Goal: Transaction & Acquisition: Purchase product/service

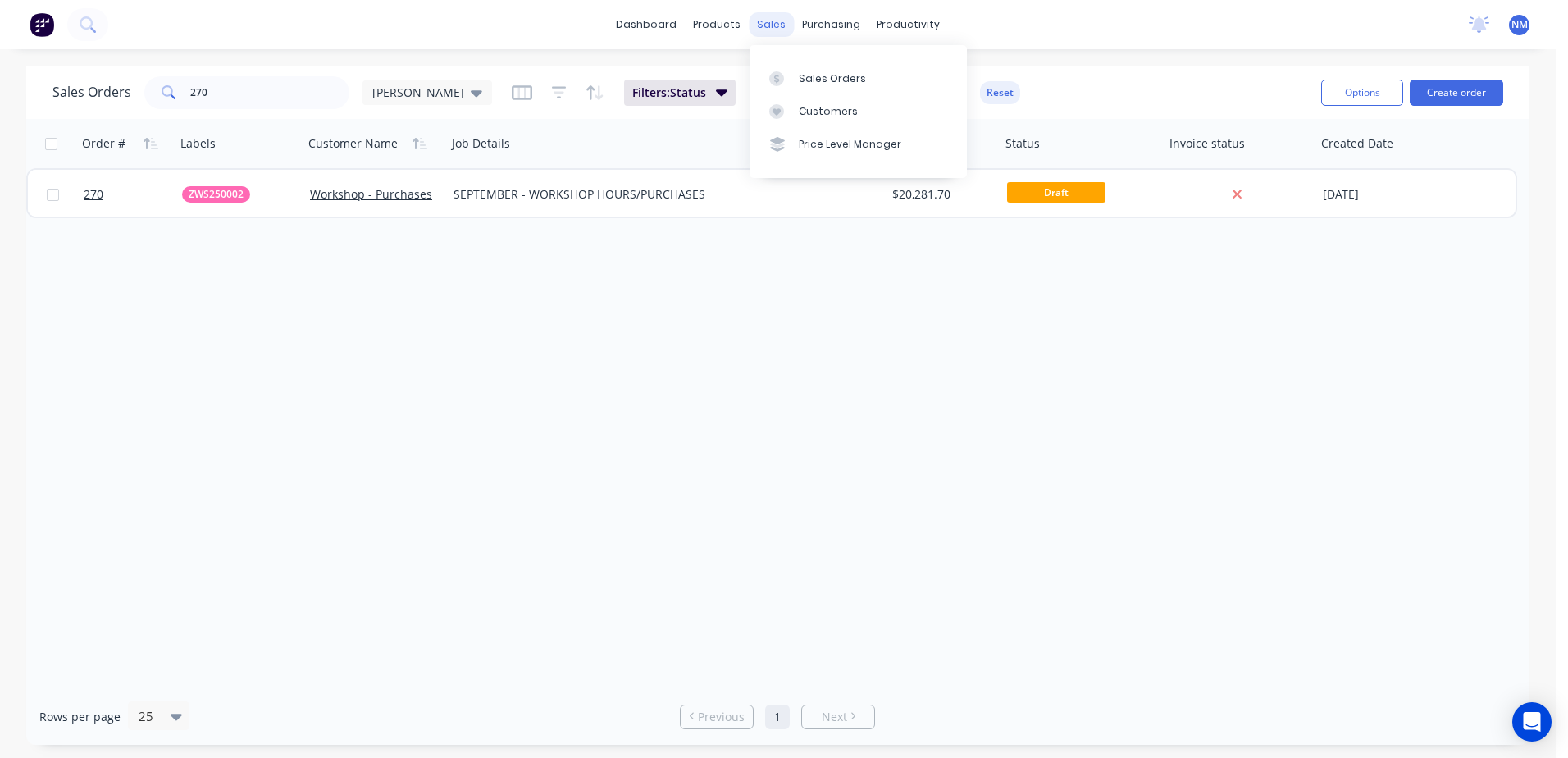
click at [760, 27] on div "sales" at bounding box center [771, 25] width 45 height 25
click at [805, 76] on div "Sales Orders" at bounding box center [833, 79] width 68 height 15
click at [248, 97] on input "270" at bounding box center [270, 93] width 160 height 33
type input "2"
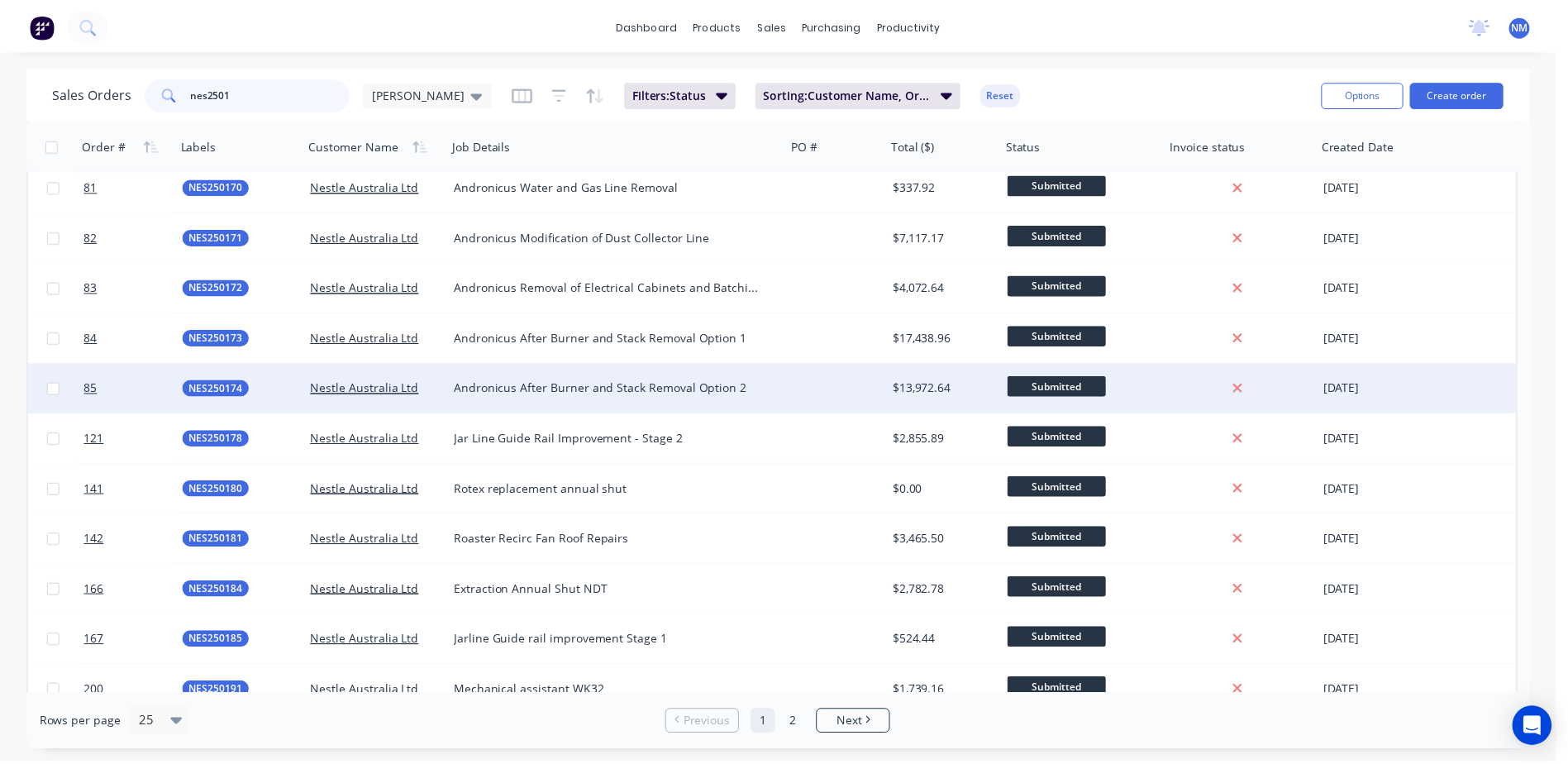
scroll to position [497, 0]
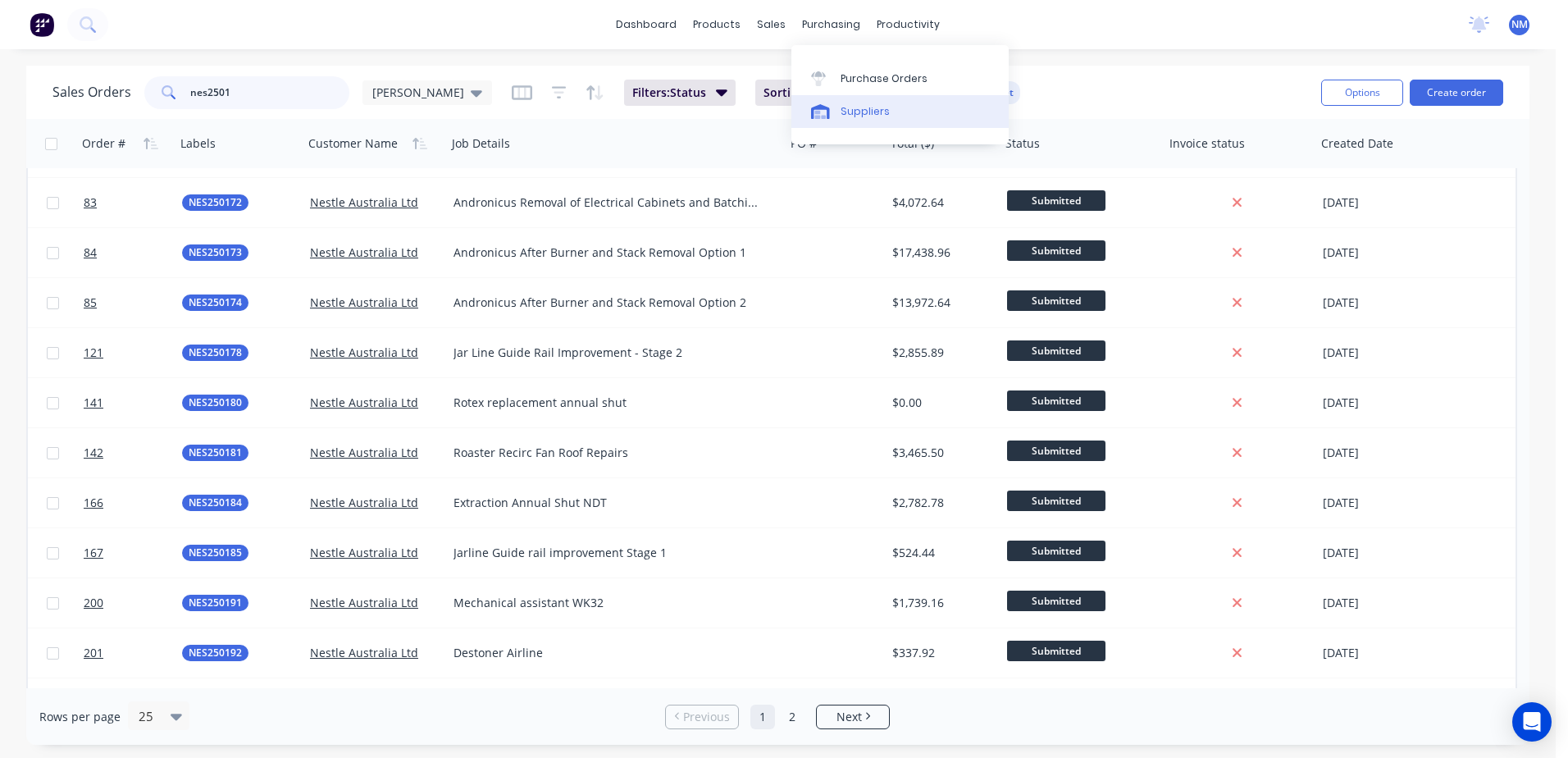
type input "nes2501"
click at [860, 113] on div "Suppliers" at bounding box center [866, 111] width 49 height 15
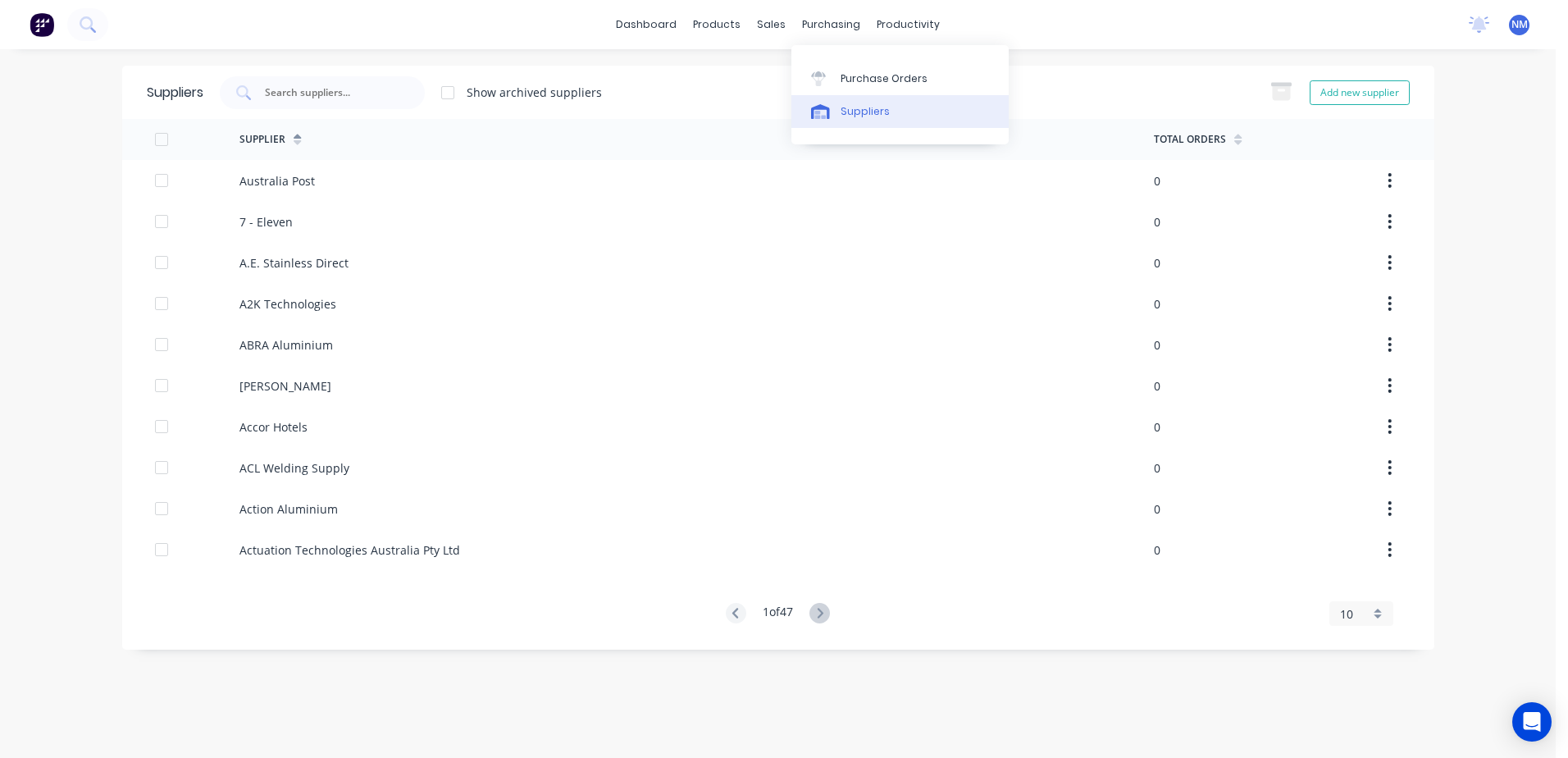
click at [861, 110] on div "Suppliers" at bounding box center [866, 111] width 49 height 15
click at [299, 87] on input "text" at bounding box center [331, 93] width 136 height 16
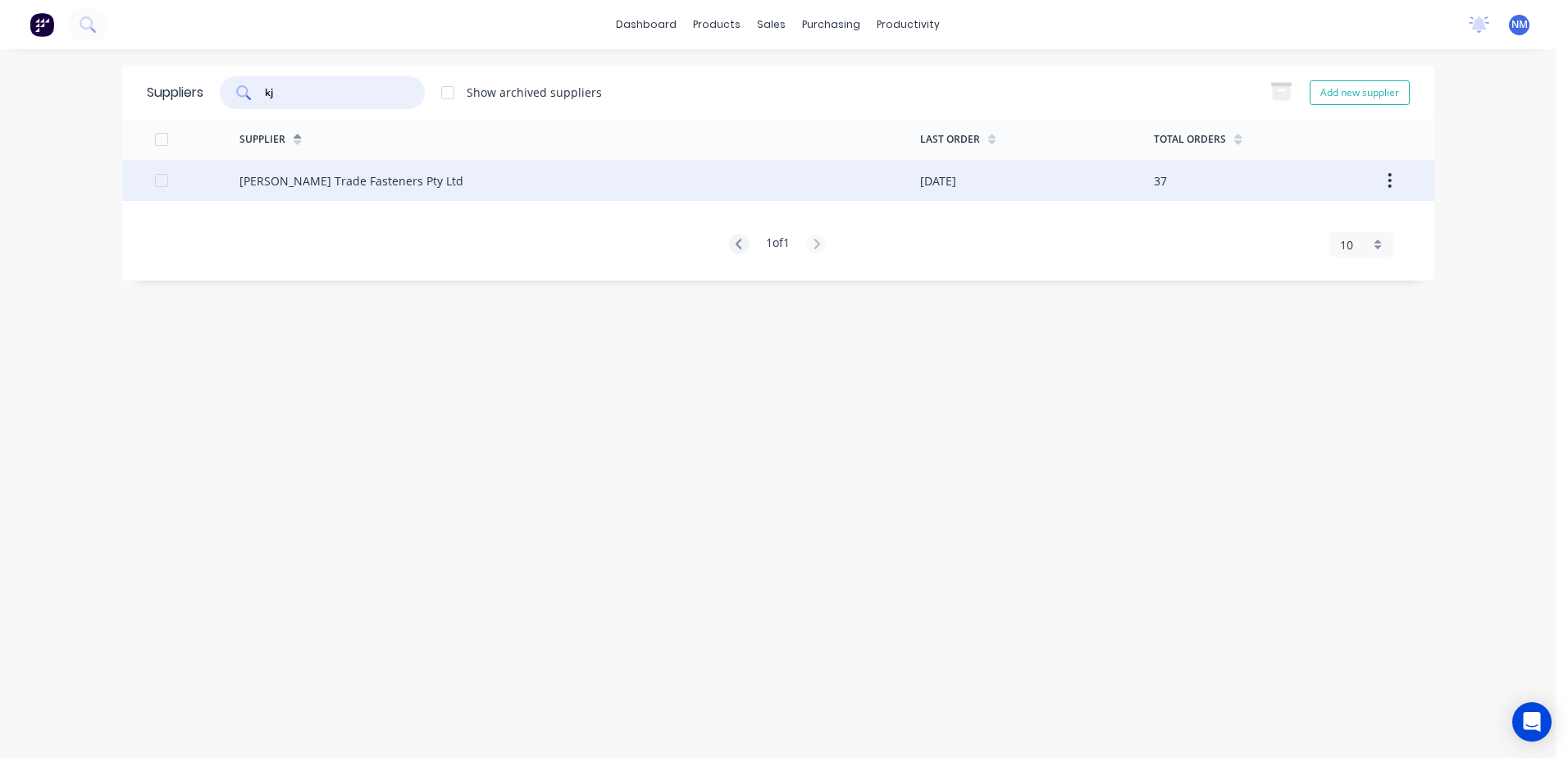
type input "kj"
click at [370, 181] on div "[PERSON_NAME] Trade Fasteners Pty Ltd" at bounding box center [352, 180] width 224 height 17
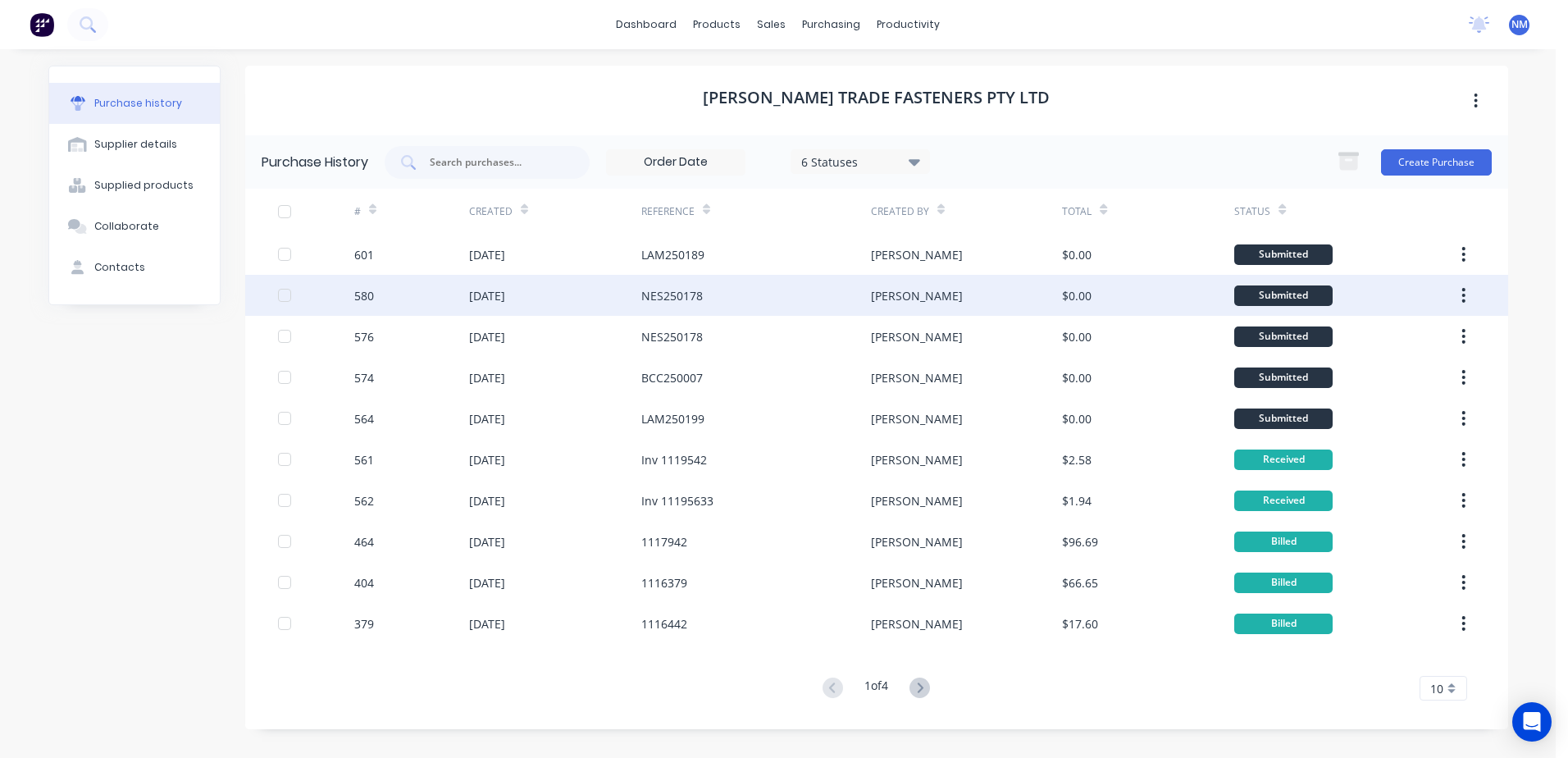
click at [956, 294] on div "[PERSON_NAME]" at bounding box center [967, 296] width 191 height 41
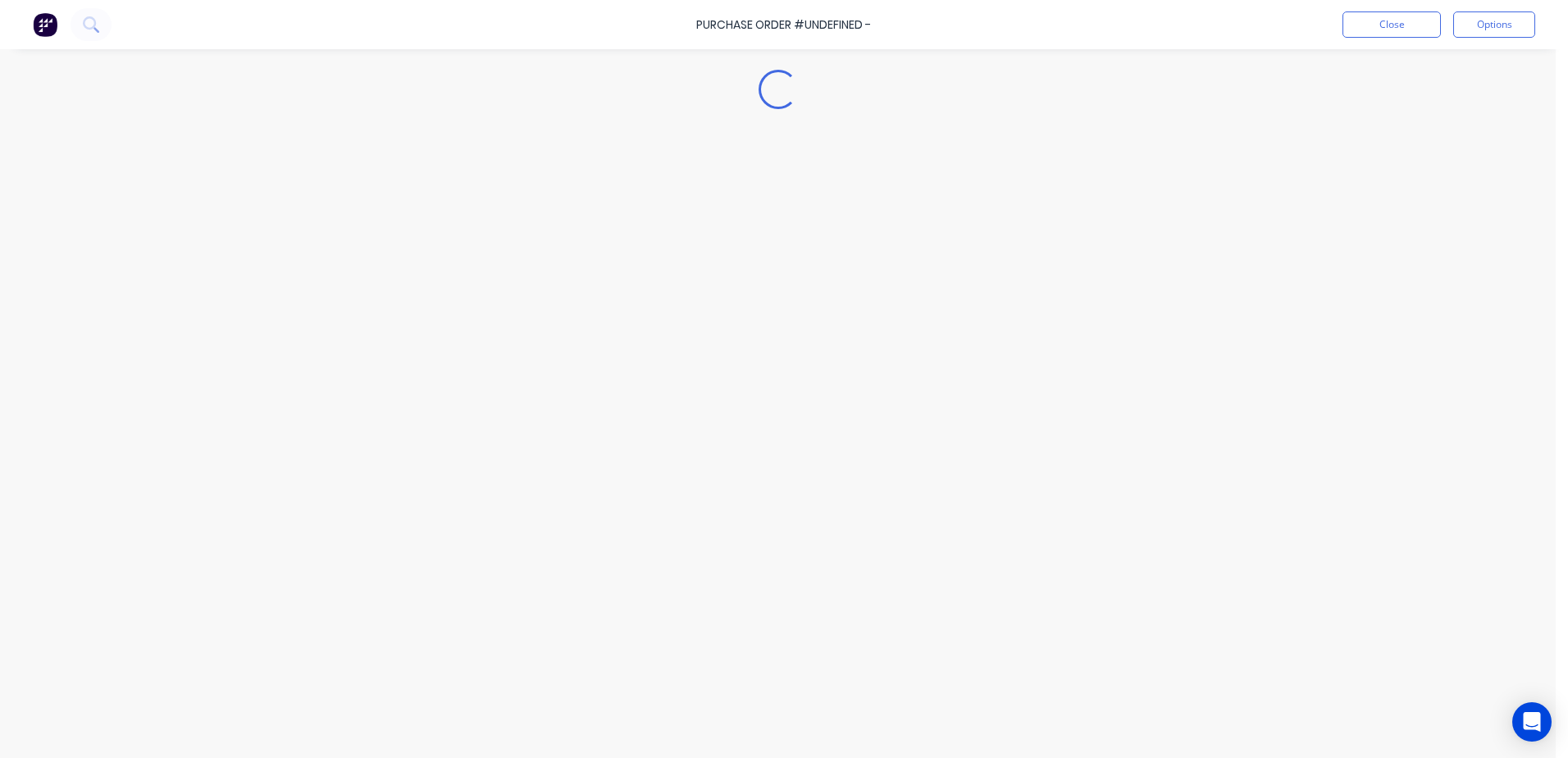
type textarea "x"
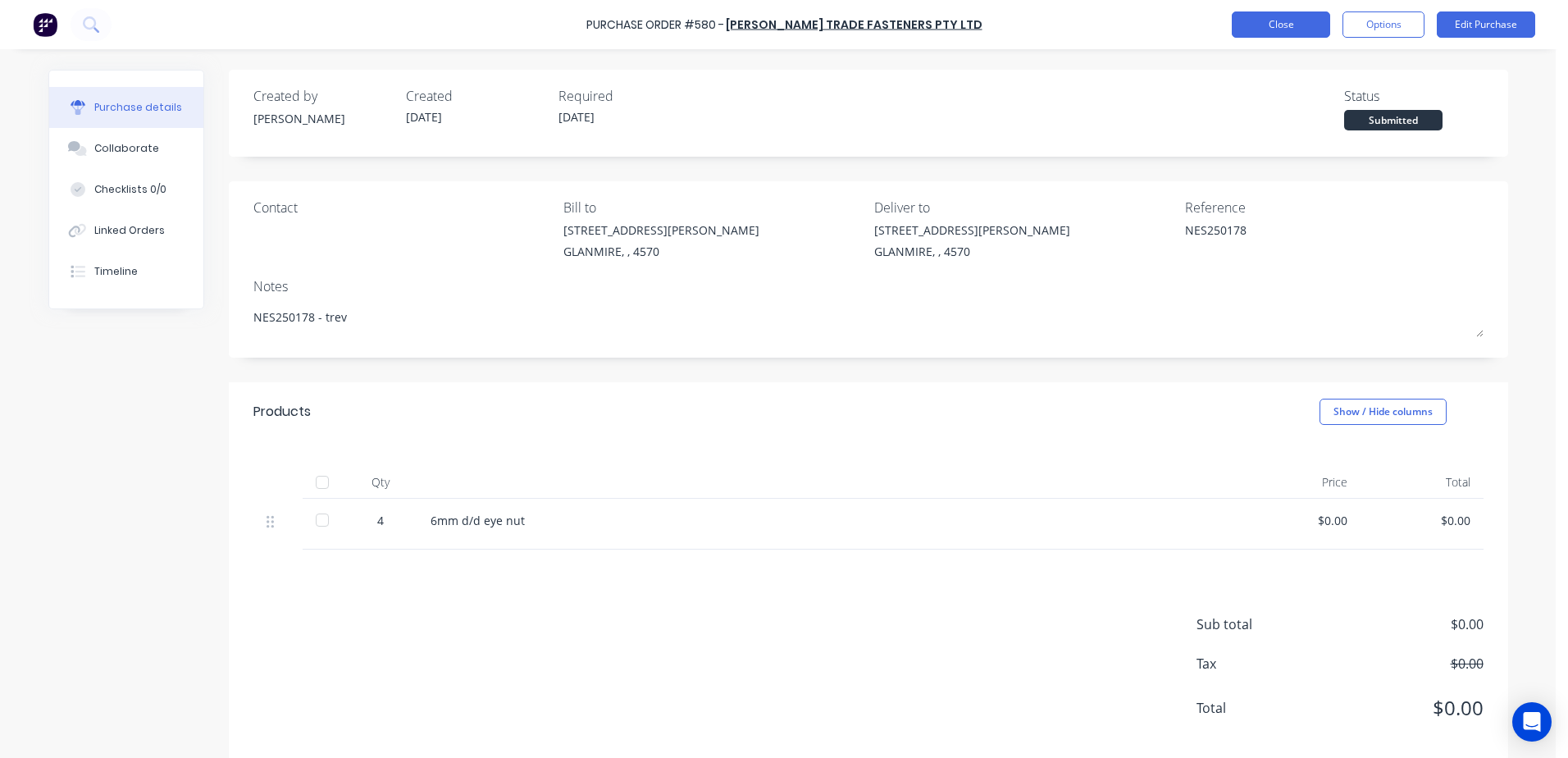
click at [1304, 33] on button "Close" at bounding box center [1281, 25] width 99 height 26
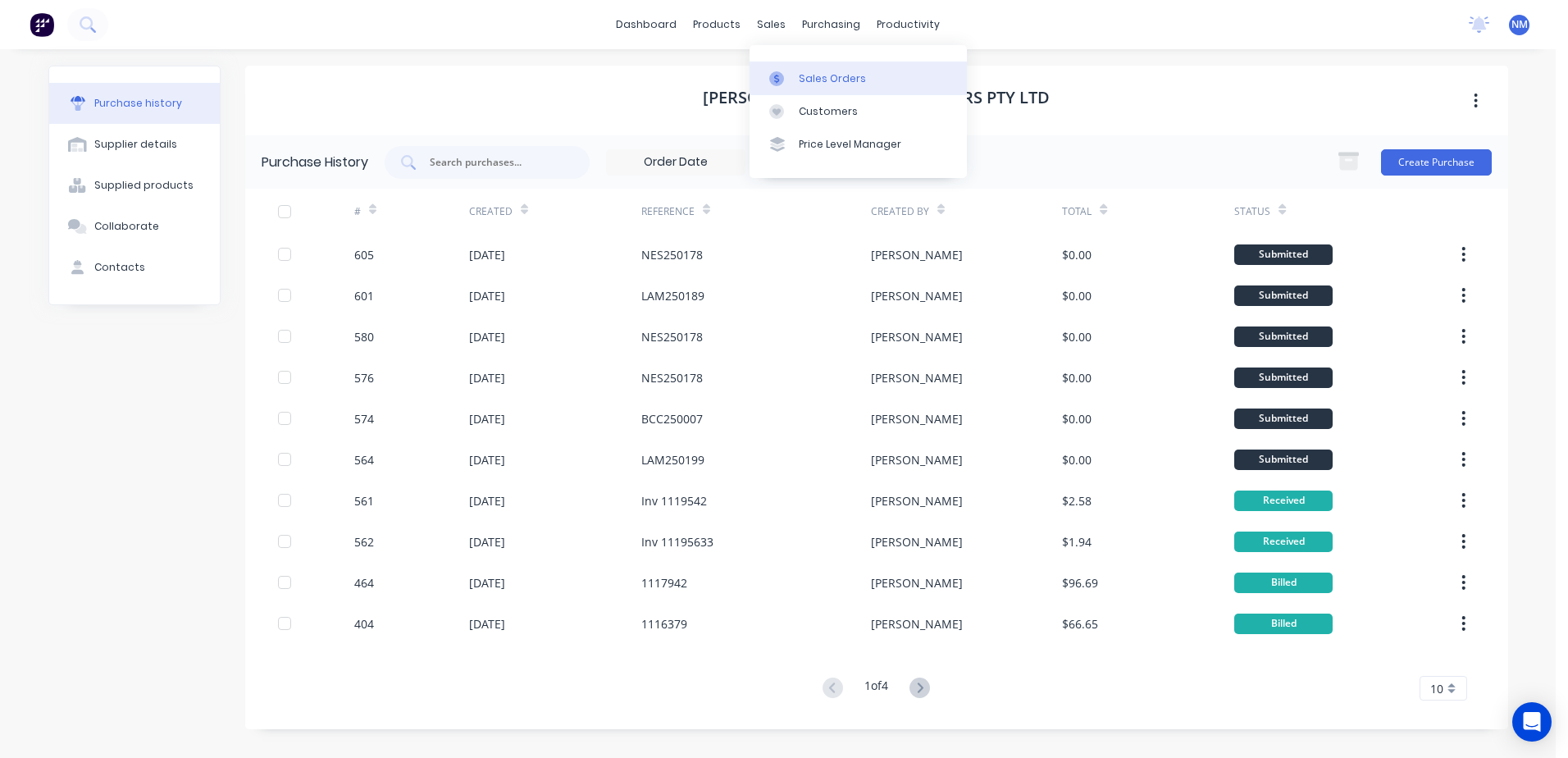
click at [809, 78] on div "Sales Orders" at bounding box center [833, 79] width 68 height 15
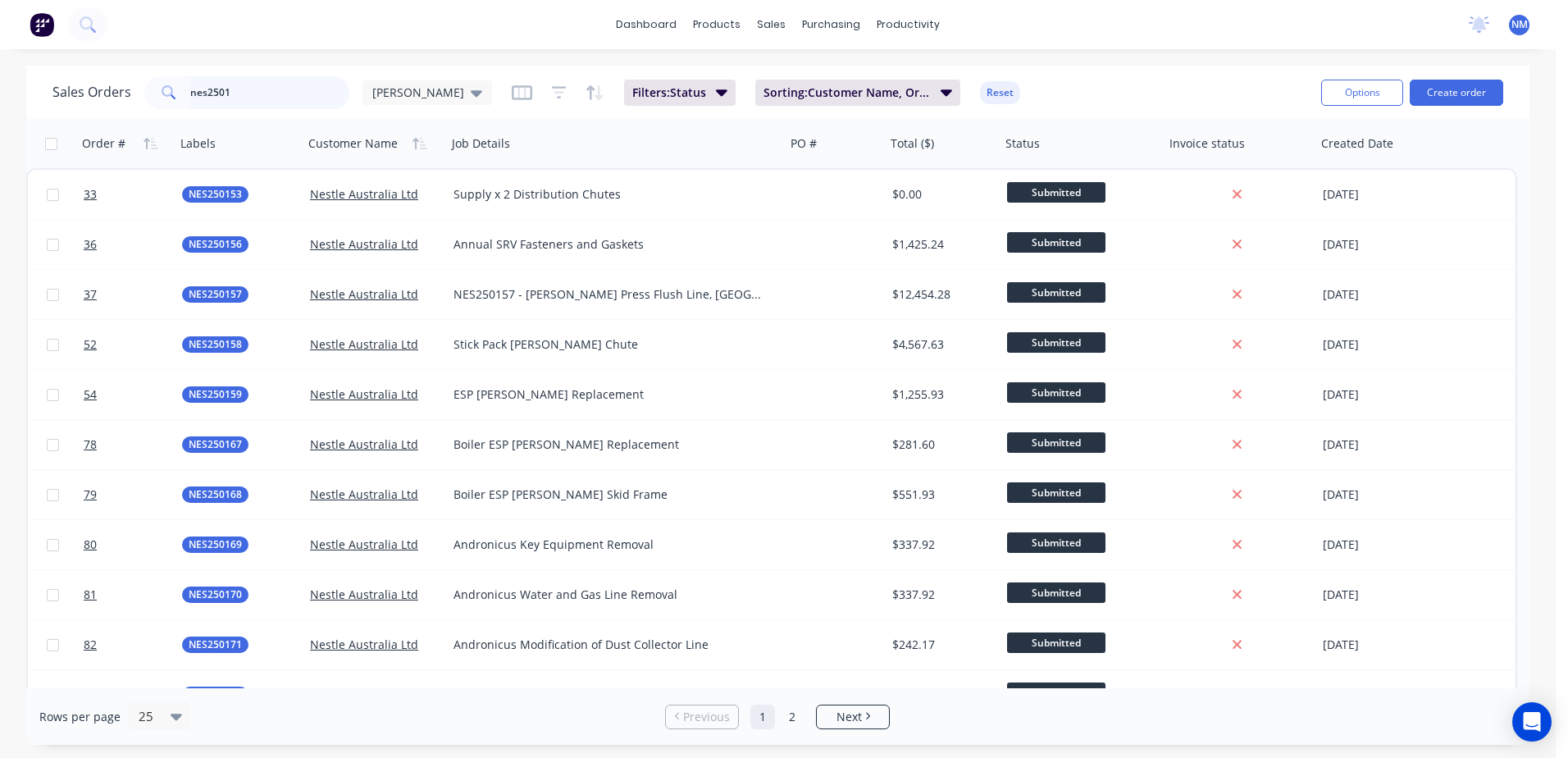
click at [239, 101] on input "nes2501" at bounding box center [270, 93] width 160 height 33
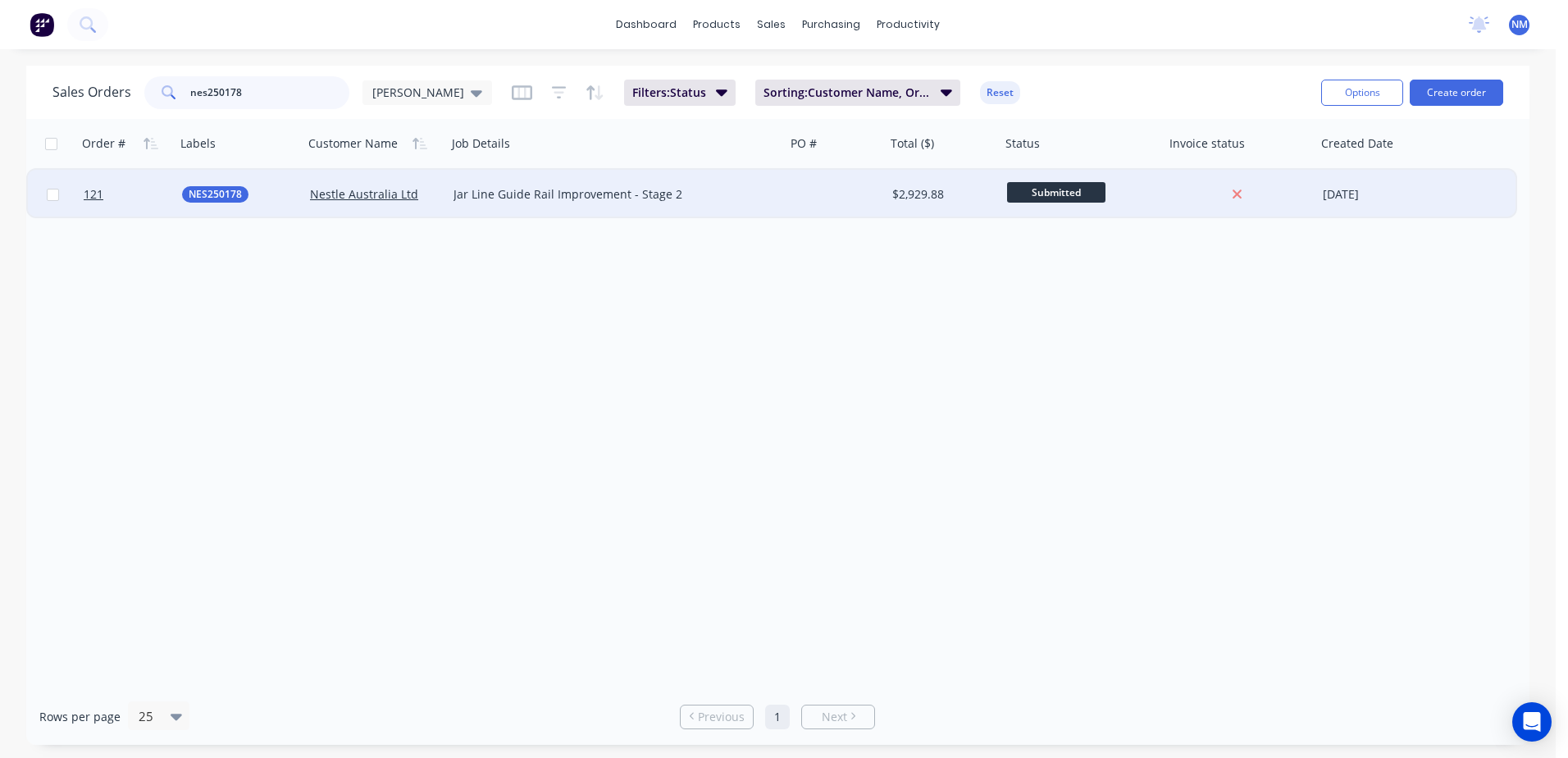
type input "nes250178"
click at [838, 193] on div at bounding box center [836, 194] width 100 height 49
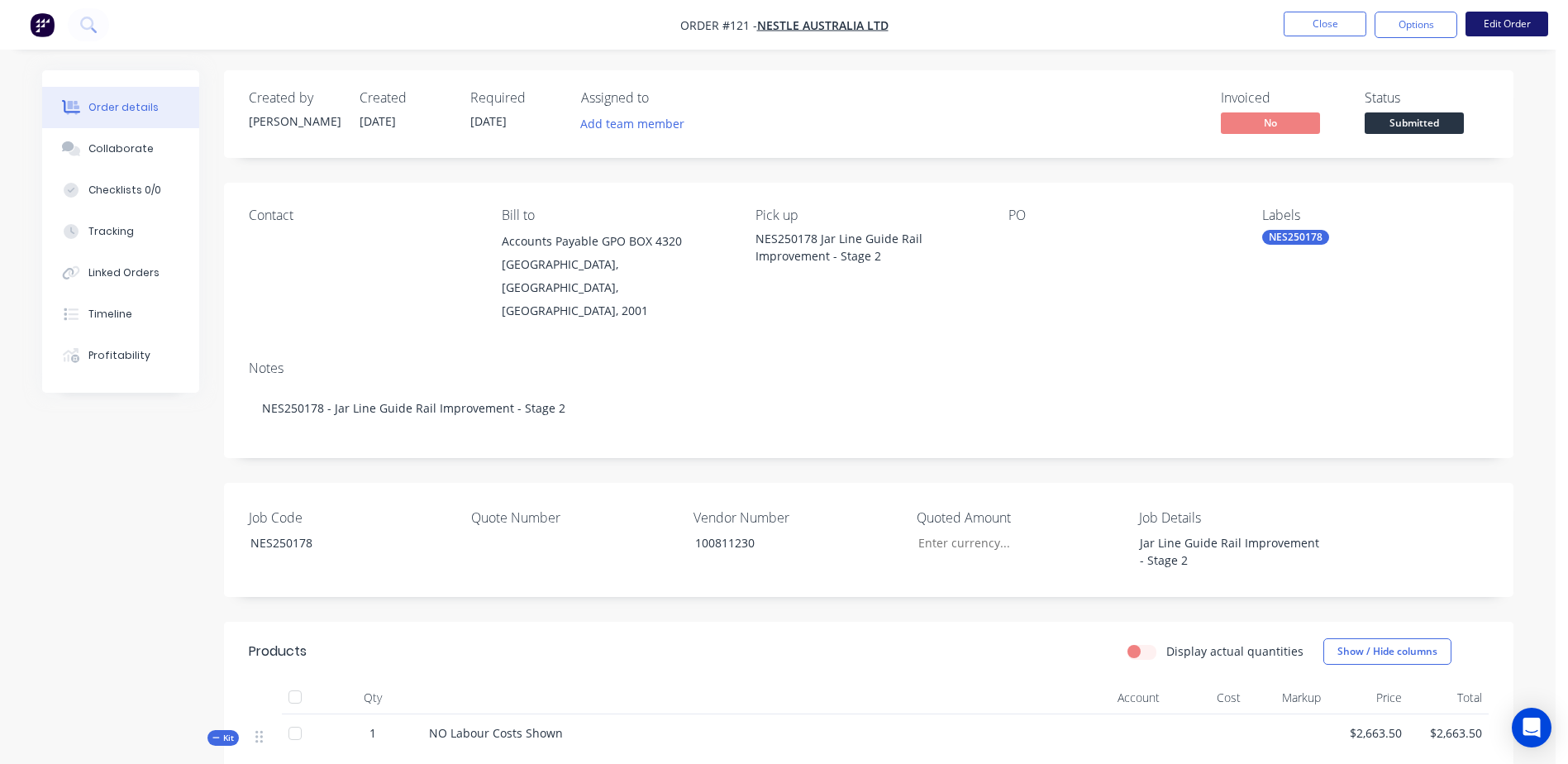
click at [1520, 18] on button "Edit Order" at bounding box center [1507, 24] width 83 height 25
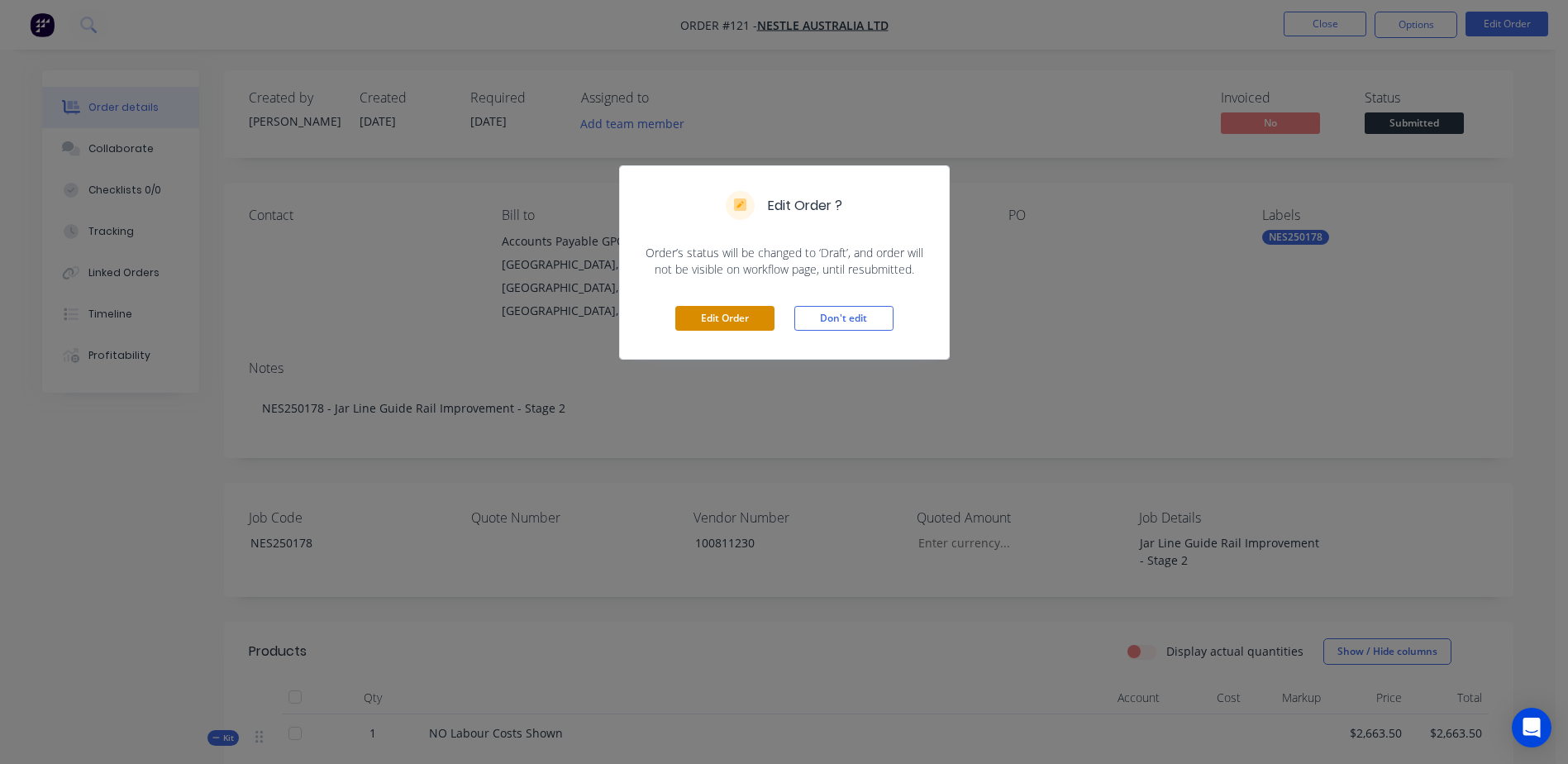
click at [706, 321] on button "Edit Order" at bounding box center [725, 319] width 100 height 25
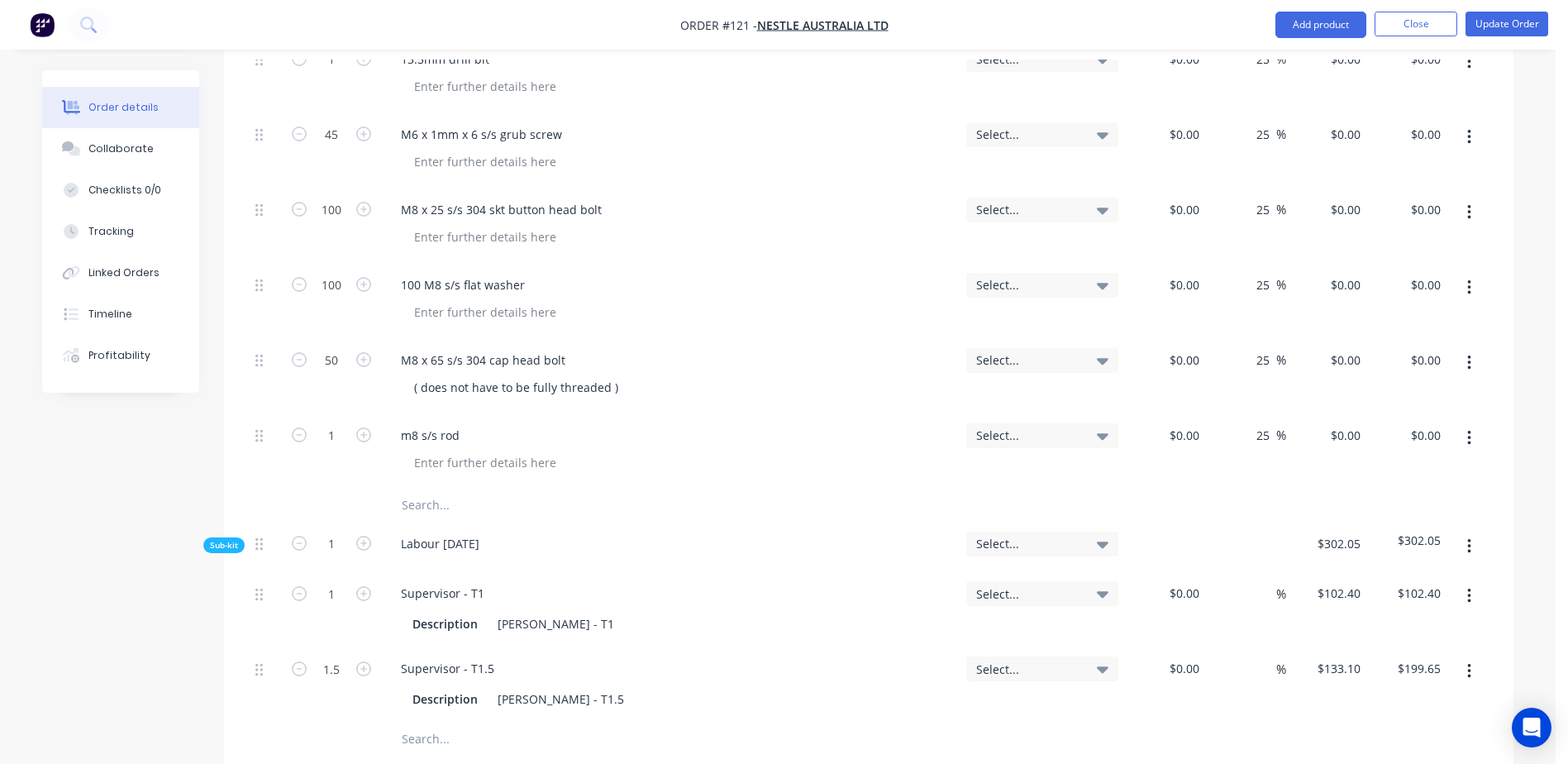
scroll to position [1406, 0]
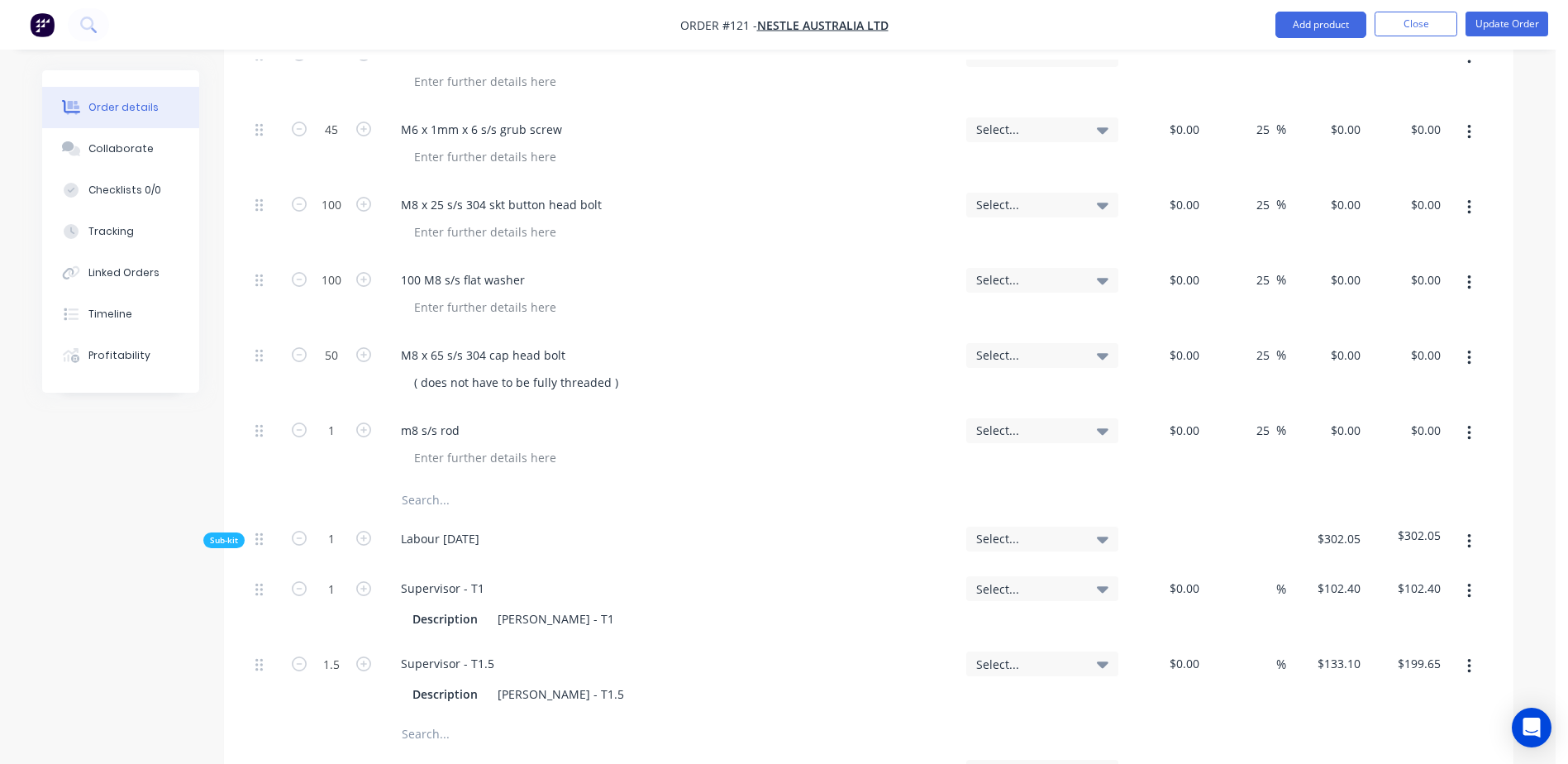
click at [425, 484] on input "text" at bounding box center [566, 501] width 330 height 33
paste input "50mm UHMW"
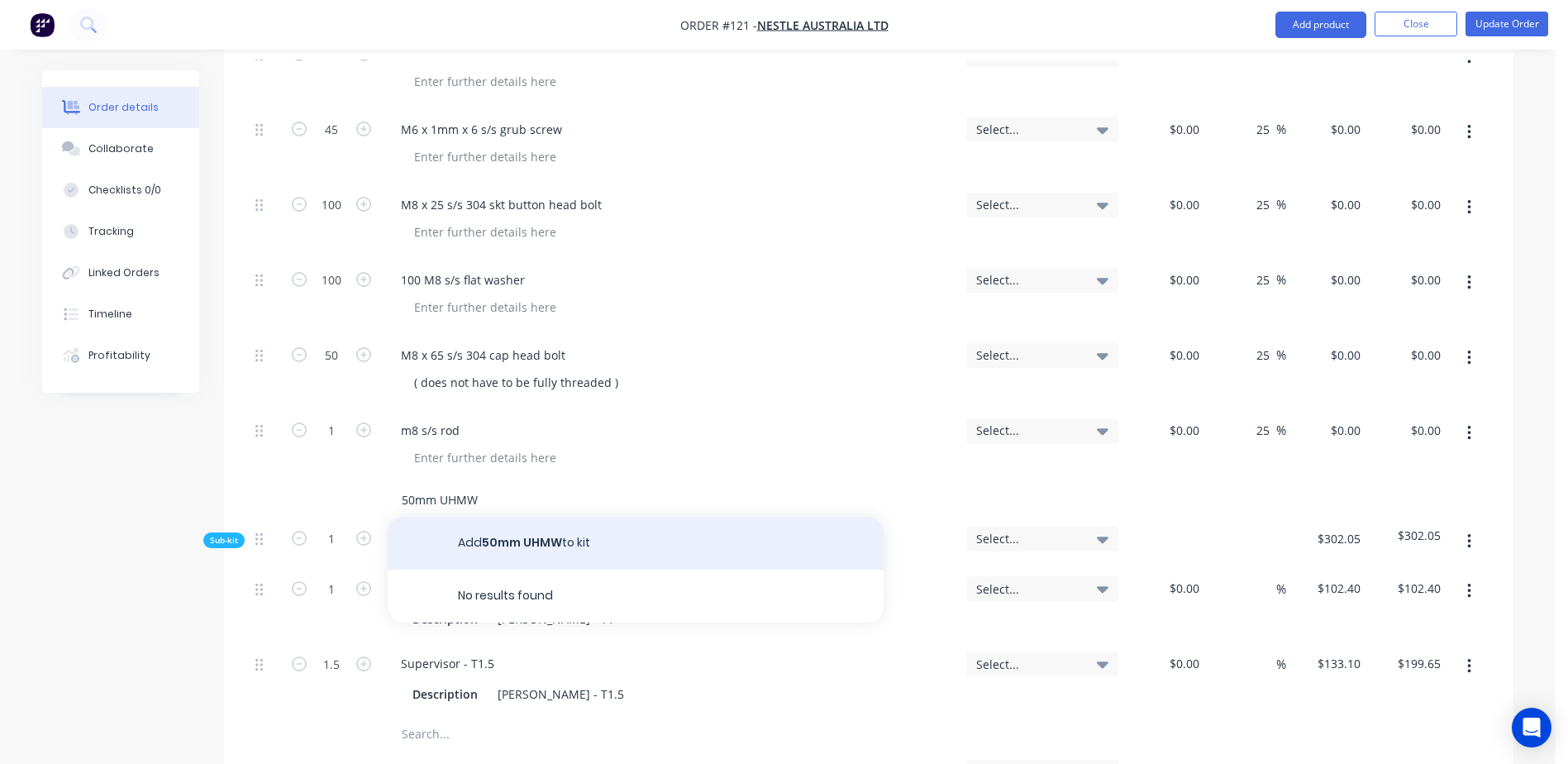
type input "50mm UHMW"
click at [519, 517] on button "Add 50mm UHMW to kit" at bounding box center [636, 543] width 496 height 53
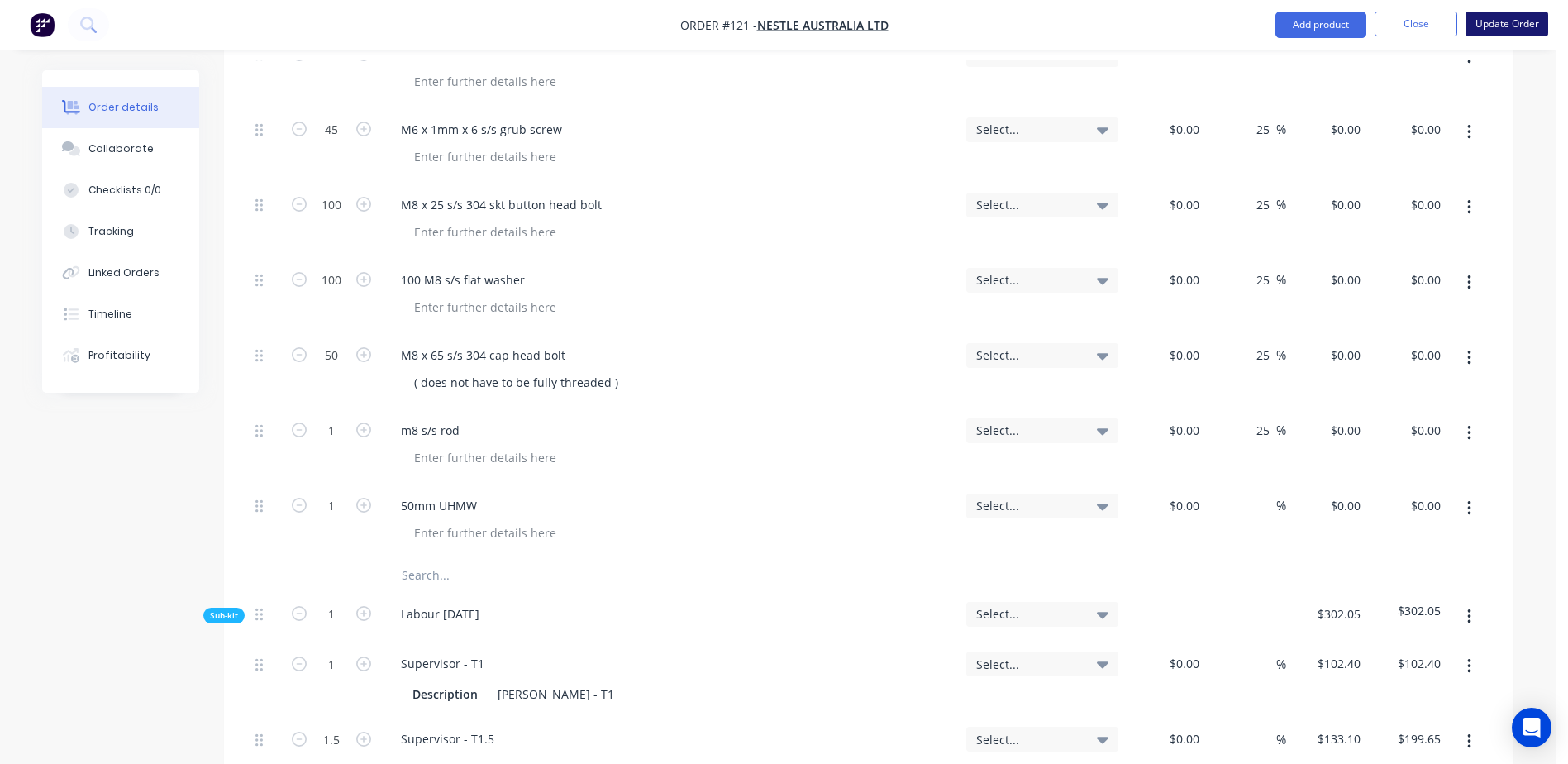
click at [1502, 24] on button "Update Order" at bounding box center [1507, 24] width 83 height 25
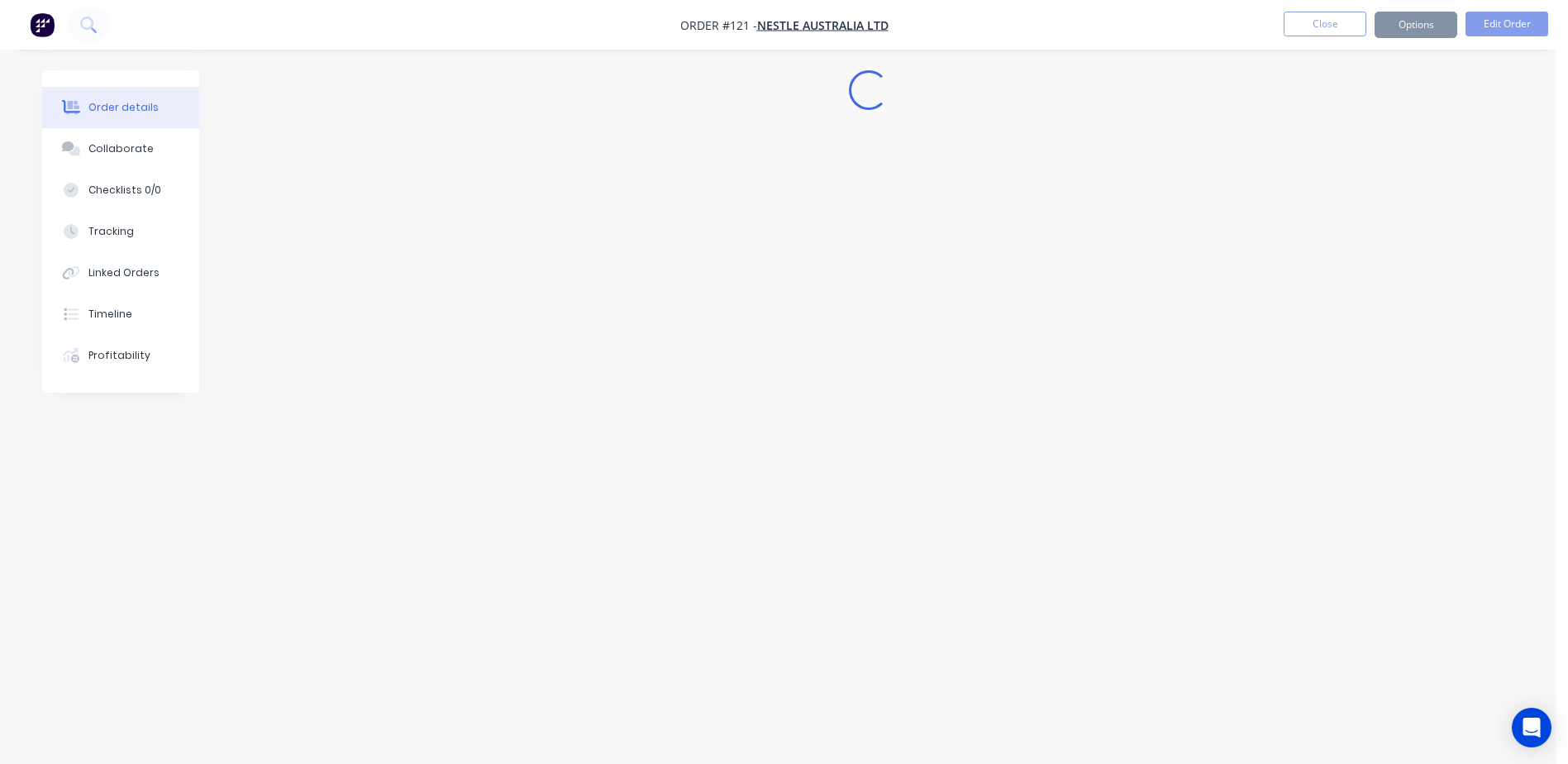
scroll to position [0, 0]
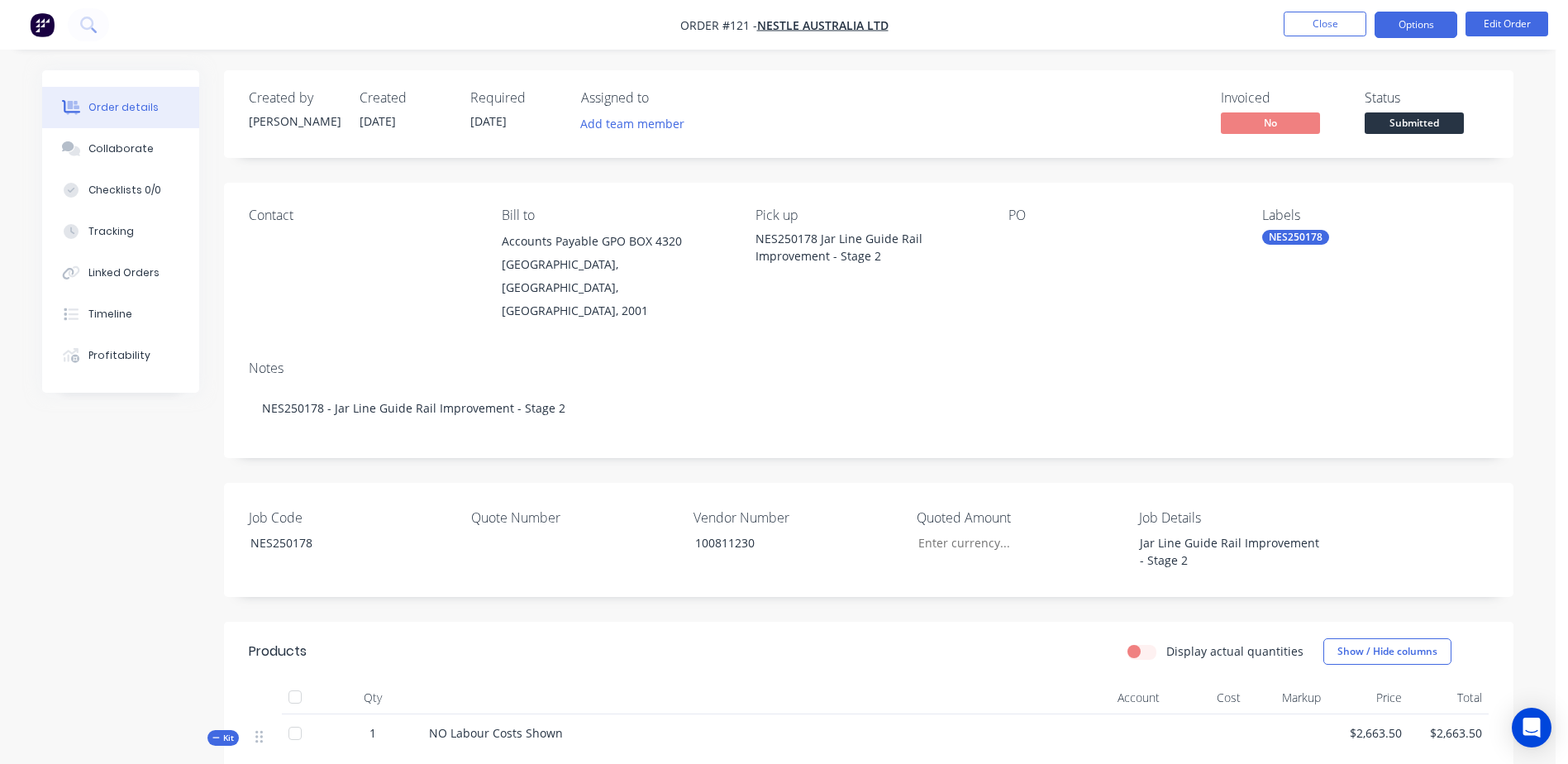
click at [1406, 32] on button "Options" at bounding box center [1416, 25] width 83 height 27
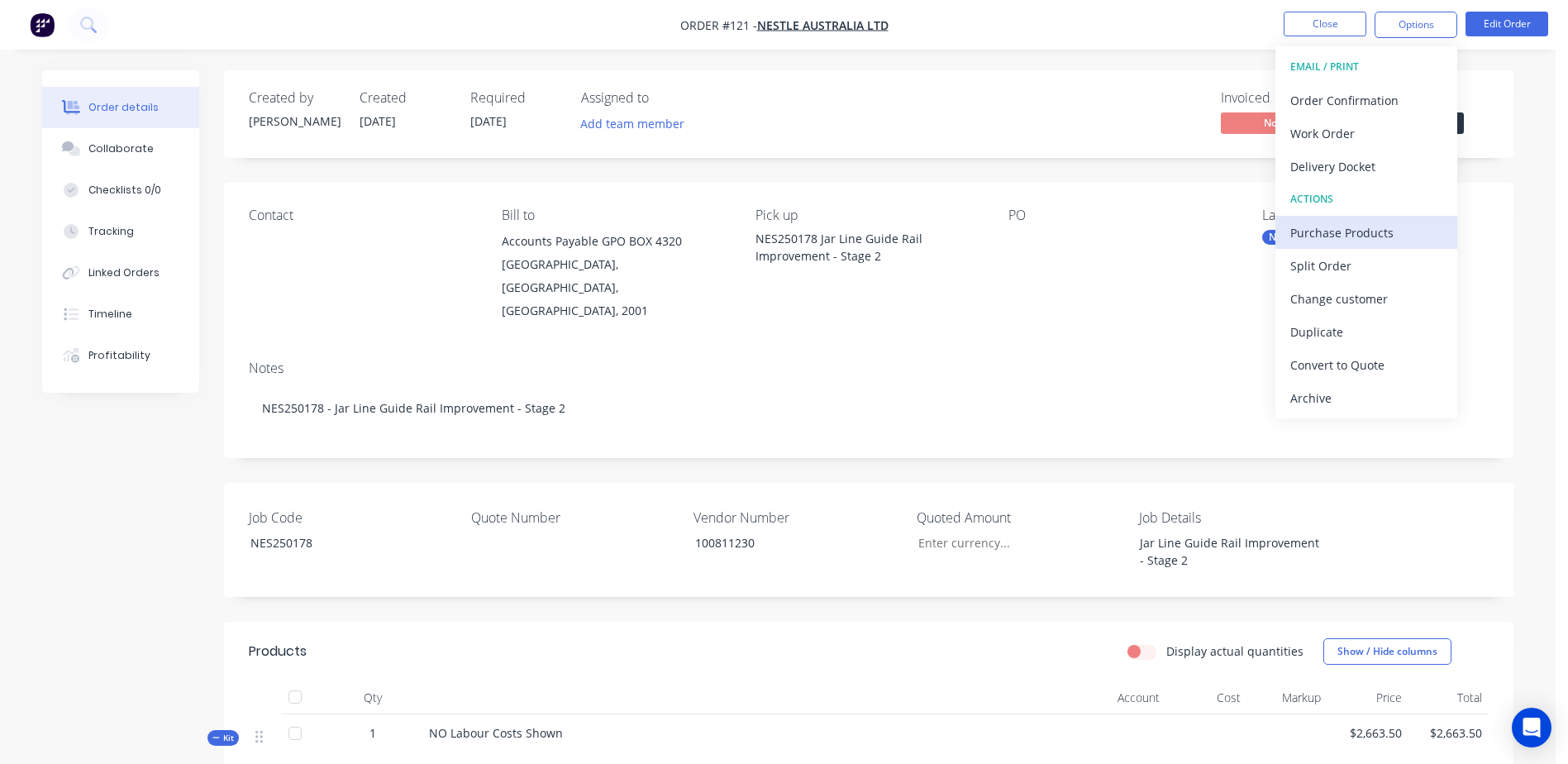
click at [1415, 233] on div "Purchase Products" at bounding box center [1366, 233] width 152 height 24
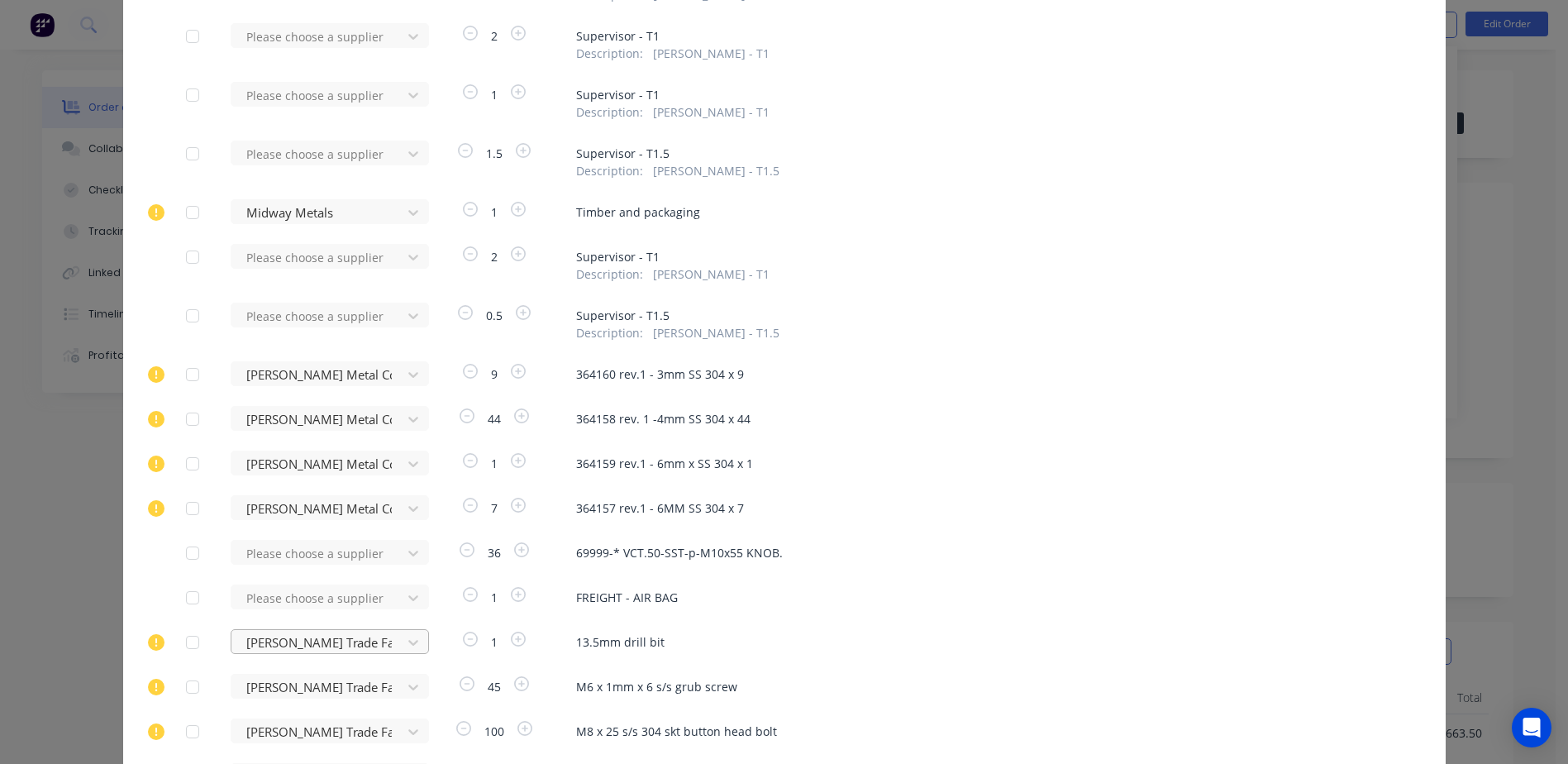
scroll to position [830, 0]
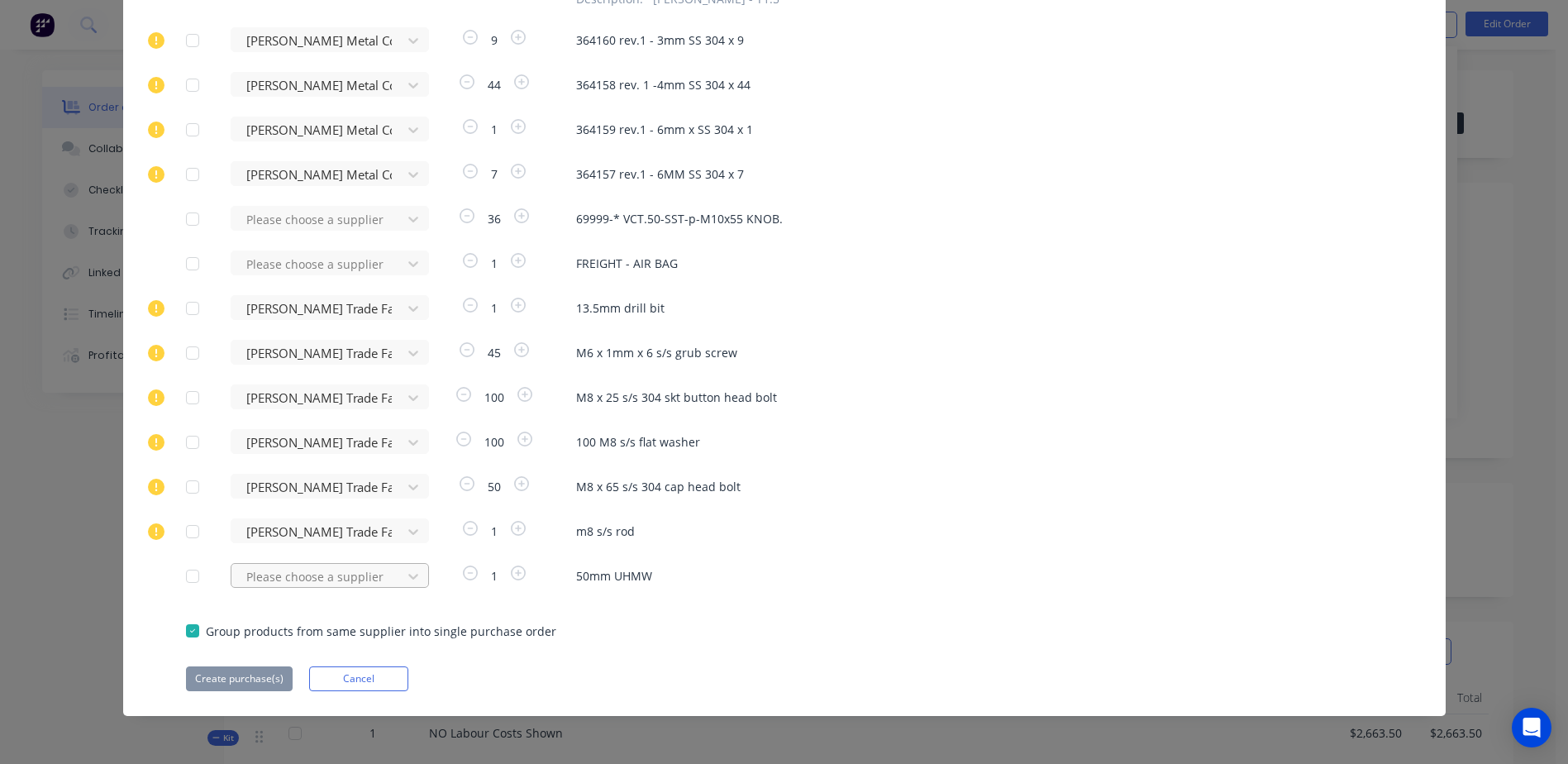
click at [298, 582] on div "Please choose a supplier" at bounding box center [321, 575] width 182 height 25
type input "dotm"
click at [337, 647] on div "Dotmar Engineering Plastics" at bounding box center [330, 637] width 198 height 31
click at [236, 683] on button "Create purchase(s)" at bounding box center [239, 679] width 106 height 25
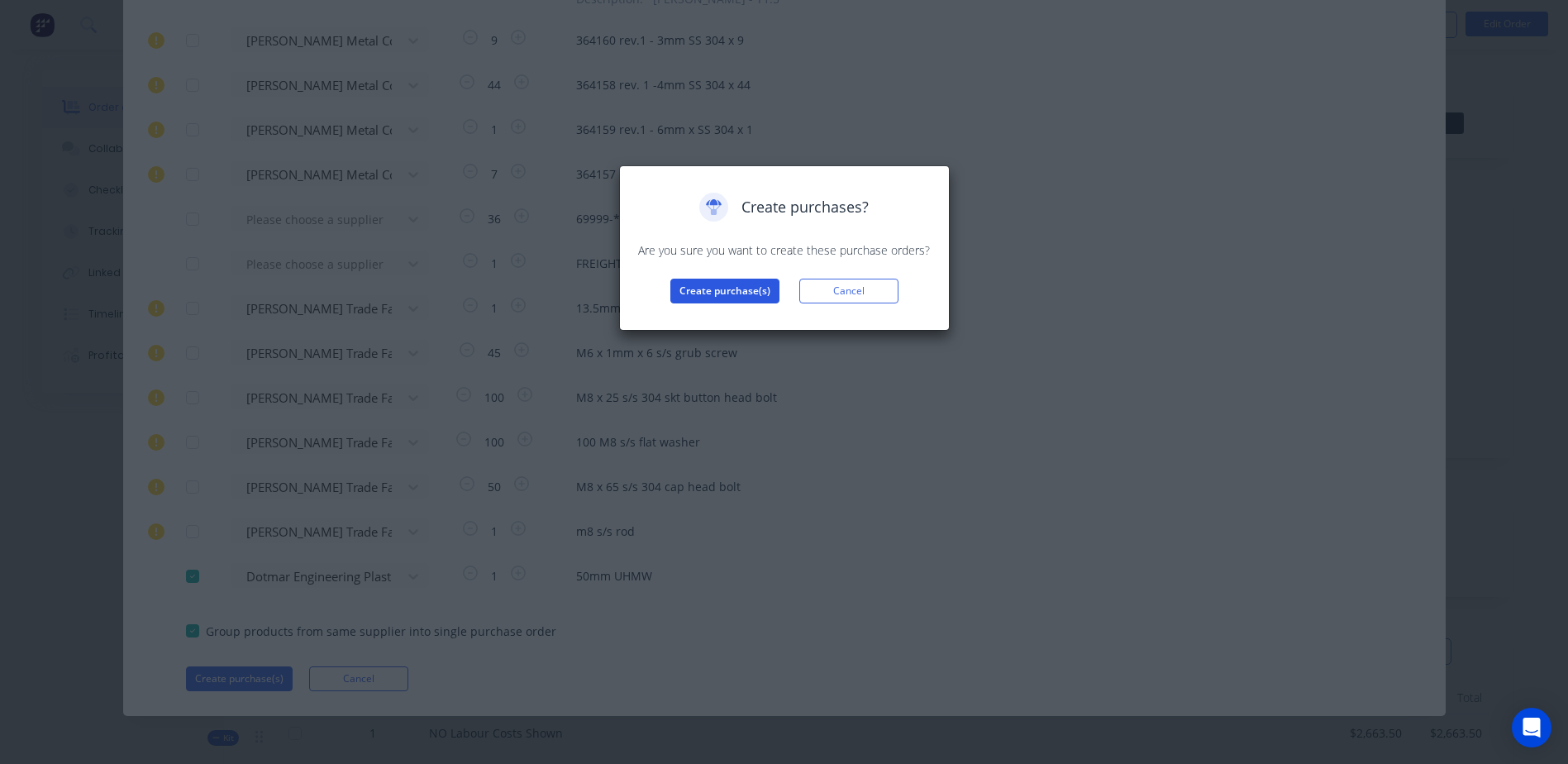
click at [714, 287] on button "Create purchase(s)" at bounding box center [725, 291] width 109 height 25
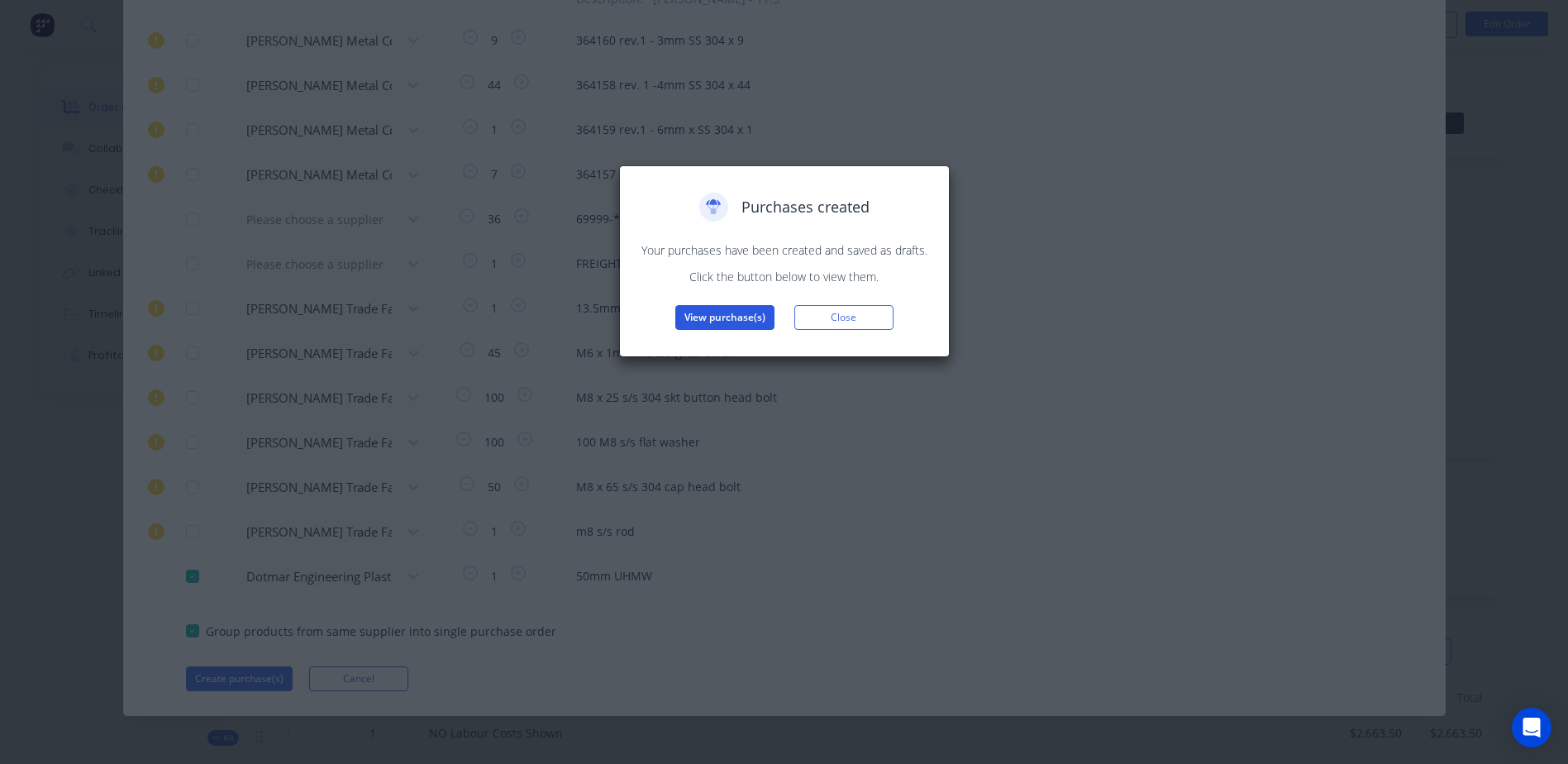
click at [718, 311] on button "View purchase(s)" at bounding box center [725, 318] width 100 height 25
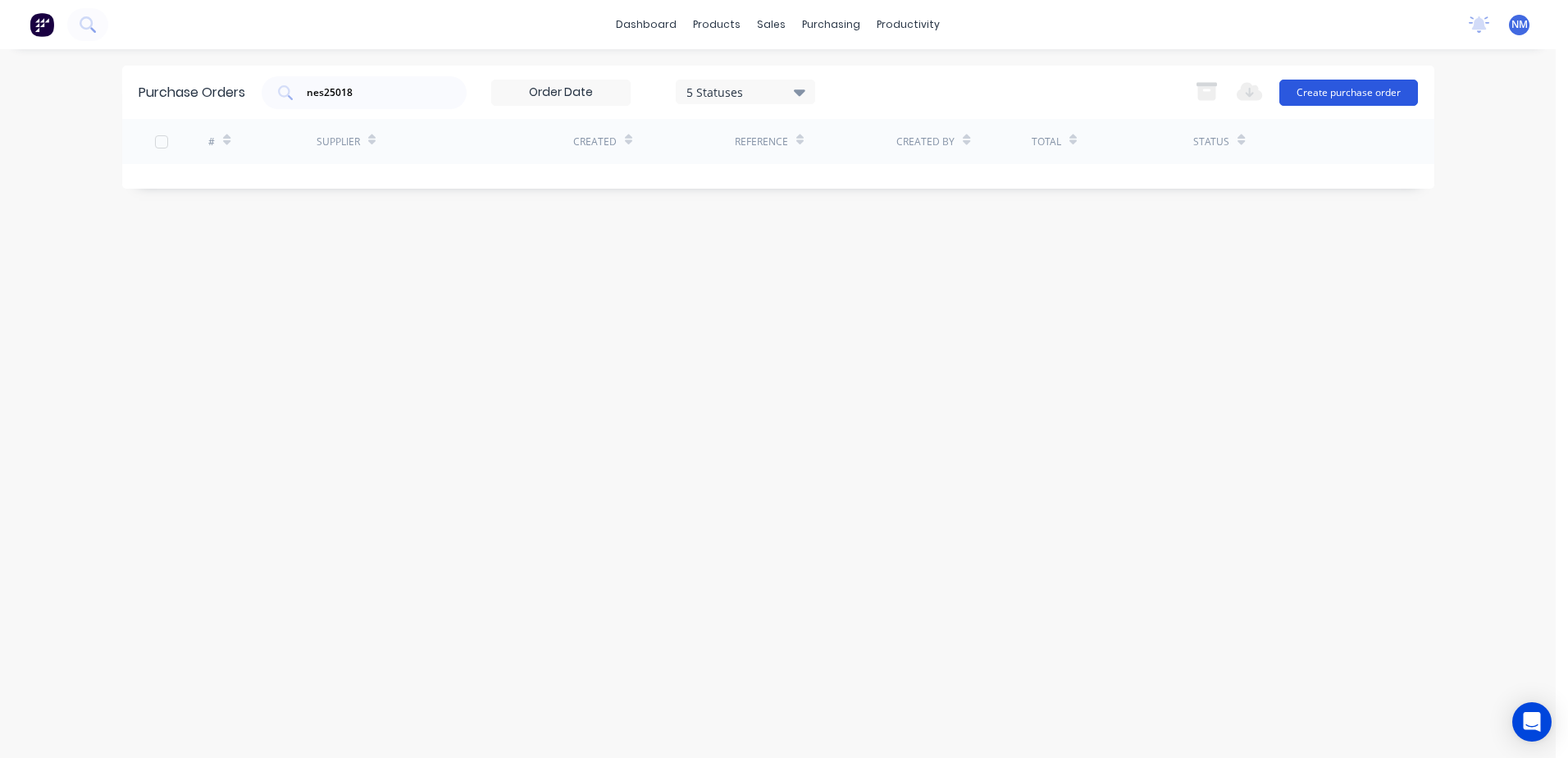
click at [1331, 97] on button "Create purchase order" at bounding box center [1349, 93] width 138 height 26
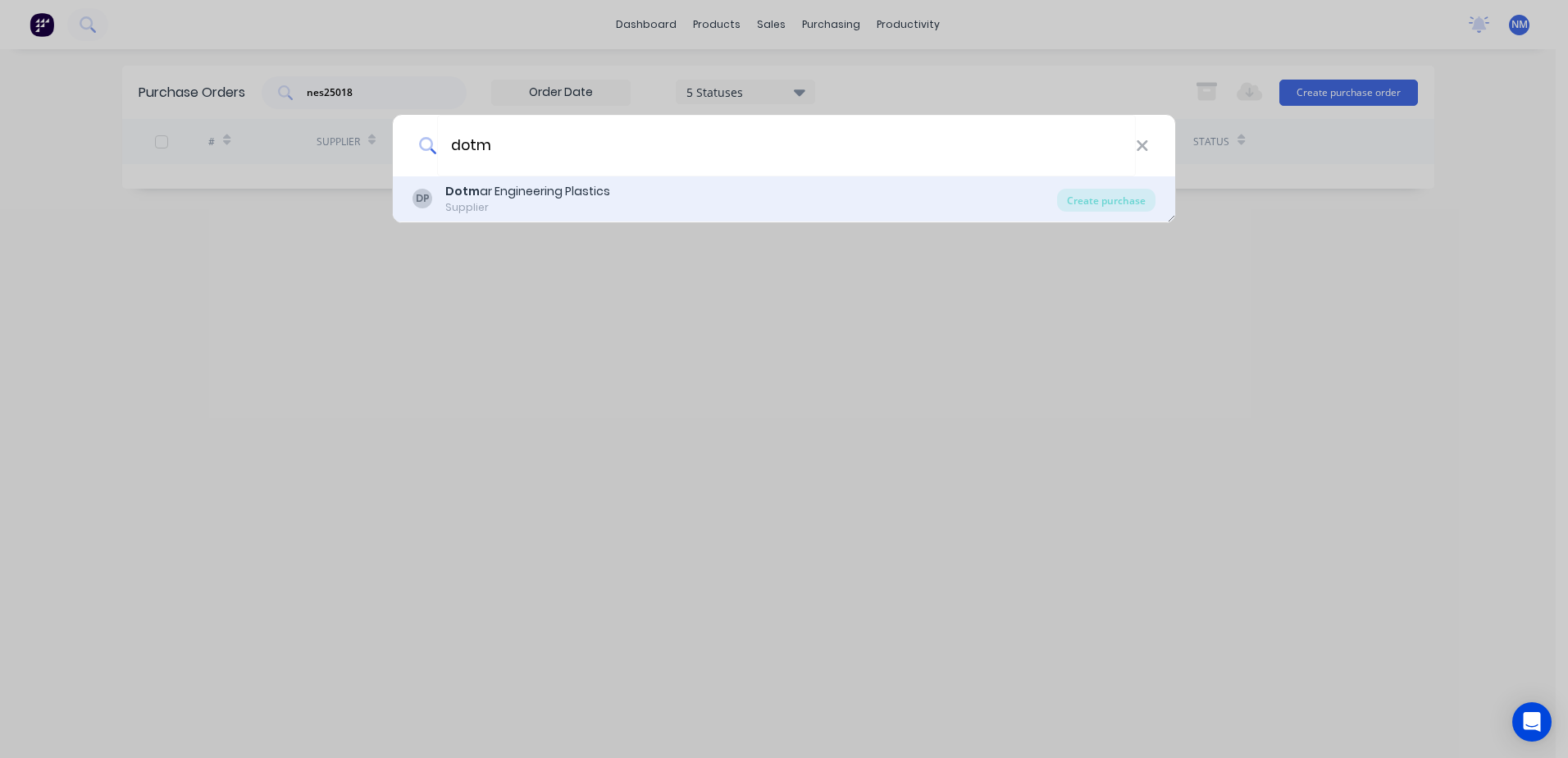
type input "dotm"
click at [545, 191] on div "Dotm ar Engineering Plastics" at bounding box center [528, 191] width 165 height 17
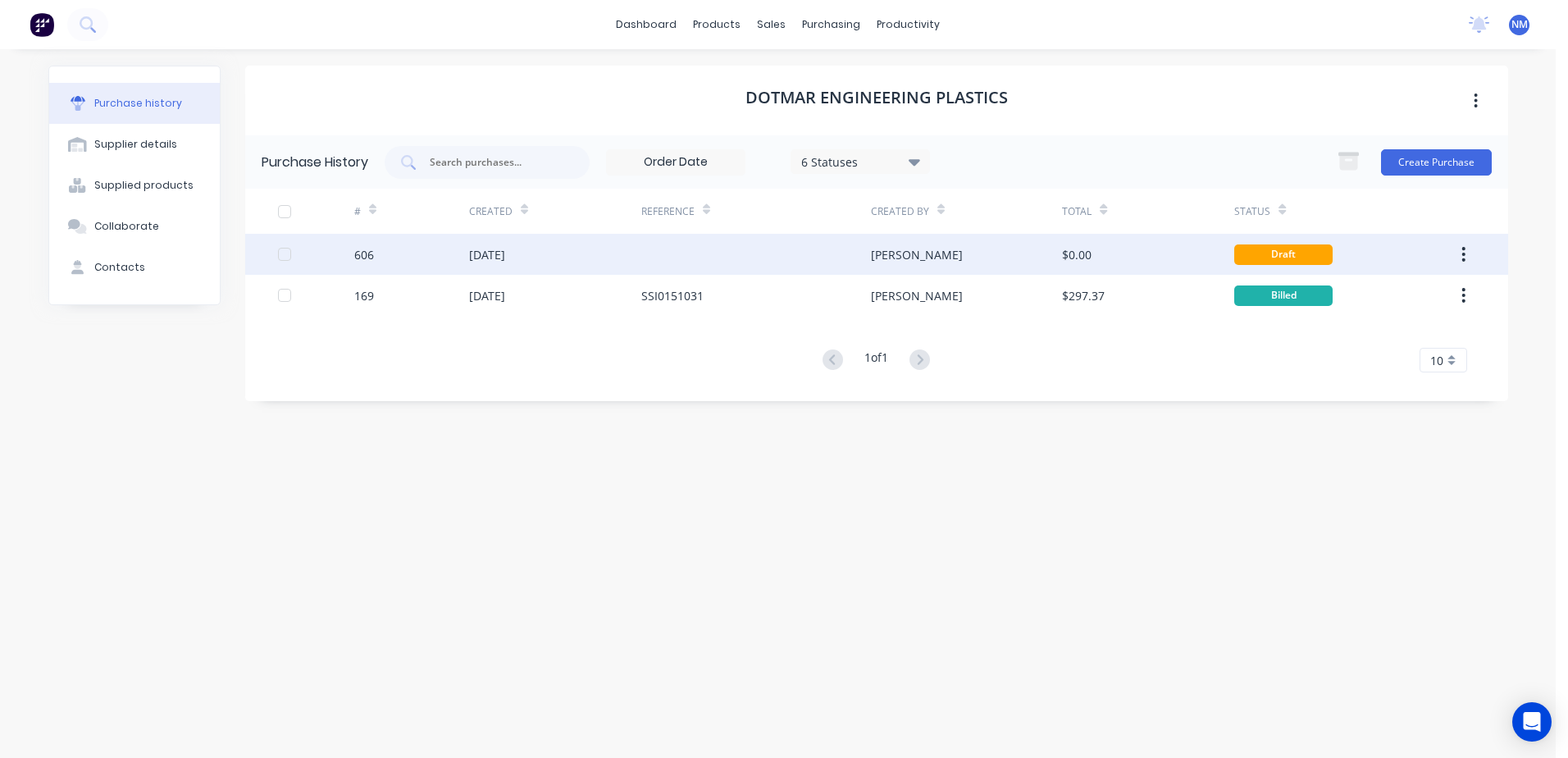
click at [933, 265] on div "[PERSON_NAME]" at bounding box center [967, 255] width 191 height 41
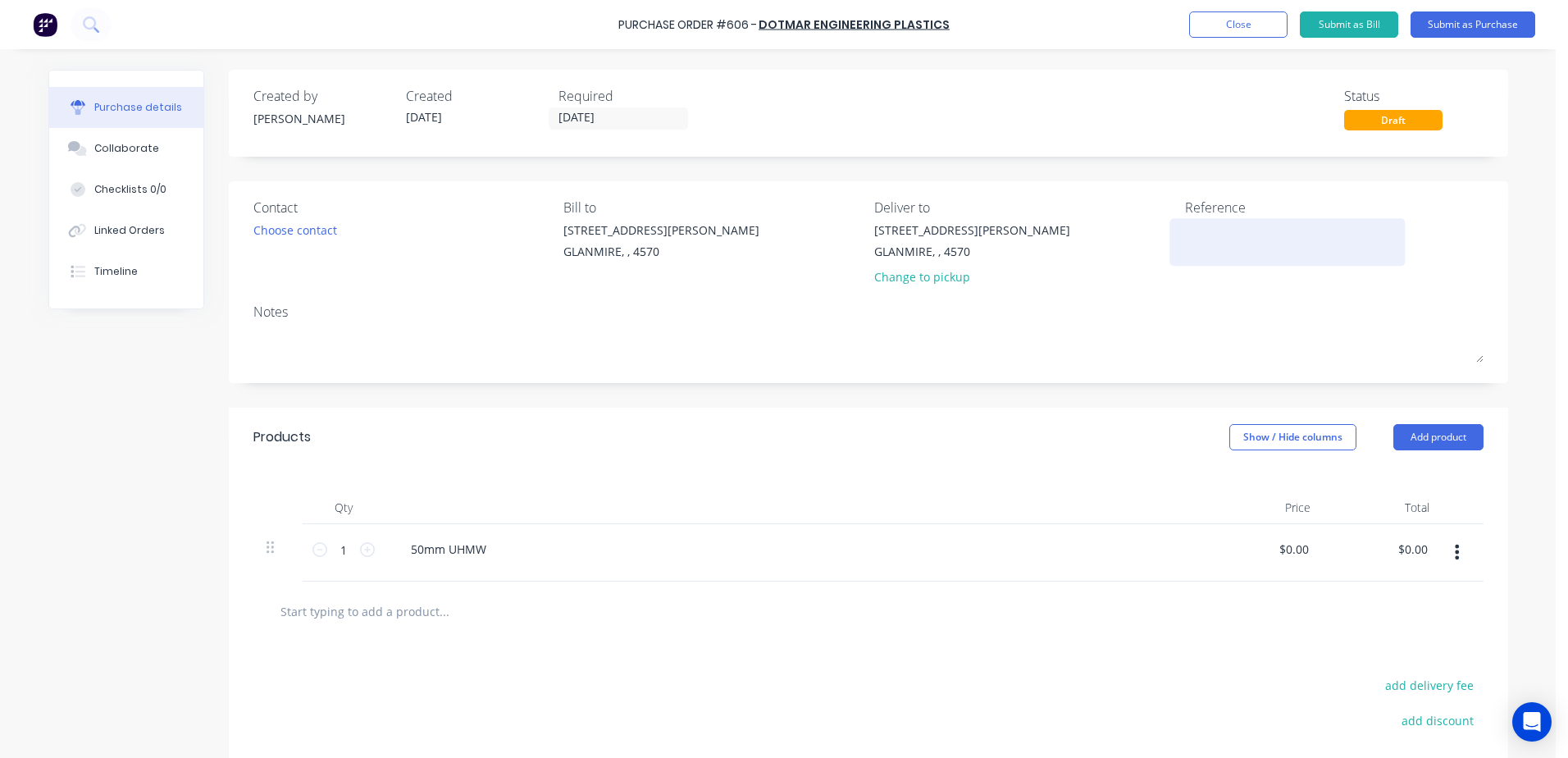
click at [1187, 250] on textarea at bounding box center [1287, 240] width 205 height 37
type textarea "NES25078"
type textarea "x"
type textarea "NES2507"
type textarea "x"
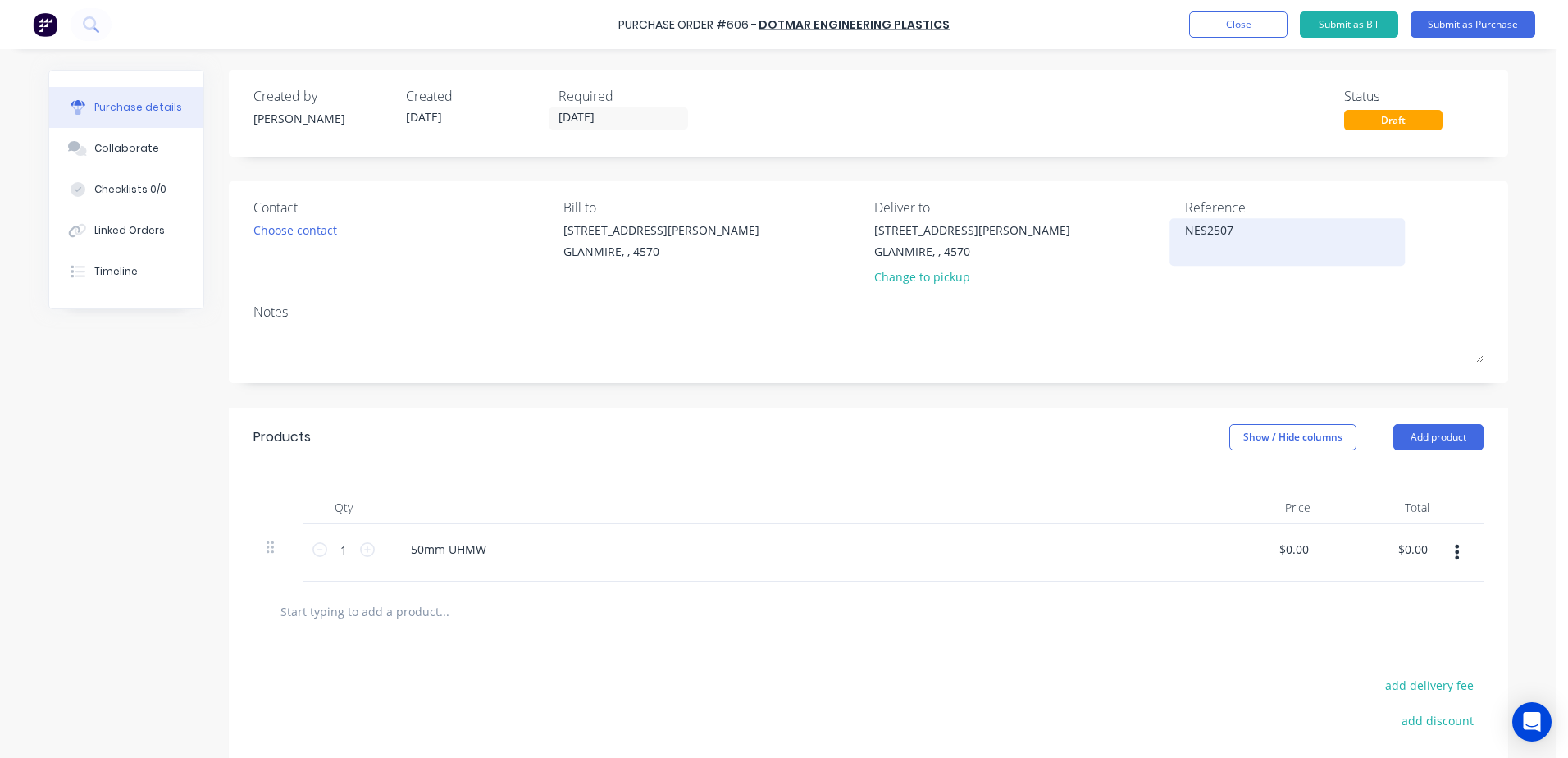
type textarea "NES250"
type textarea "x"
type textarea "NES2502"
type textarea "x"
type textarea "NES250"
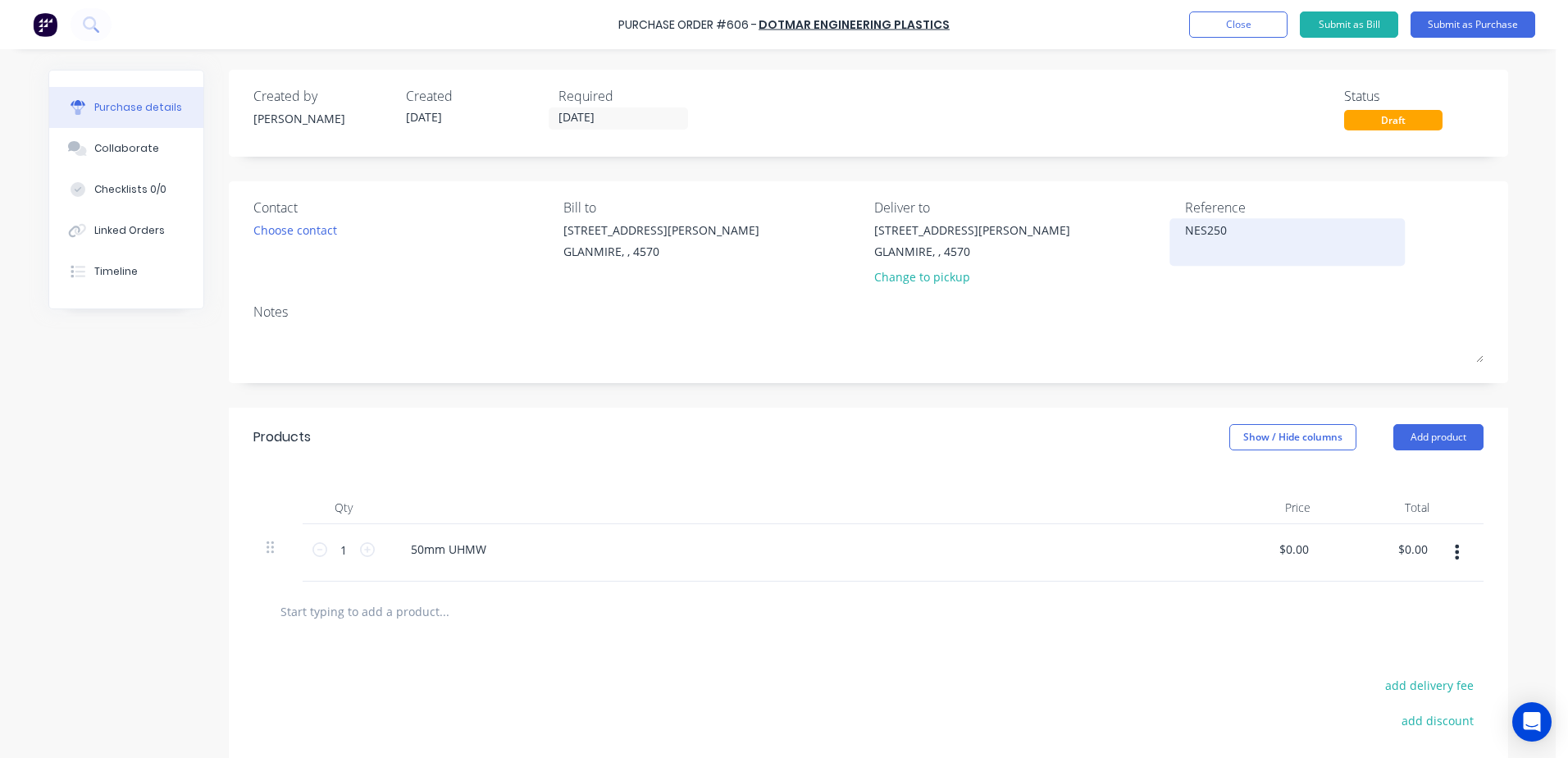
type textarea "x"
type textarea "NES2501"
type textarea "x"
type textarea "NES25017"
type textarea "x"
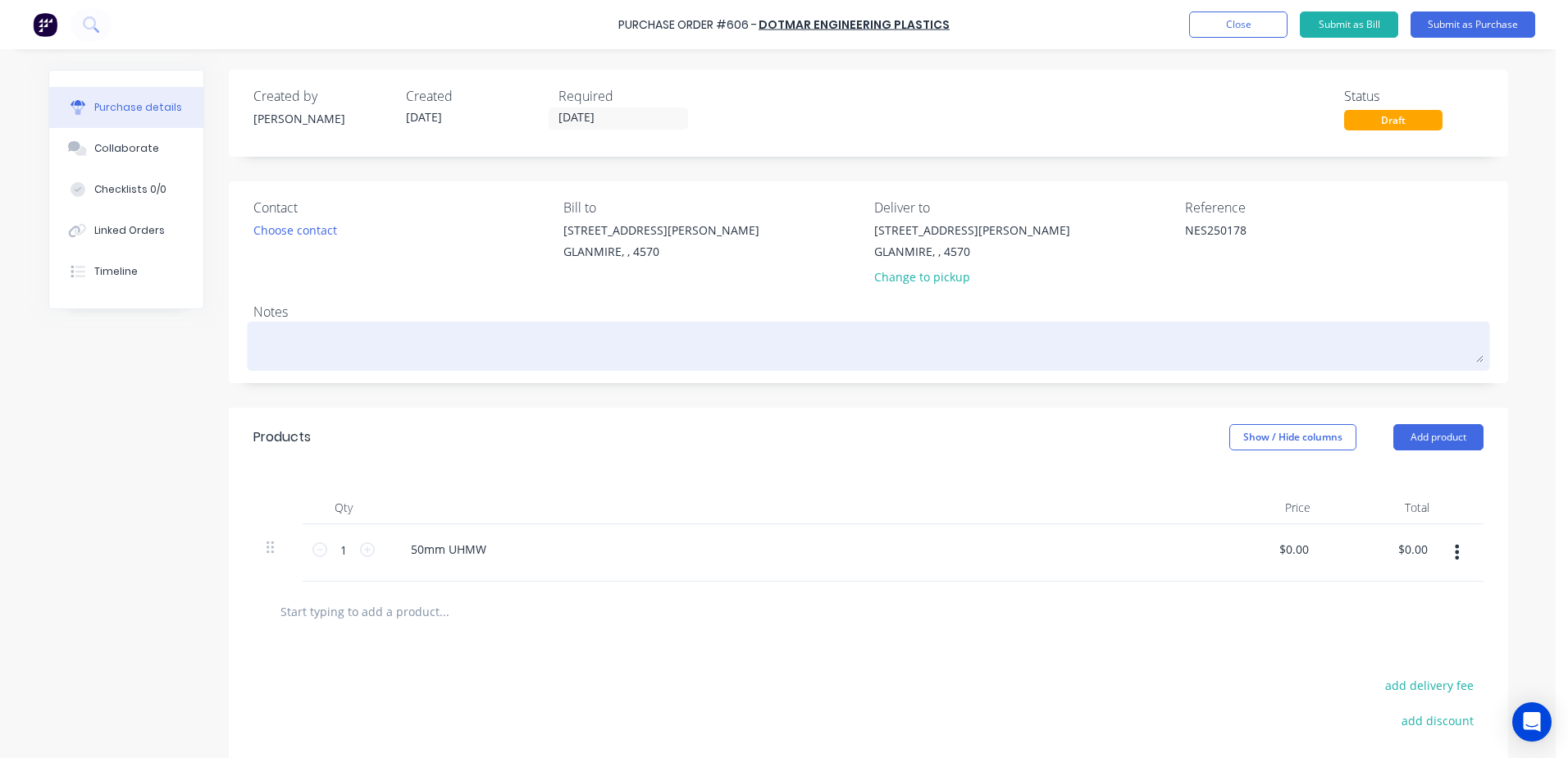
type textarea "NES250178"
type textarea "x"
type textarea "NES250178"
click at [266, 334] on textarea at bounding box center [869, 344] width 1230 height 37
type textarea "x"
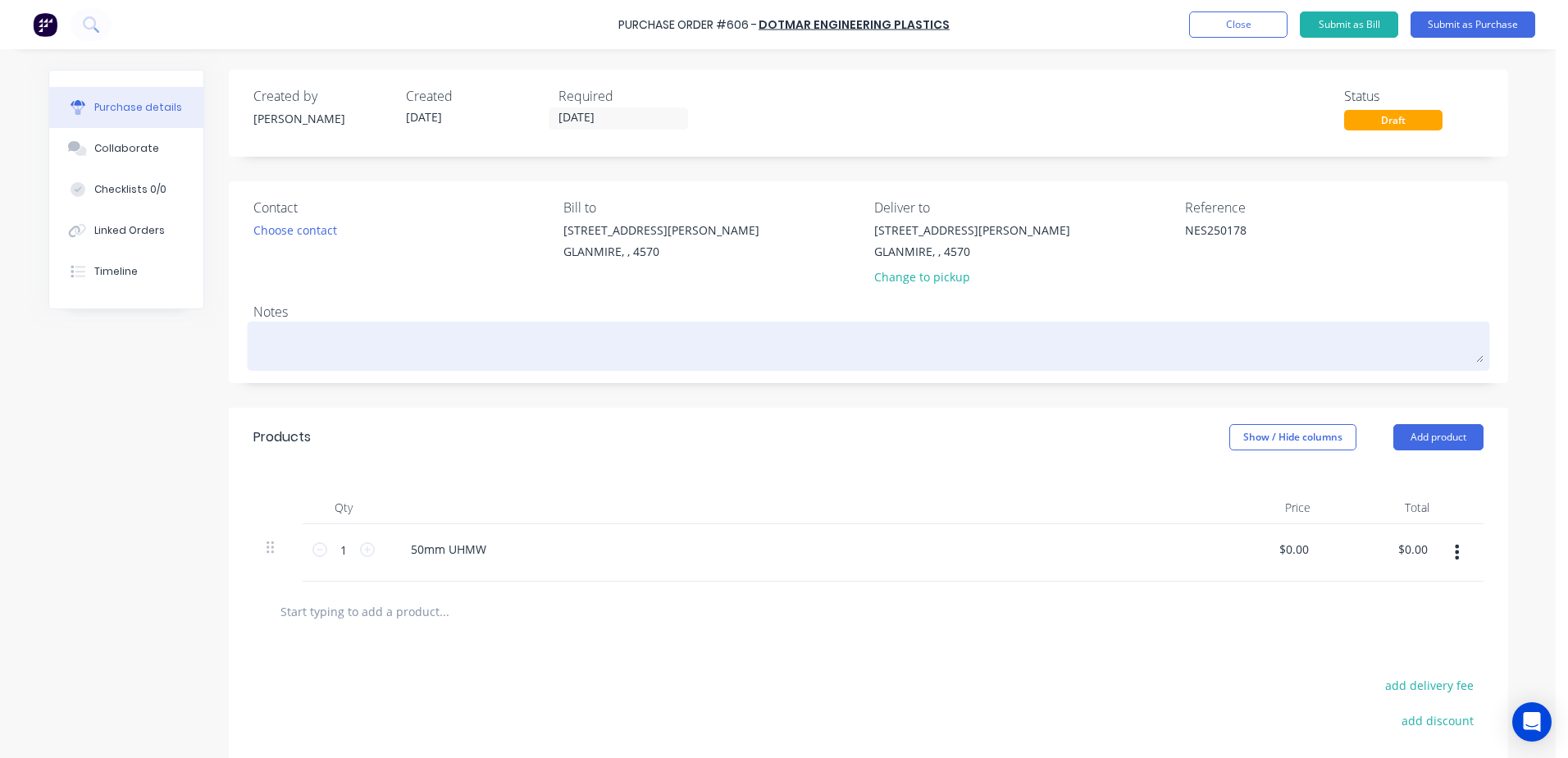
type textarea "n"
type textarea "x"
type textarea "ne"
type textarea "x"
type textarea "n"
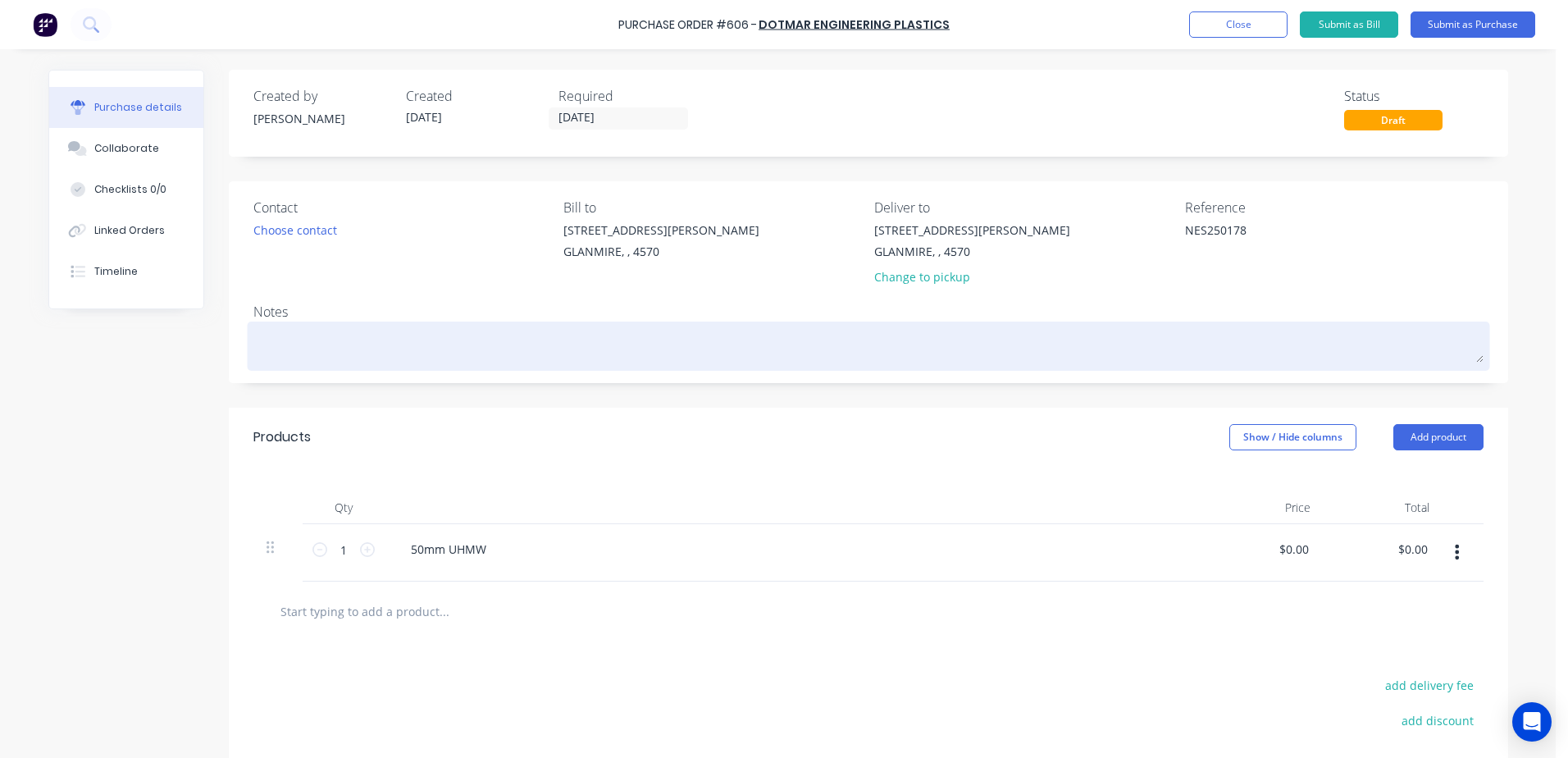
type textarea "x"
type textarea "N"
type textarea "x"
type textarea "NE"
type textarea "x"
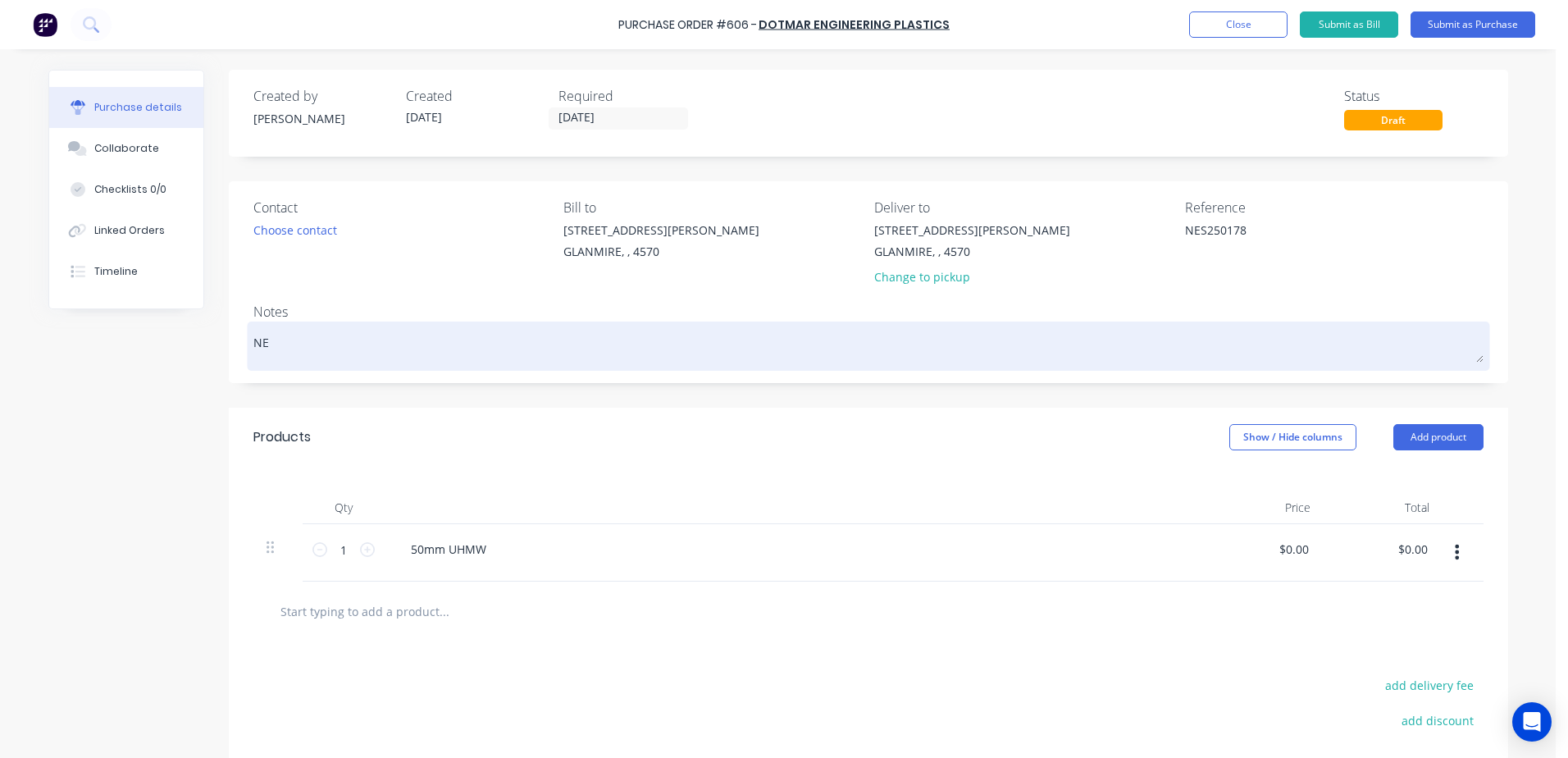
type textarea "NES"
type textarea "x"
type textarea "NES2"
type textarea "x"
type textarea "NES25"
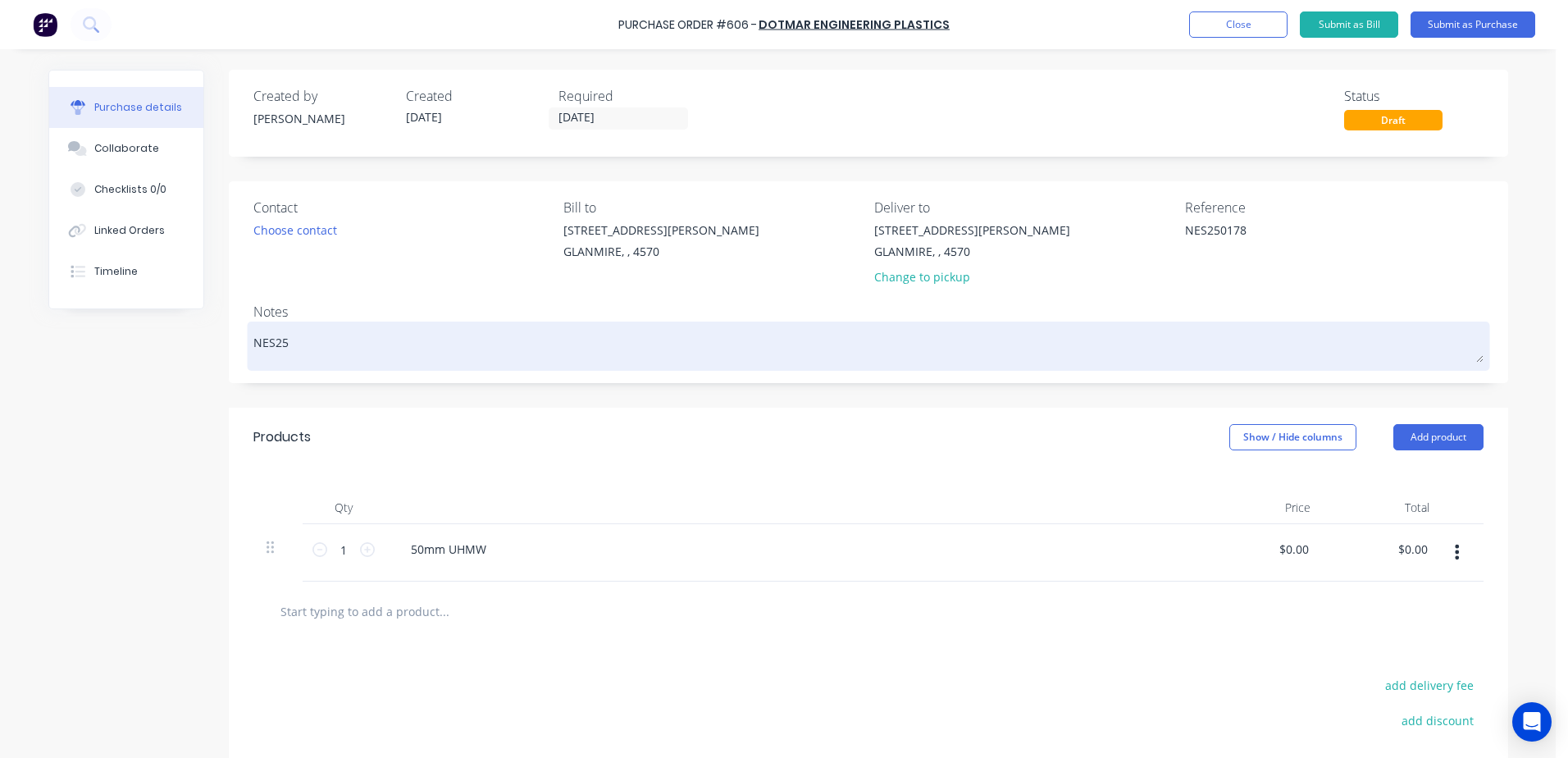
type textarea "x"
type textarea "NES250"
type textarea "x"
type textarea "NES2501"
type textarea "x"
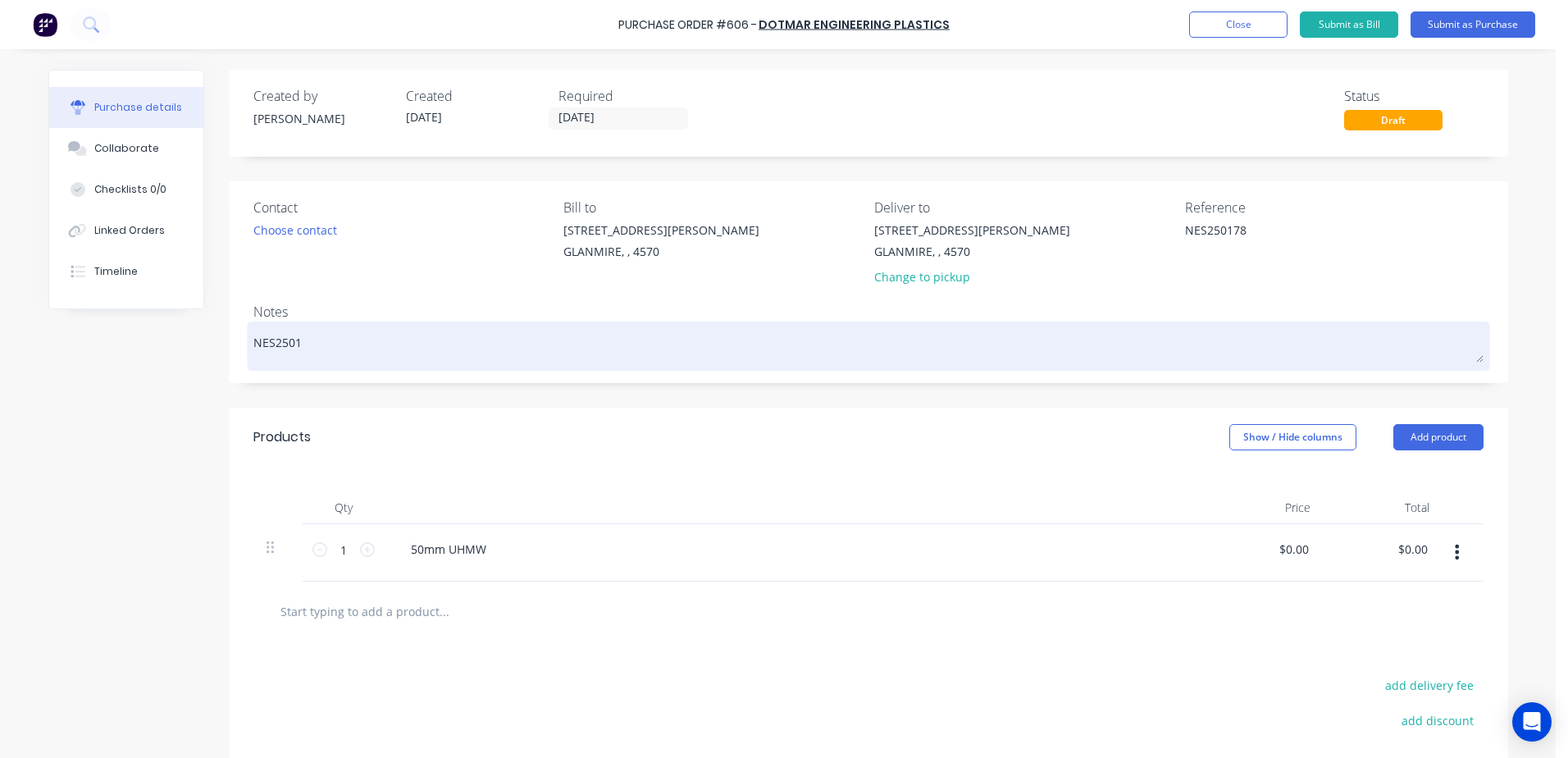
type textarea "NES25017"
type textarea "x"
type textarea "NES250178"
type textarea "x"
type textarea "NES250178"
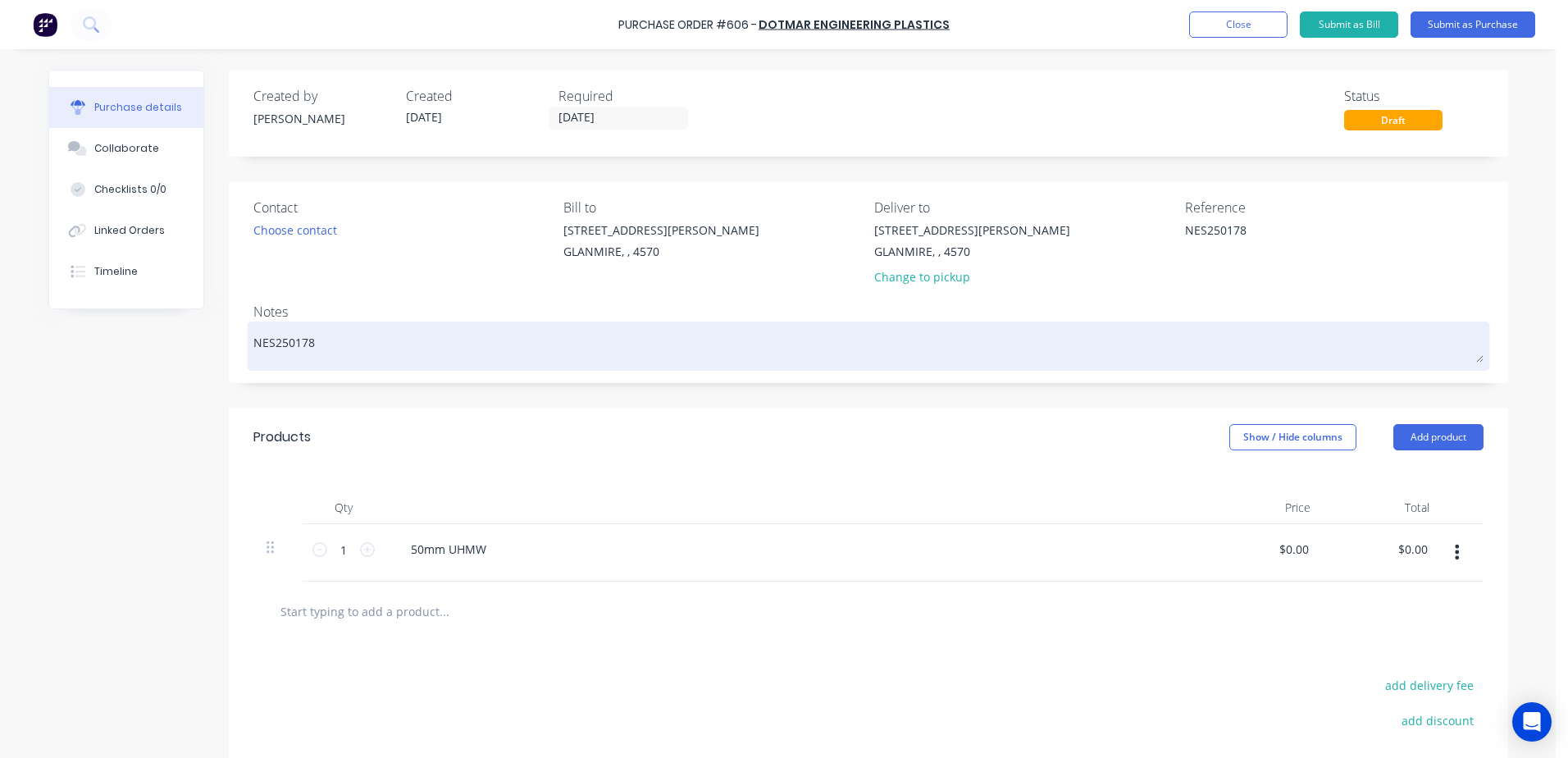
type textarea "x"
type textarea "NES250178 -"
type textarea "x"
type textarea "NES250178 -"
type textarea "x"
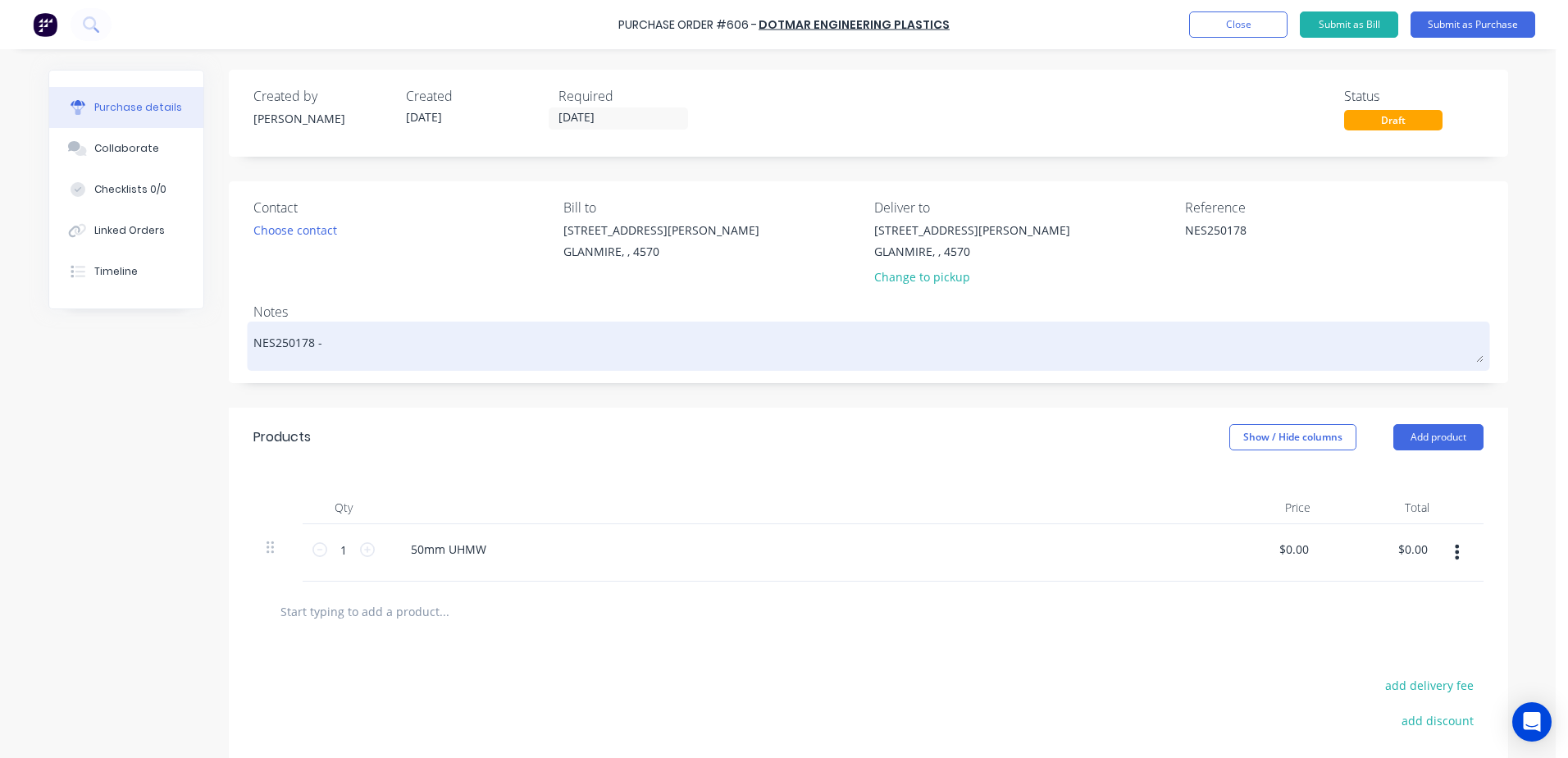
type textarea "NES250178 - A"
type textarea "x"
type textarea "NES250178 - AG"
type textarea "x"
type textarea "NES250178 - A"
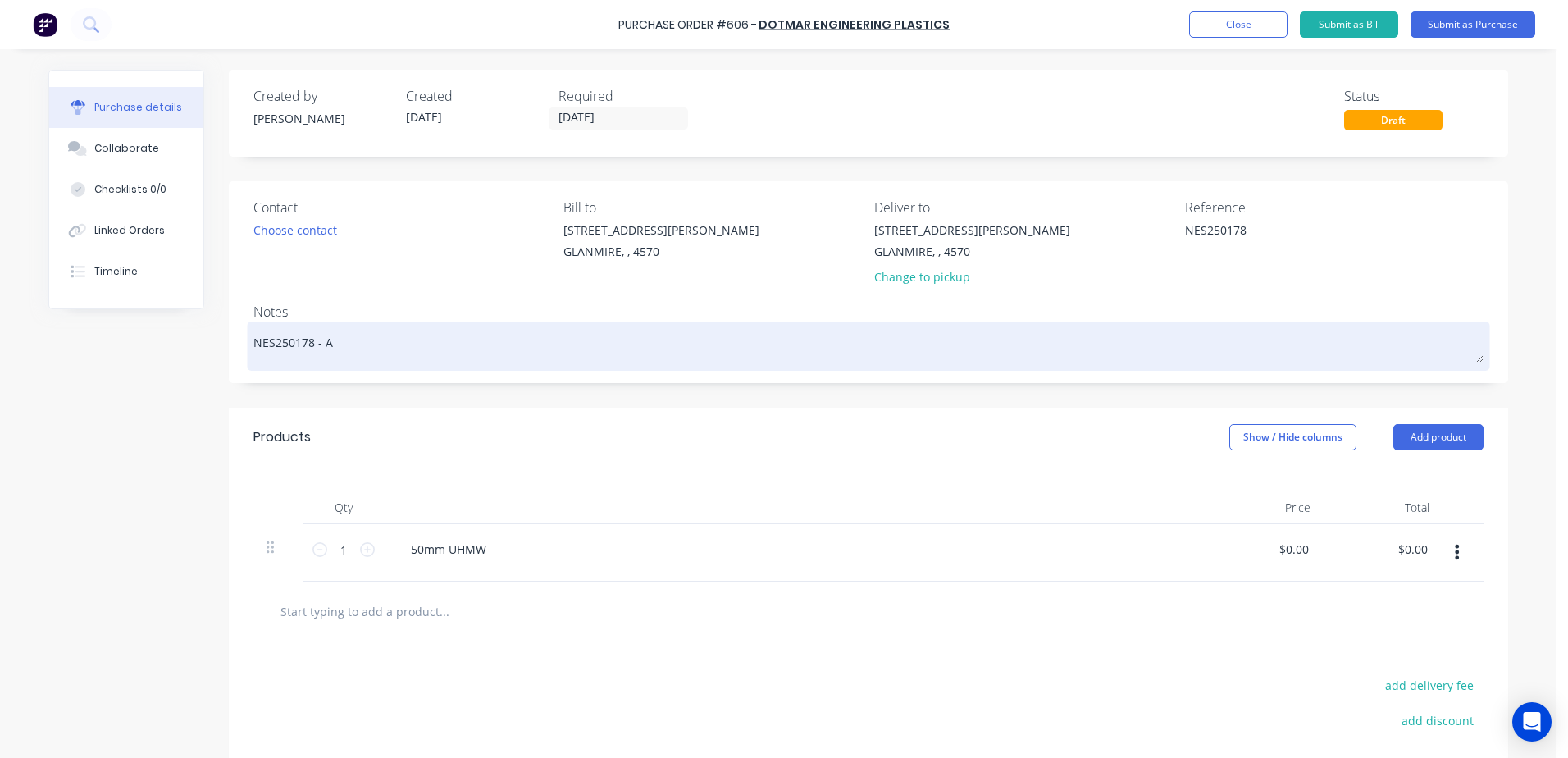
type textarea "x"
type textarea "NES250178 -"
type textarea "x"
type textarea "NES250178 - a"
type textarea "x"
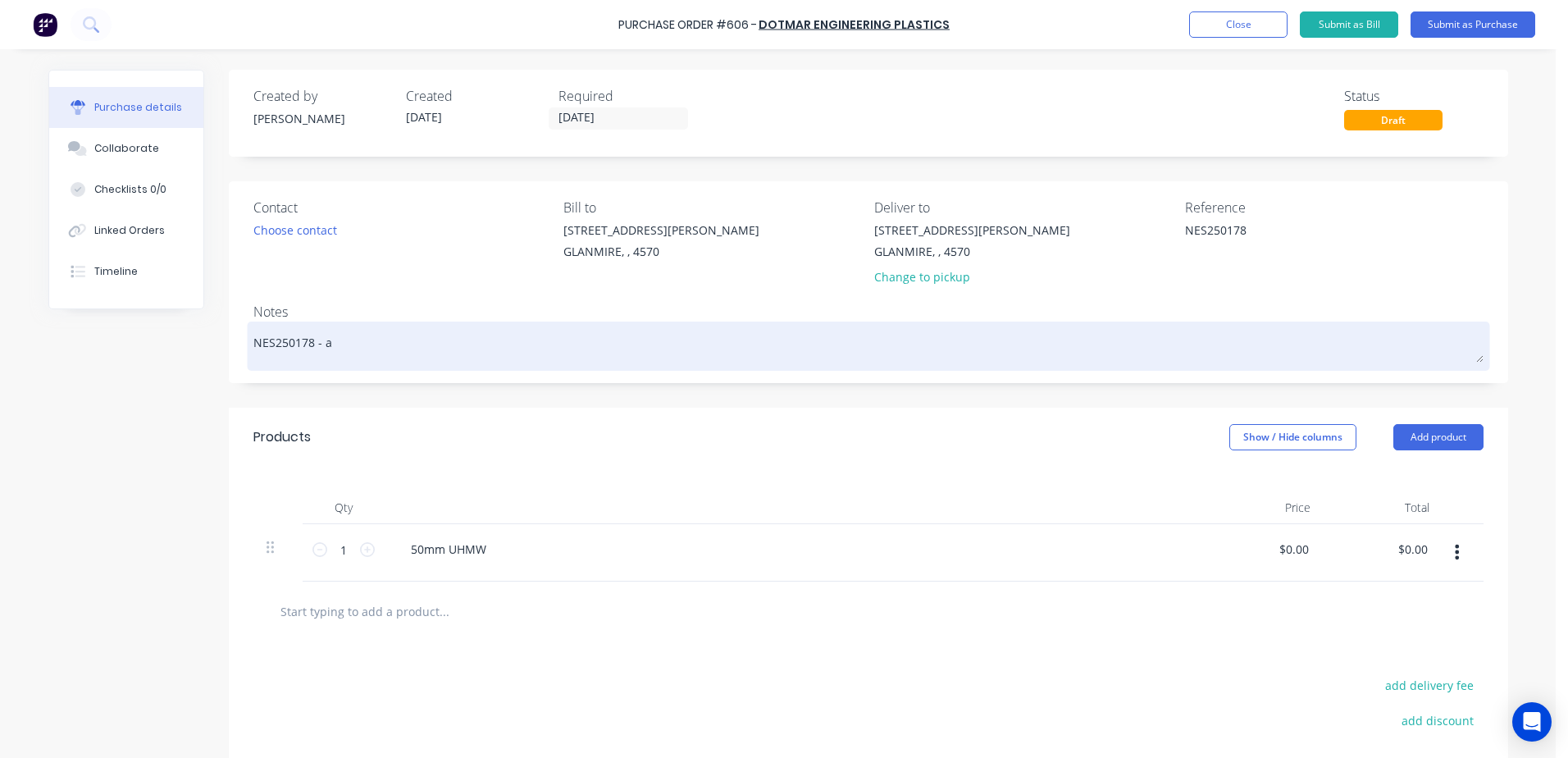
type textarea "NES250178 - ad"
type textarea "x"
type textarea "NES250178 - ada"
type textarea "x"
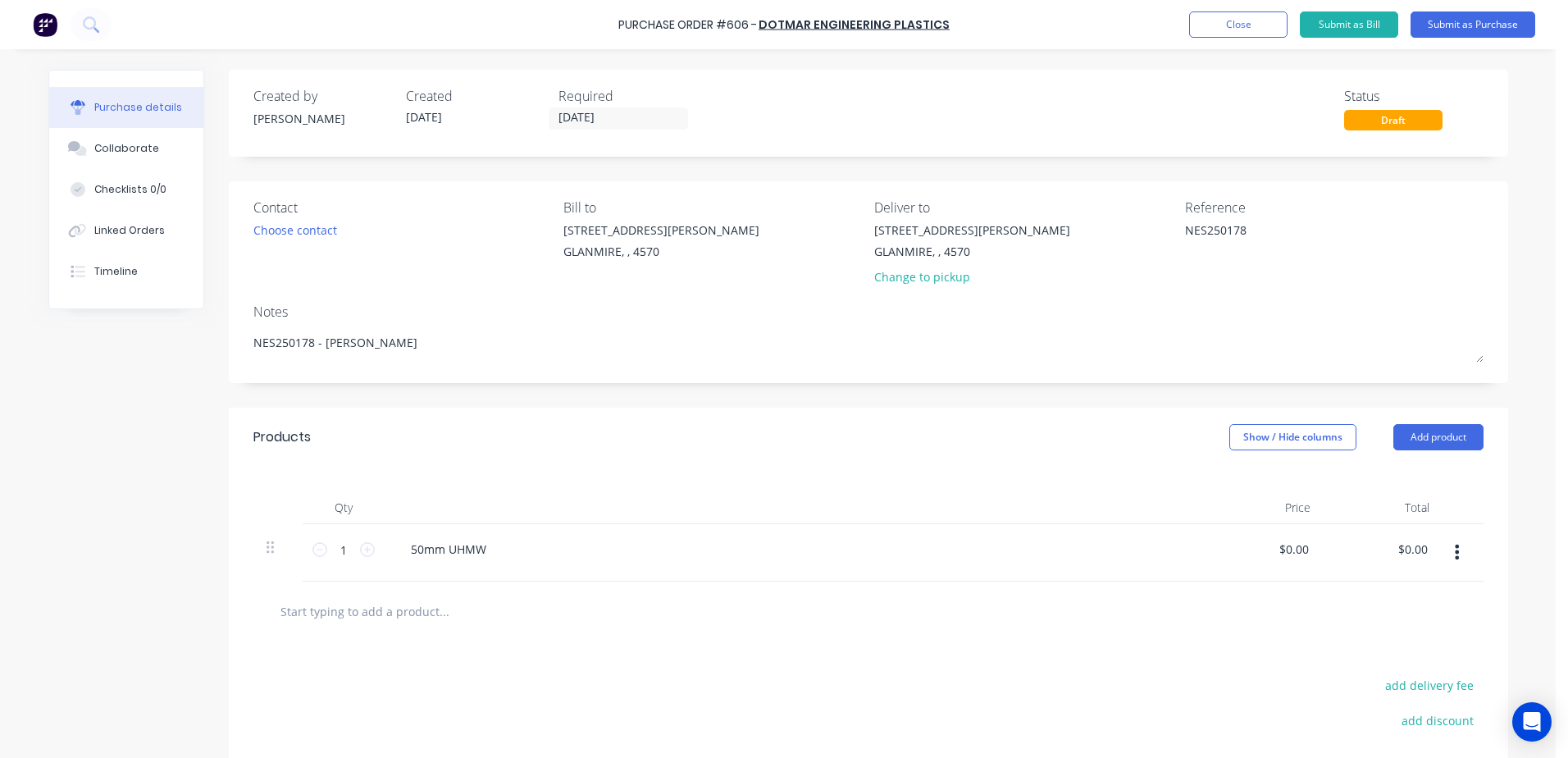
type textarea "NES250178 - adam"
type textarea "x"
type textarea "NES250178 - adam"
click at [1451, 26] on button "Submit as Purchase" at bounding box center [1472, 25] width 124 height 26
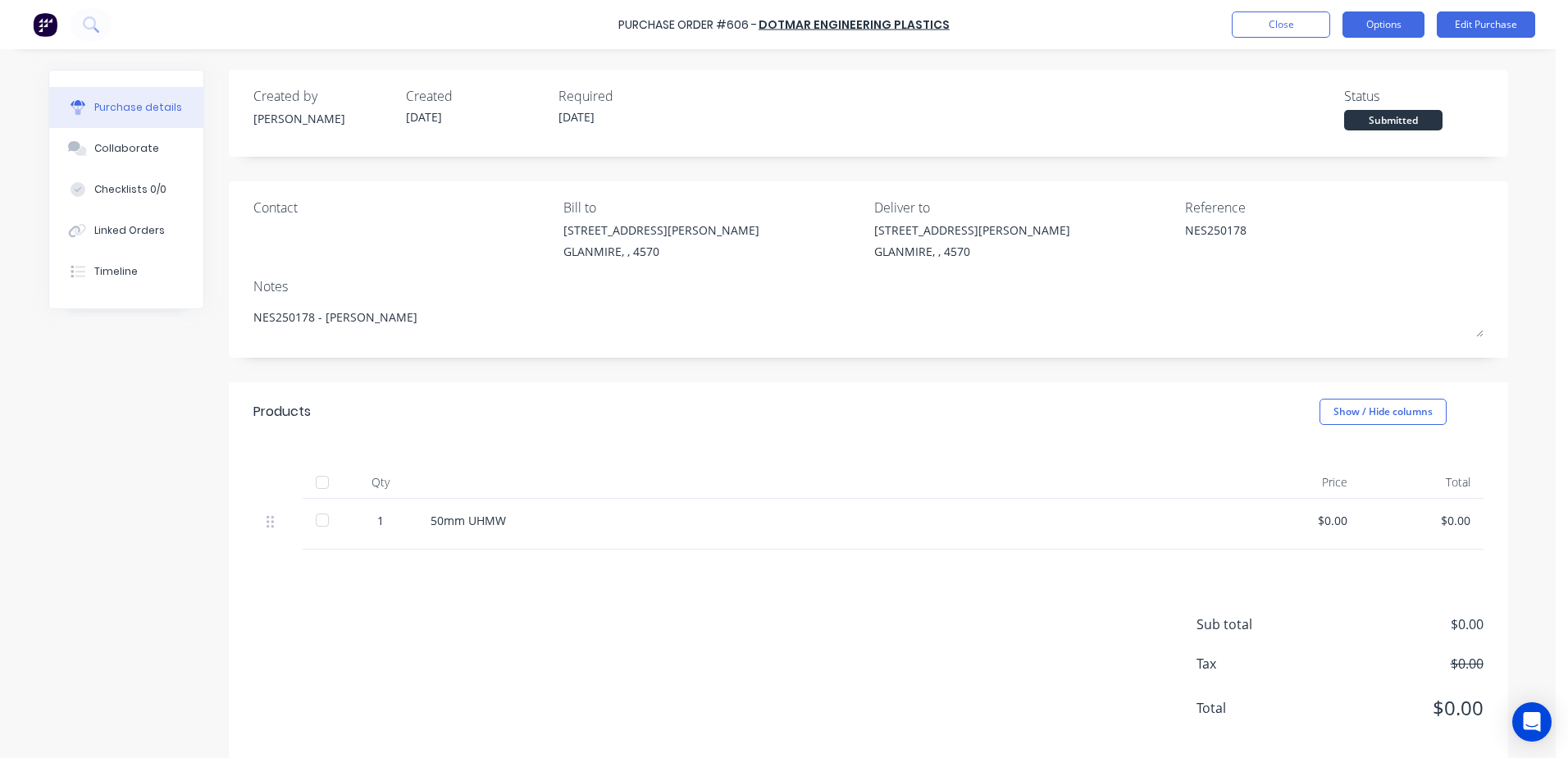
click at [1354, 26] on button "Options" at bounding box center [1384, 25] width 82 height 26
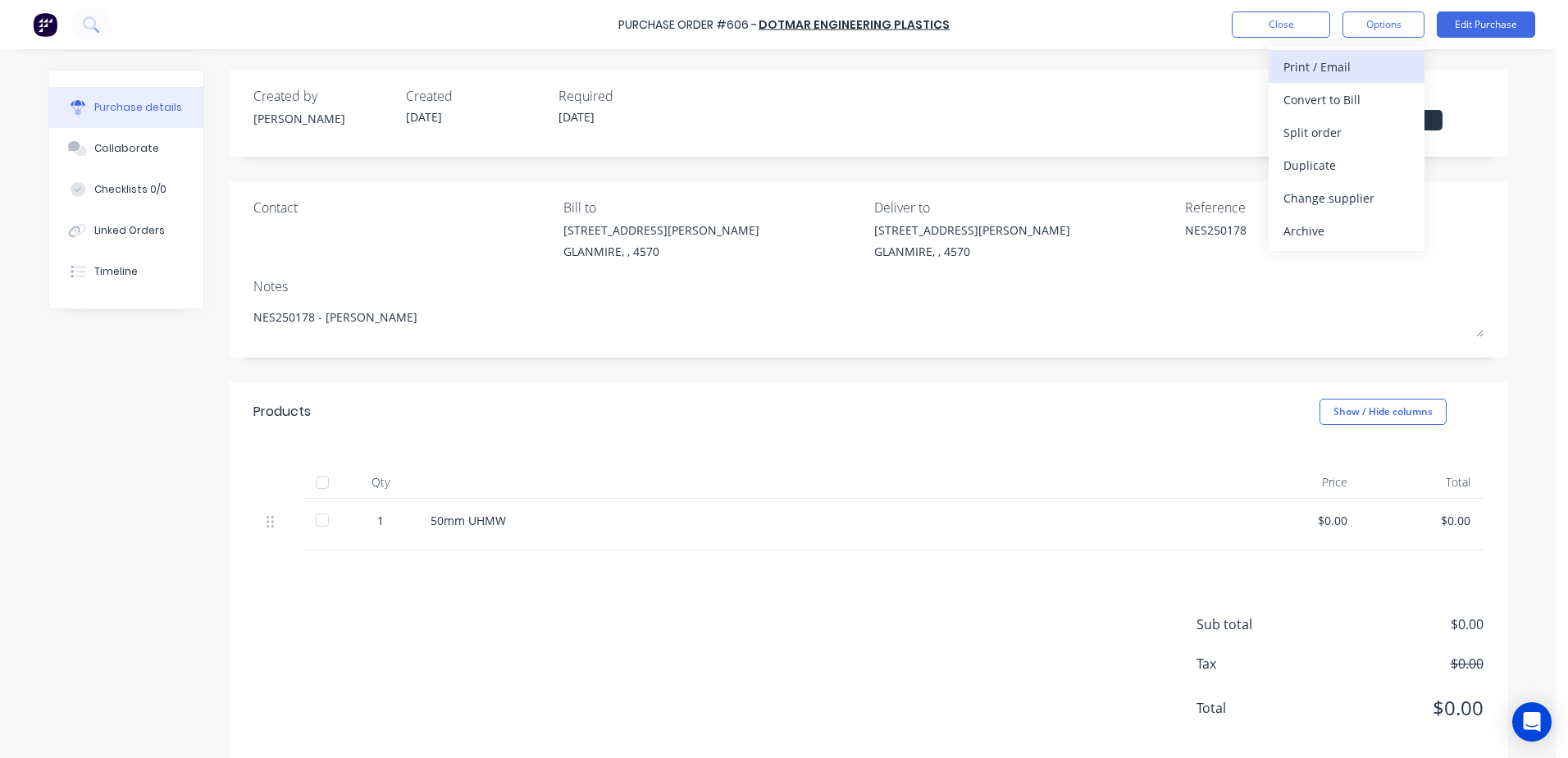
click at [1351, 68] on div "Print / Email" at bounding box center [1346, 67] width 126 height 24
click at [1351, 102] on div "With pricing" at bounding box center [1346, 100] width 126 height 24
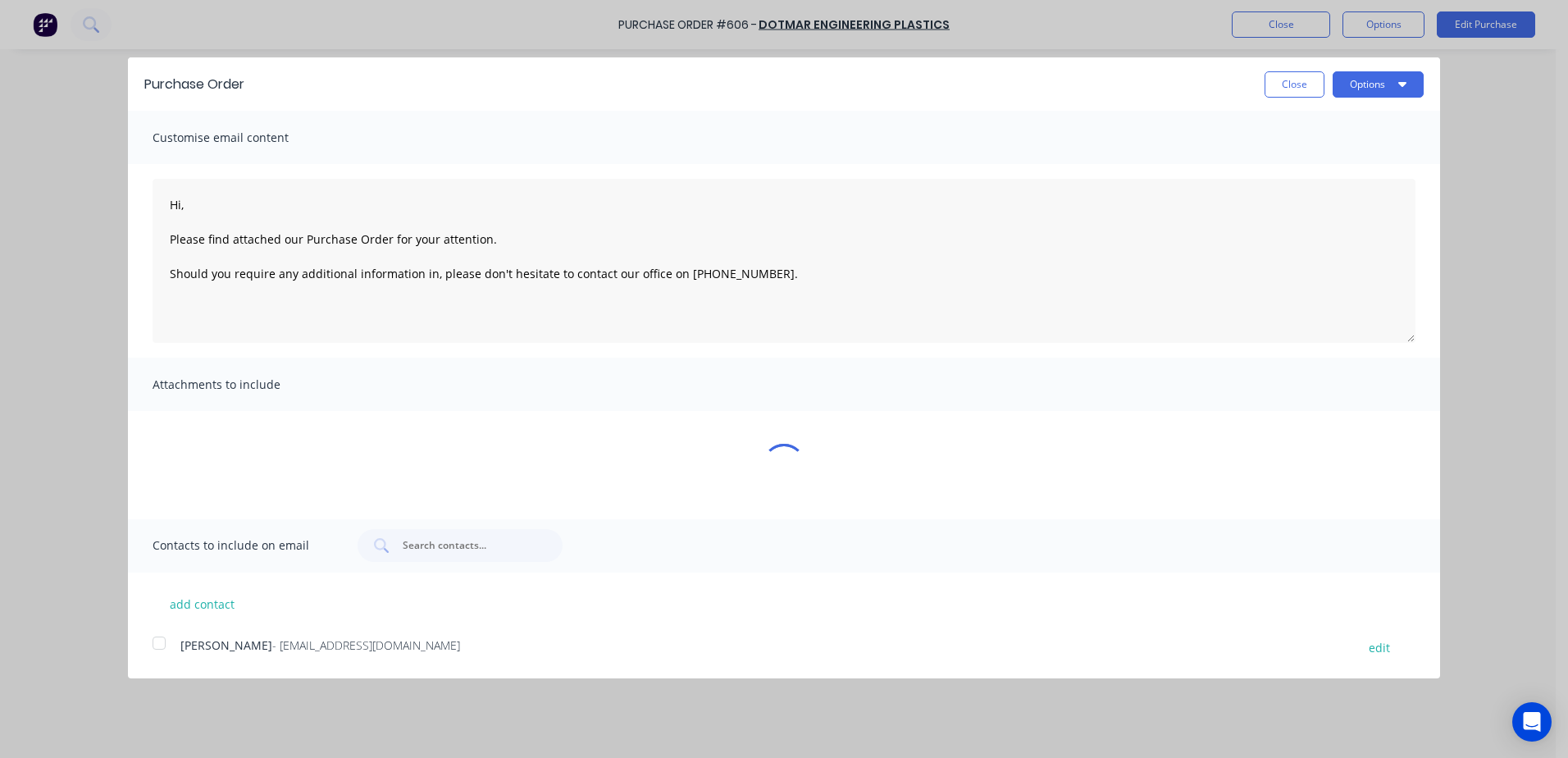
type textarea "x"
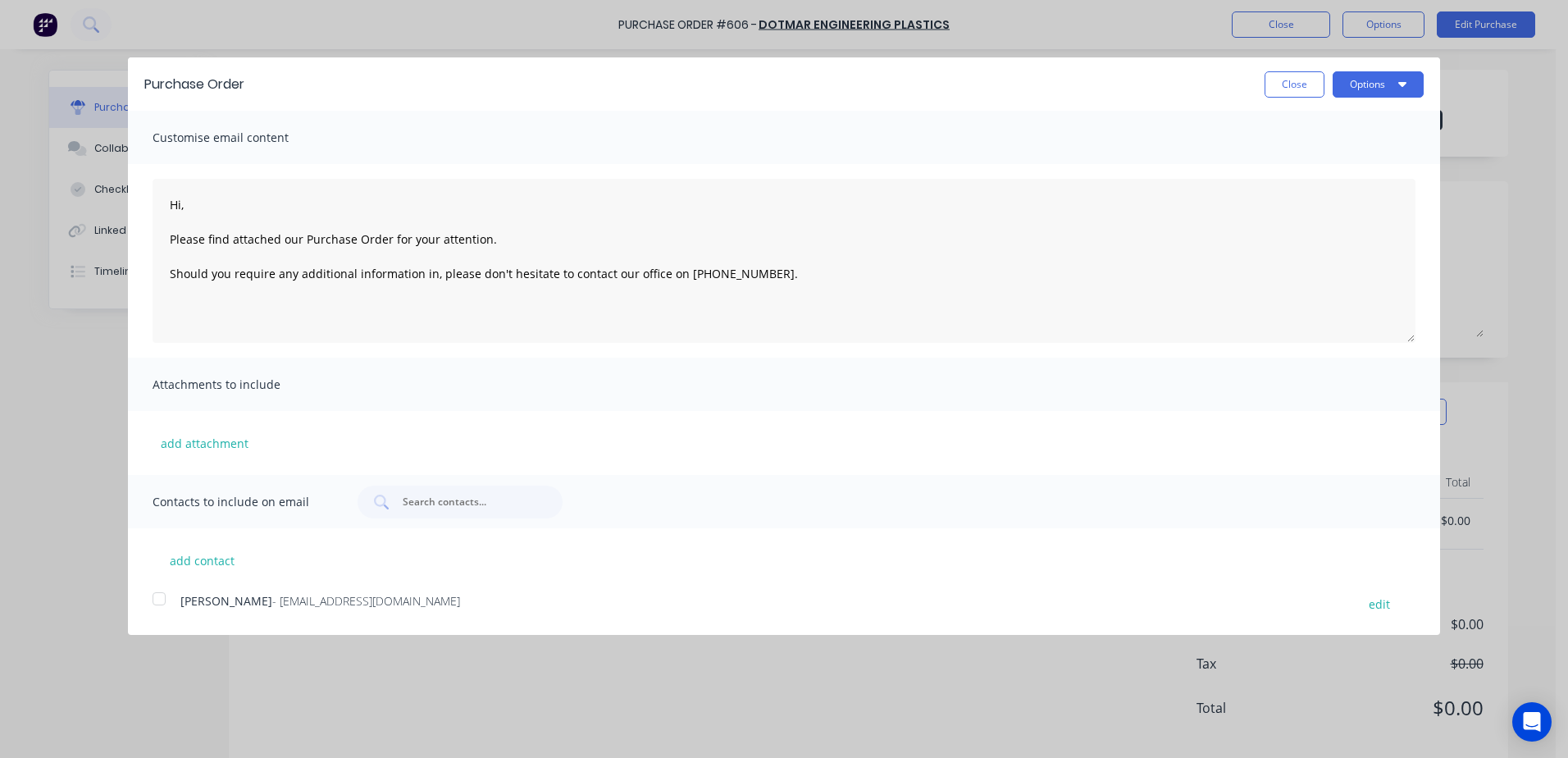
click at [158, 598] on div at bounding box center [159, 599] width 33 height 33
type textarea "Hi, Please find attached our Purchase Order for your attention. Should you requ…"
click at [1352, 87] on button "Options" at bounding box center [1378, 85] width 91 height 26
click at [1323, 155] on div "Email" at bounding box center [1346, 158] width 126 height 24
type textarea "x"
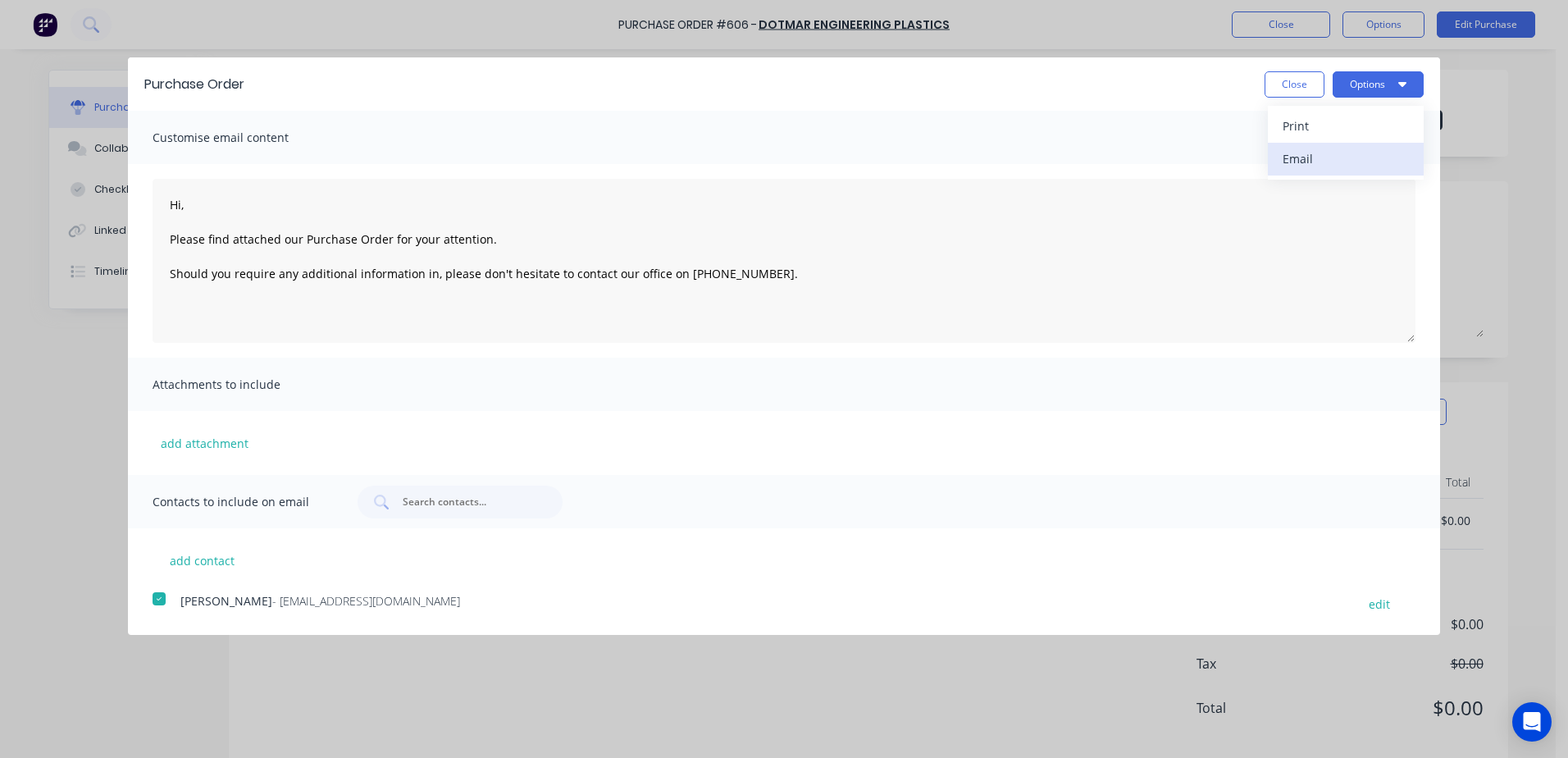
type textarea "Hi, Please find attached our Purchase Order for your attention. Should you requ…"
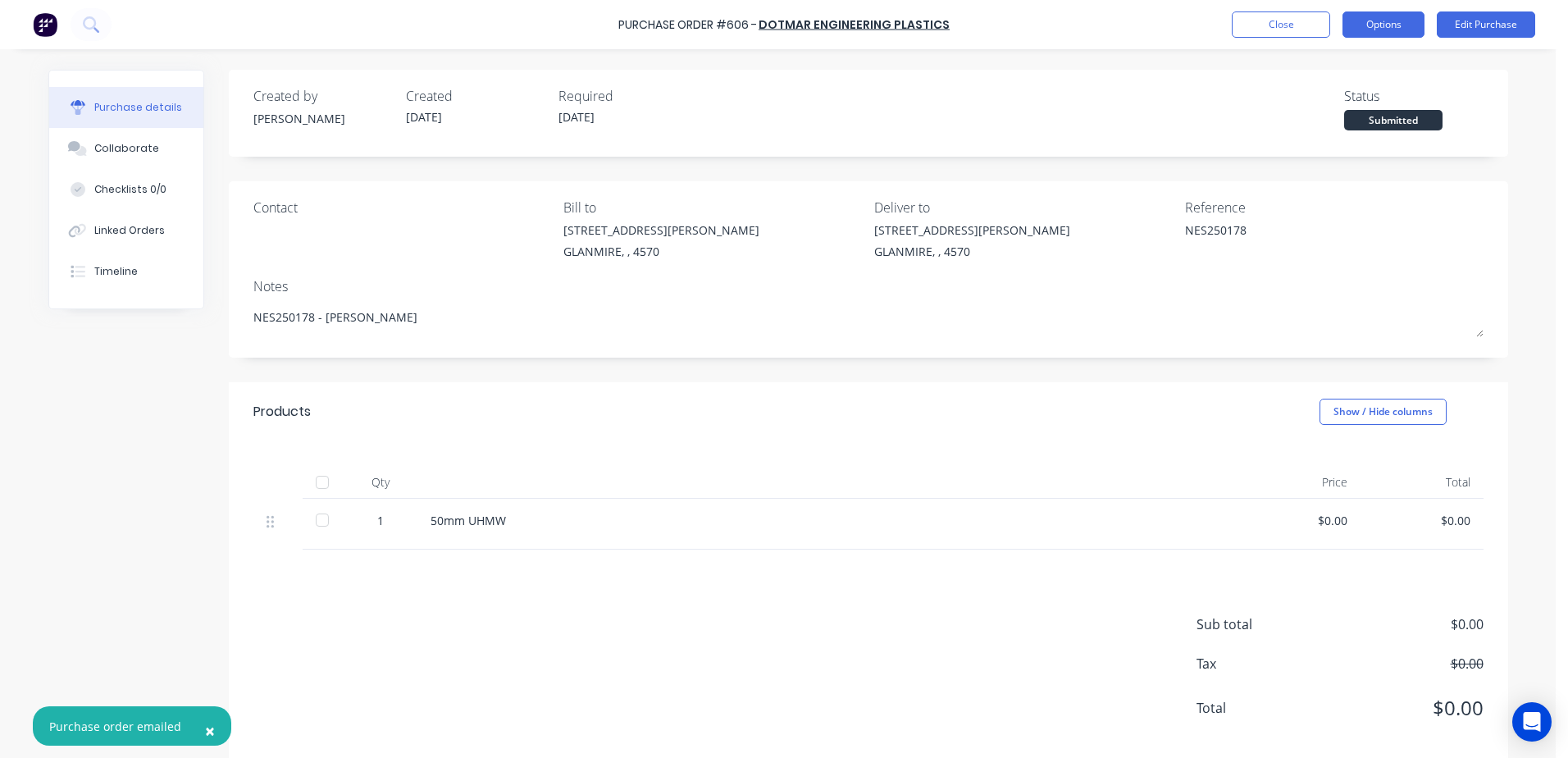
click at [1391, 25] on button "Options" at bounding box center [1384, 25] width 82 height 26
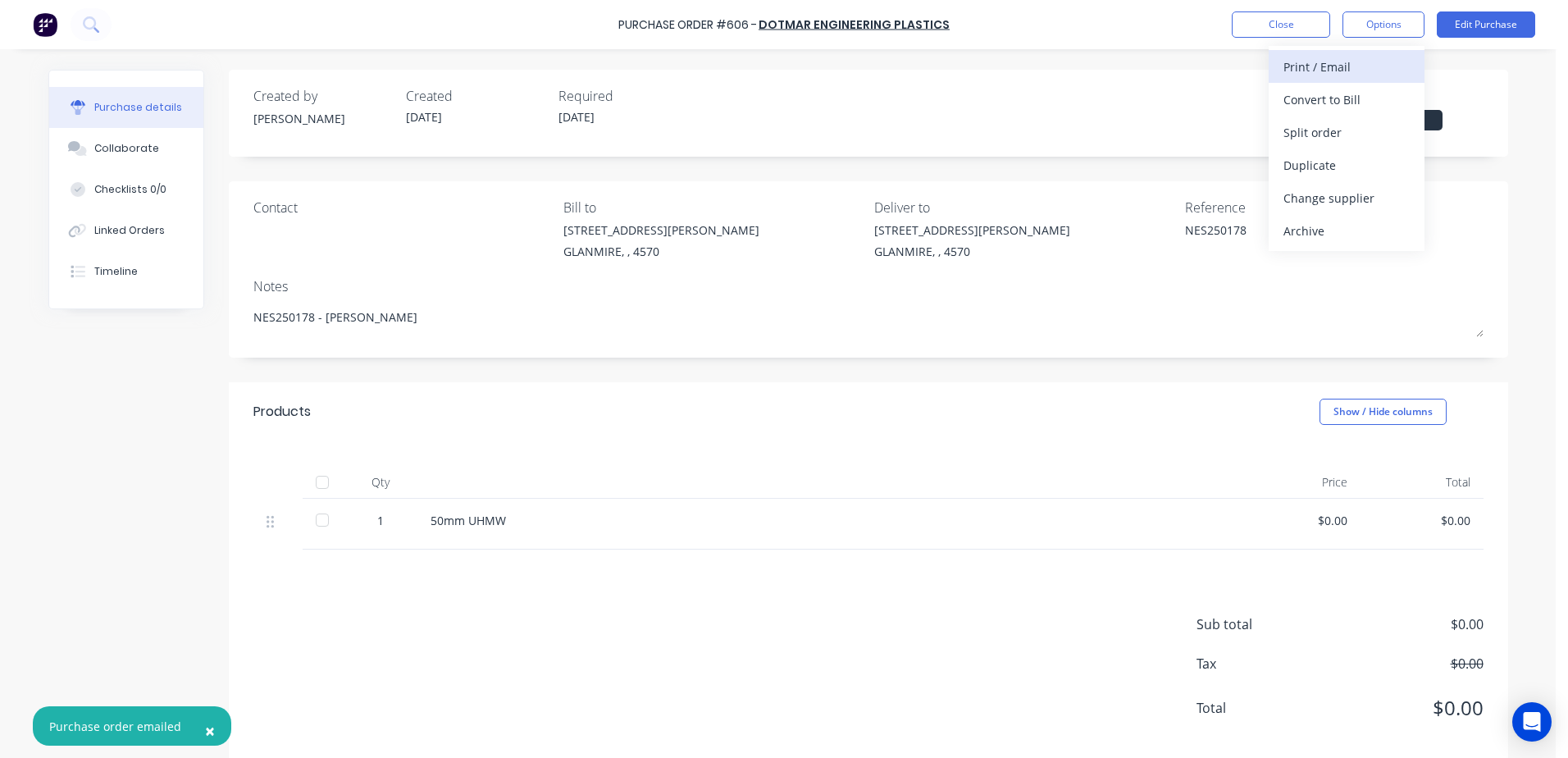
click at [1293, 82] on button "Print / Email" at bounding box center [1346, 67] width 156 height 33
click at [1309, 100] on div "With pricing" at bounding box center [1346, 100] width 126 height 24
type textarea "x"
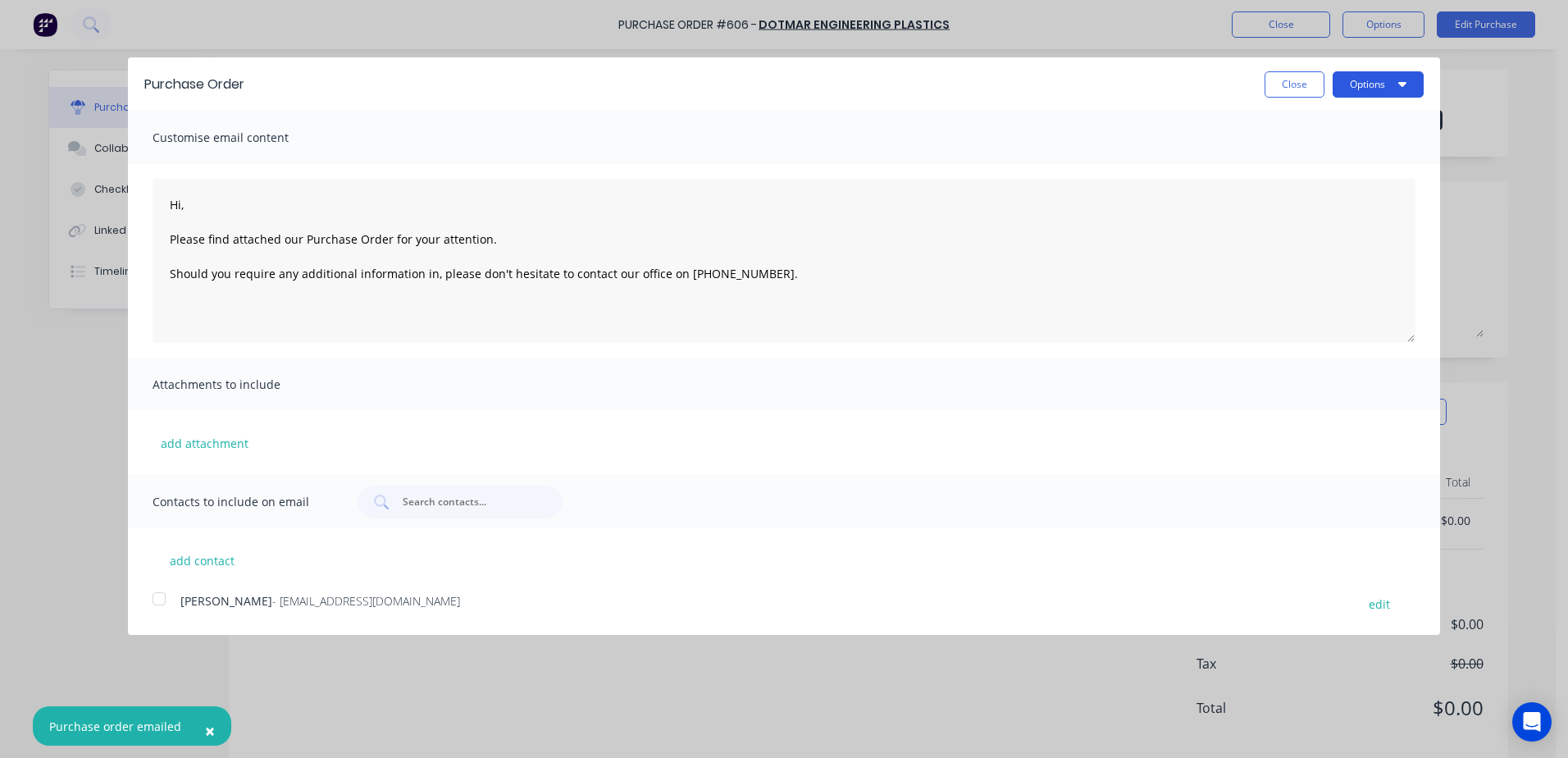
click at [1342, 96] on button "Options" at bounding box center [1378, 85] width 91 height 26
click at [1299, 131] on div "Print" at bounding box center [1346, 125] width 126 height 24
type textarea "Hi, Please find attached our Purchase Order for your attention. Should you requ…"
type textarea "x"
type textarea "Hi, Please find attached our Purchase Order for your attention. Should you requ…"
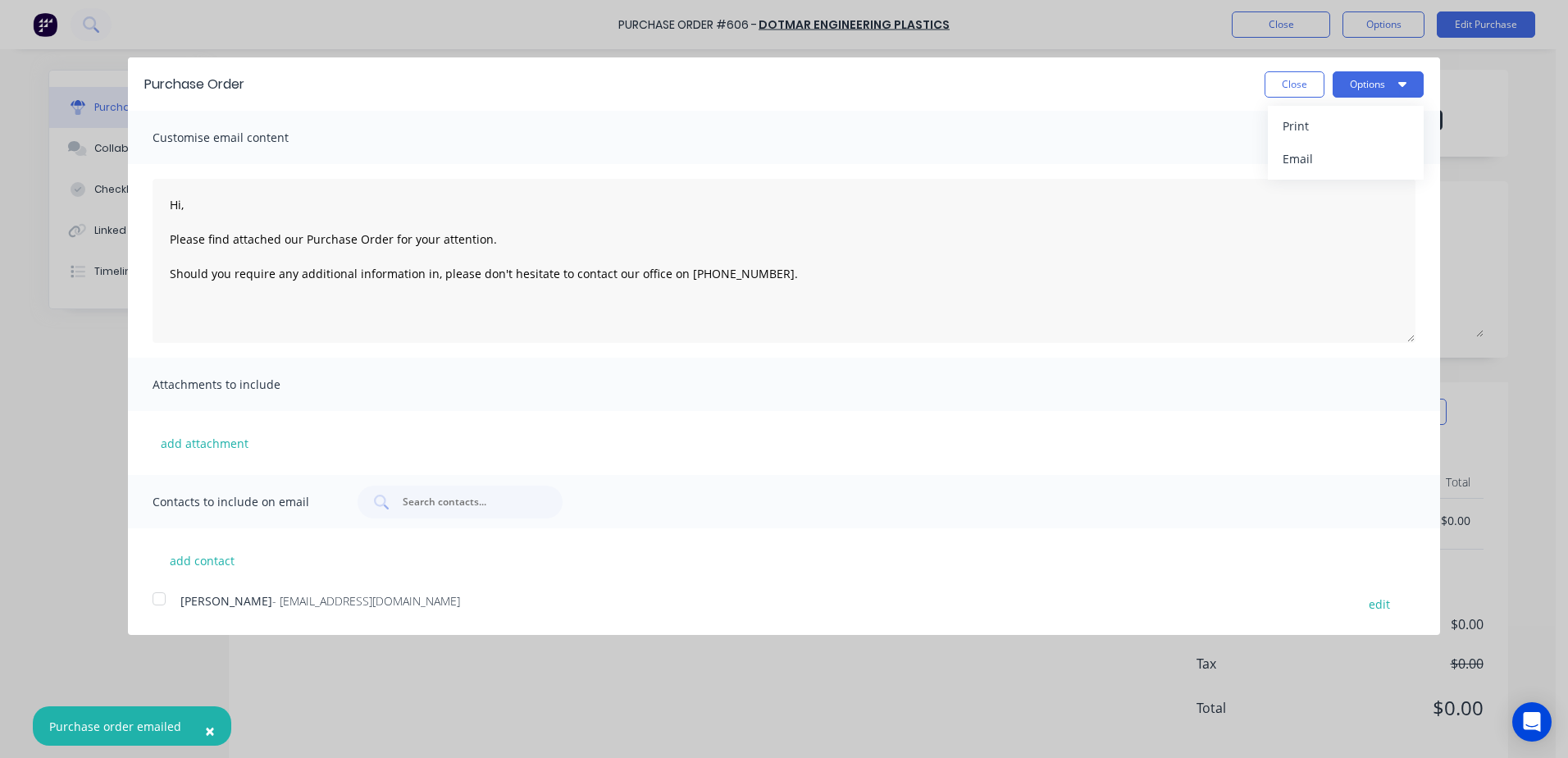
type textarea "x"
type textarea "Hi, Please find attached our Purchase Order for your attention. Should you requ…"
type textarea "x"
type textarea "Hi, Please find attached our Purchase Order for your attention. Should you requ…"
type textarea "x"
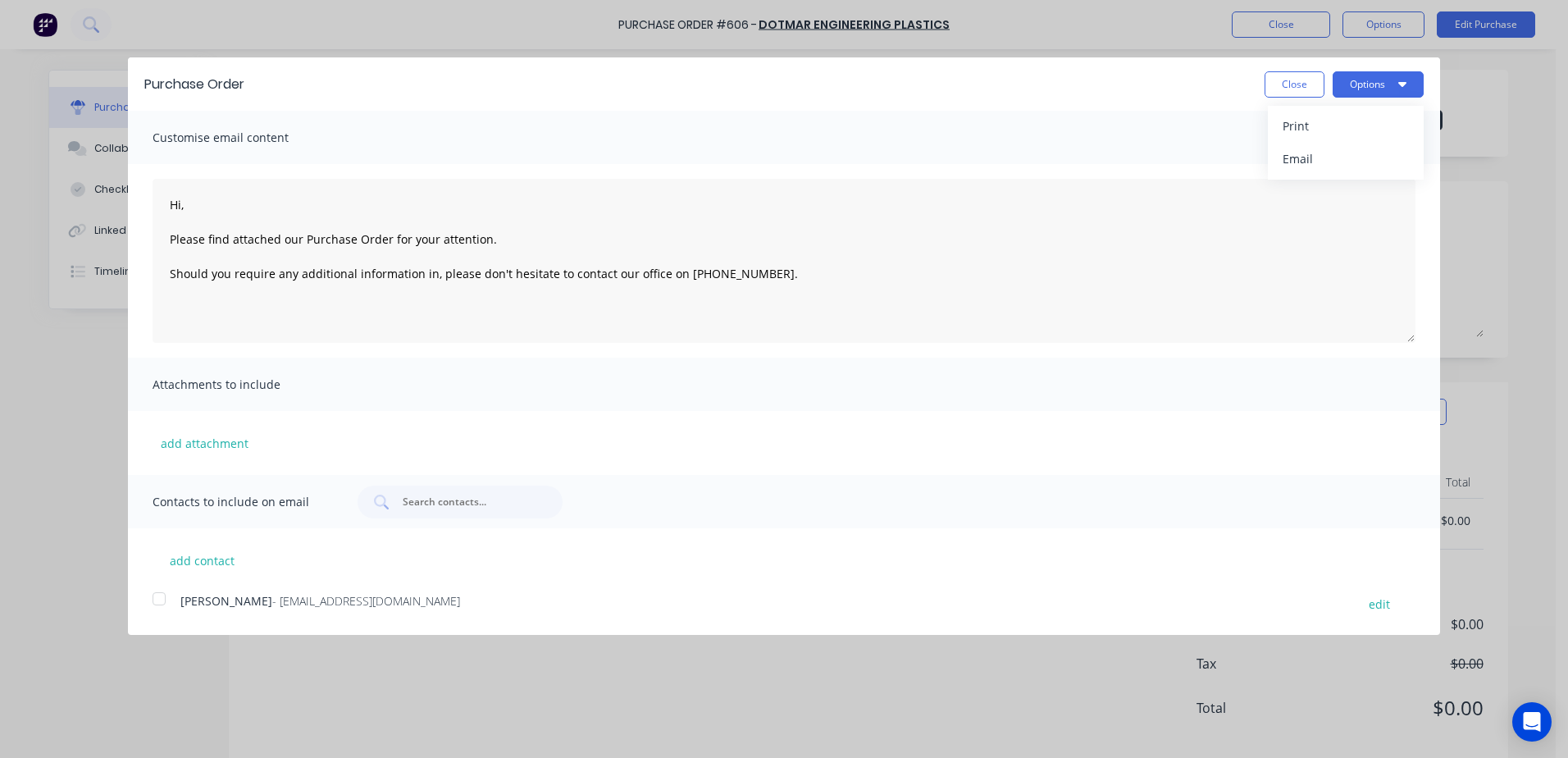
type textarea "Hi, Please find attached our Purchase Order for your attention. Should you requ…"
type textarea "x"
type textarea "Hi, Please find attached our Purchase Order for your attention. Should you requ…"
type textarea "x"
type textarea "Hi, Please find attached our Purchase Order for your attention. Should you requ…"
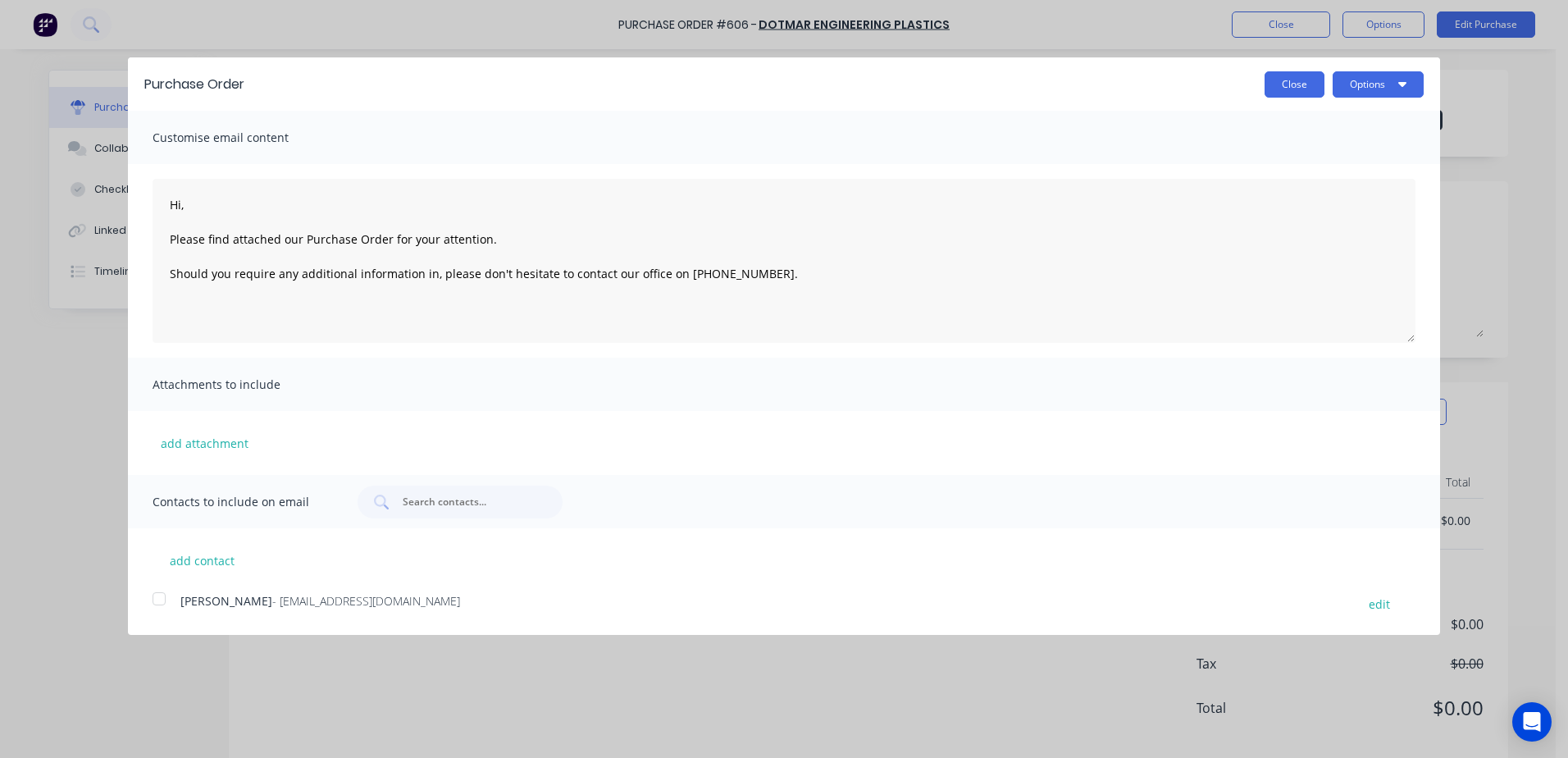
click at [1273, 87] on button "Close" at bounding box center [1295, 85] width 60 height 26
type textarea "x"
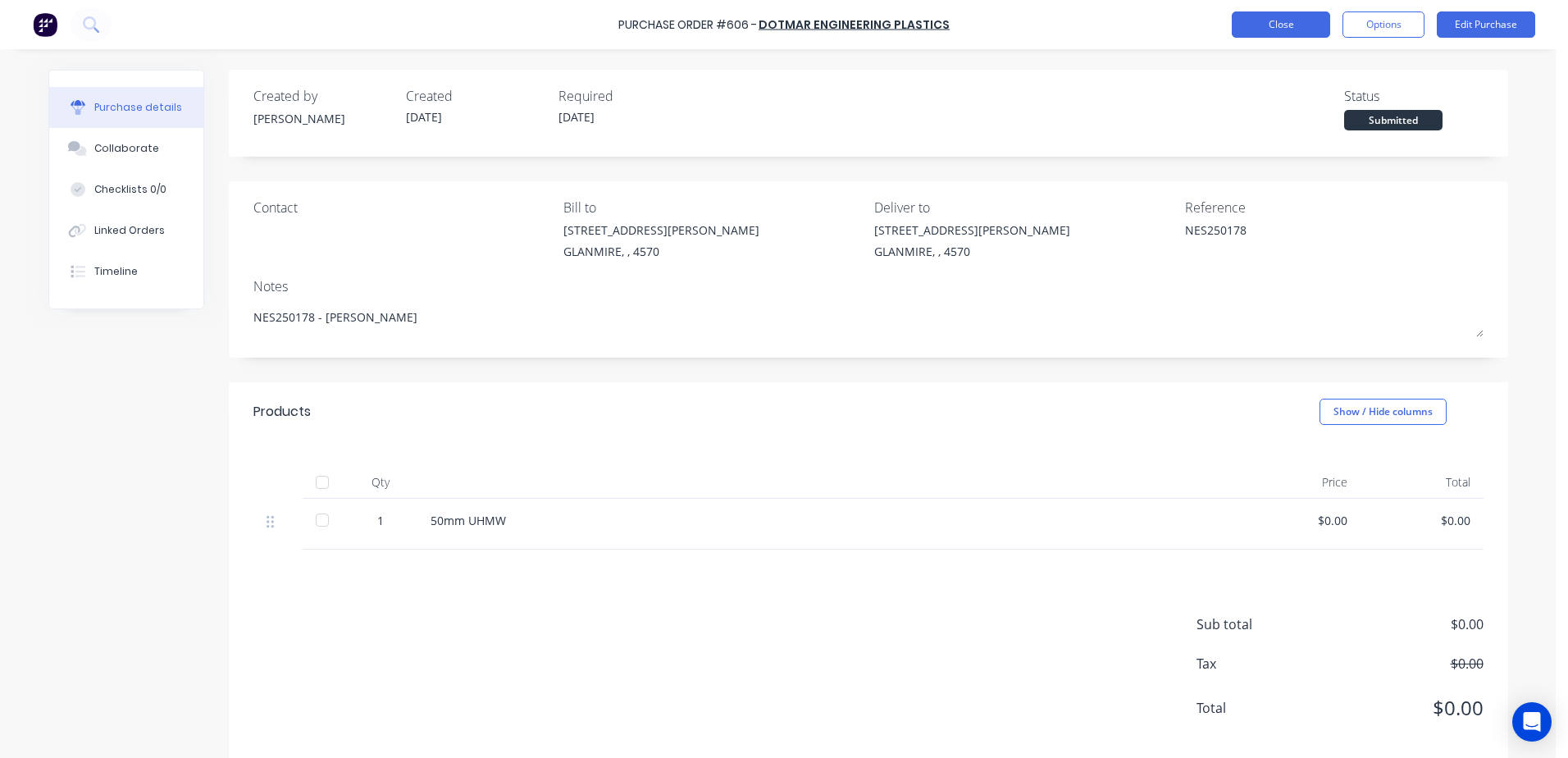
click at [1255, 23] on button "Close" at bounding box center [1281, 25] width 99 height 26
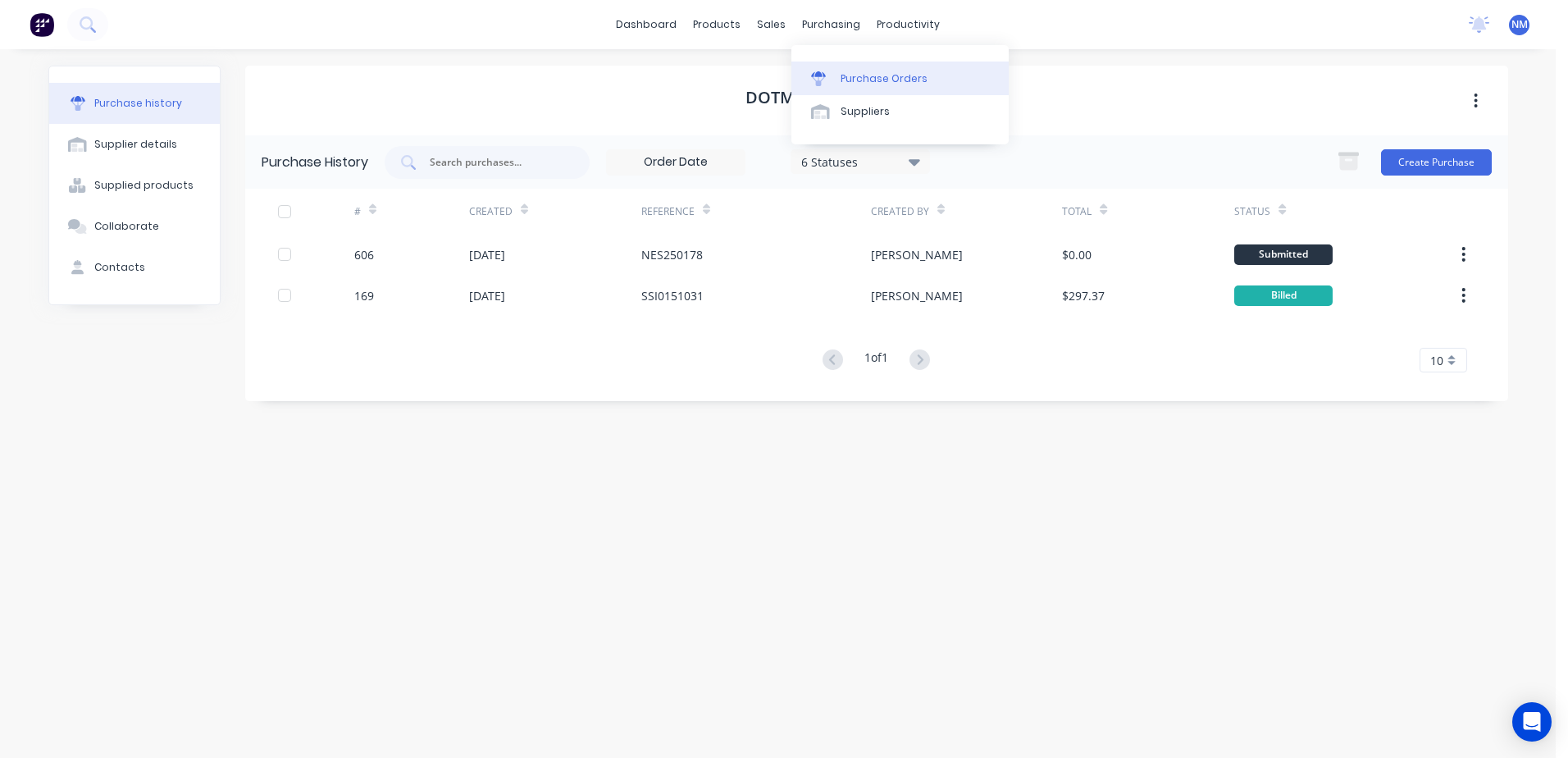
click at [846, 82] on div "Purchase Orders" at bounding box center [884, 79] width 87 height 15
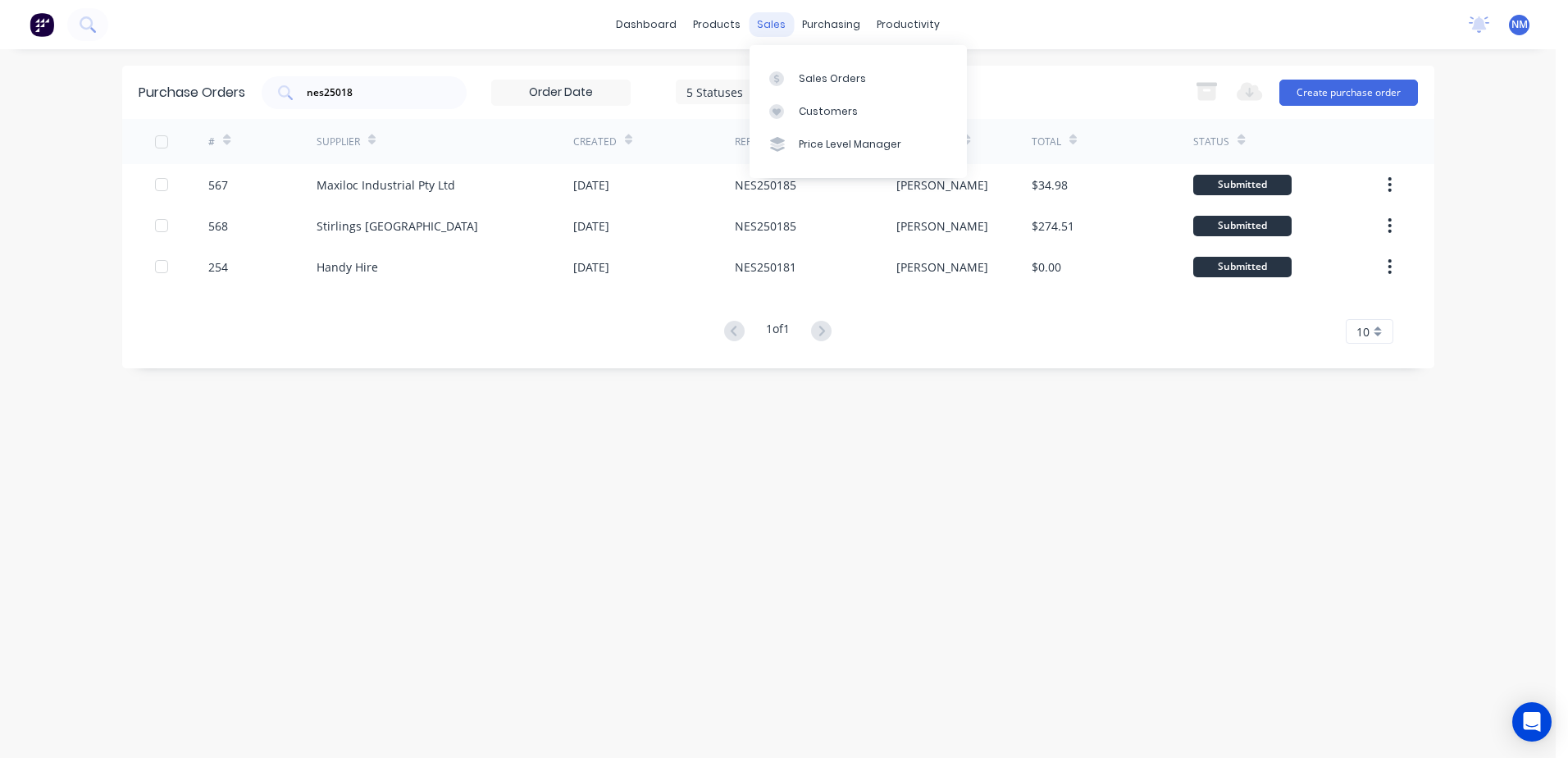
click at [772, 19] on div "sales" at bounding box center [771, 25] width 45 height 25
click at [823, 72] on div "Sales Orders" at bounding box center [833, 79] width 68 height 15
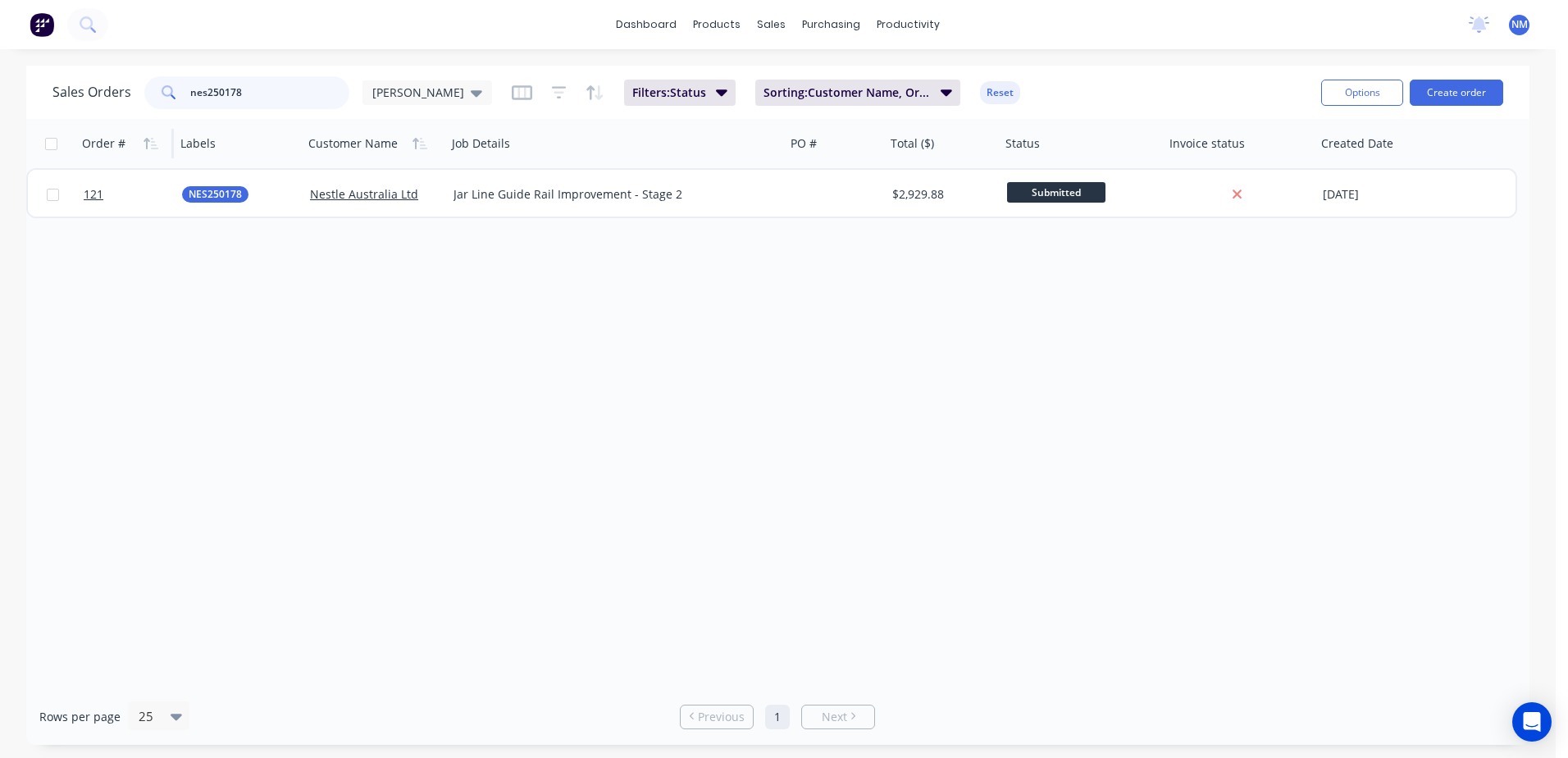
drag, startPoint x: 271, startPoint y: 86, endPoint x: 123, endPoint y: 120, distance: 151.9
click at [123, 120] on div "Sales Orders nes250178 [PERSON_NAME]: Status Sorting: Customer Name, Order # Re…" at bounding box center [778, 405] width 1504 height 680
type input "270"
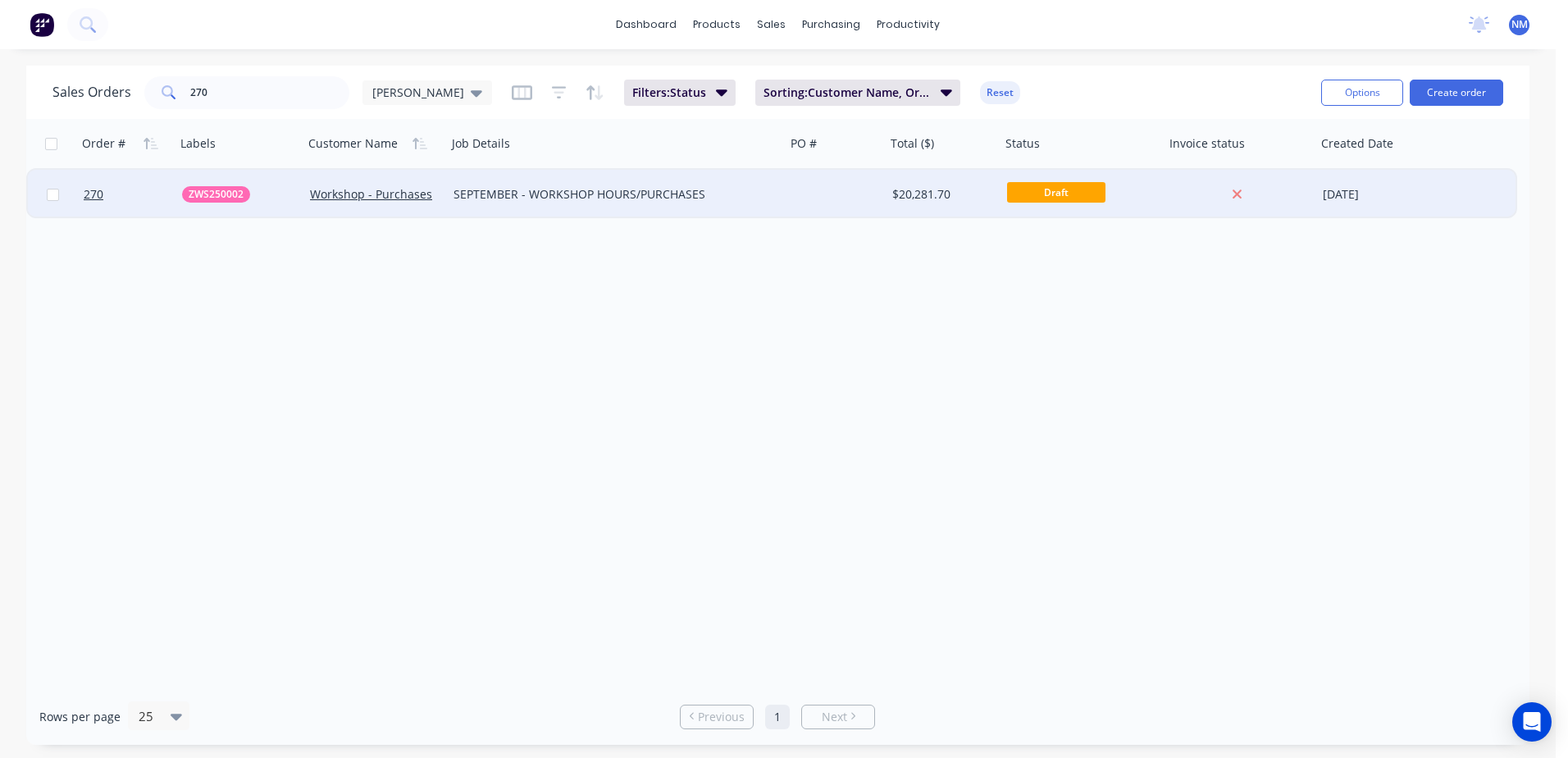
click at [848, 196] on div at bounding box center [836, 194] width 100 height 49
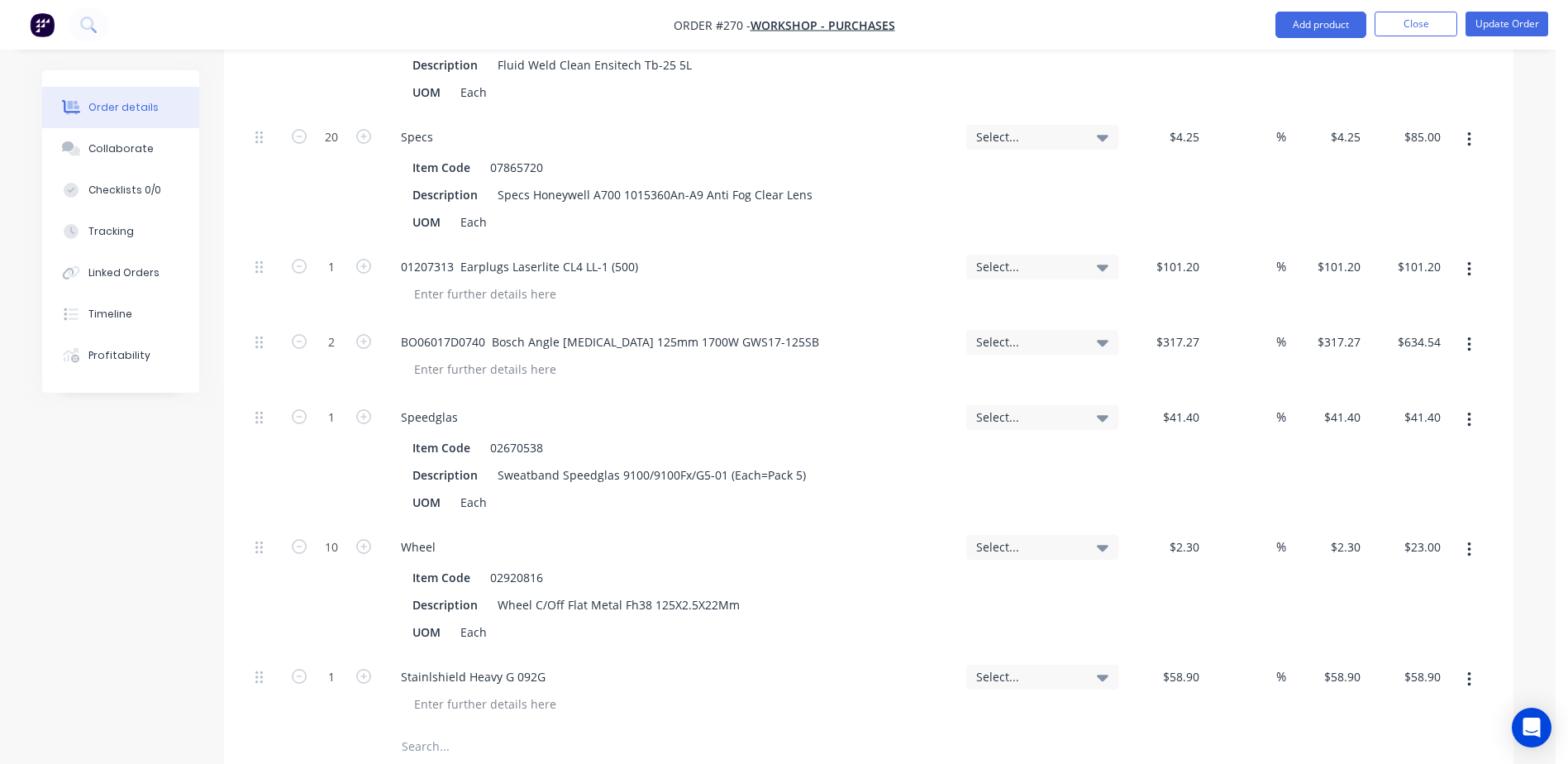
scroll to position [1241, 0]
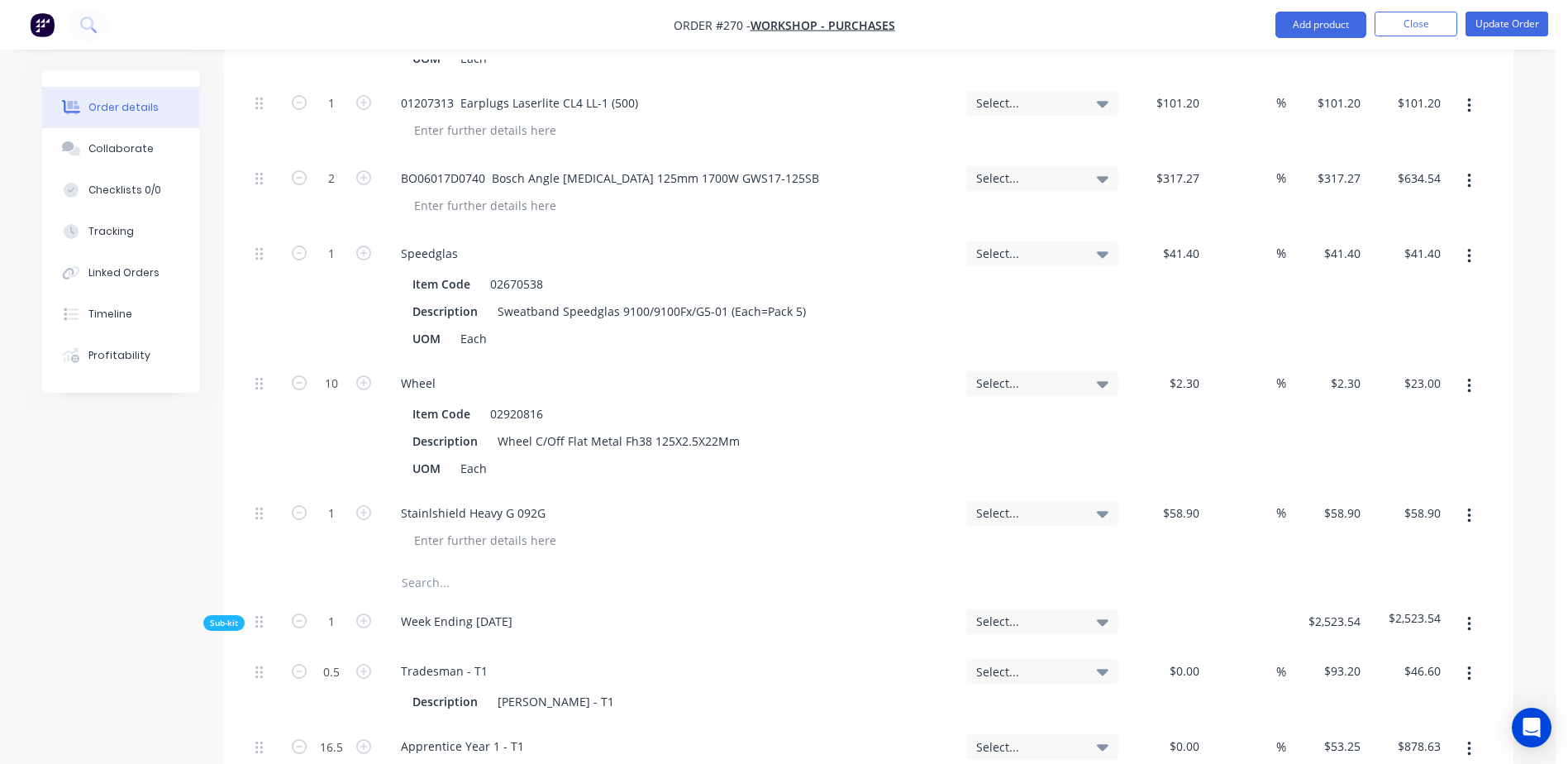
click at [423, 566] on input "text" at bounding box center [566, 583] width 330 height 33
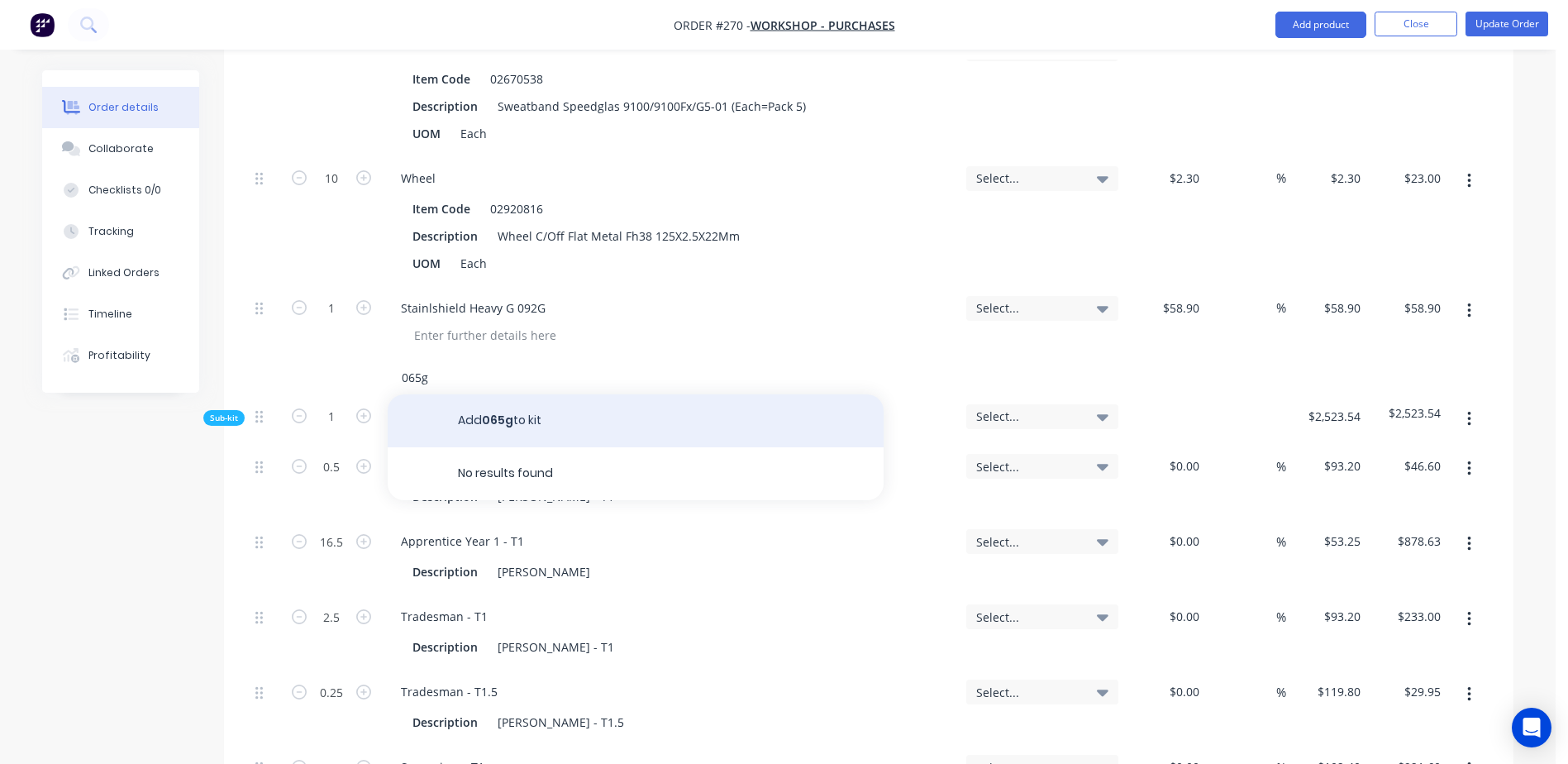
scroll to position [1406, 0]
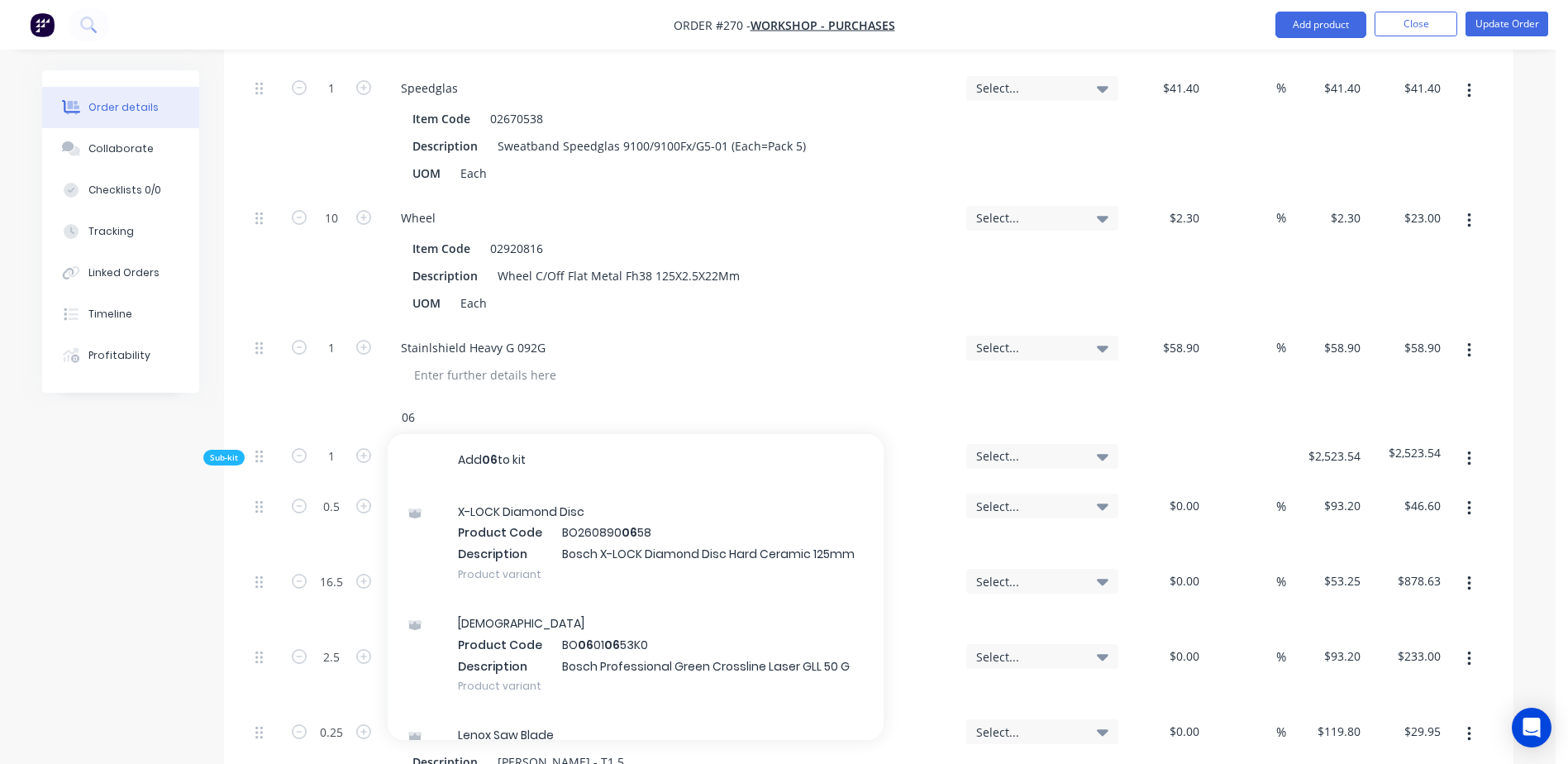
type input "0"
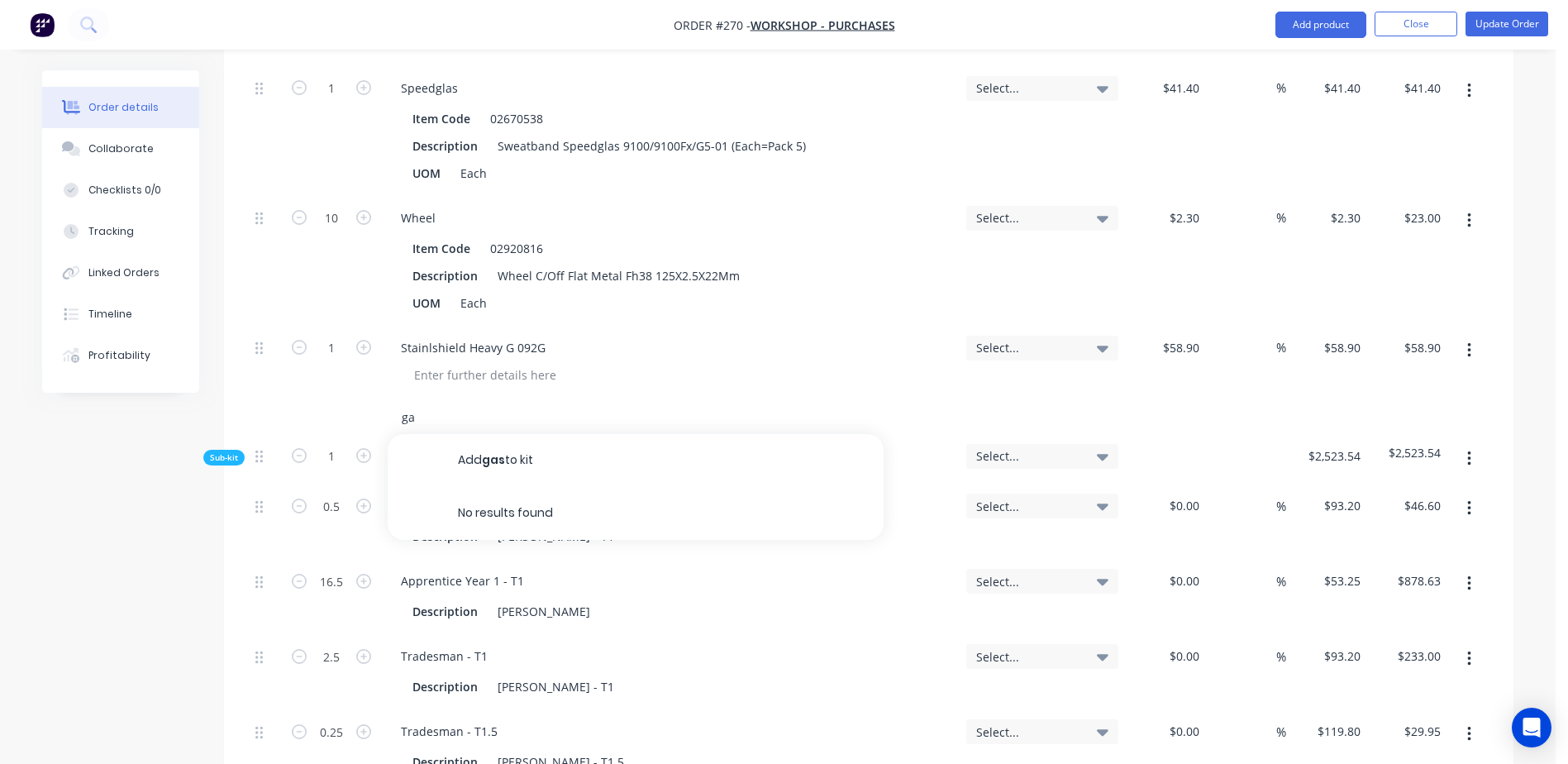
type input "g"
type input "r"
type input "t"
click at [1429, 24] on button "Close" at bounding box center [1416, 24] width 83 height 25
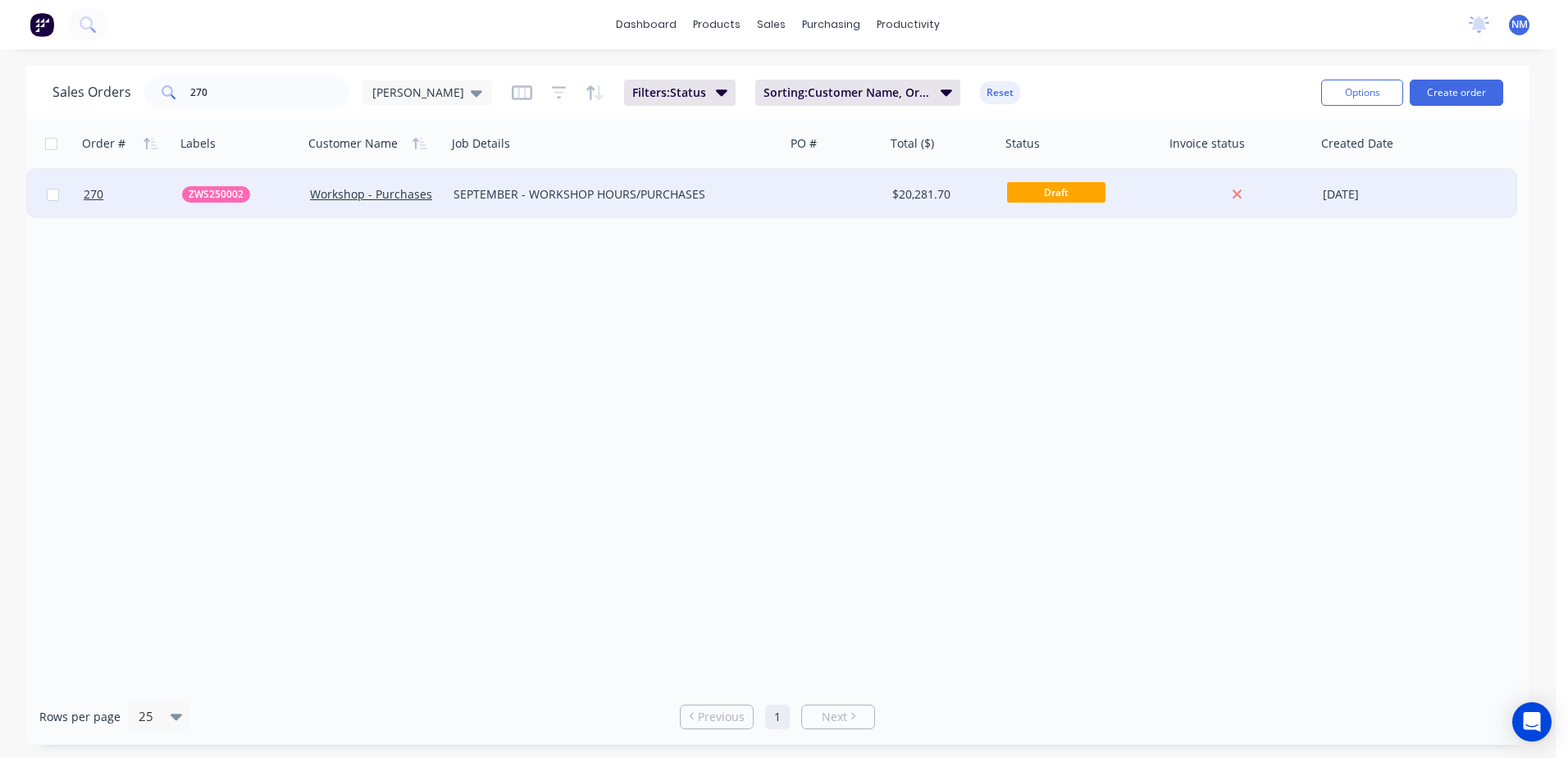
click at [1159, 196] on div "Draft" at bounding box center [1082, 194] width 164 height 49
click at [803, 206] on div at bounding box center [836, 194] width 100 height 49
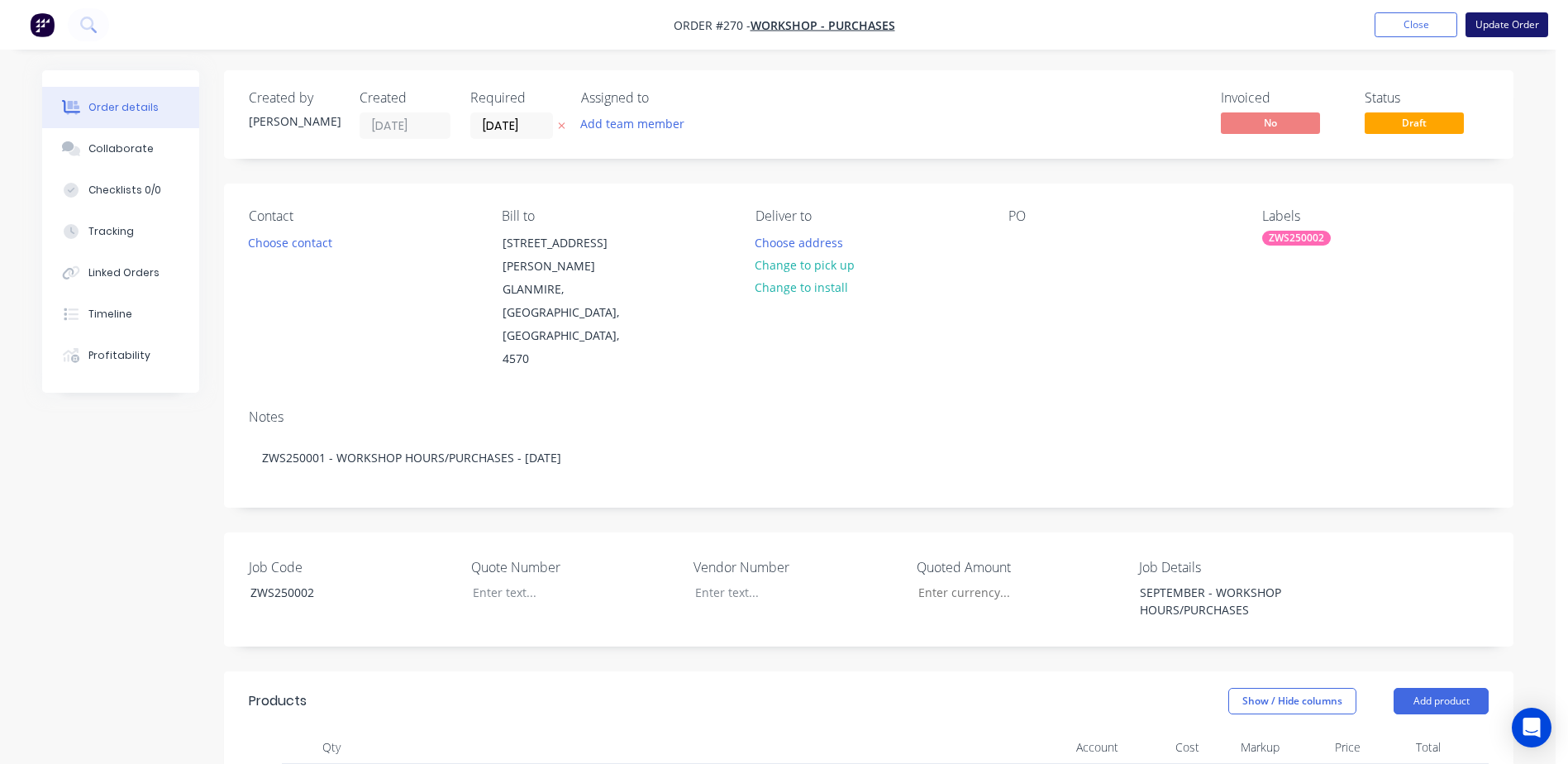
click at [1520, 26] on button "Update Order" at bounding box center [1507, 25] width 83 height 25
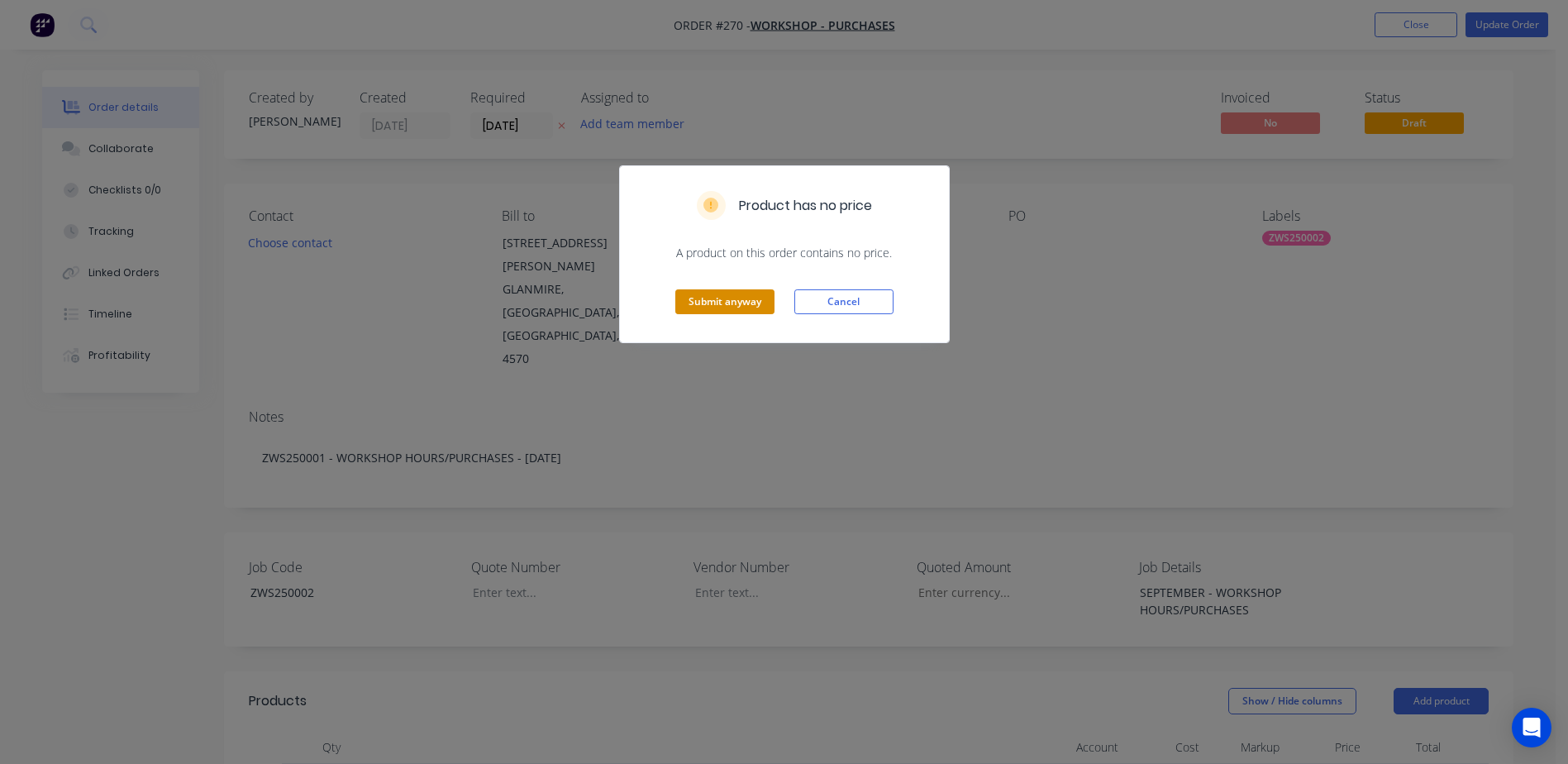
click at [718, 296] on button "Submit anyway" at bounding box center [725, 302] width 100 height 25
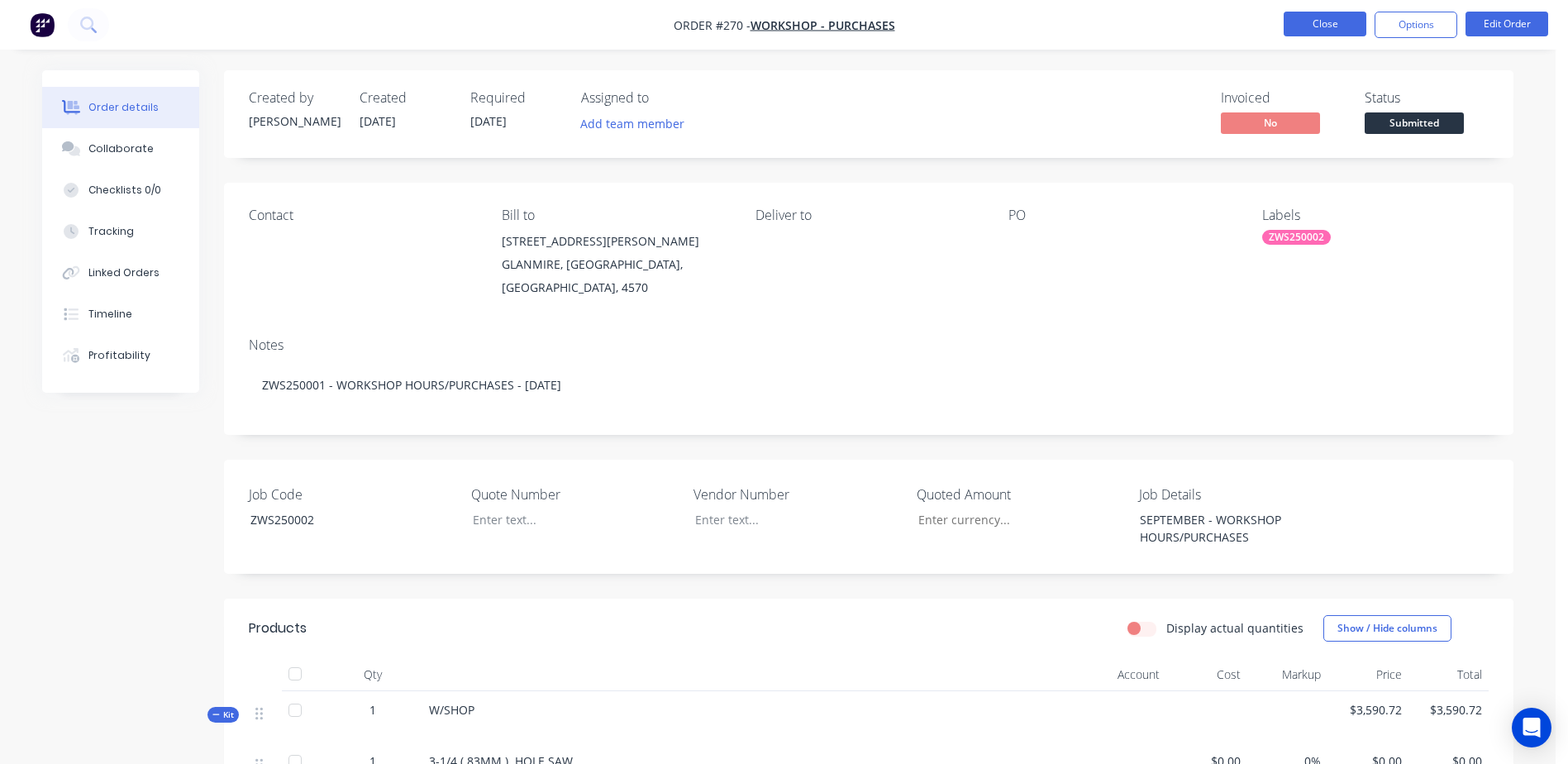
click at [1328, 23] on button "Close" at bounding box center [1326, 24] width 83 height 25
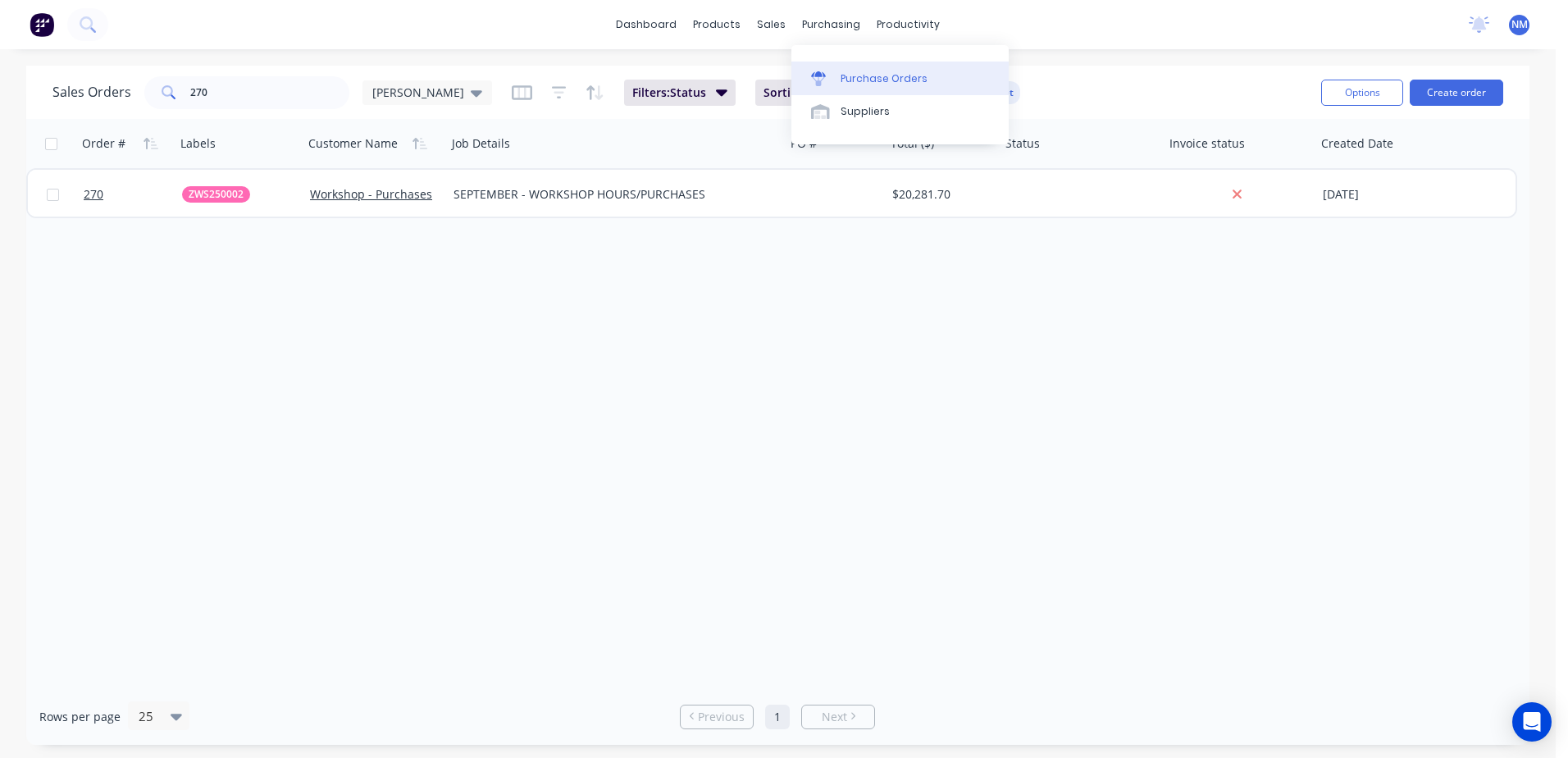
click at [866, 77] on div "Purchase Orders" at bounding box center [884, 79] width 87 height 15
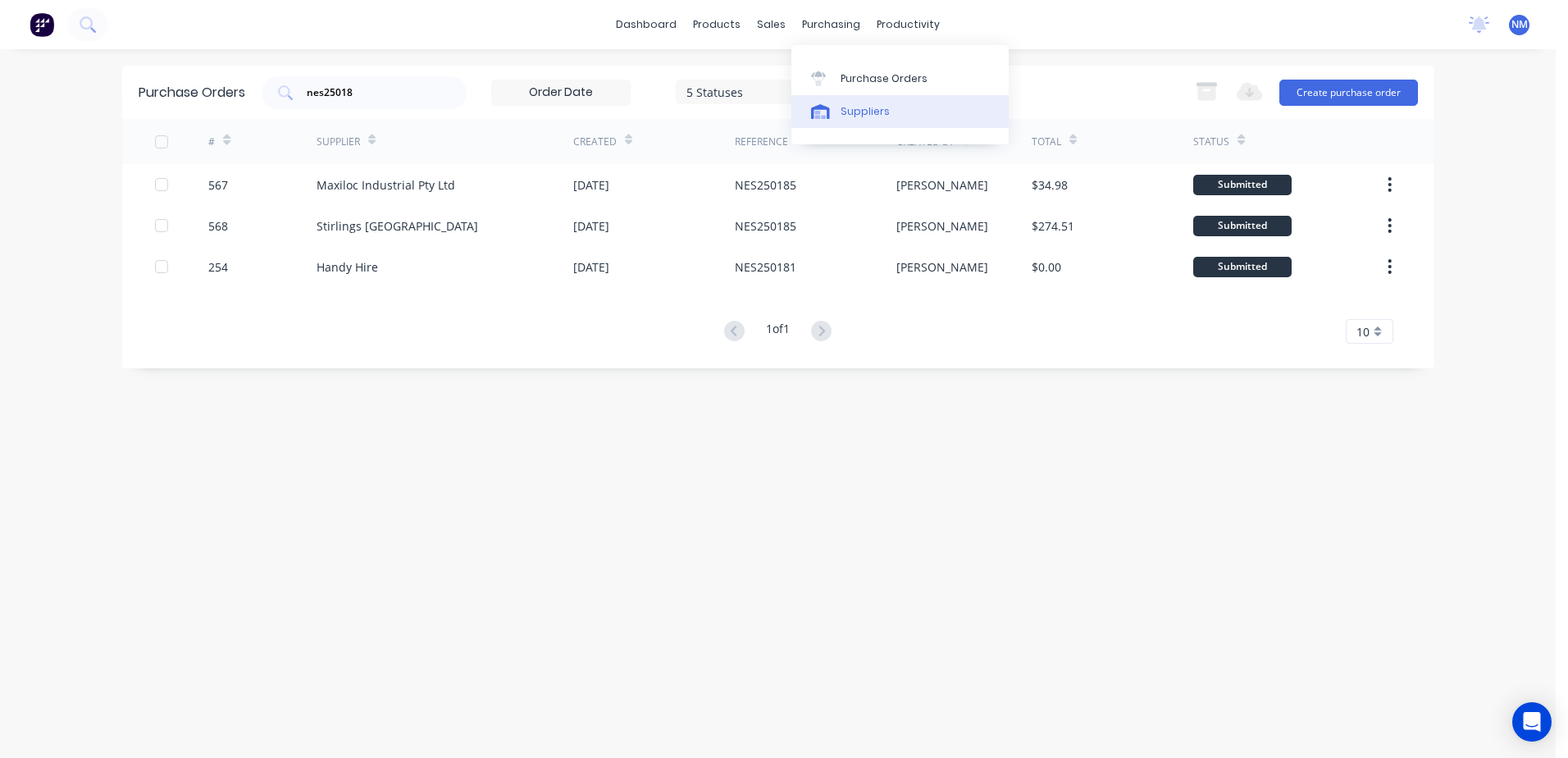
click at [862, 104] on div "Suppliers" at bounding box center [866, 111] width 49 height 15
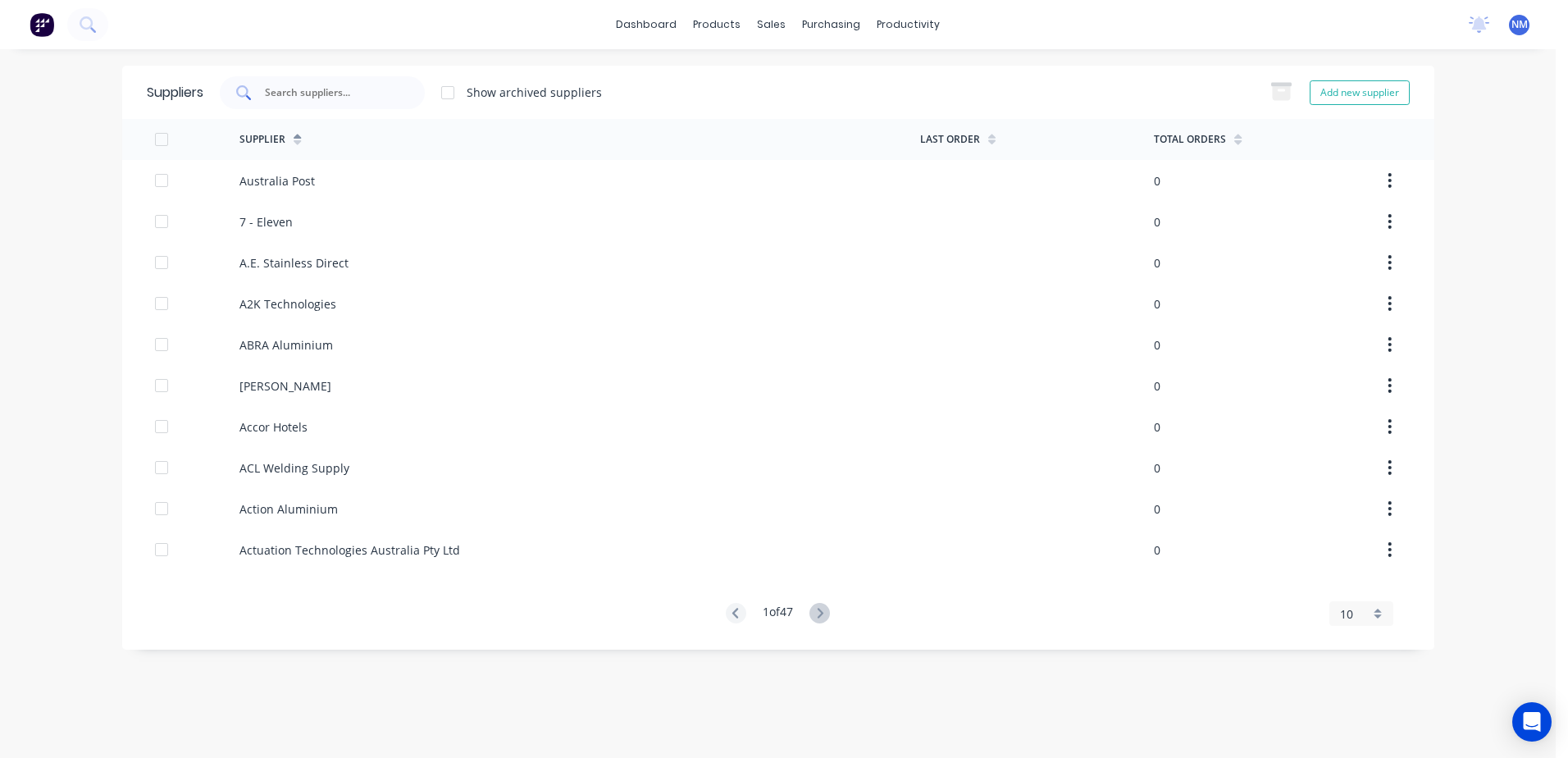
click at [303, 91] on input "text" at bounding box center [331, 93] width 136 height 16
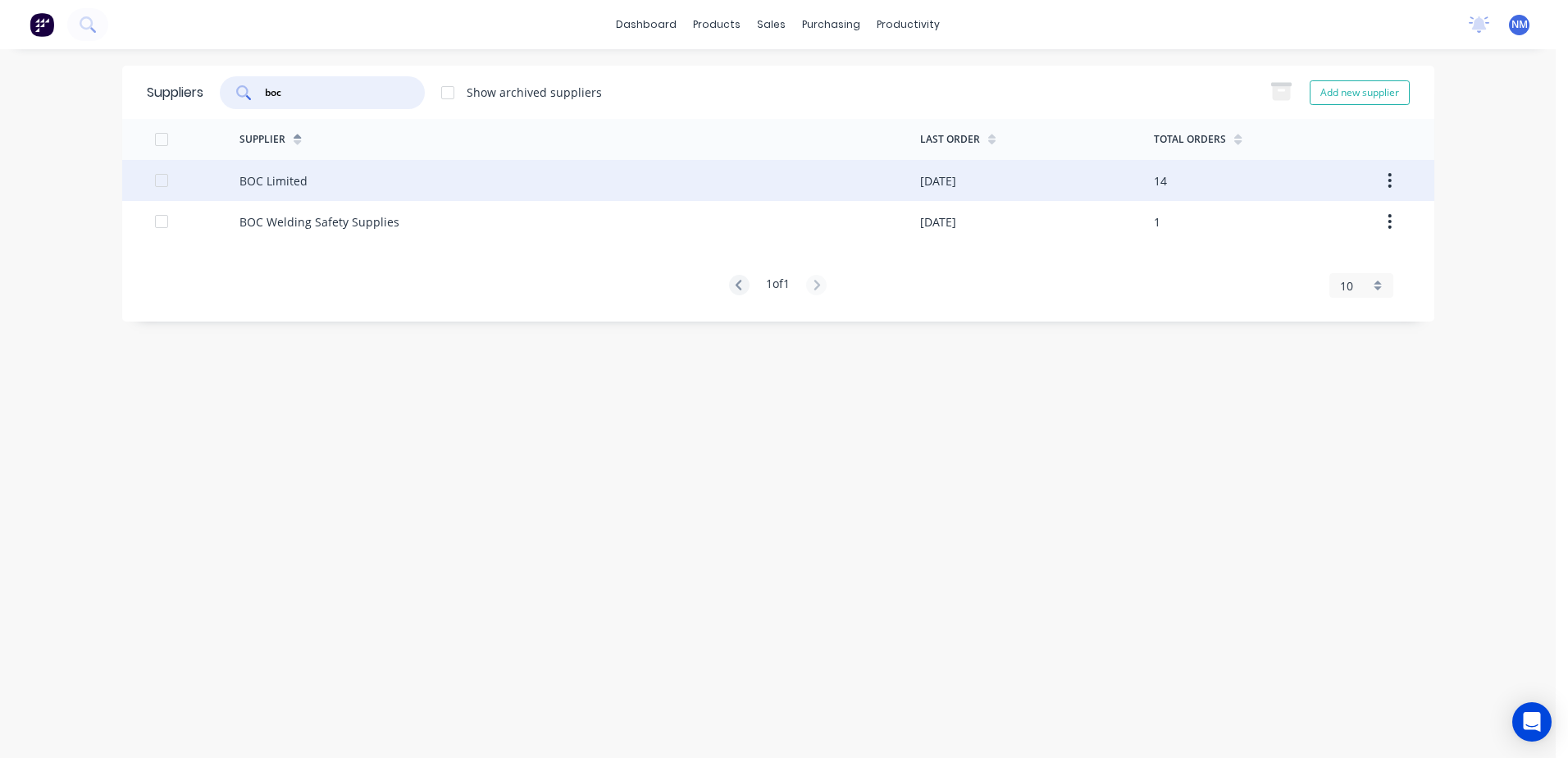
type input "boc"
click at [728, 171] on div "BOC Limited" at bounding box center [580, 180] width 681 height 41
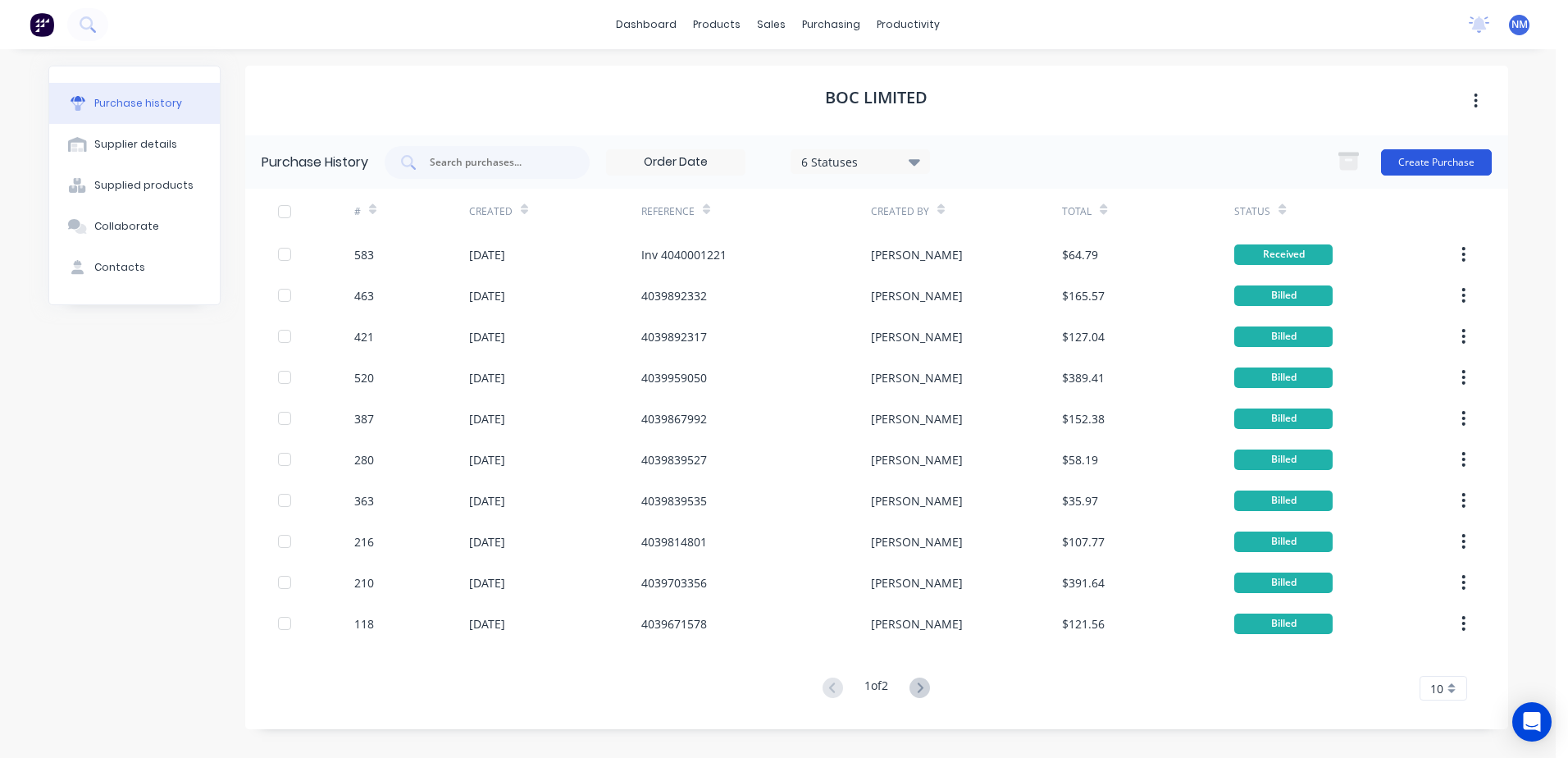
click at [1439, 161] on button "Create Purchase" at bounding box center [1436, 162] width 110 height 26
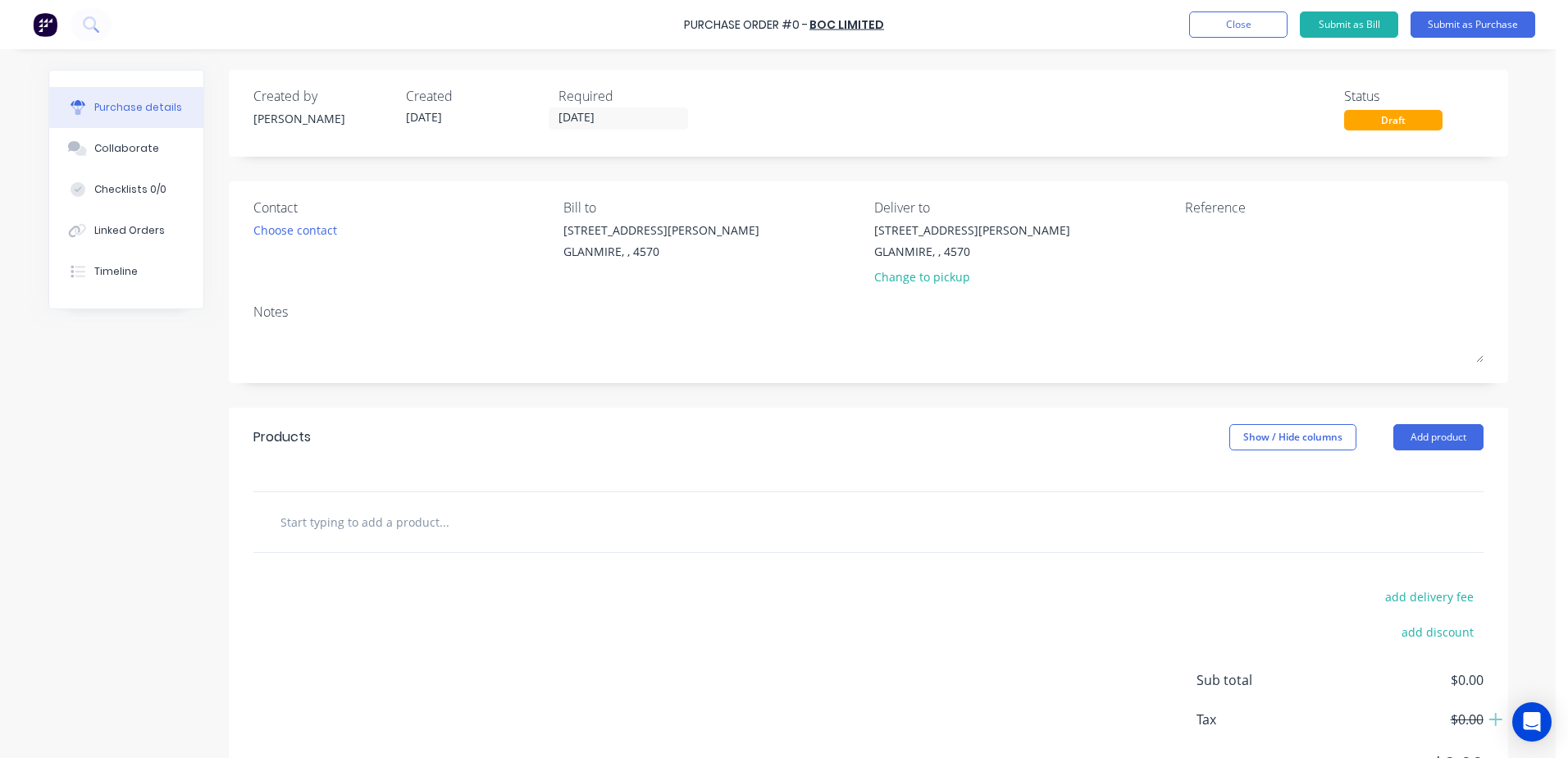
click at [314, 524] on input "text" at bounding box center [444, 522] width 328 height 33
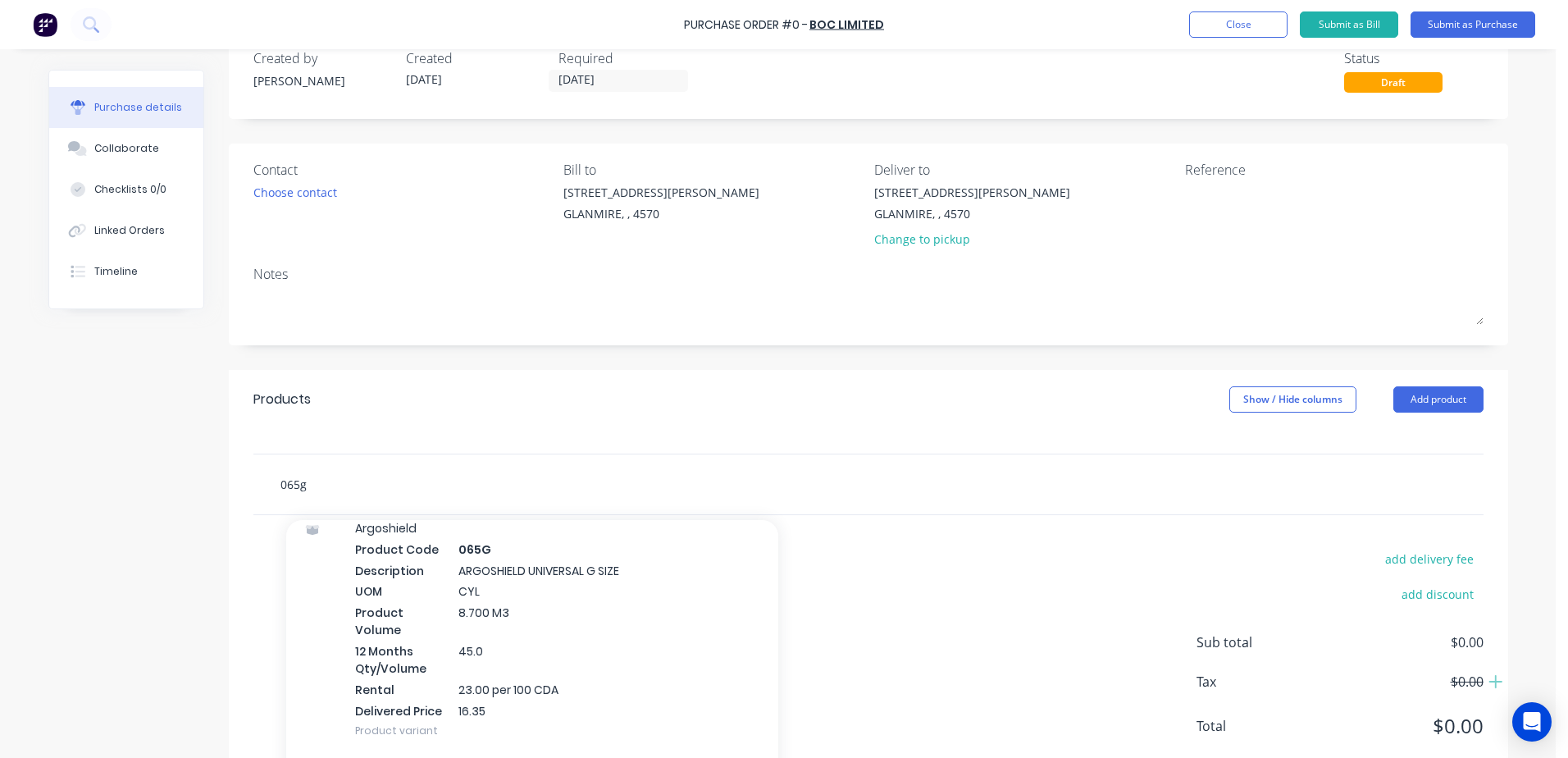
scroll to position [103, 0]
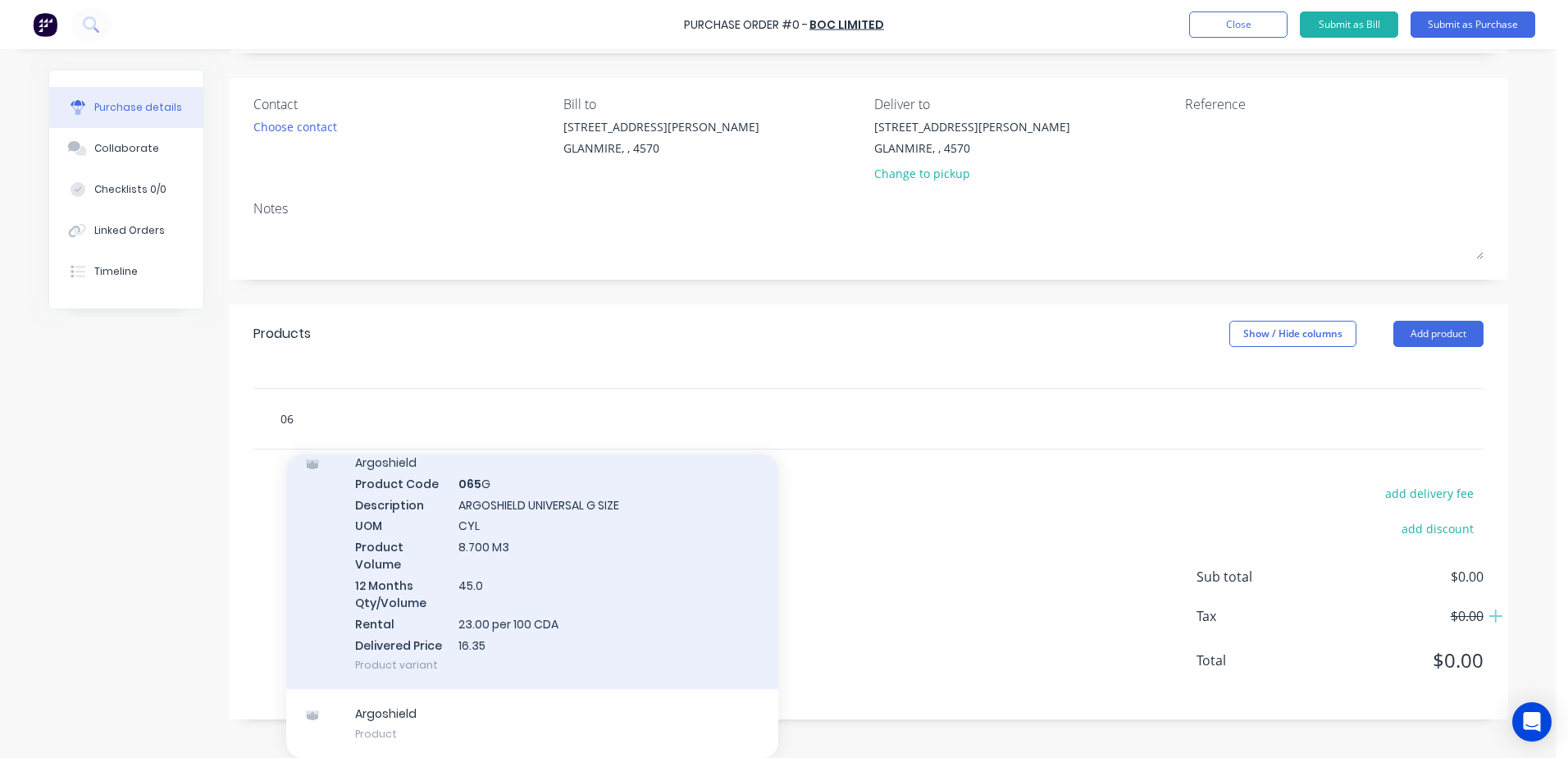
type input "0"
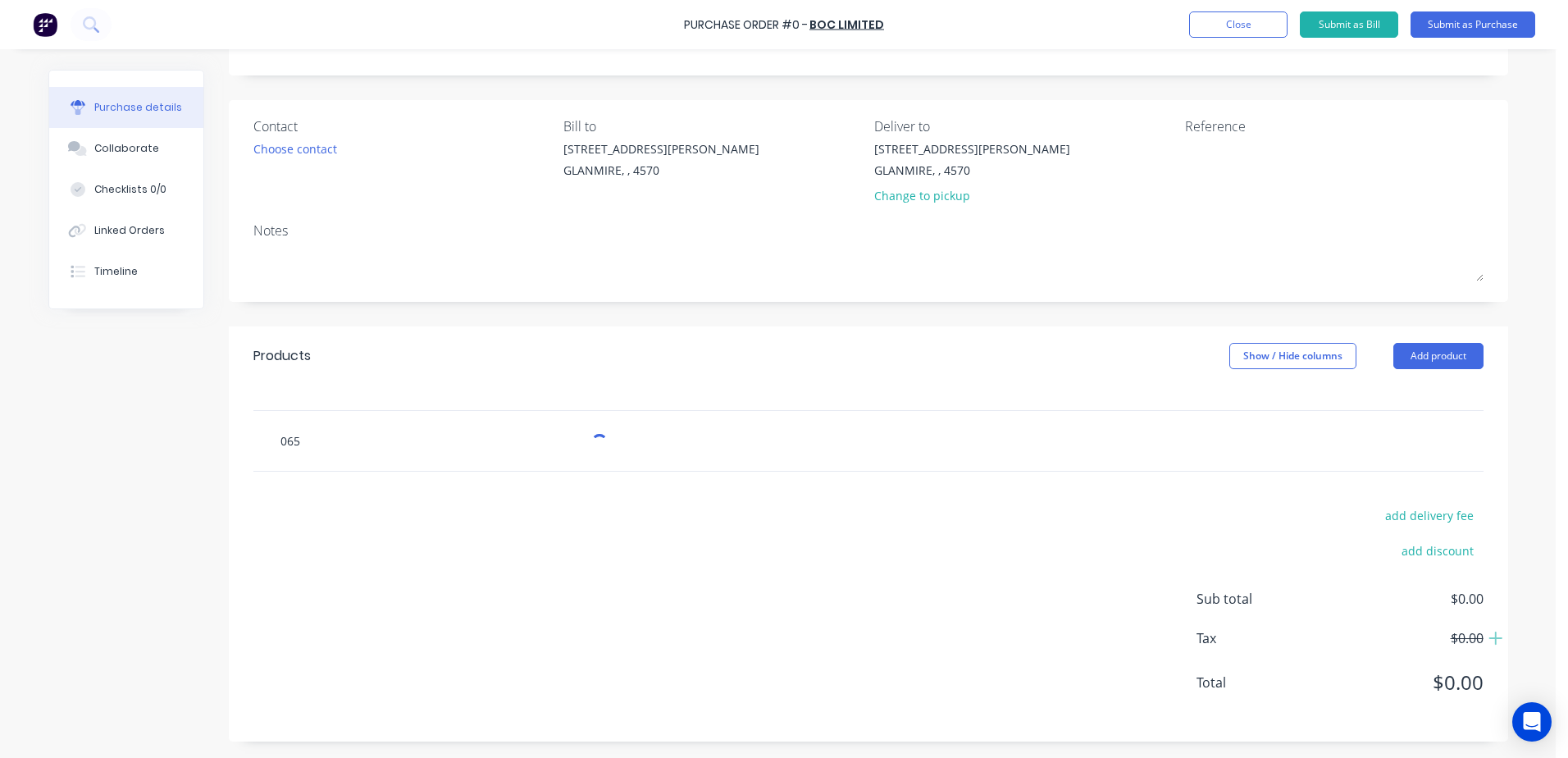
type input "065g"
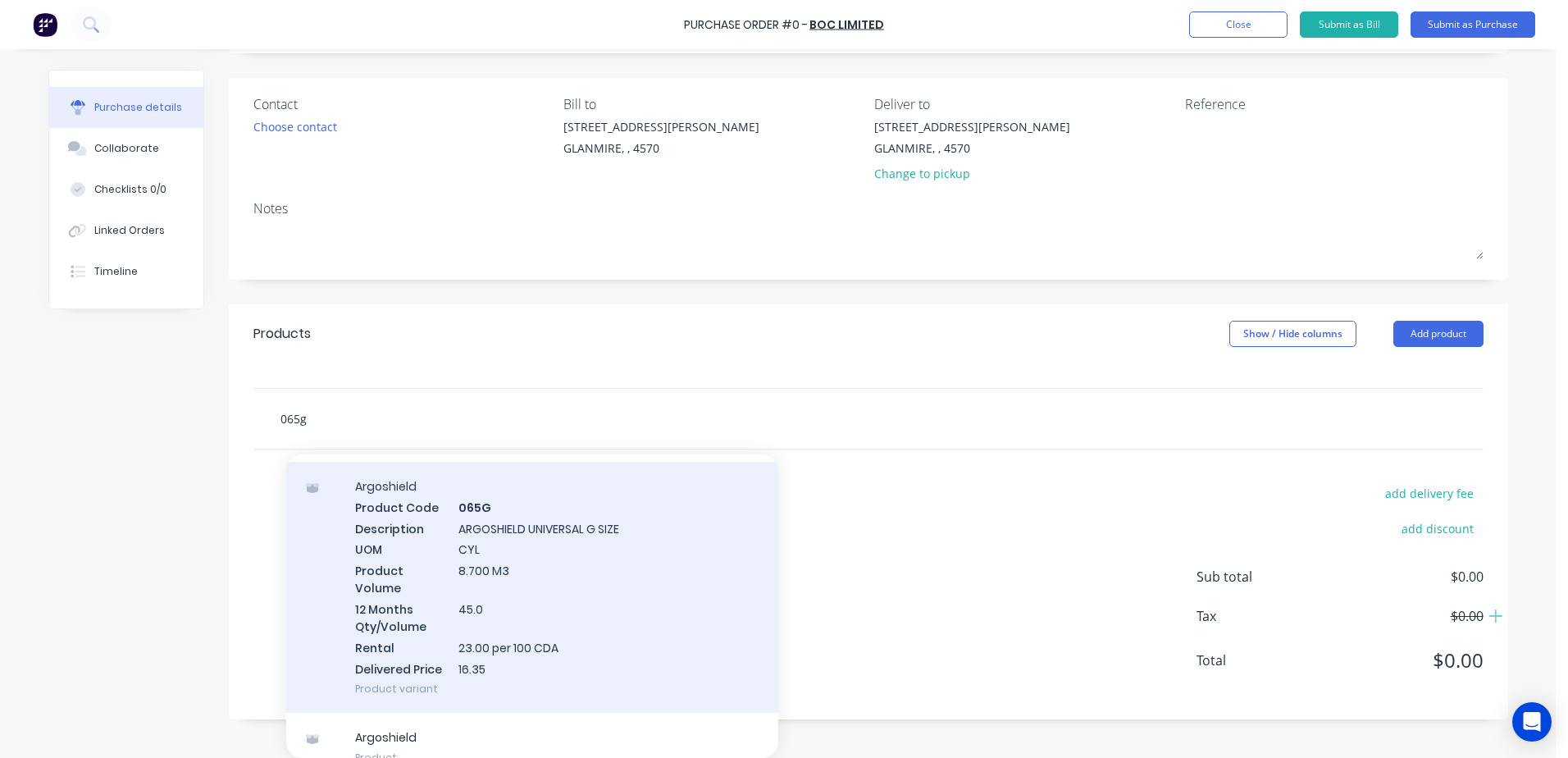
scroll to position [69, 0]
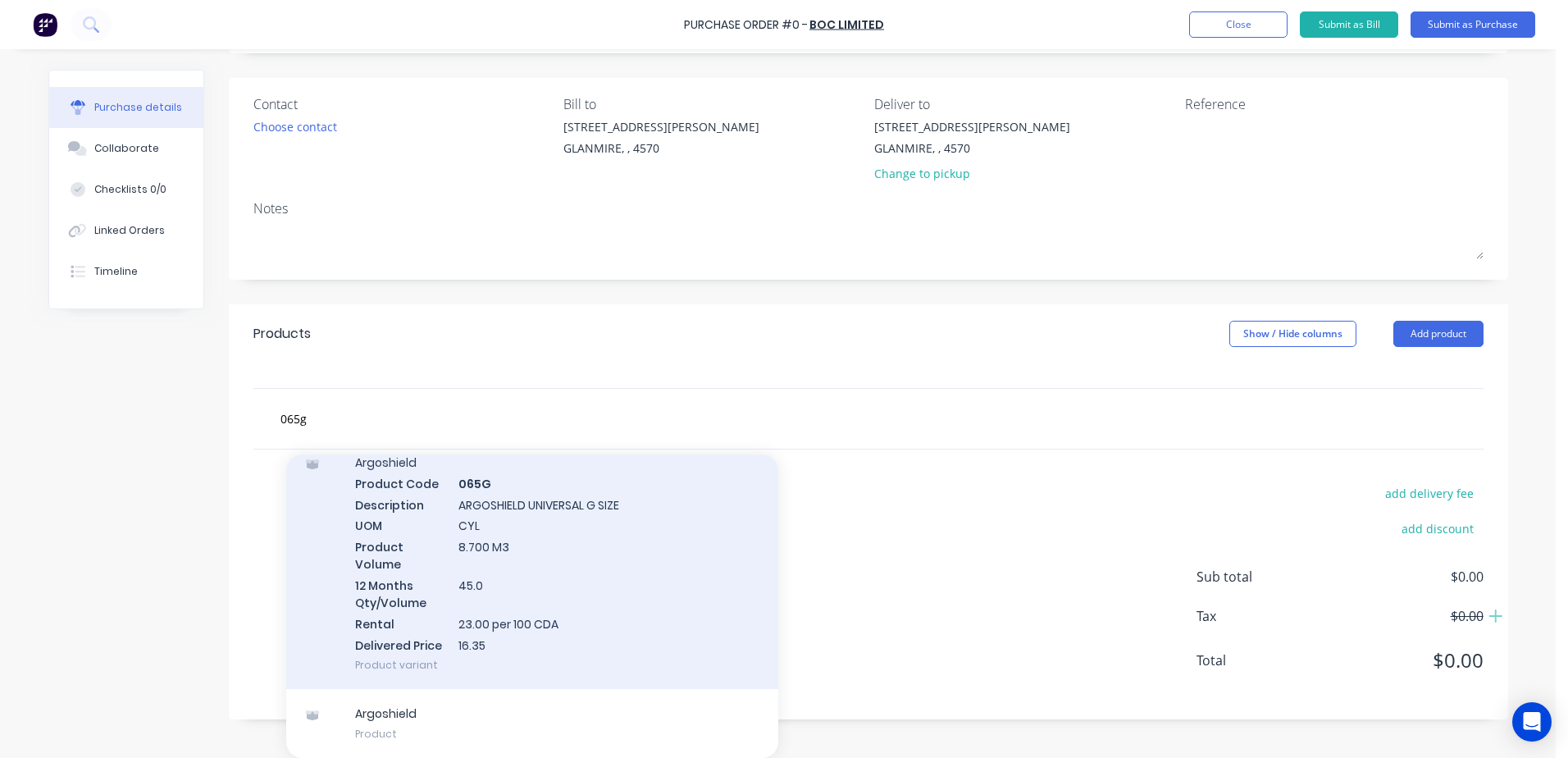
click at [475, 518] on div "Argoshield Product Code 065G Description ARGOSHIELD UNIVERSAL G SIZE UOM CYL Pr…" at bounding box center [533, 564] width 492 height 251
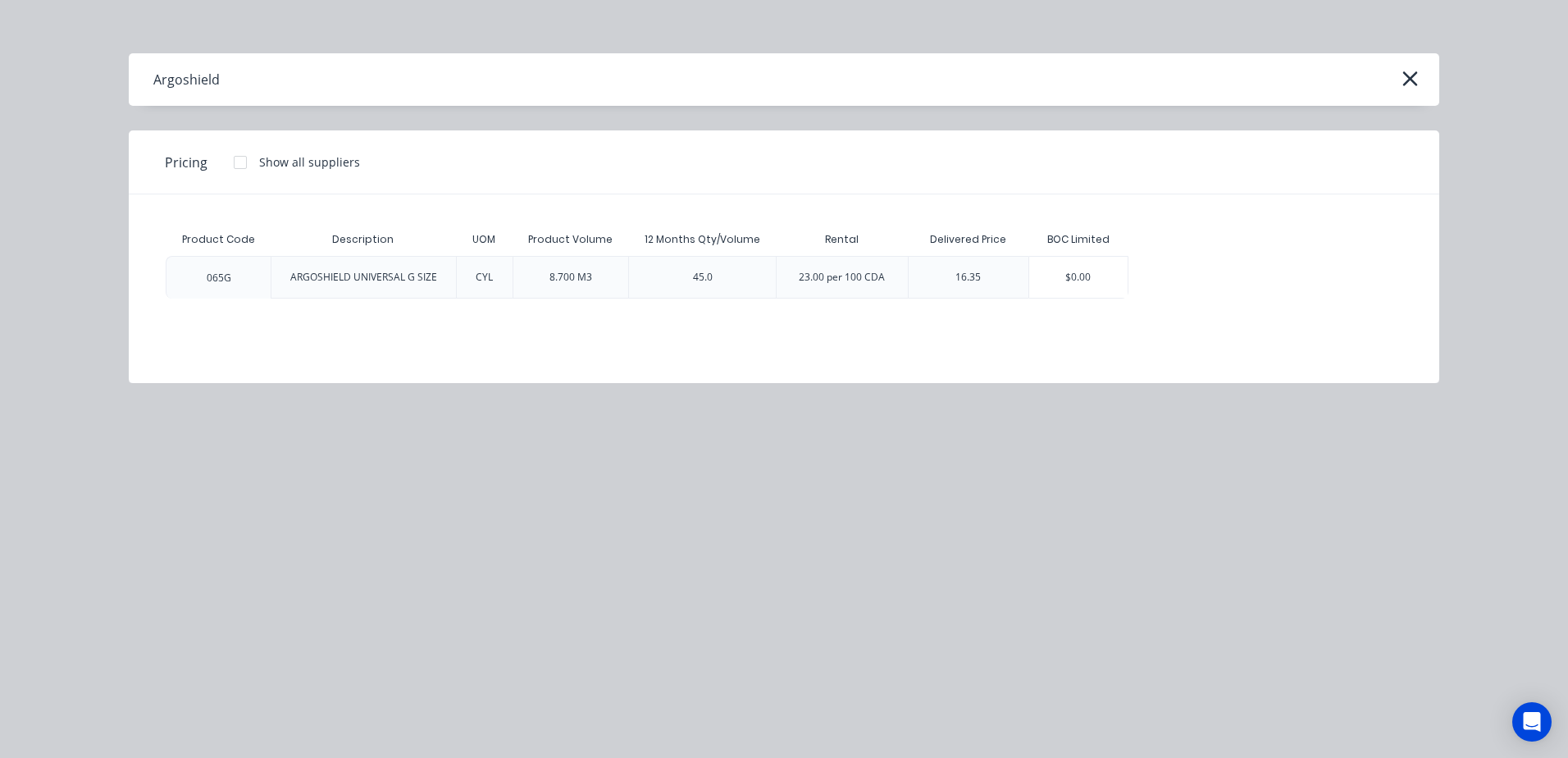
click at [988, 280] on div "16.35" at bounding box center [968, 278] width 52 height 41
click at [1068, 271] on div "$0.00" at bounding box center [1079, 278] width 99 height 41
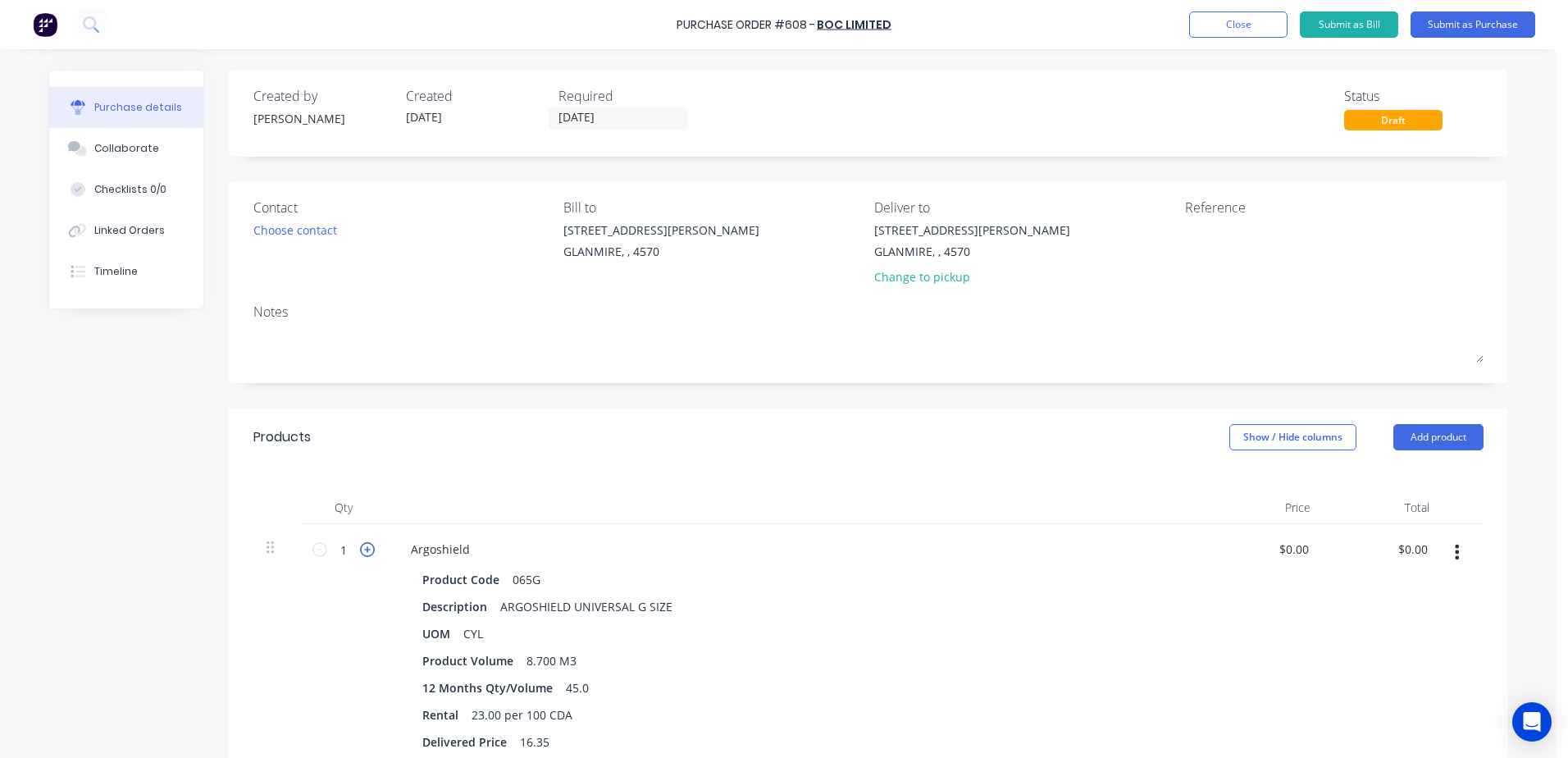
click at [362, 550] on icon at bounding box center [367, 550] width 15 height 15
click at [318, 550] on icon at bounding box center [320, 550] width 15 height 15
type input "3"
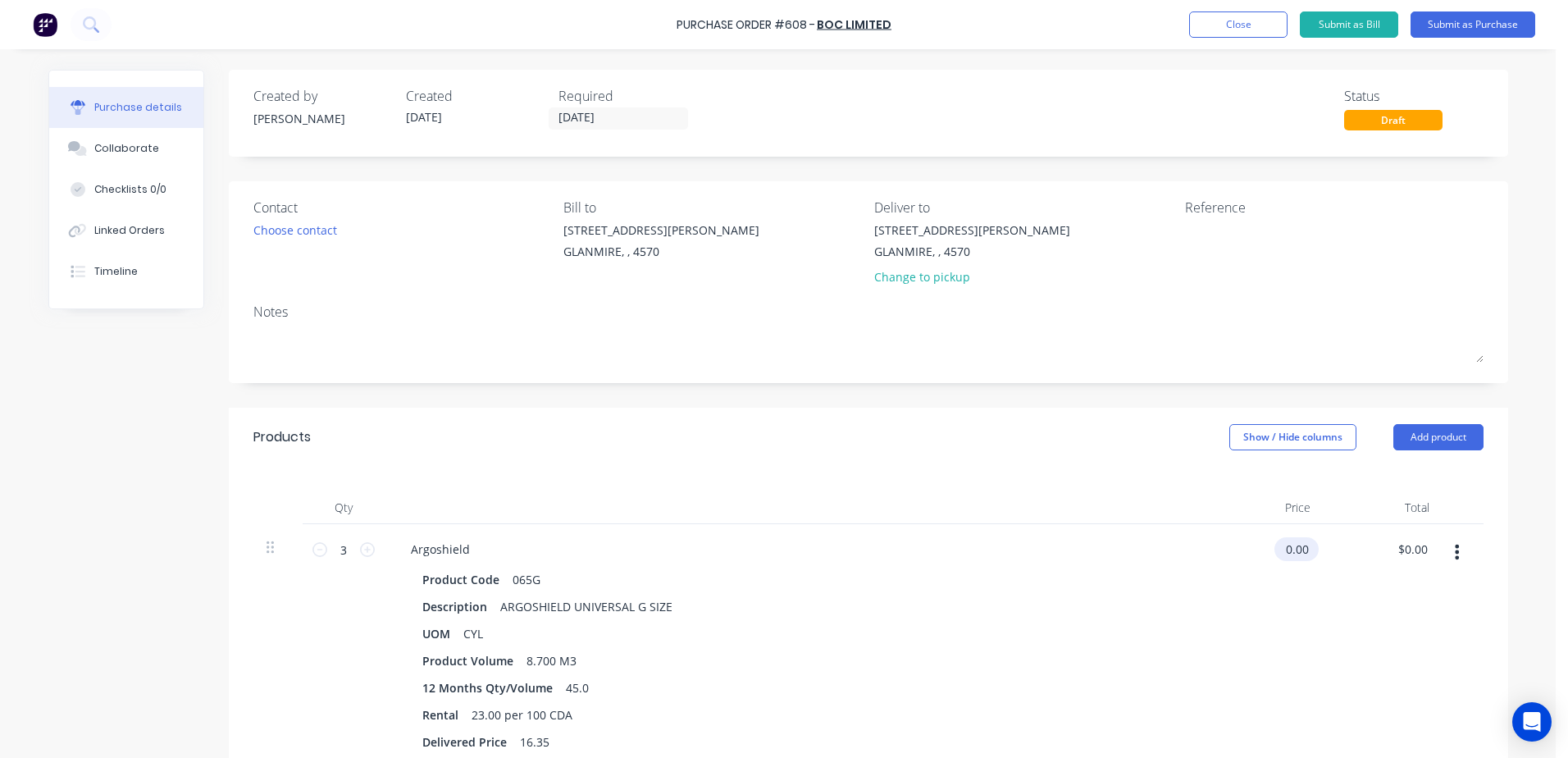
click at [1273, 547] on div "0.00 $0.00" at bounding box center [1264, 646] width 119 height 244
drag, startPoint x: 1275, startPoint y: 548, endPoint x: 1413, endPoint y: 540, distance: 138.2
click at [1413, 540] on div "3 3 Argoshield Product Code 065G Description ARGOSHIELD UNIVERSAL G SIZE UOM CY…" at bounding box center [869, 646] width 1230 height 244
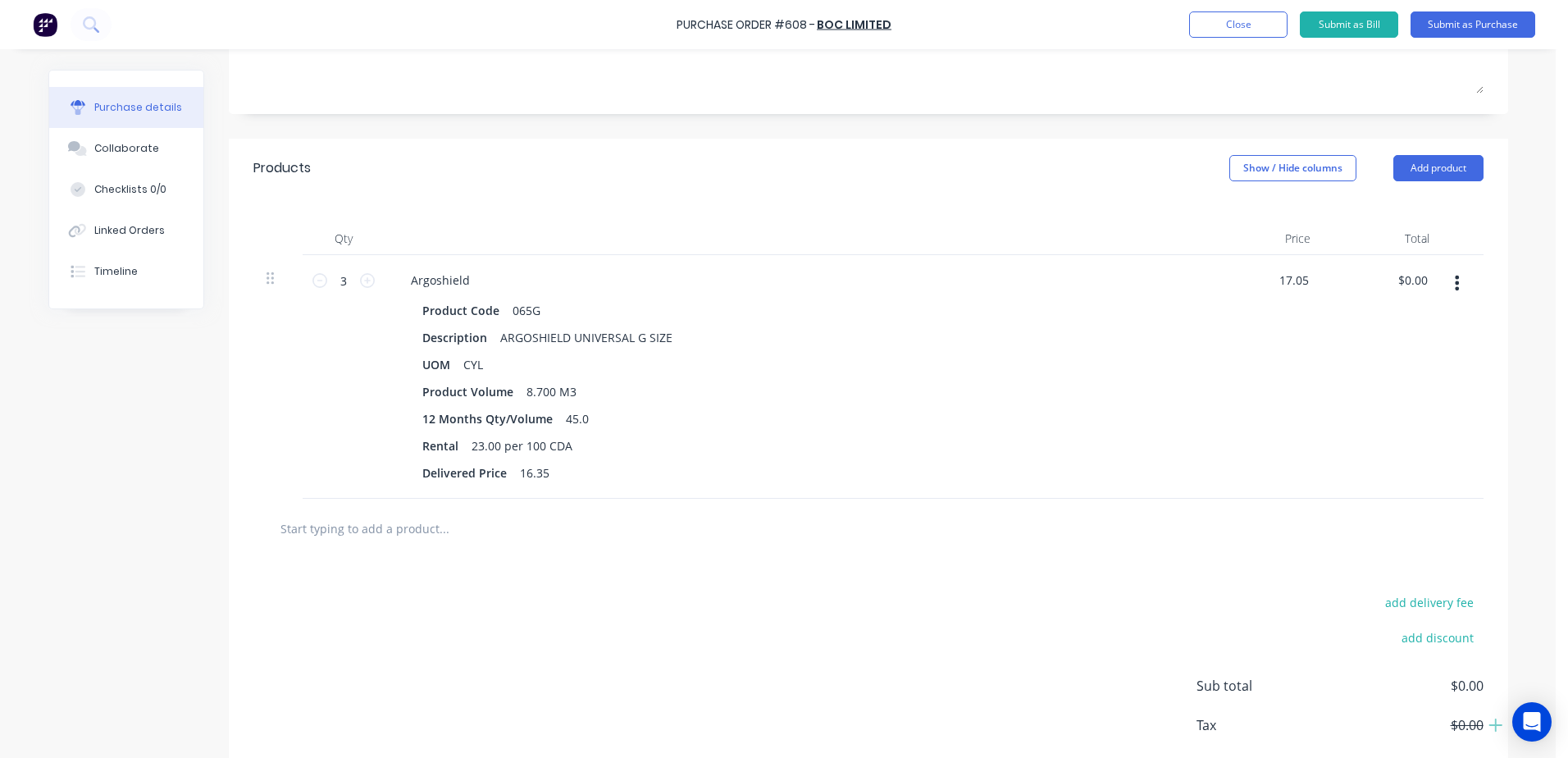
scroll to position [328, 0]
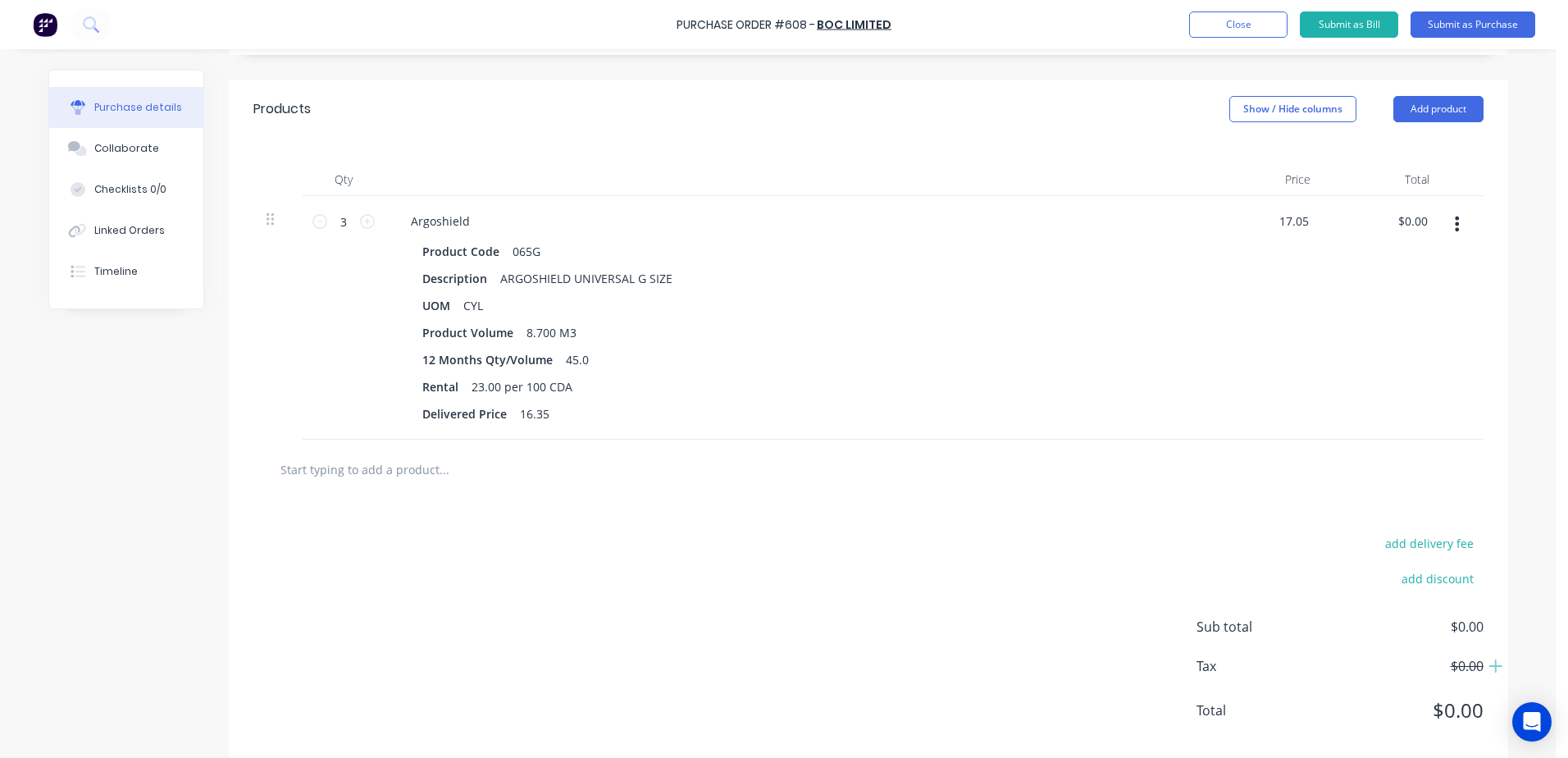
type input "$17.05"
type input "$51.15"
click at [387, 470] on input "text" at bounding box center [444, 470] width 328 height 33
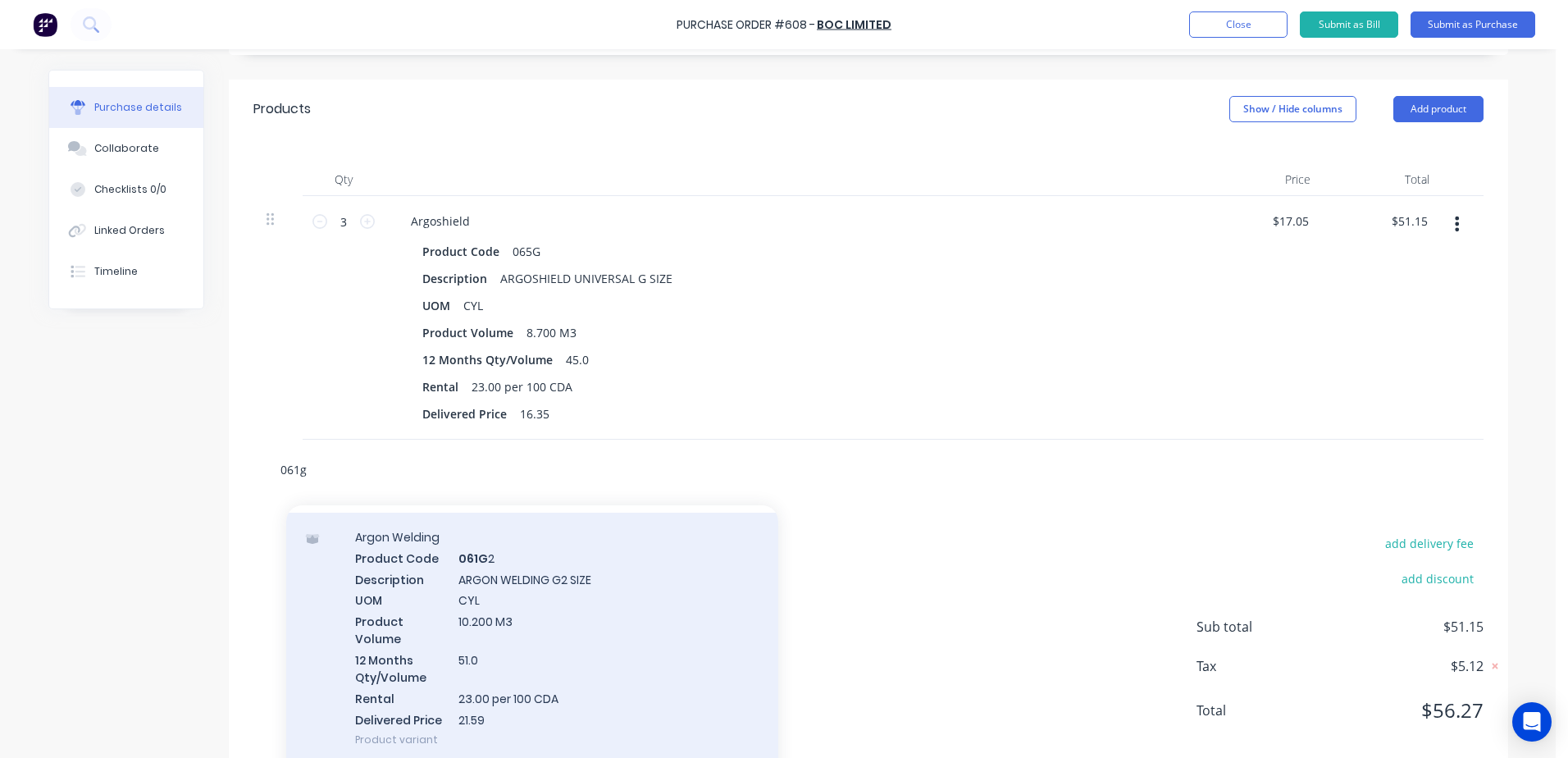
scroll to position [69, 0]
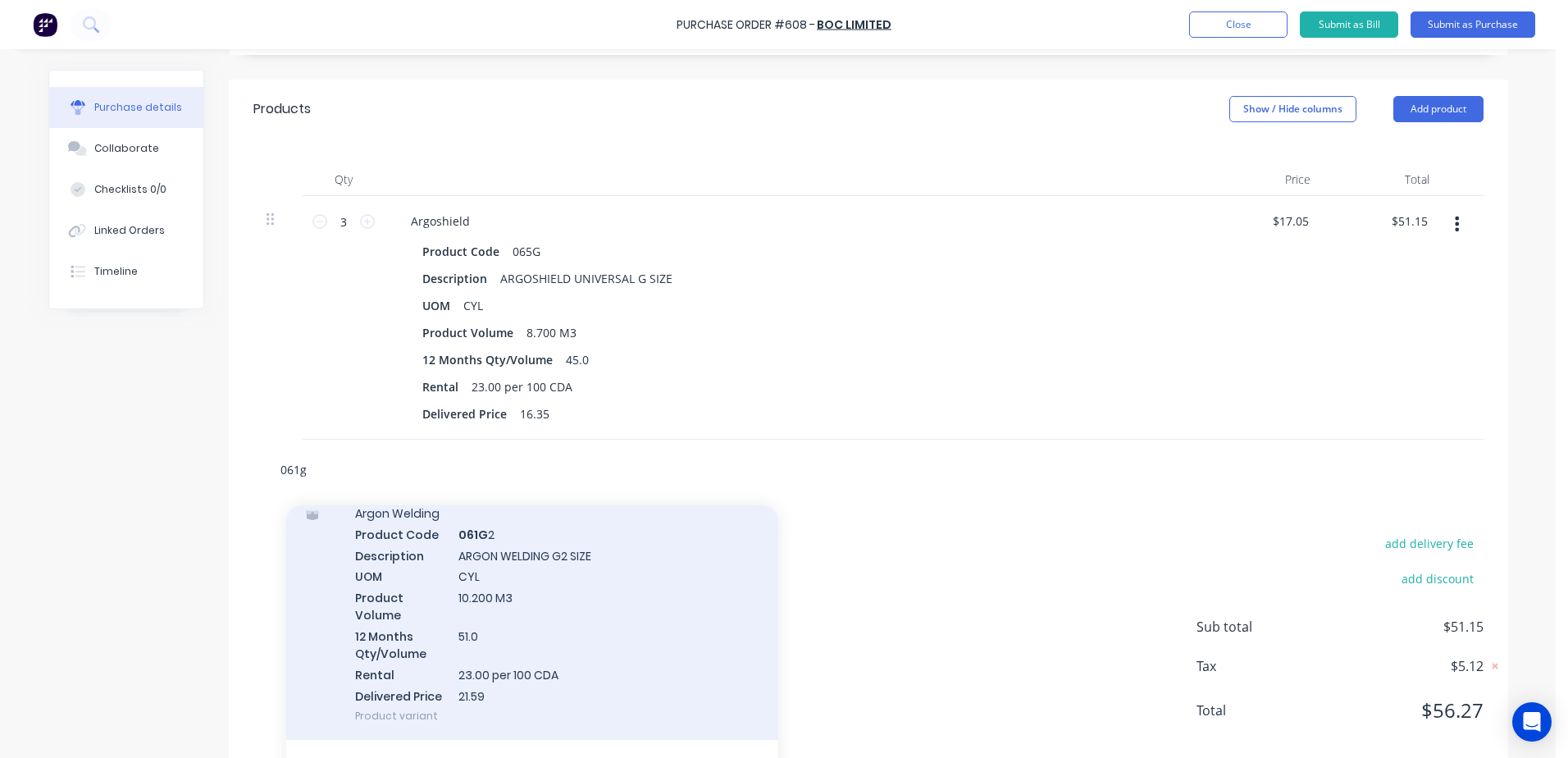
type input "061g"
click at [550, 552] on div "Argon Welding Product Code 061G 2 Description ARGON WELDING G2 SIZE UOM CYL Pro…" at bounding box center [533, 615] width 492 height 251
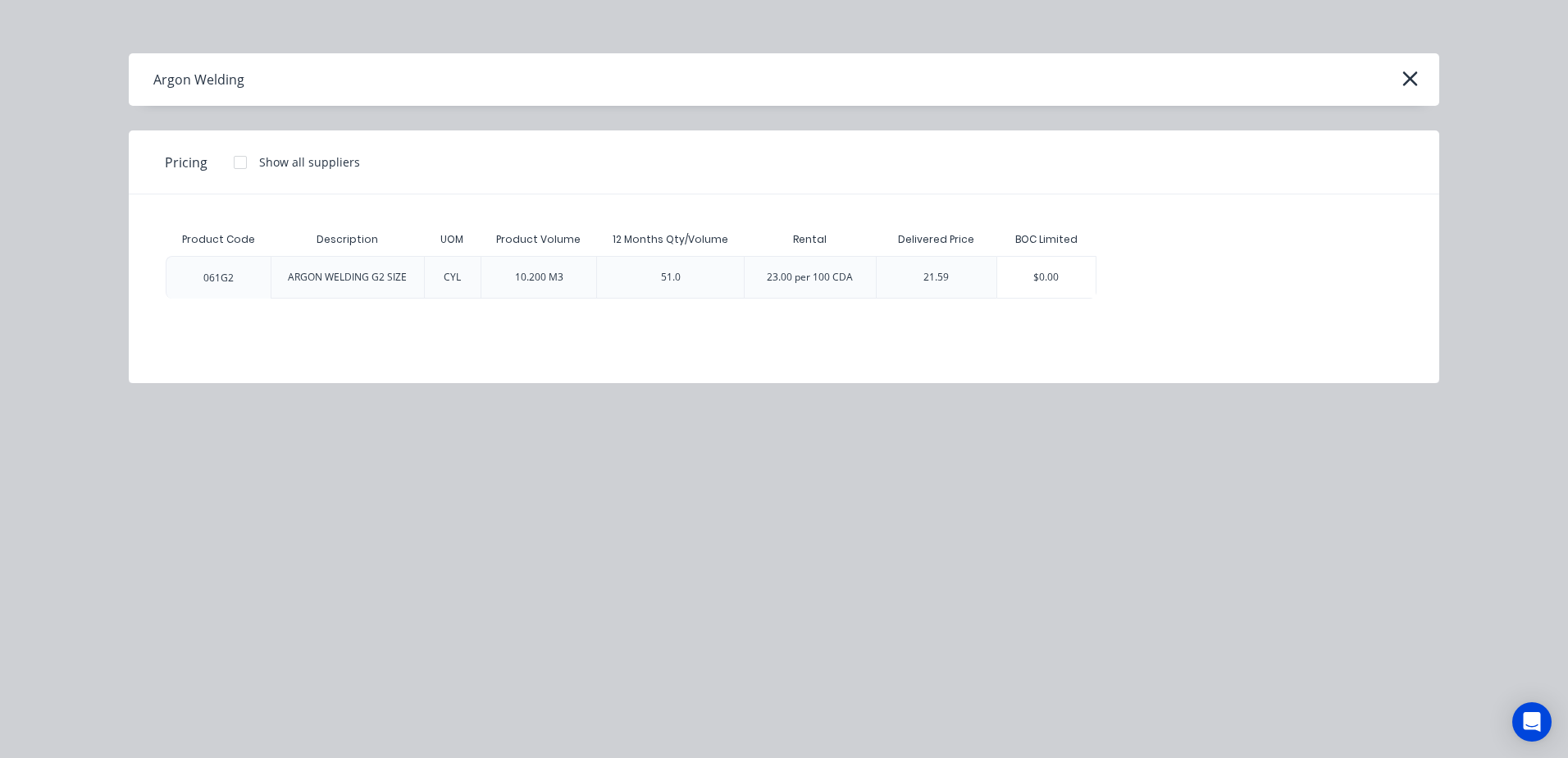
click at [925, 274] on div "21.59" at bounding box center [936, 278] width 26 height 15
click at [1115, 281] on div "061G2 ARGON WELDING G2 SIZE CYL 10.200 M3 51.0 23.00 per 100 CDA 21.59 $0.00" at bounding box center [784, 278] width 1237 height 43
click at [1072, 285] on div "$0.00" at bounding box center [1047, 278] width 99 height 41
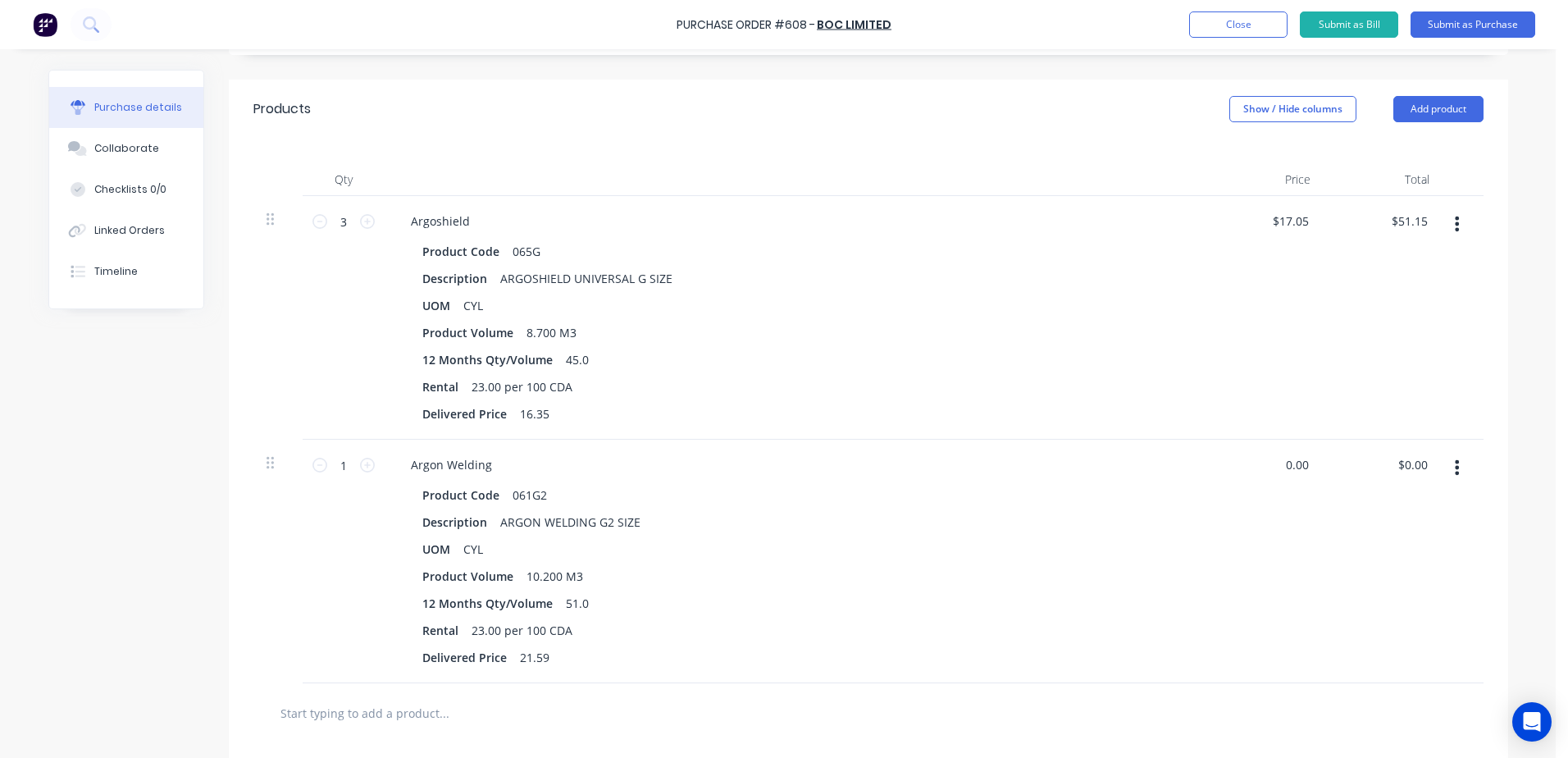
drag, startPoint x: 1268, startPoint y: 469, endPoint x: 1446, endPoint y: 456, distance: 178.5
click at [1477, 448] on div "Qty Price Total 3 3 Argoshield Product Code 065G Description ARGOSHIELD UNIVERS…" at bounding box center [869, 410] width 1280 height 545
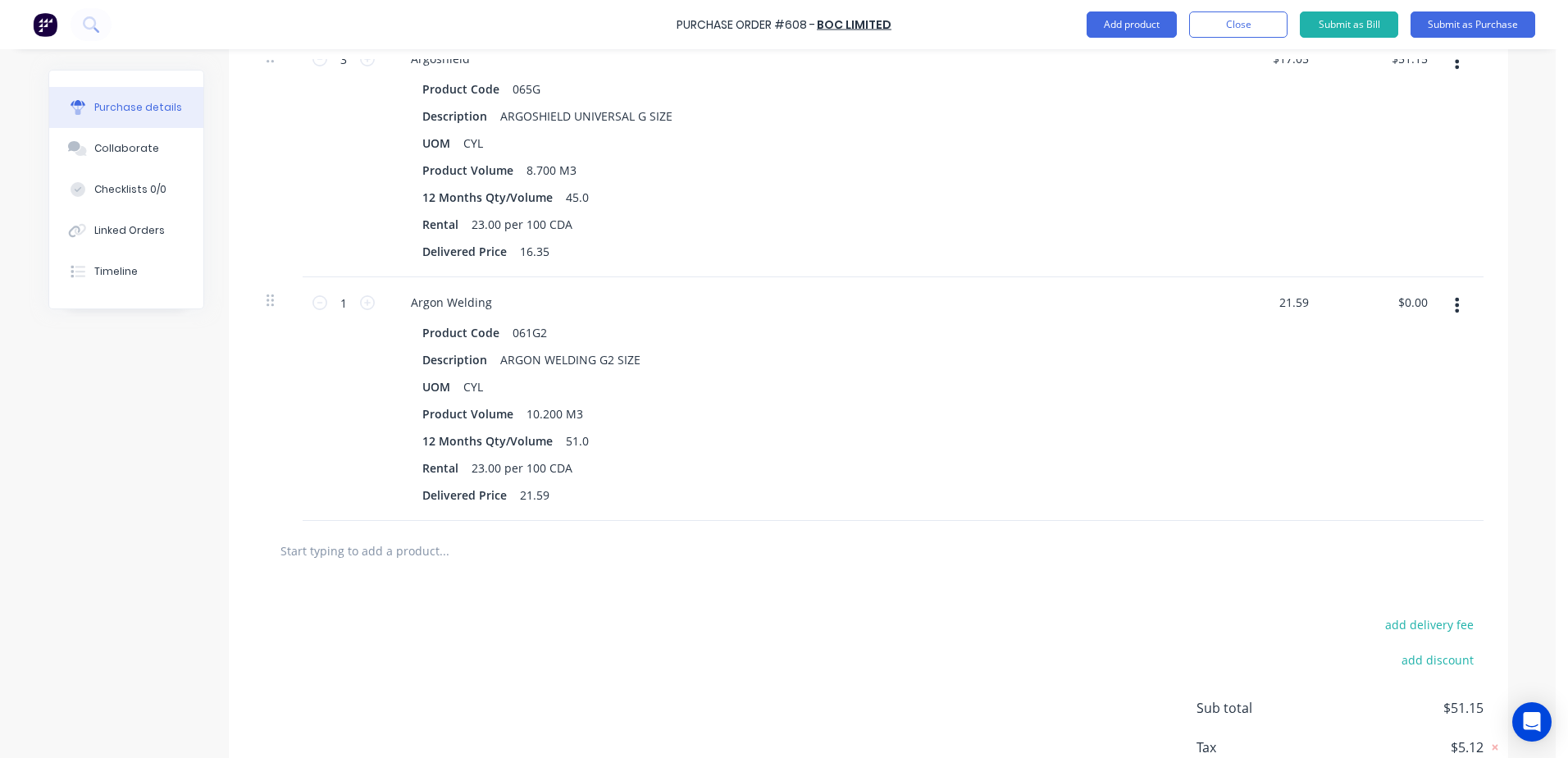
scroll to position [493, 0]
type input "$21.59"
click at [403, 548] on input "text" at bounding box center [444, 549] width 328 height 33
type input "t"
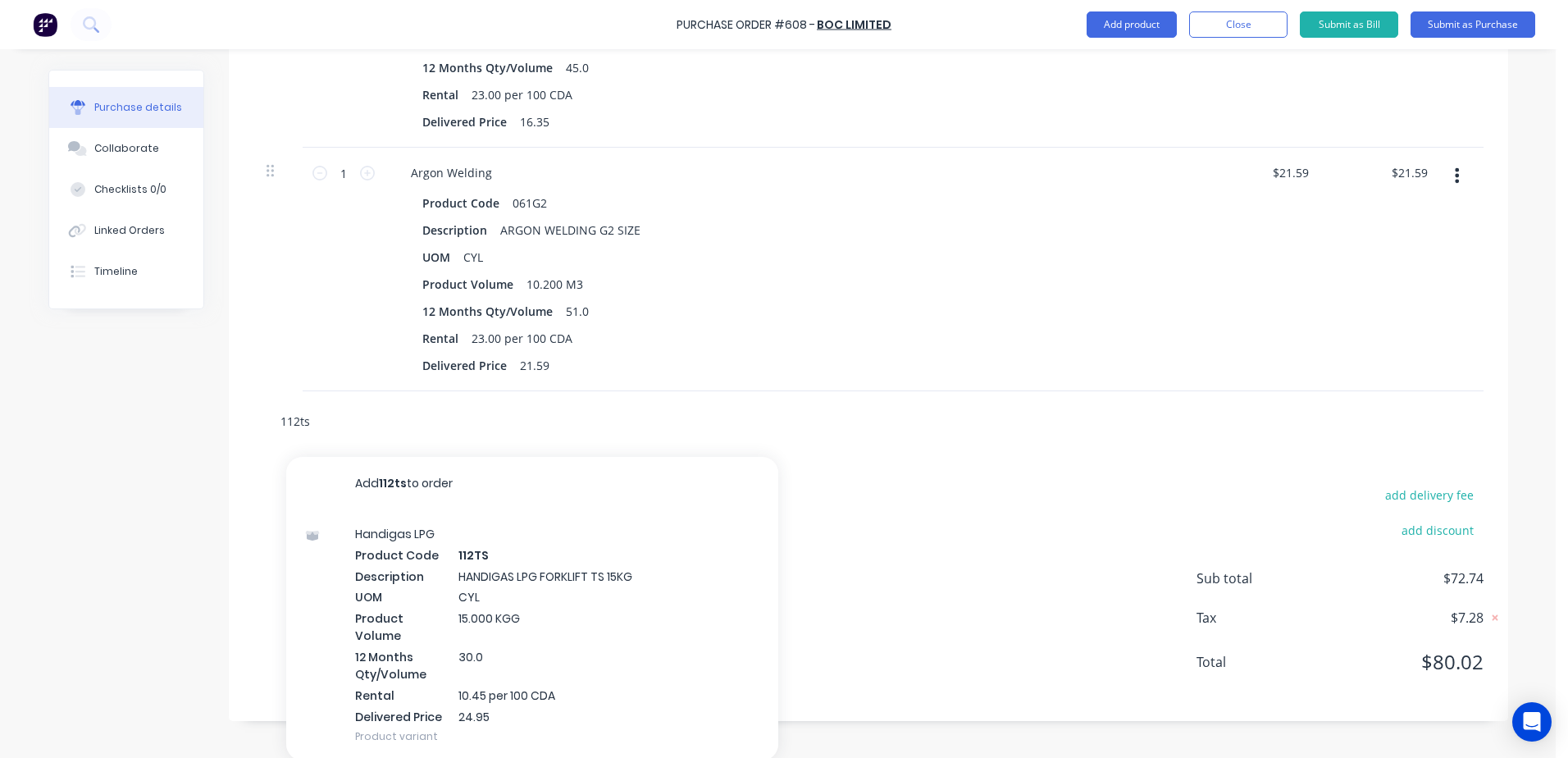
scroll to position [623, 0]
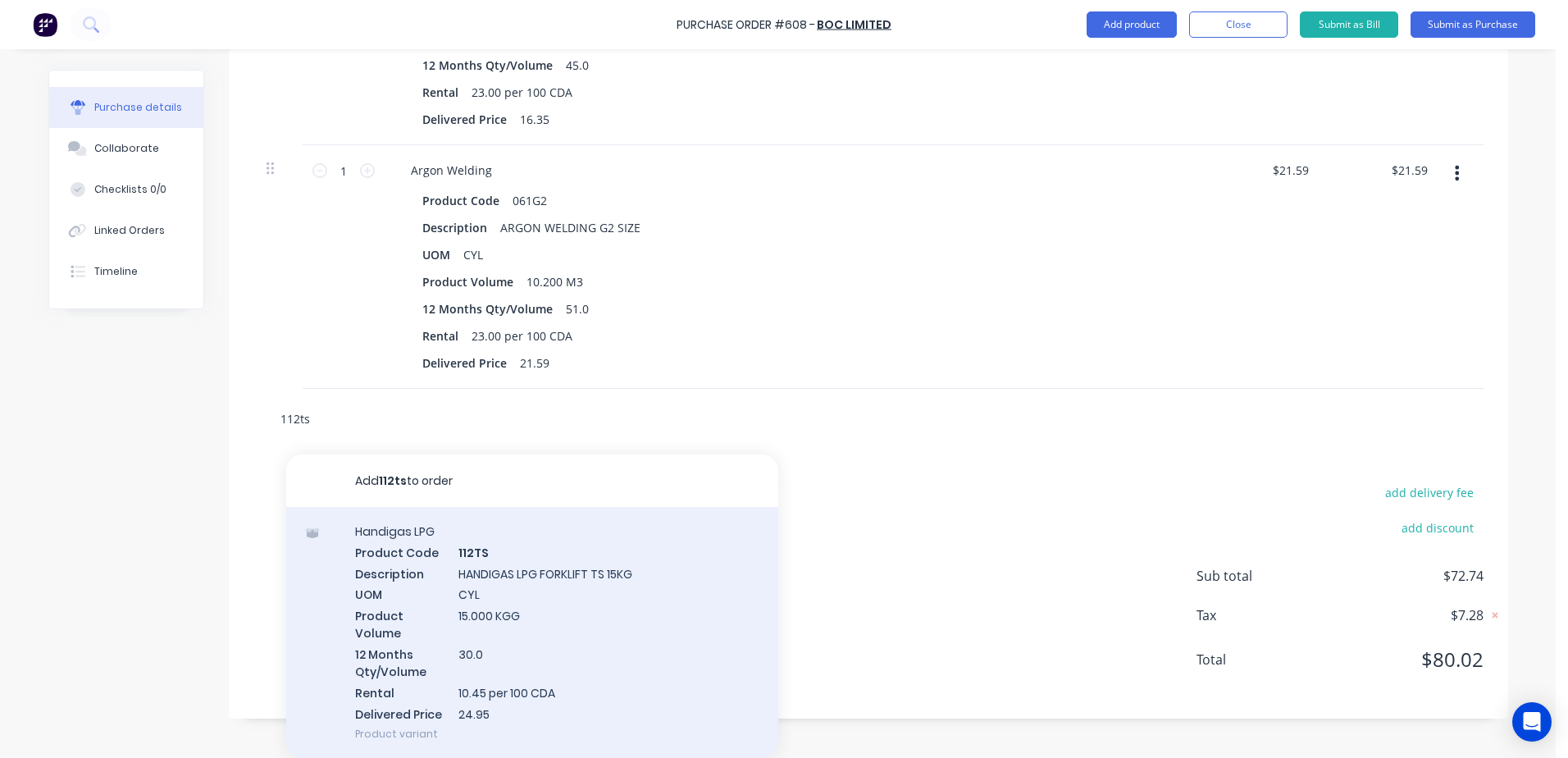
type input "112ts"
click at [558, 575] on div "Handigas LPG Product Code 112TS Description HANDIGAS LPG FORKLIFT TS 15KG UOM C…" at bounding box center [533, 633] width 492 height 251
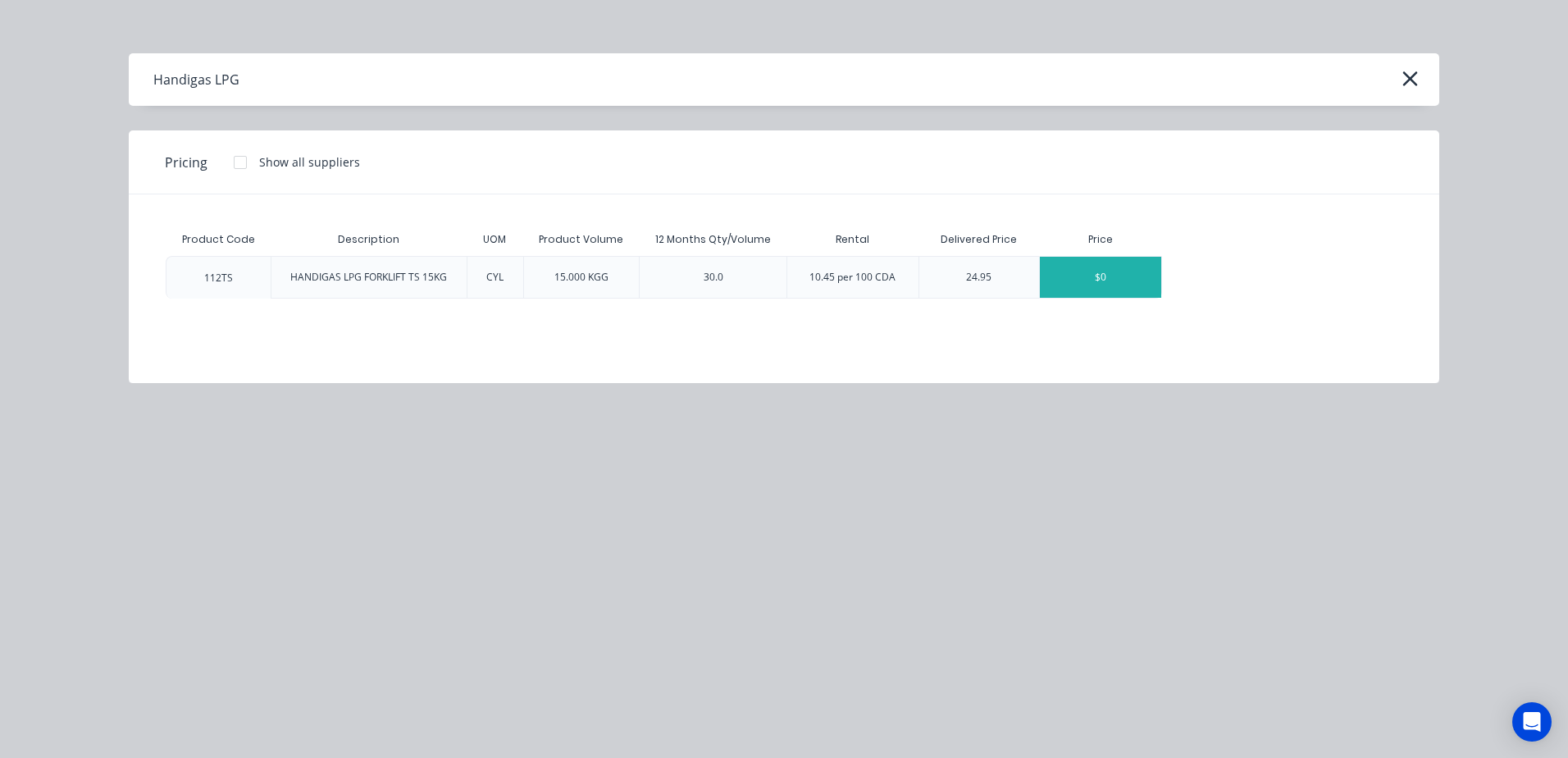
click at [1101, 282] on div "$0" at bounding box center [1100, 278] width 121 height 41
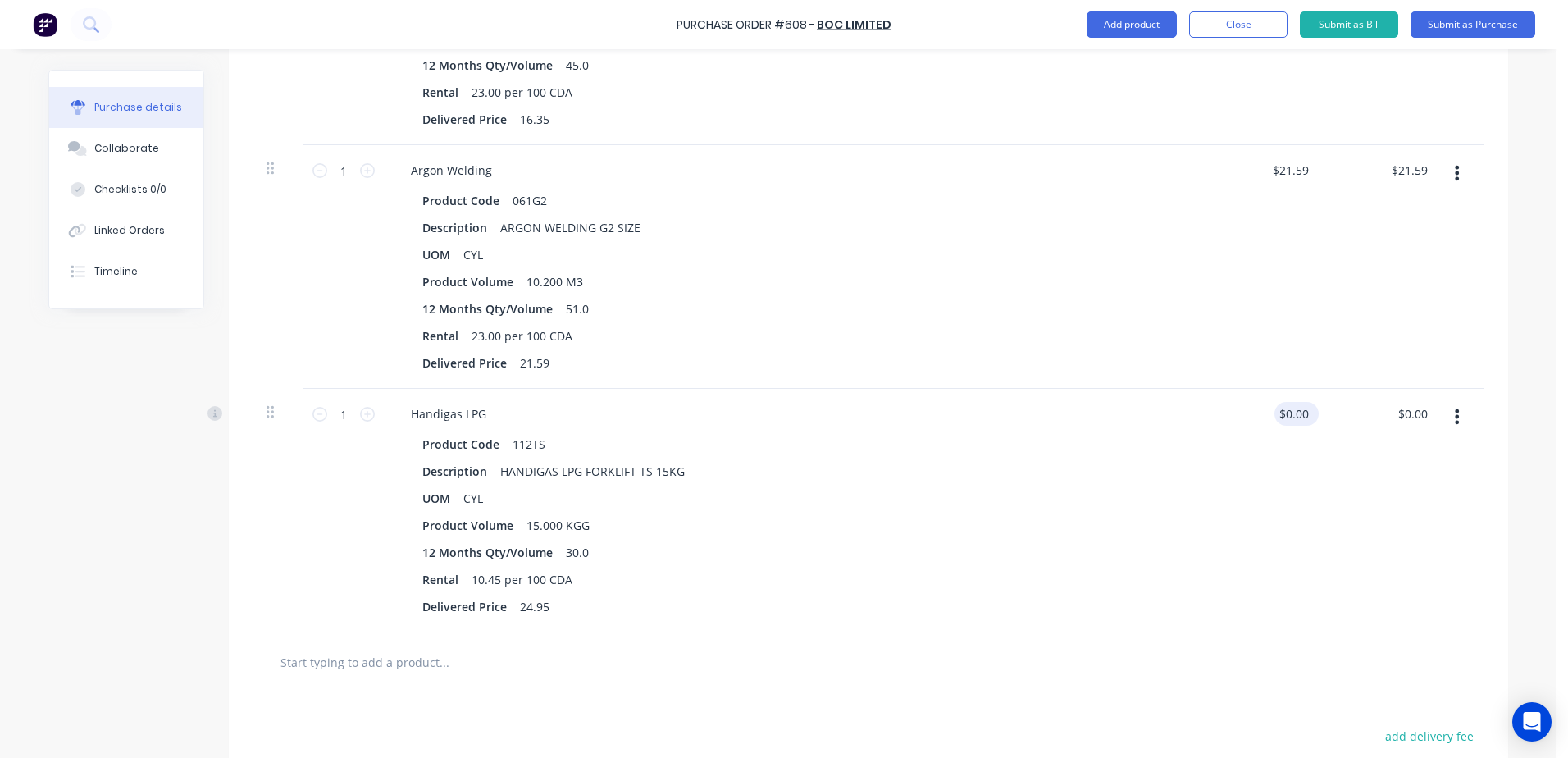
click at [1275, 425] on div "$0.00 $0.00" at bounding box center [1294, 414] width 38 height 24
click at [1281, 419] on input "0.00" at bounding box center [1297, 414] width 31 height 24
drag, startPoint x: 1274, startPoint y: 420, endPoint x: 1383, endPoint y: 412, distance: 109.3
click at [1383, 412] on div "1 1 Handigas LPG Product Code 112TS Description HANDIGAS LPG FORKLIFT TS 15KG U…" at bounding box center [869, 511] width 1230 height 244
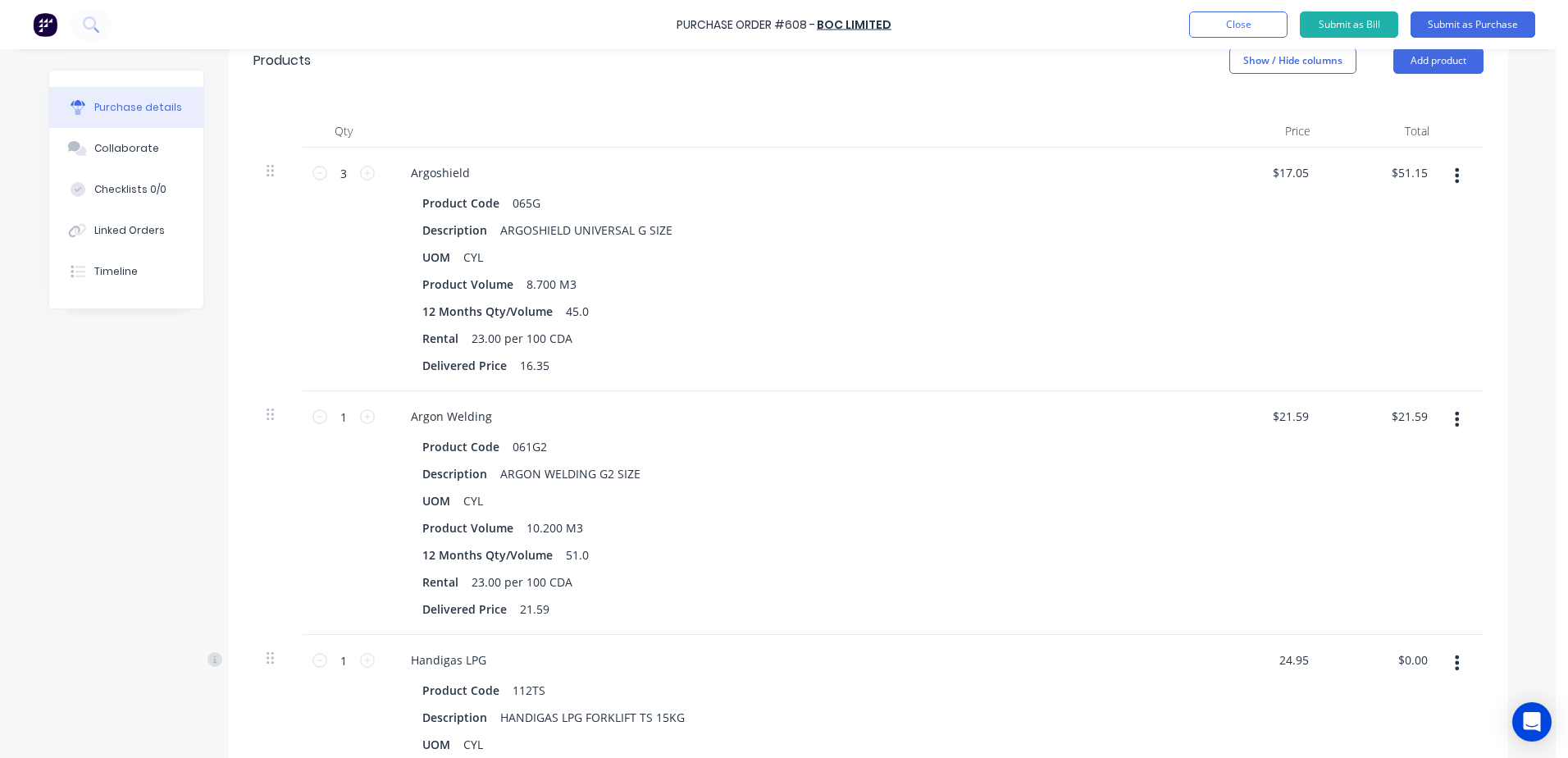
scroll to position [130, 0]
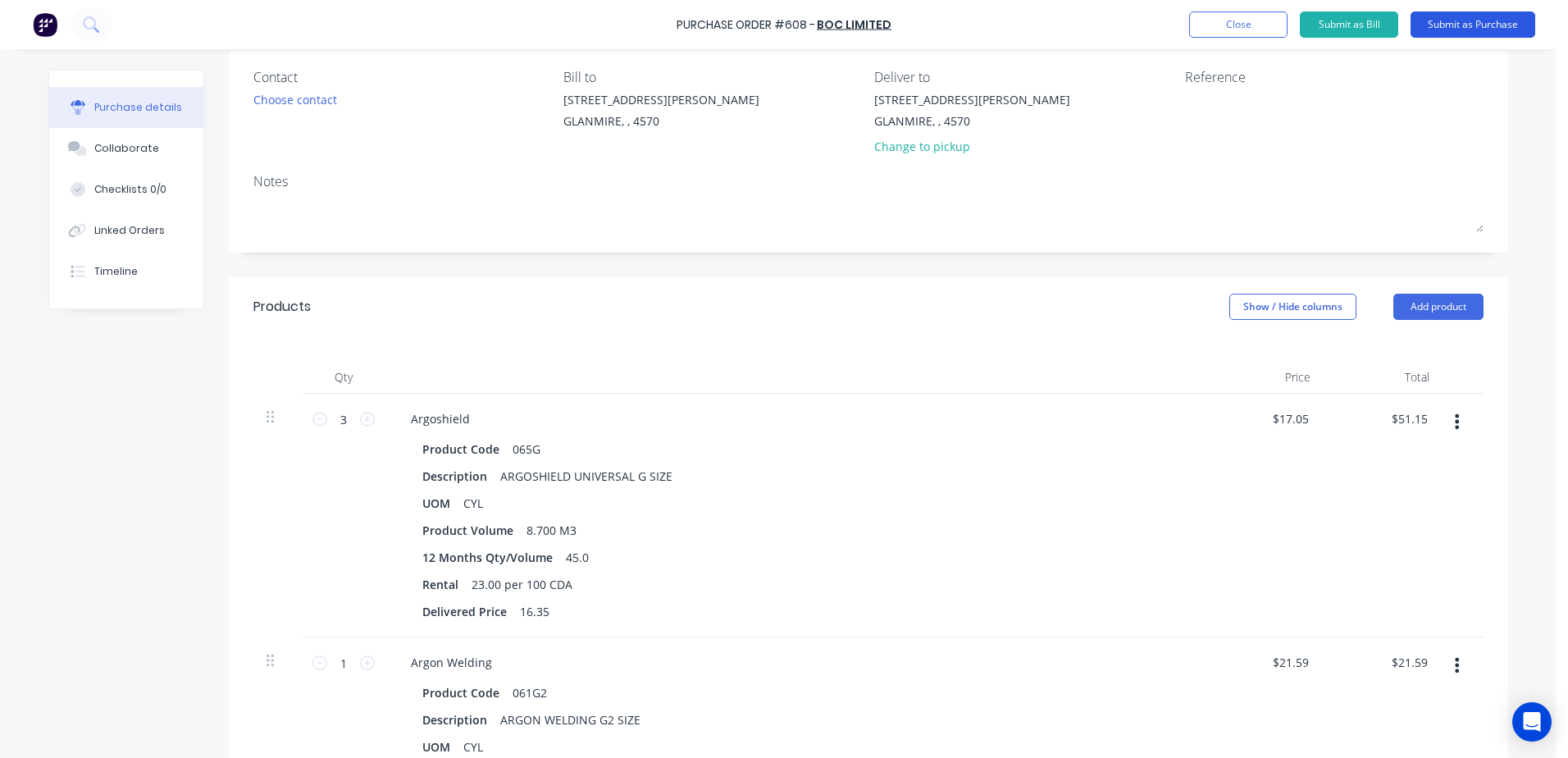
type input "$24.95"
click at [1486, 26] on button "Submit as Purchase" at bounding box center [1472, 25] width 124 height 26
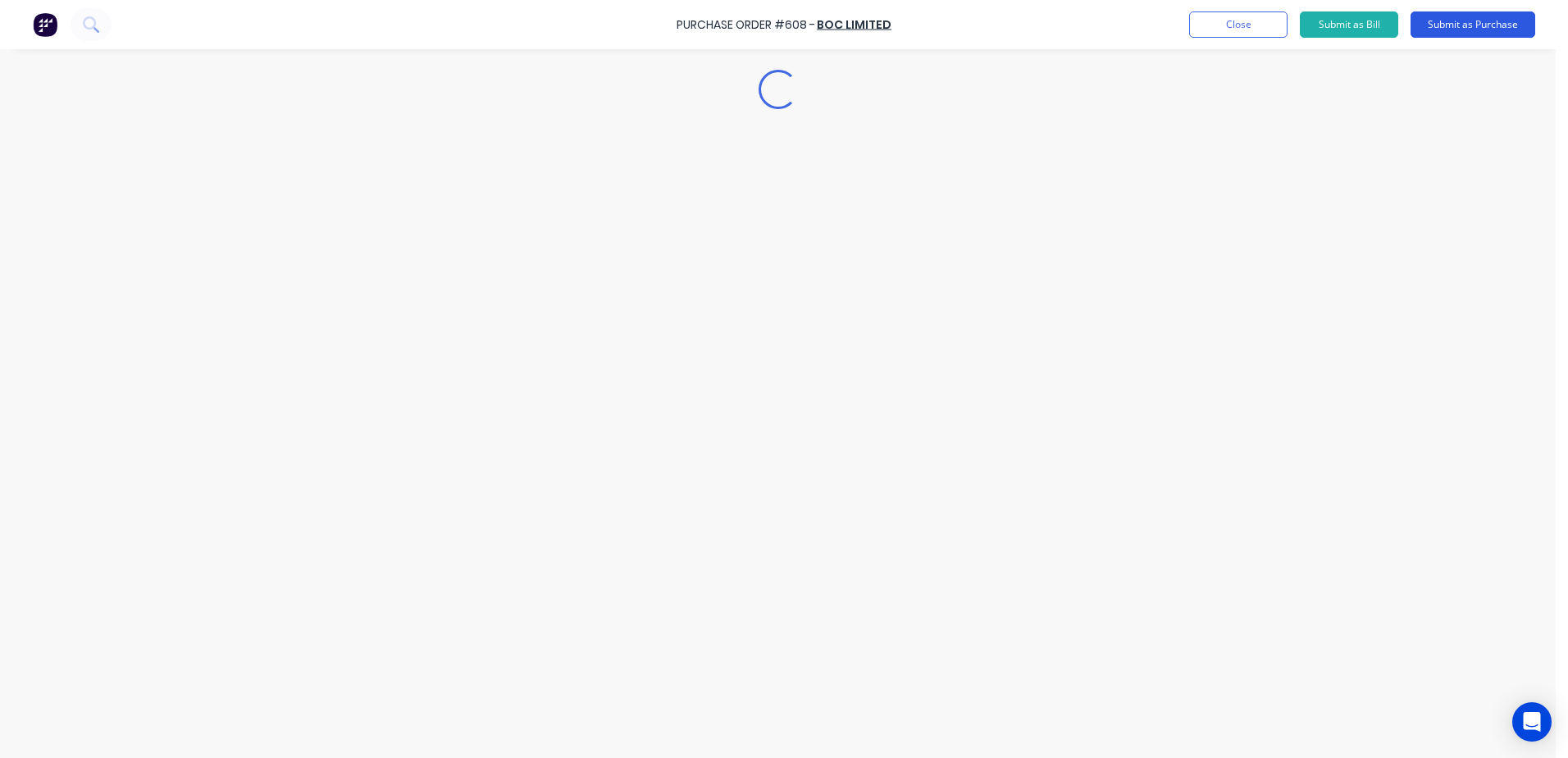
scroll to position [0, 0]
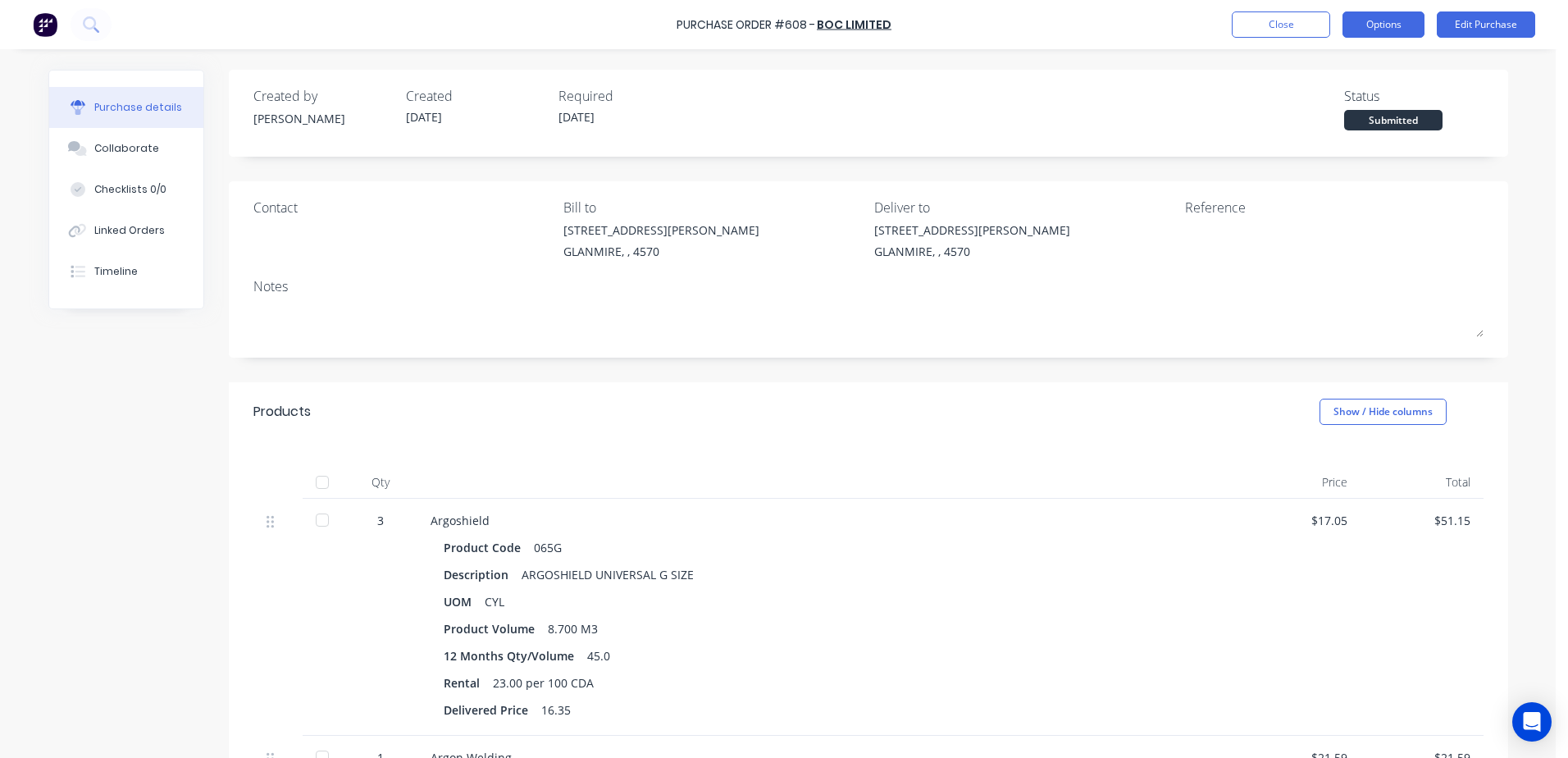
click at [1402, 30] on button "Options" at bounding box center [1384, 25] width 82 height 26
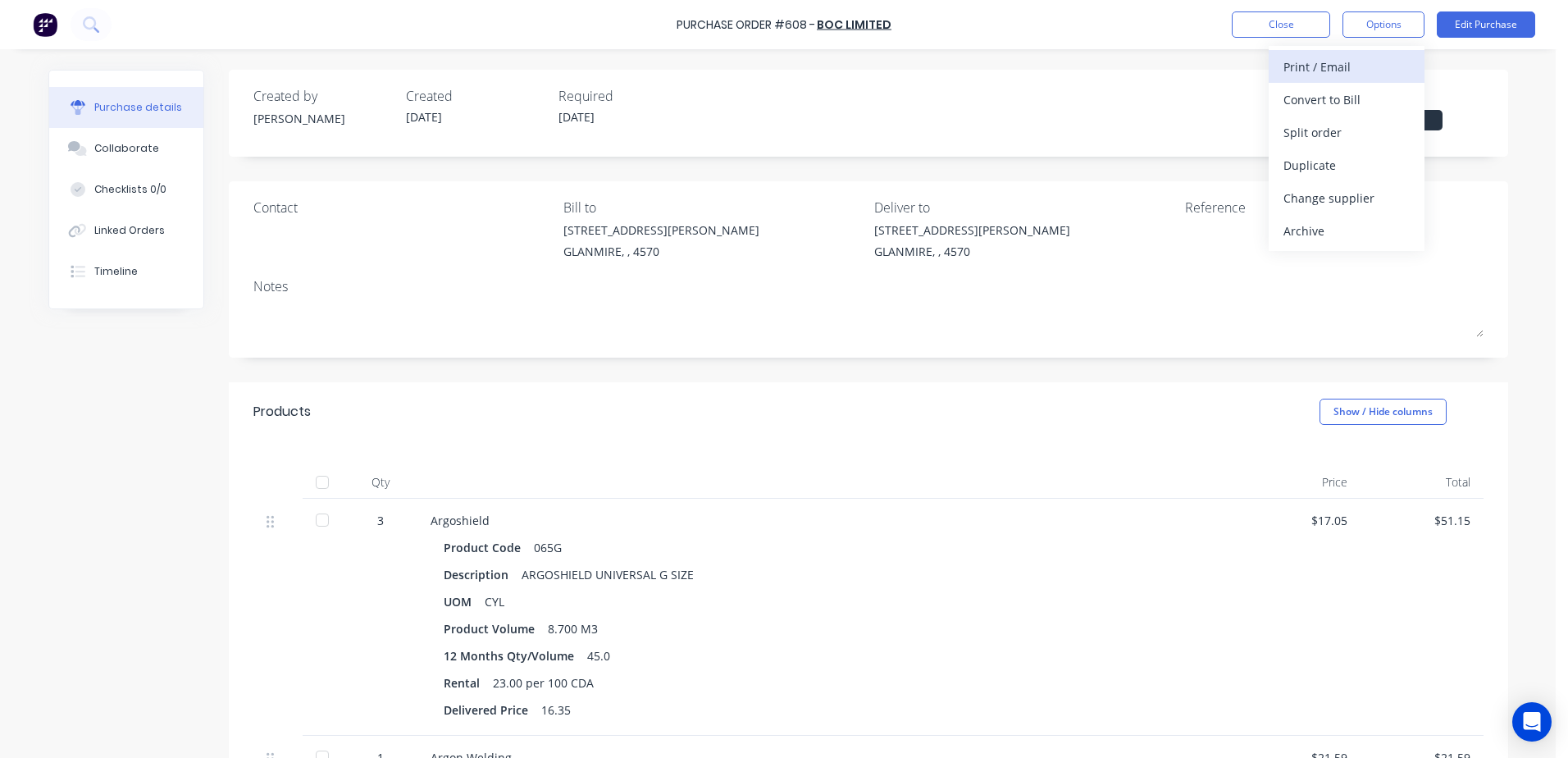
click at [1361, 73] on div "Print / Email" at bounding box center [1346, 67] width 126 height 24
click at [1351, 101] on div "With pricing" at bounding box center [1346, 100] width 126 height 24
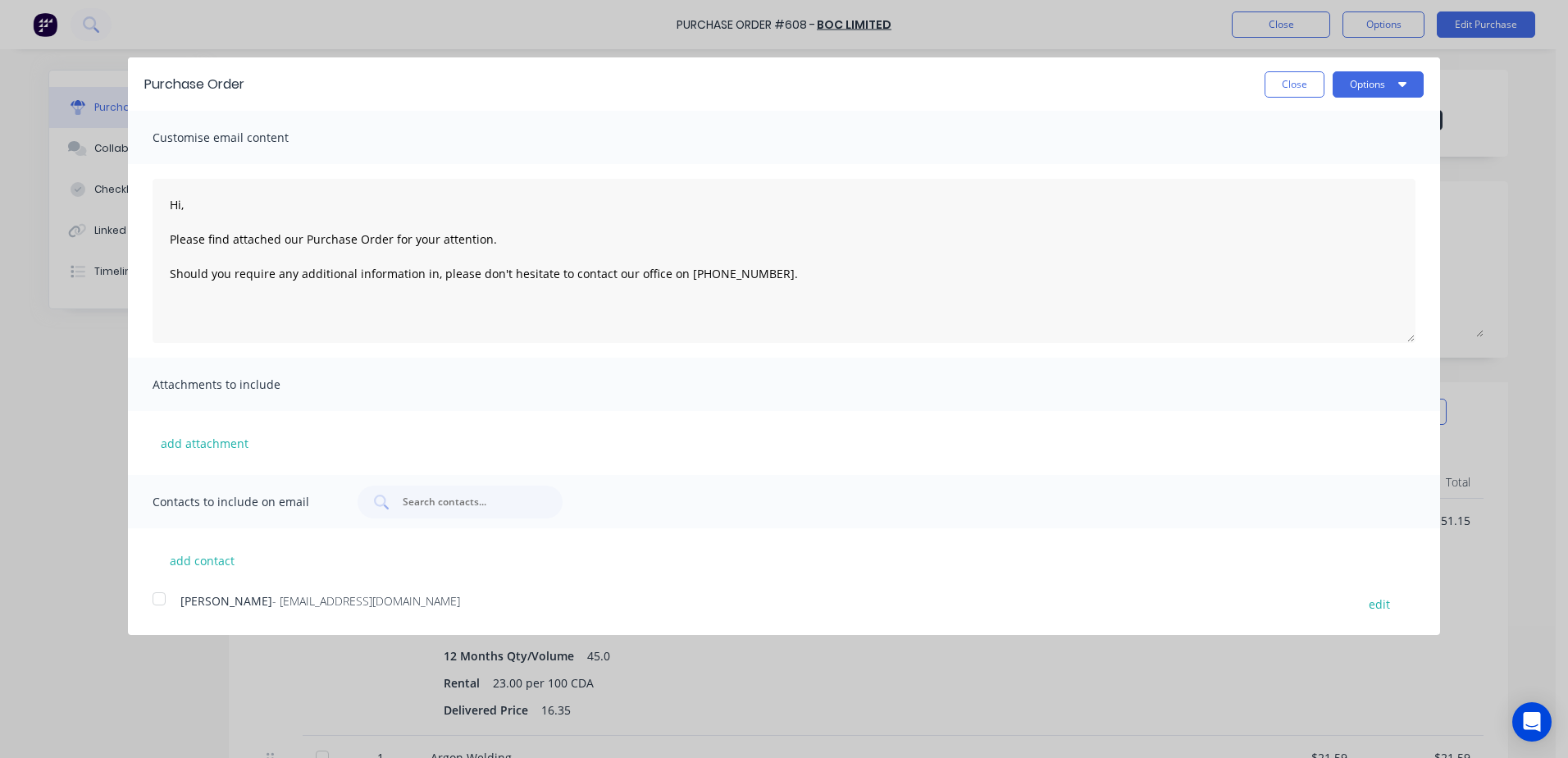
click at [156, 601] on div at bounding box center [159, 599] width 33 height 33
click at [1389, 77] on button "Options" at bounding box center [1378, 85] width 91 height 26
click at [1306, 161] on div "Email" at bounding box center [1346, 158] width 126 height 24
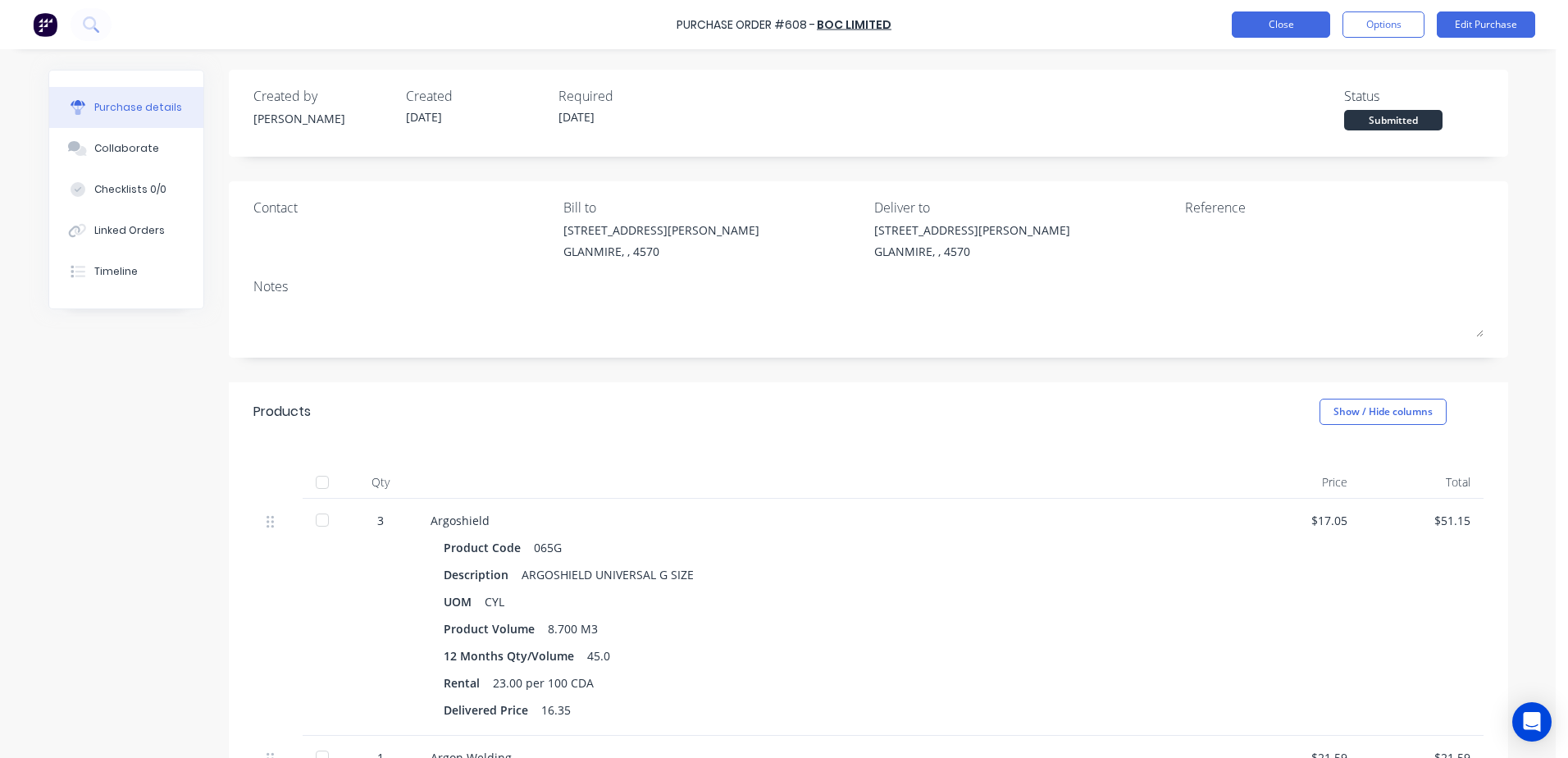
click at [1287, 31] on button "Close" at bounding box center [1281, 25] width 99 height 26
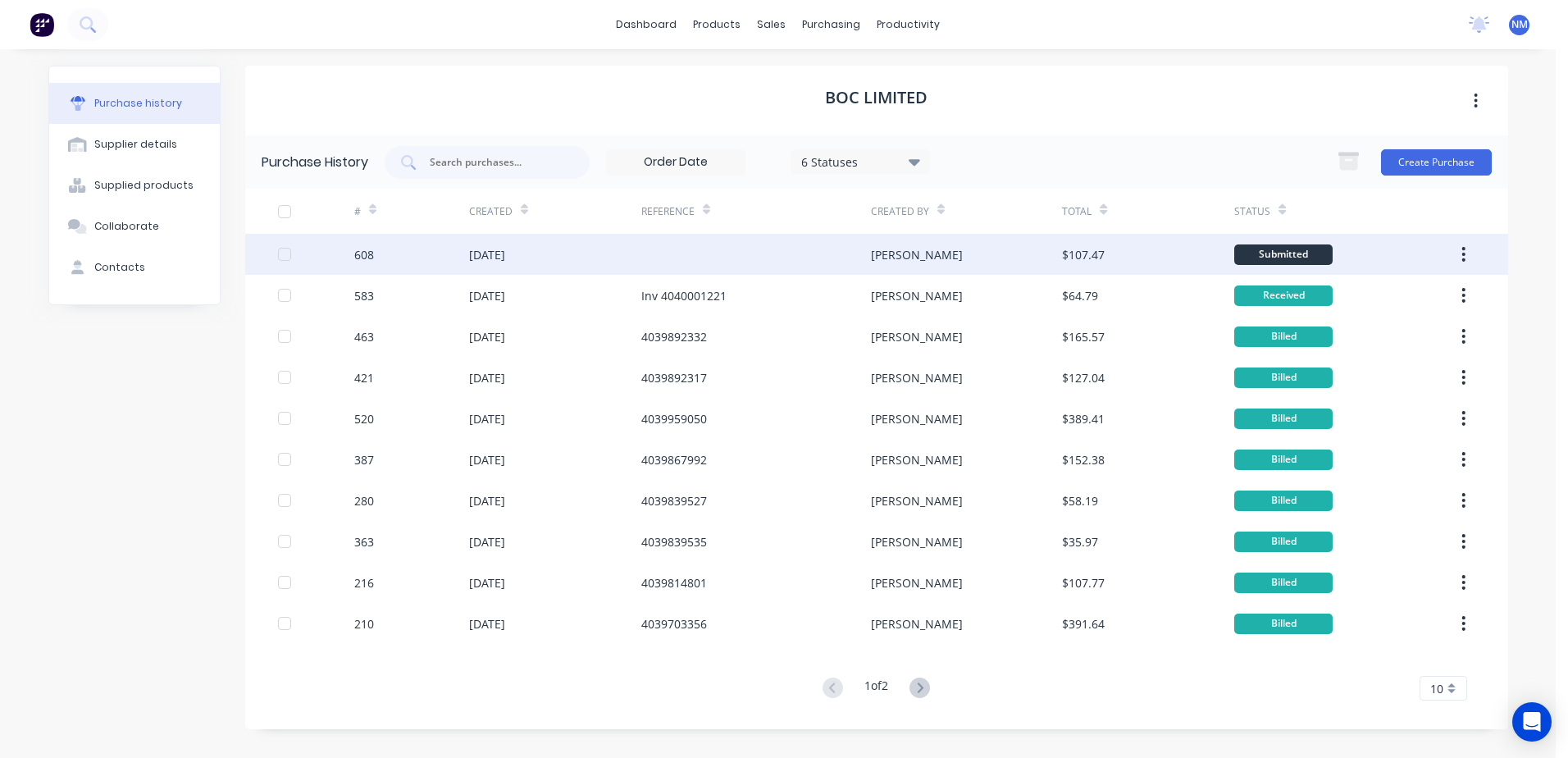
click at [1022, 256] on div "[PERSON_NAME]" at bounding box center [967, 255] width 191 height 41
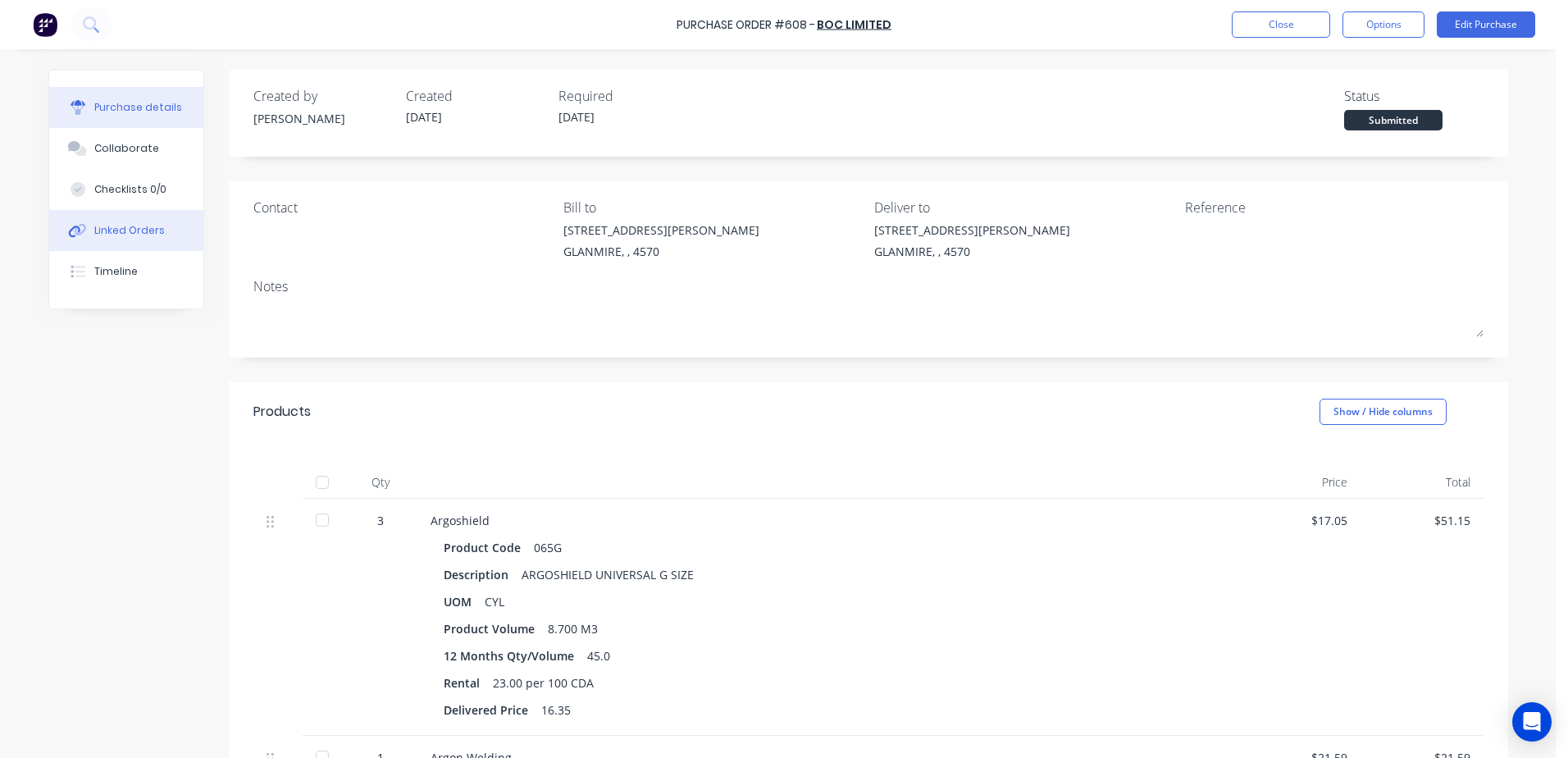
click at [134, 227] on div "Linked Orders" at bounding box center [130, 231] width 71 height 15
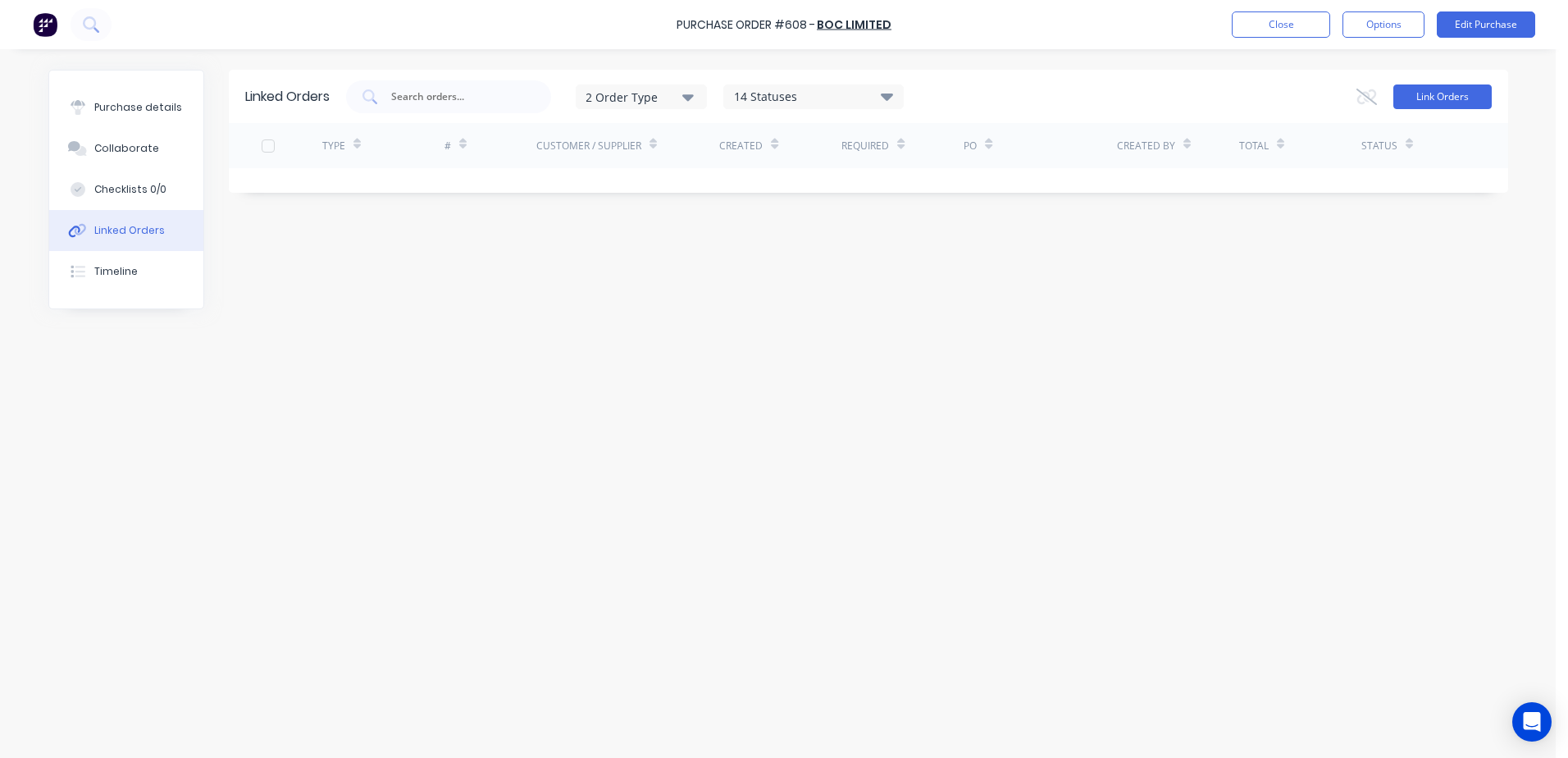
click at [1446, 101] on button "Link Orders" at bounding box center [1443, 97] width 99 height 25
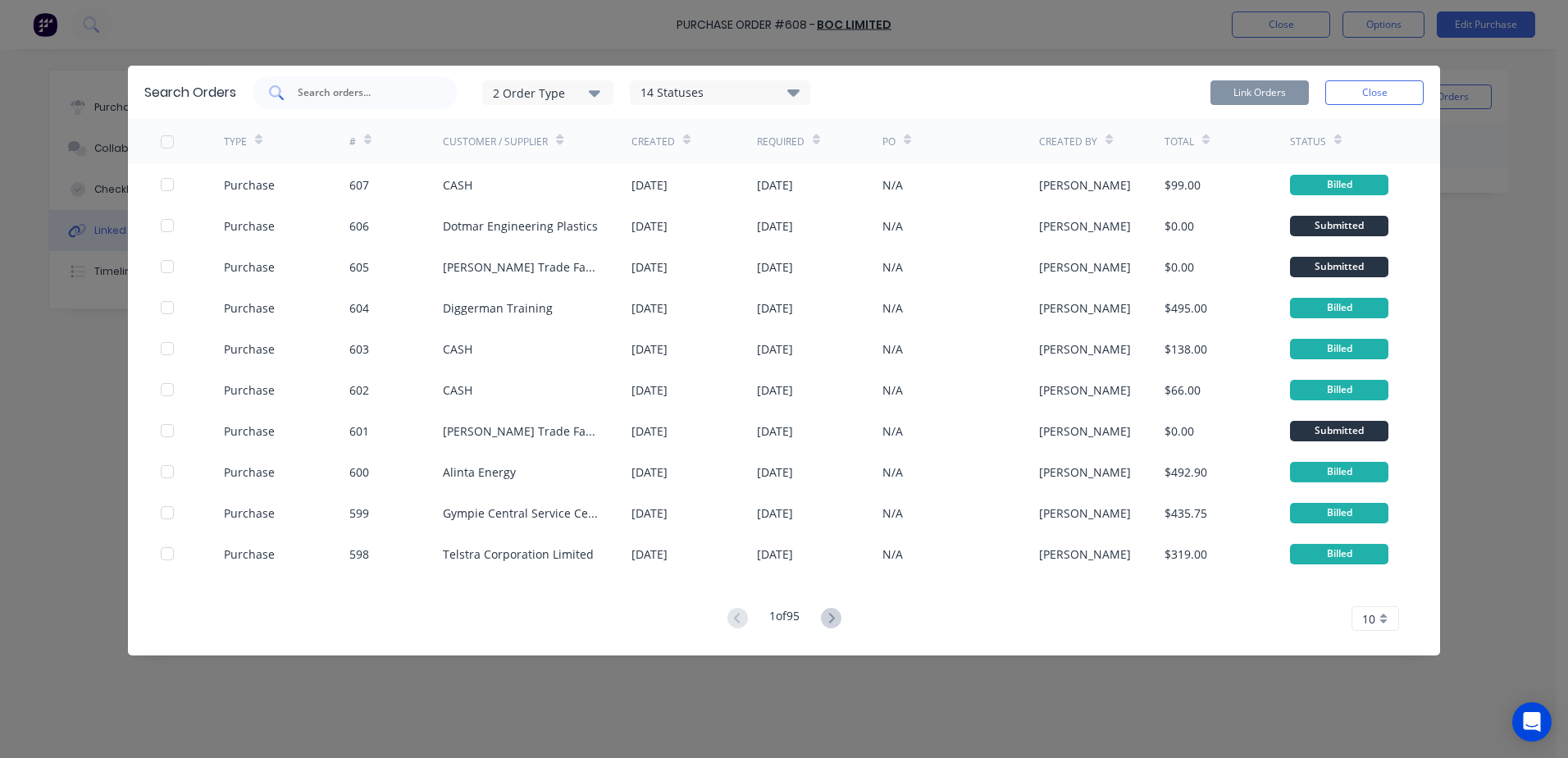
click at [364, 77] on div "Search Orders 2 Order Type 14 Statuses Sales Order Status All Archived Draft Qu…" at bounding box center [784, 92] width 1313 height 54
drag, startPoint x: 364, startPoint y: 77, endPoint x: 352, endPoint y: 87, distance: 15.6
click at [352, 87] on input "text" at bounding box center [364, 93] width 136 height 16
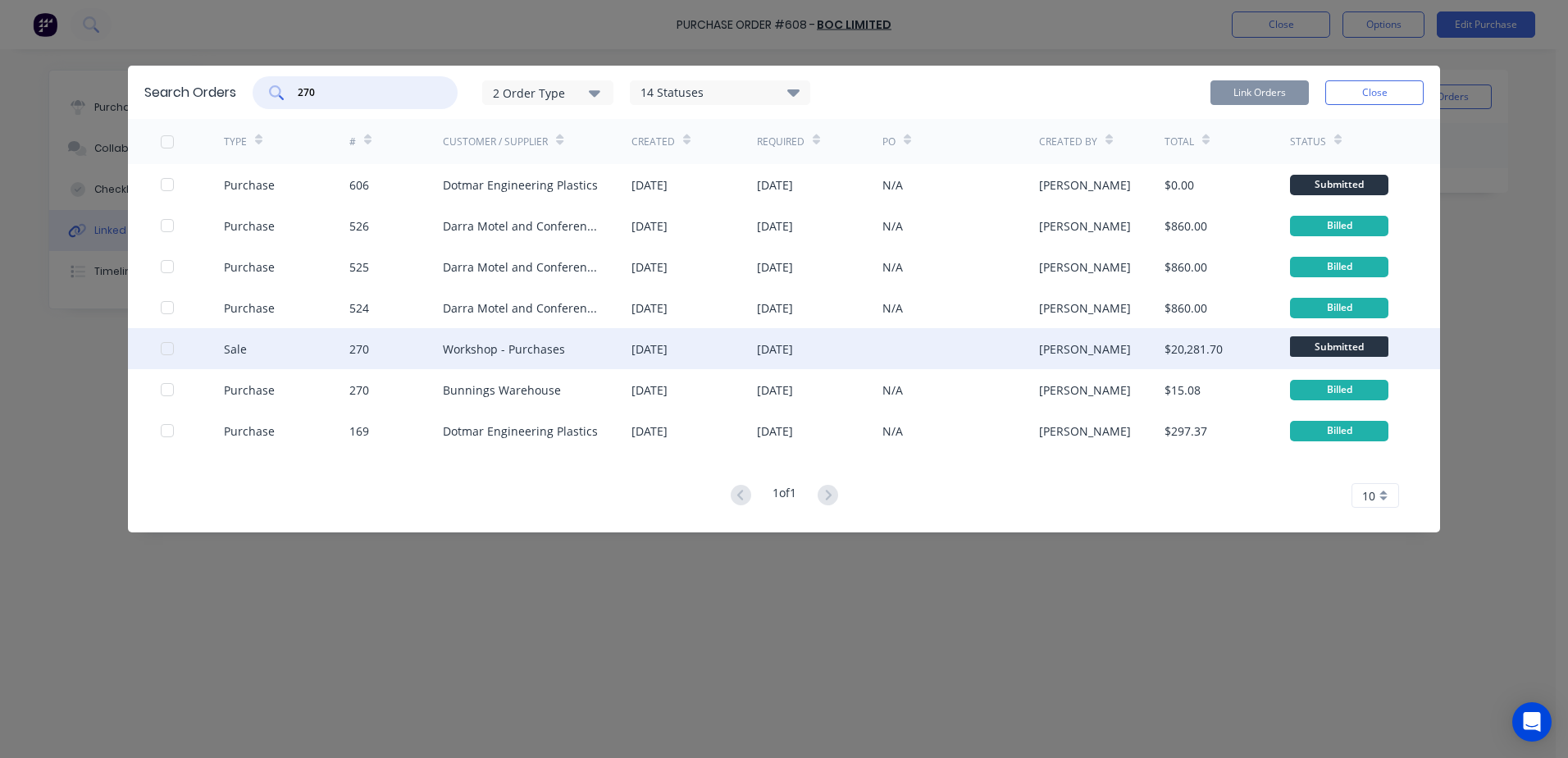
click at [172, 348] on div at bounding box center [167, 349] width 33 height 33
type input "270"
click at [1250, 98] on button "Link Orders" at bounding box center [1260, 93] width 99 height 25
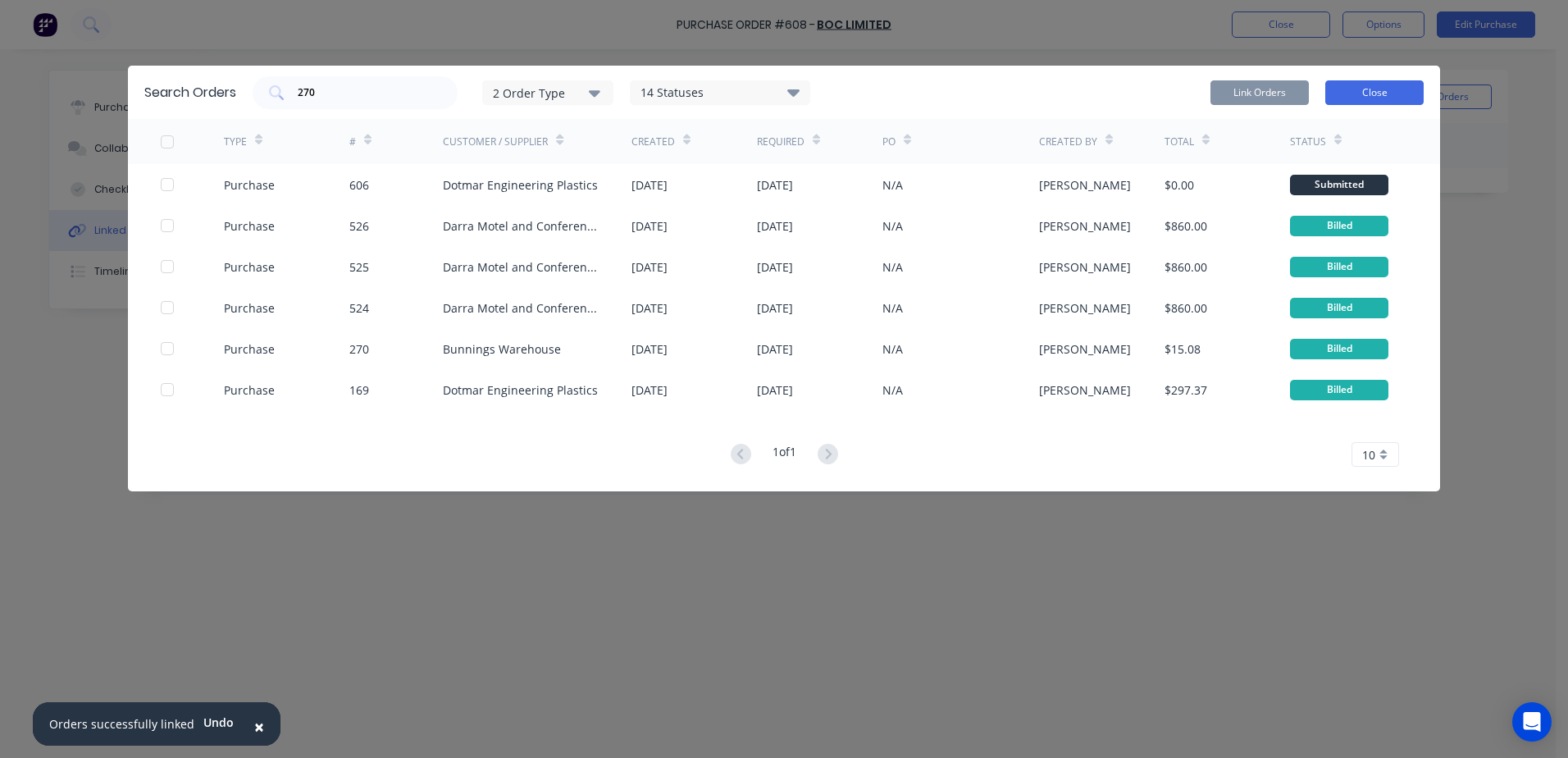
click at [1353, 92] on button "Close" at bounding box center [1374, 93] width 99 height 25
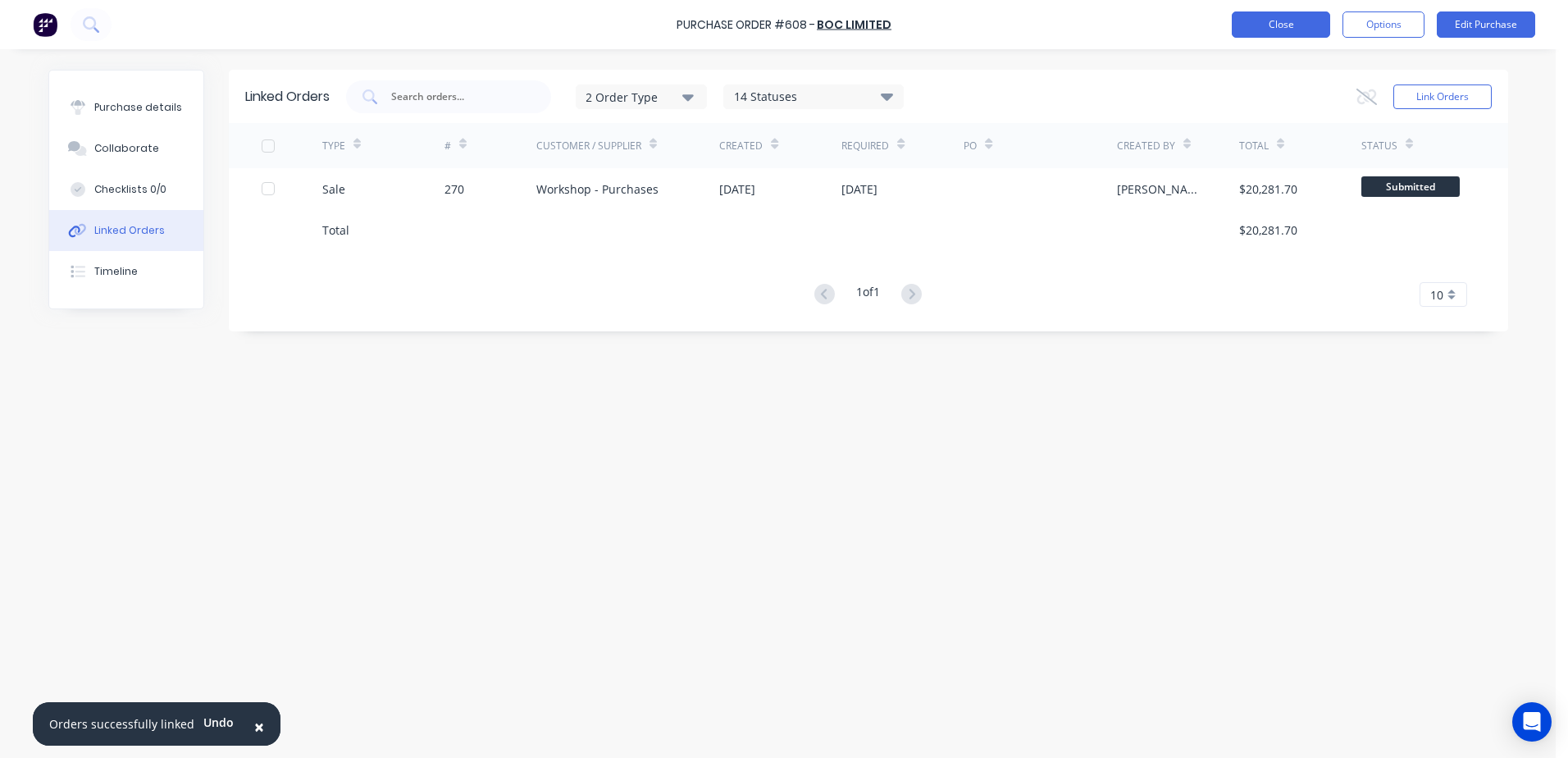
click at [1255, 30] on button "Close" at bounding box center [1281, 25] width 99 height 26
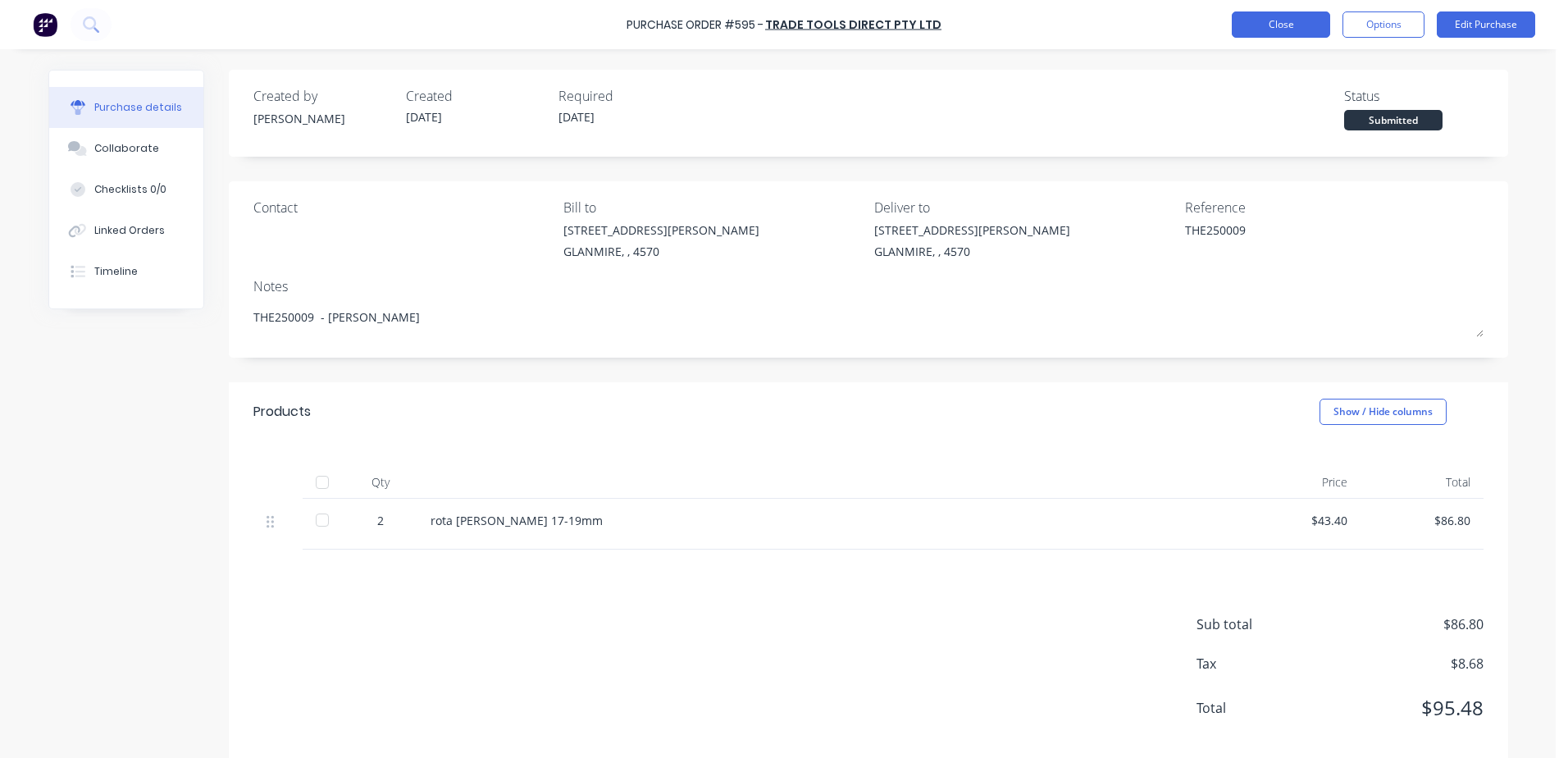
click at [1262, 23] on button "Close" at bounding box center [1281, 25] width 99 height 26
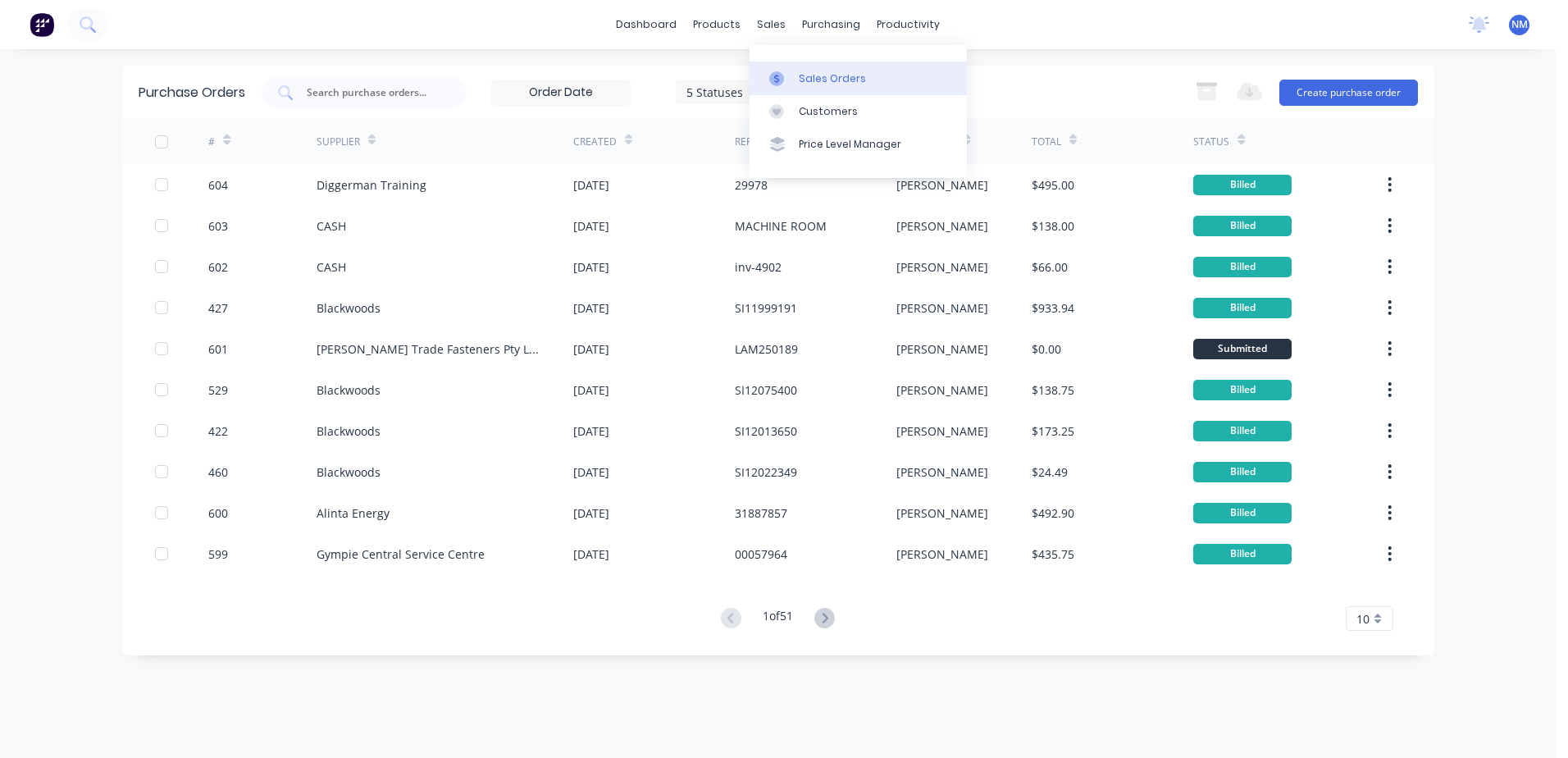
click at [823, 81] on div "Sales Orders" at bounding box center [833, 79] width 68 height 15
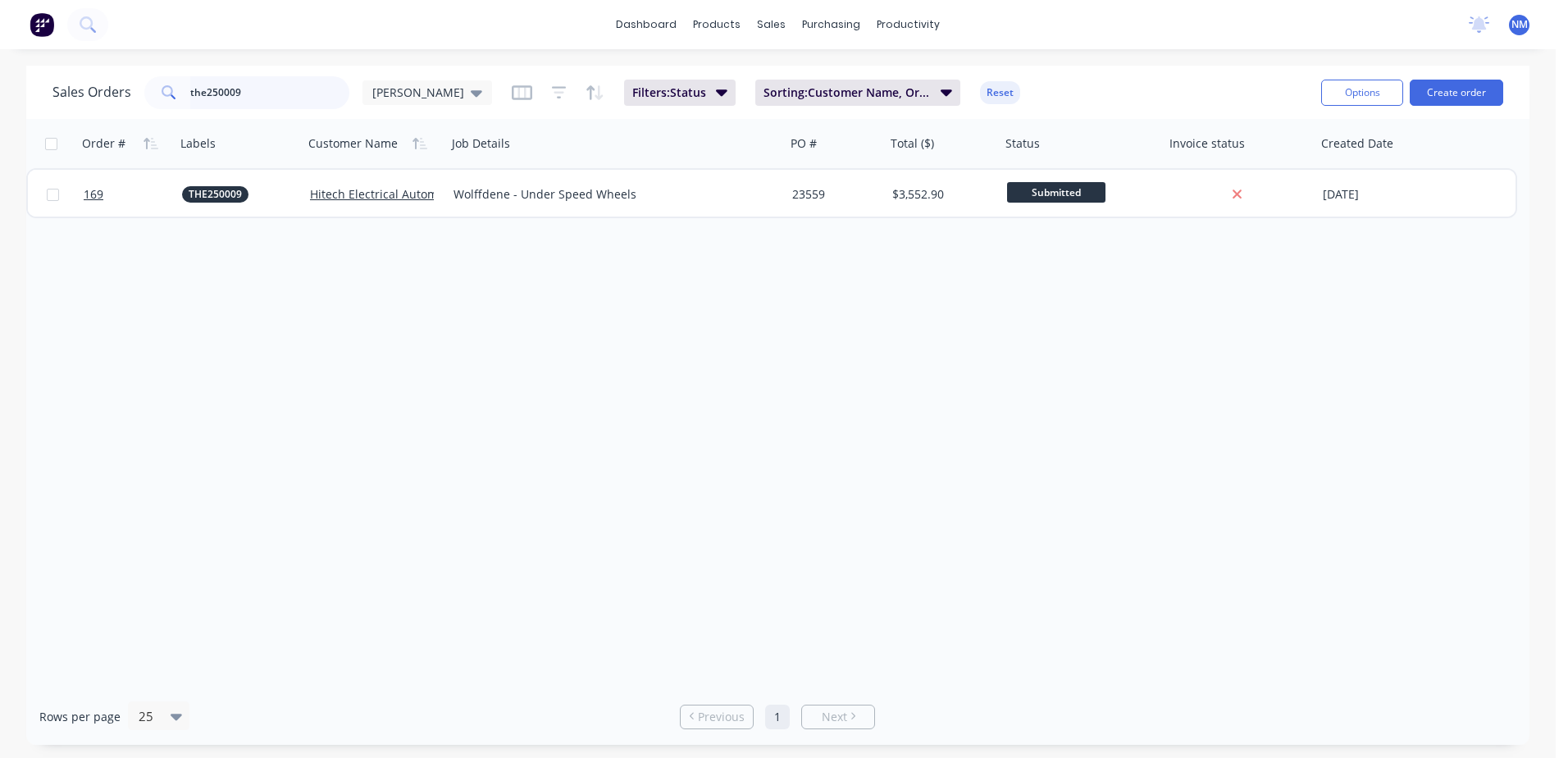
click at [247, 98] on input "the250009" at bounding box center [270, 93] width 160 height 33
type input "t"
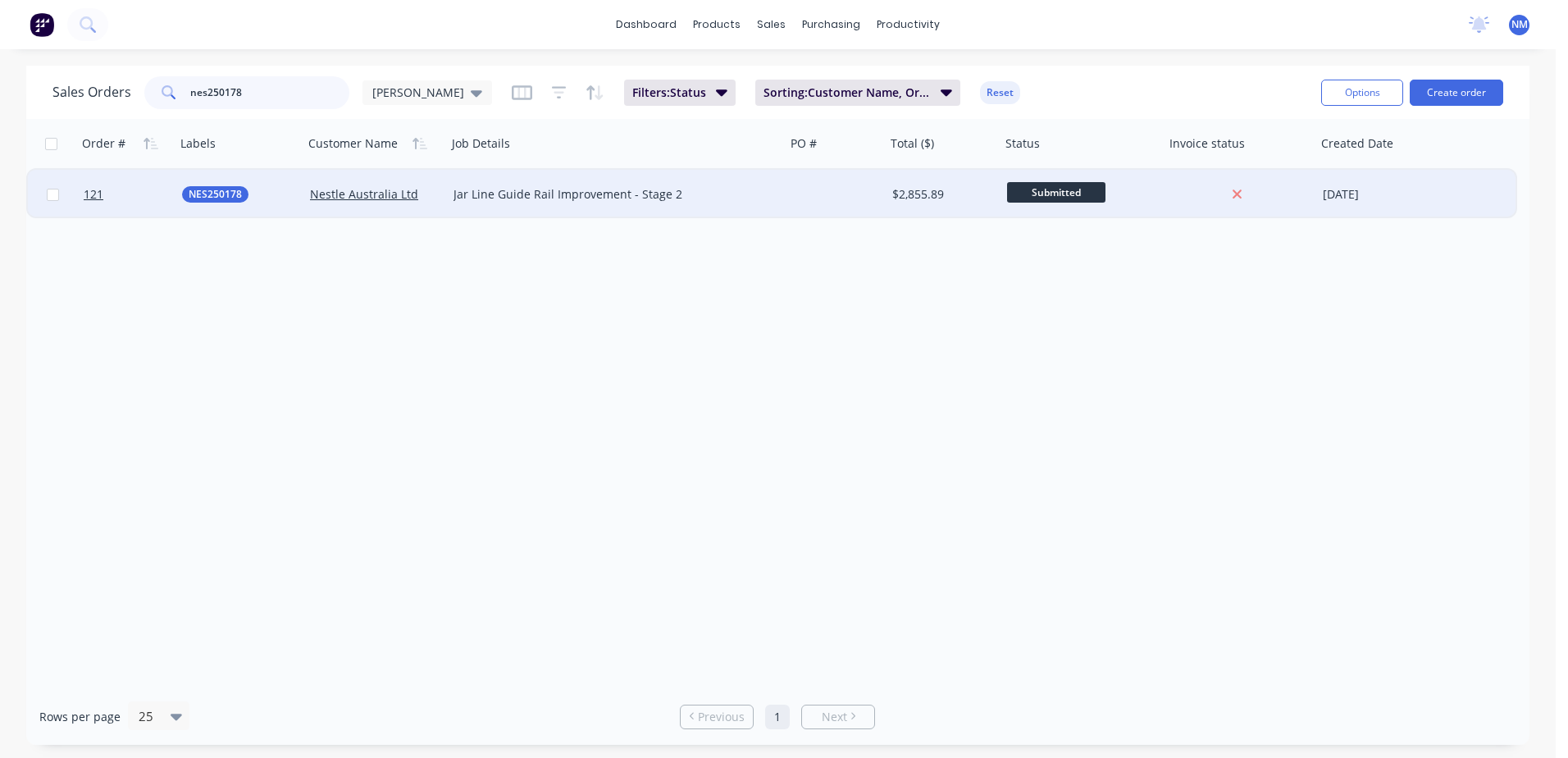
type input "nes250178"
click at [868, 194] on div at bounding box center [836, 194] width 100 height 49
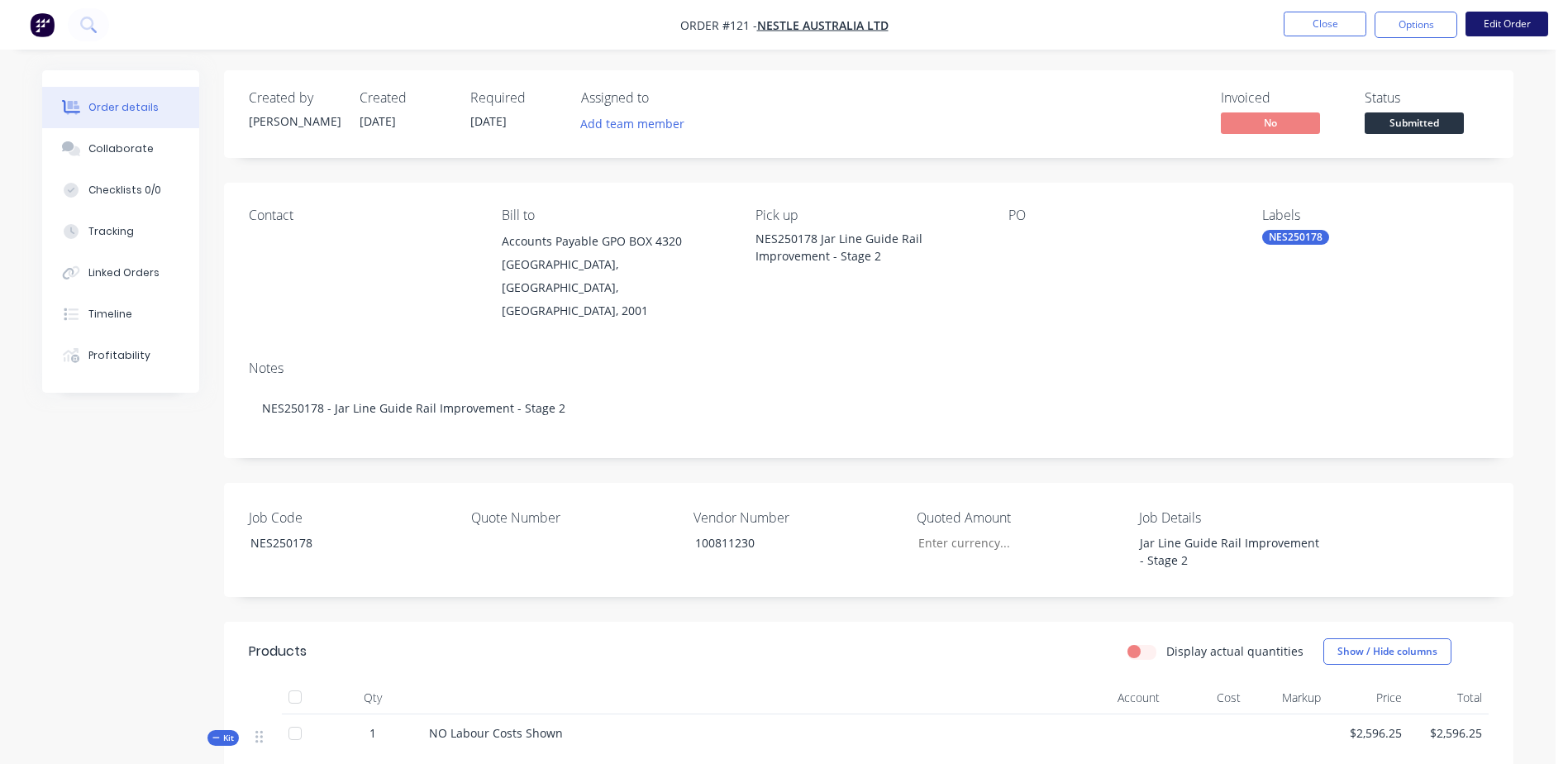
click at [1529, 13] on button "Edit Order" at bounding box center [1507, 24] width 83 height 25
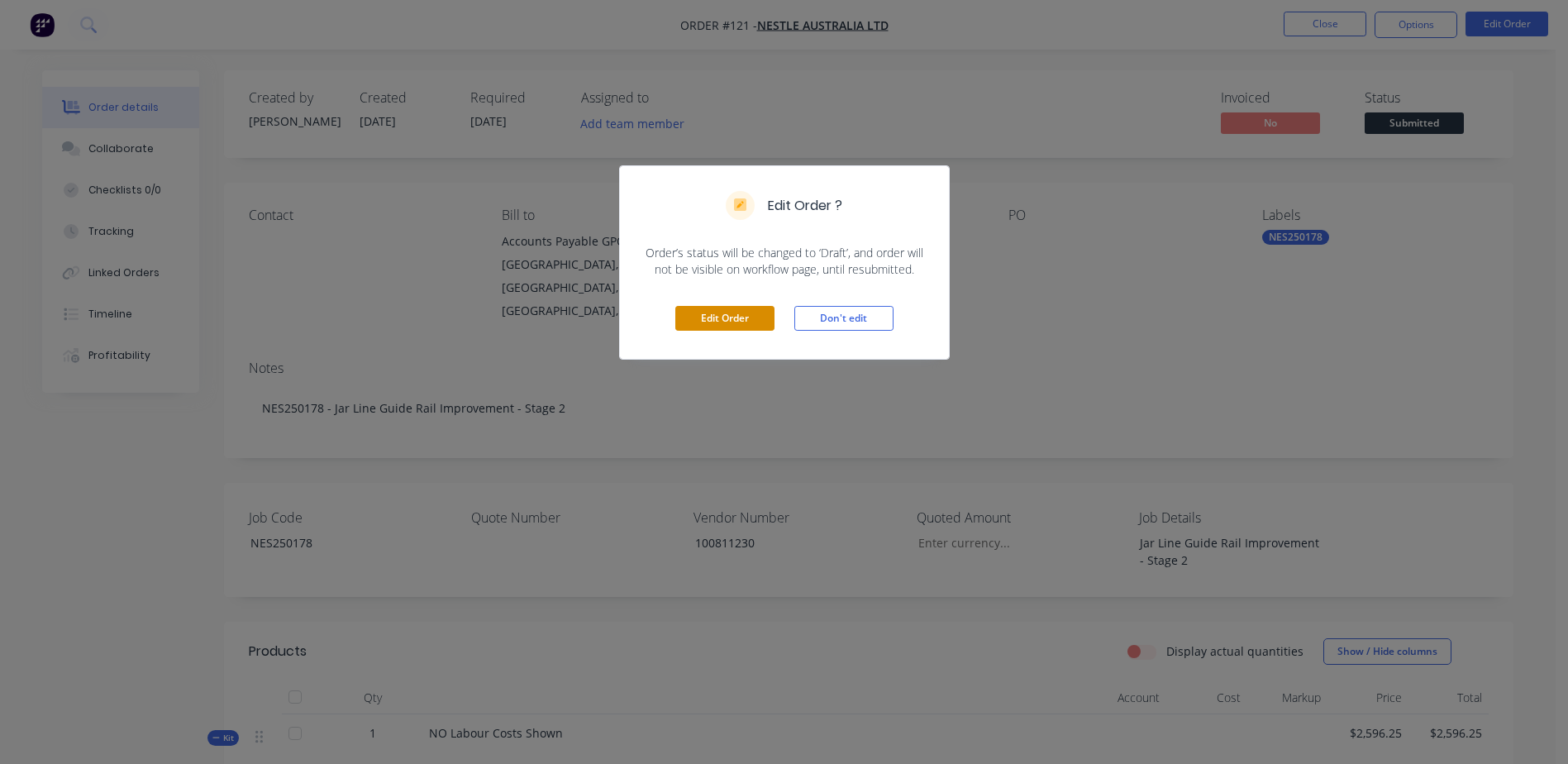
click at [738, 323] on button "Edit Order" at bounding box center [725, 319] width 100 height 25
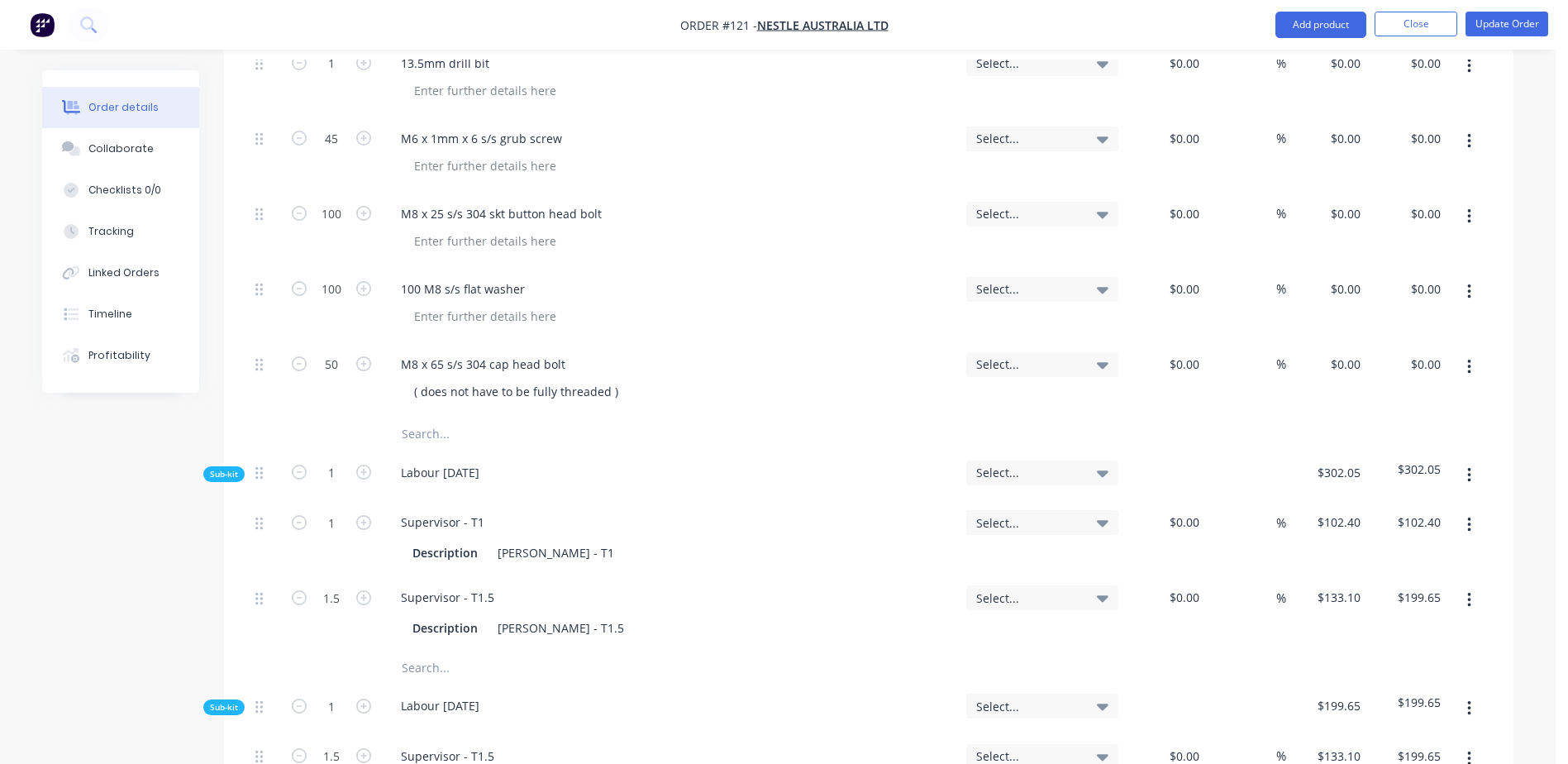
scroll to position [1406, 0]
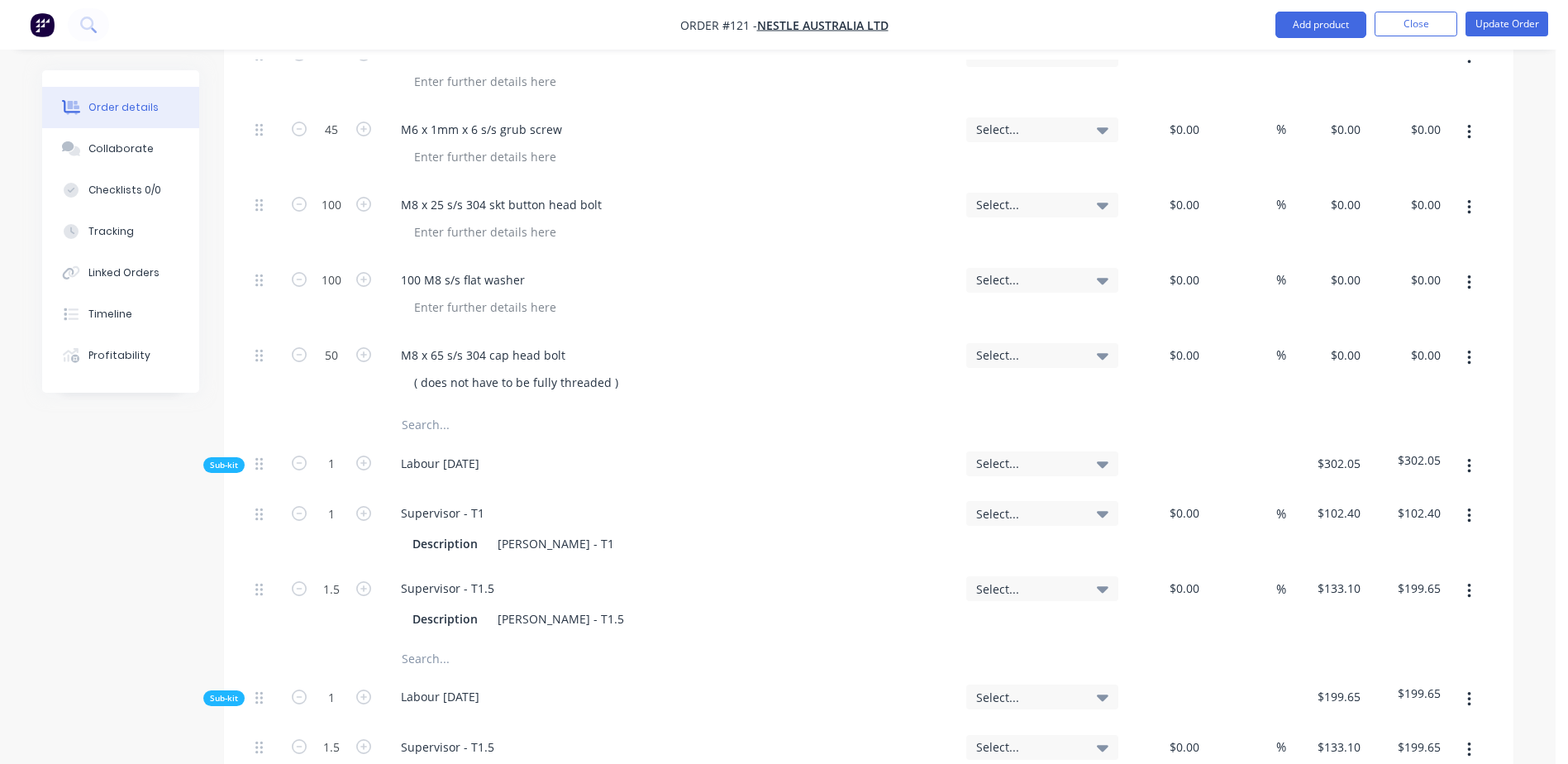
click at [412, 409] on input "text" at bounding box center [566, 425] width 330 height 33
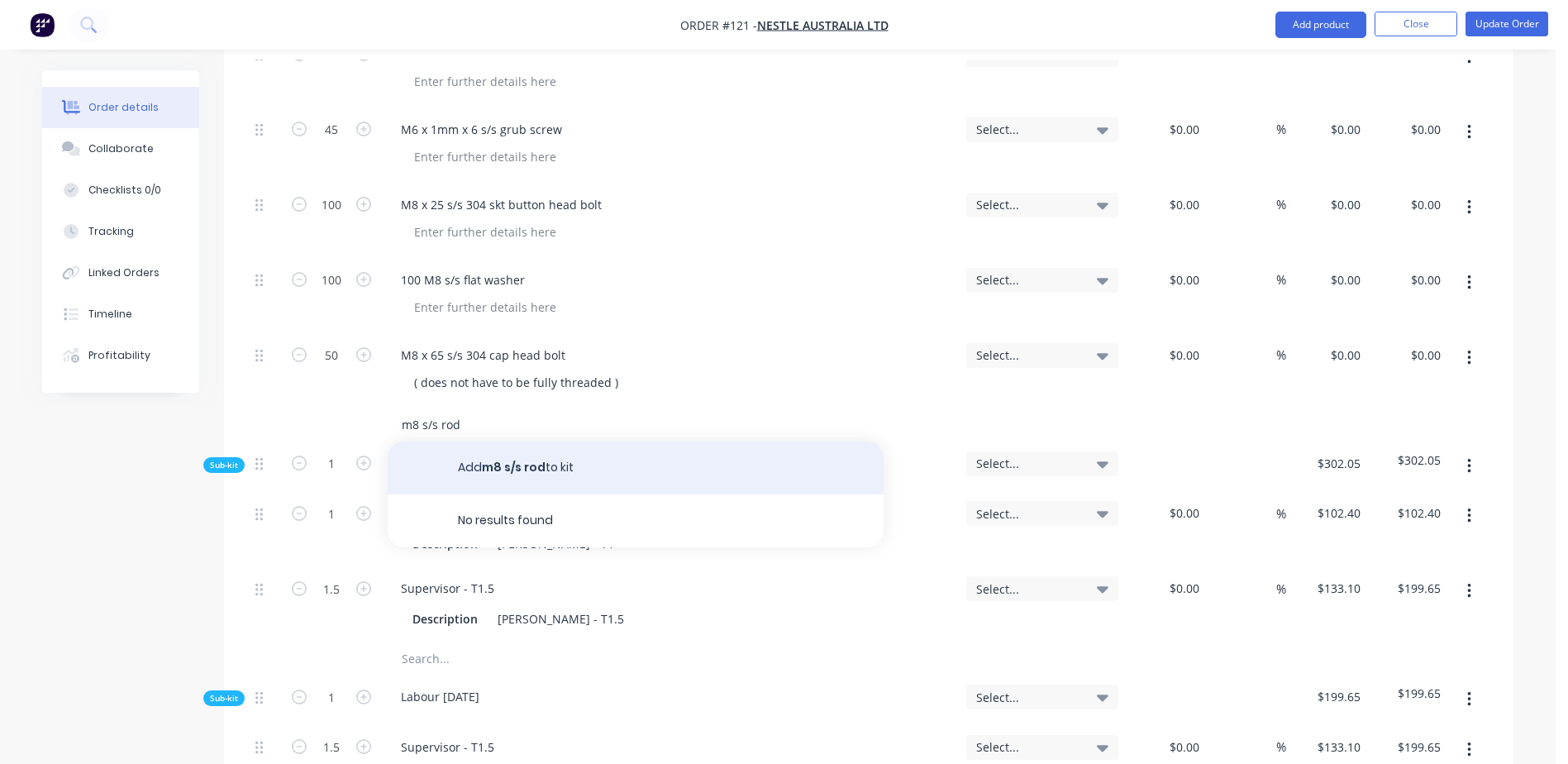
type input "m8 s/s rod"
click at [508, 442] on button "Add m8 s/s rod to kit" at bounding box center [636, 468] width 496 height 53
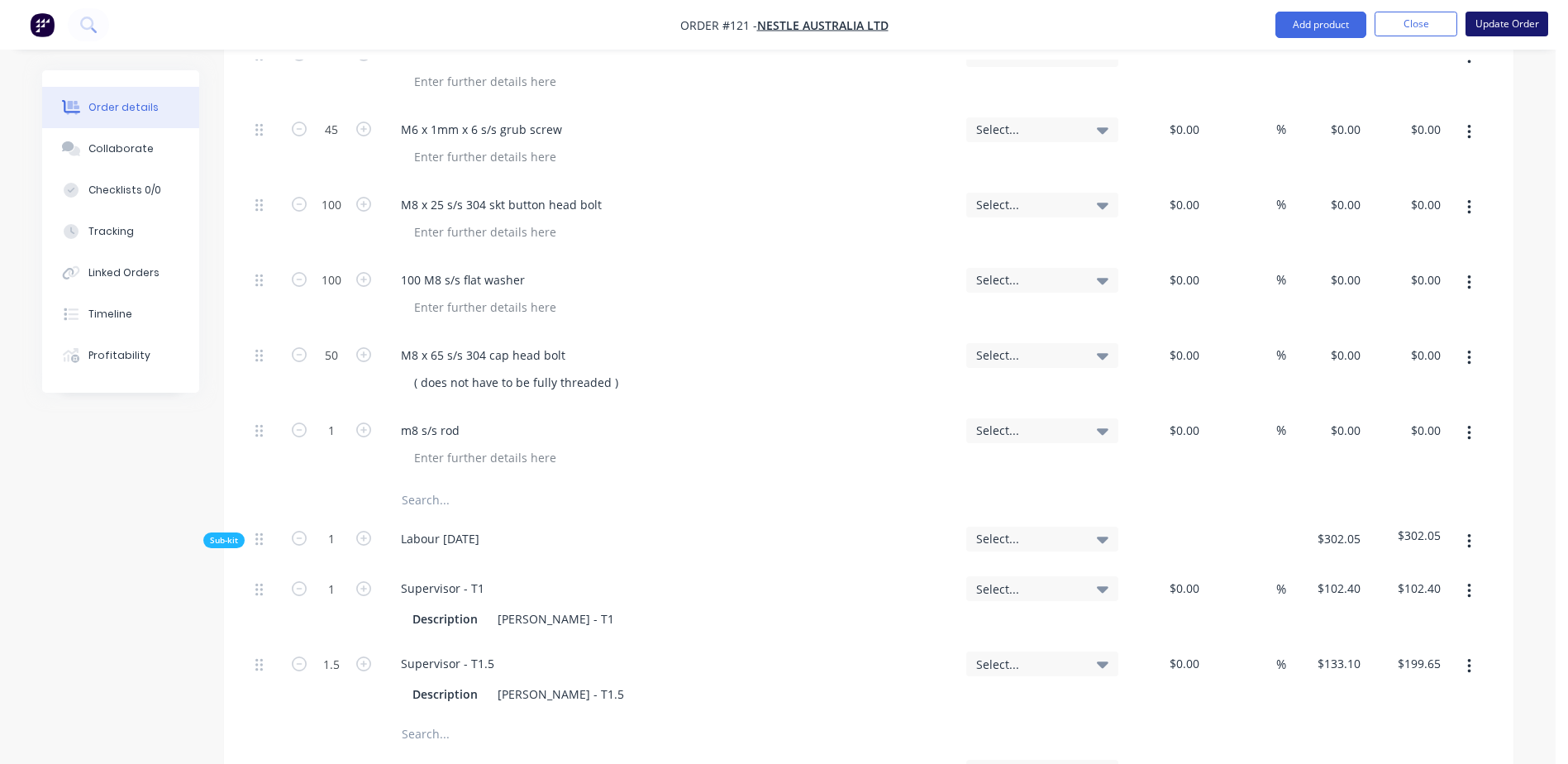
click at [1498, 18] on button "Update Order" at bounding box center [1507, 24] width 83 height 25
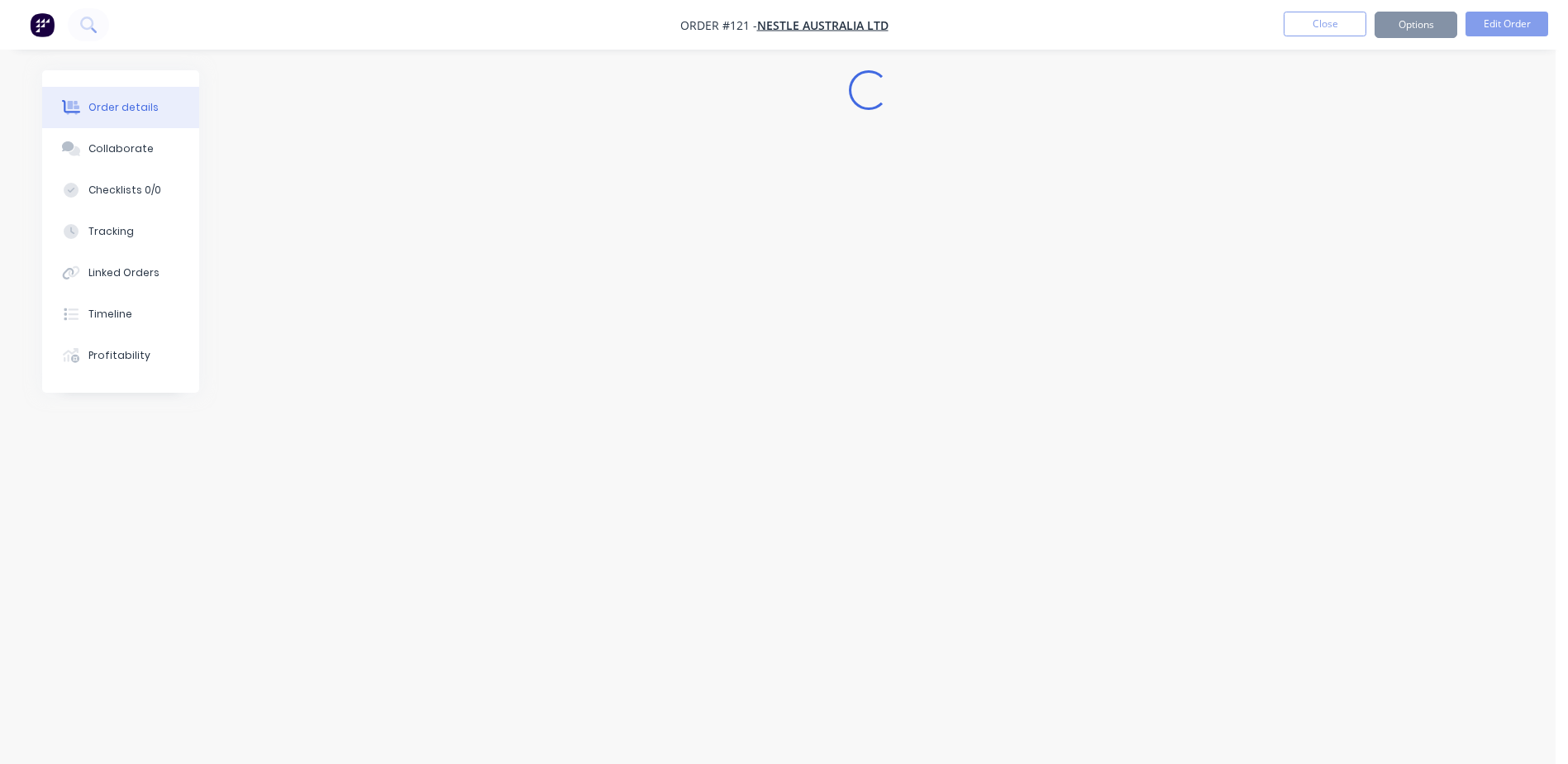
scroll to position [0, 0]
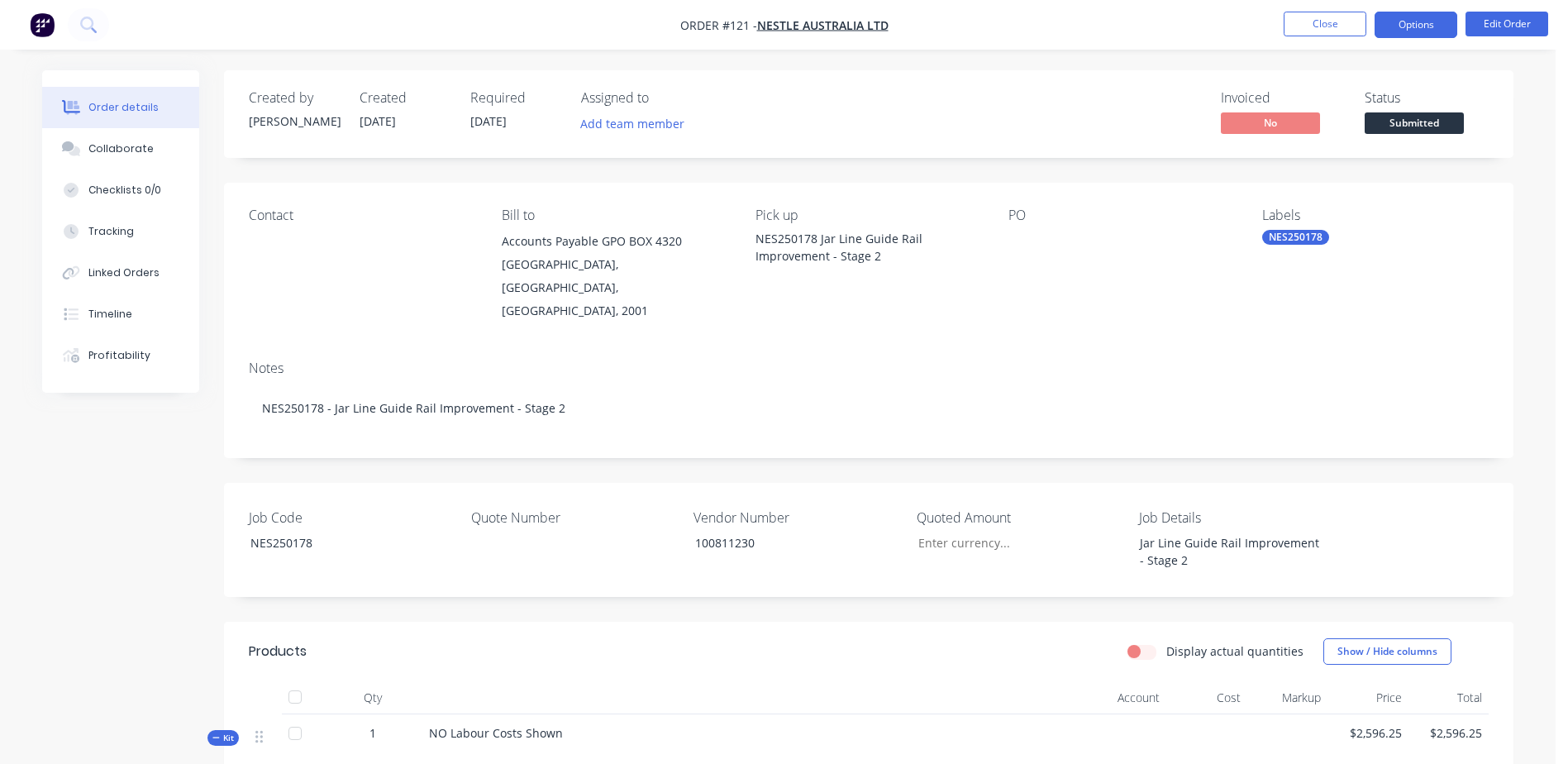
click at [1443, 29] on button "Options" at bounding box center [1416, 25] width 83 height 27
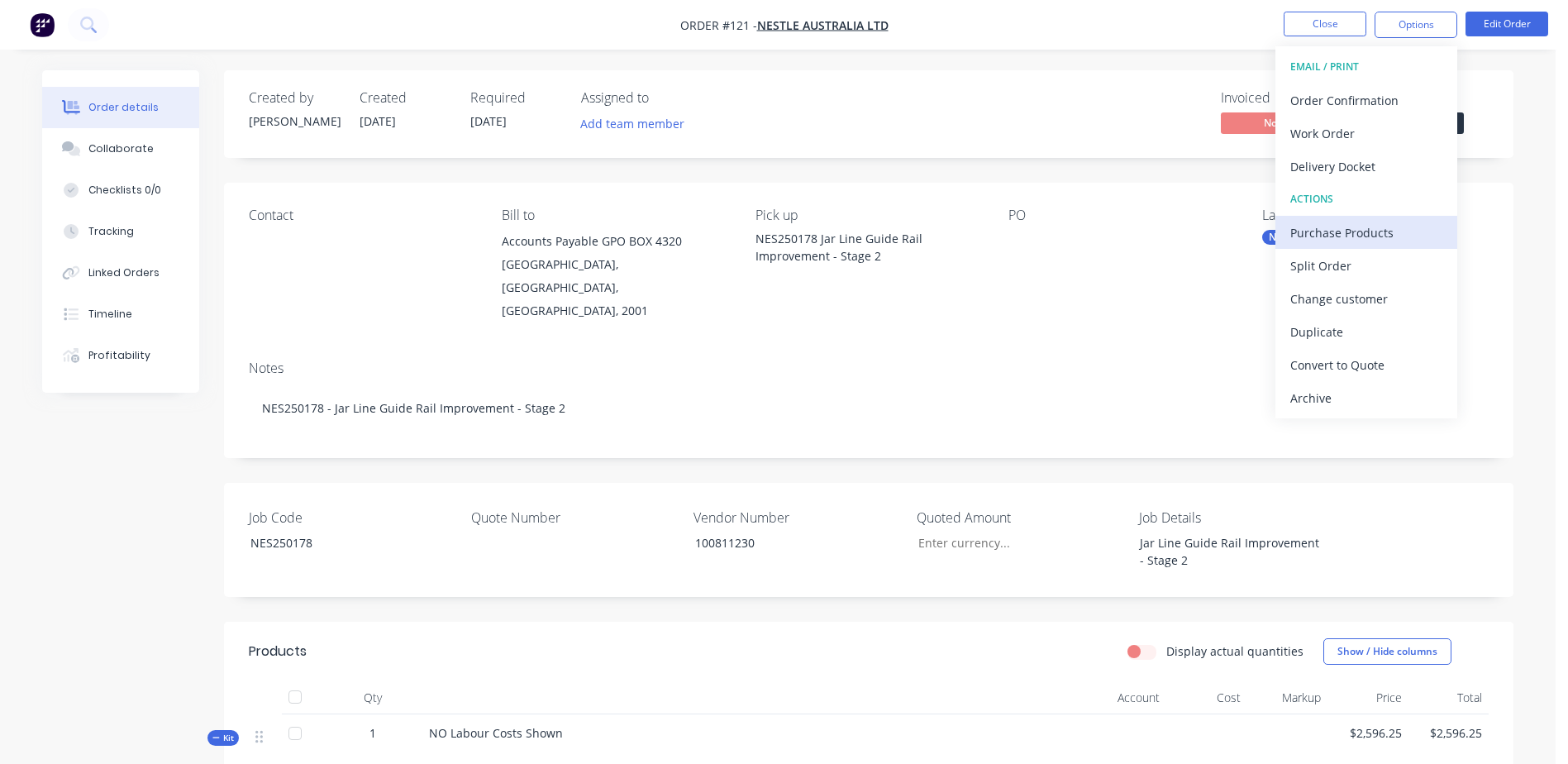
click at [1407, 221] on div "Purchase Products" at bounding box center [1366, 233] width 152 height 24
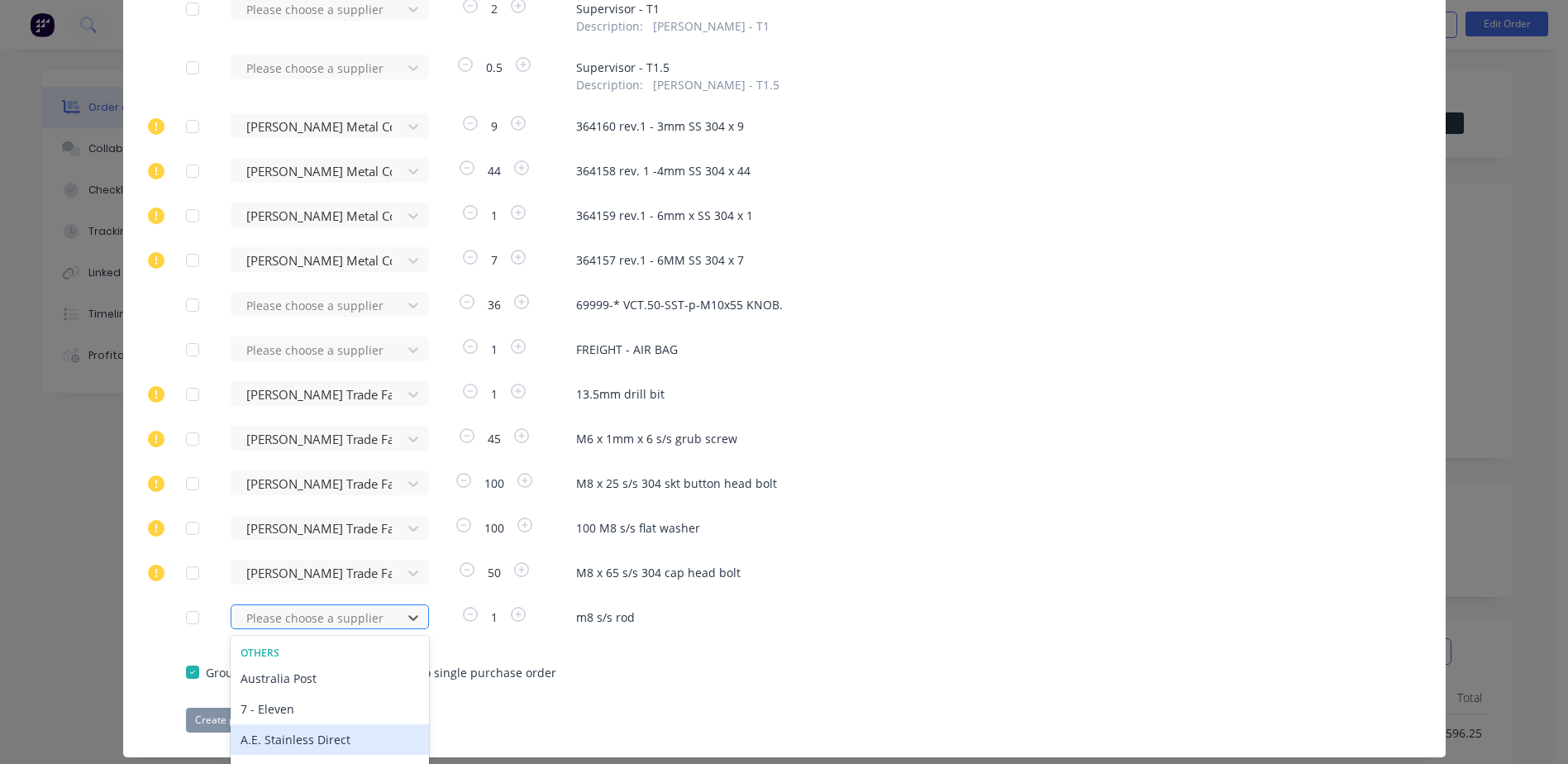
scroll to position [864, 0]
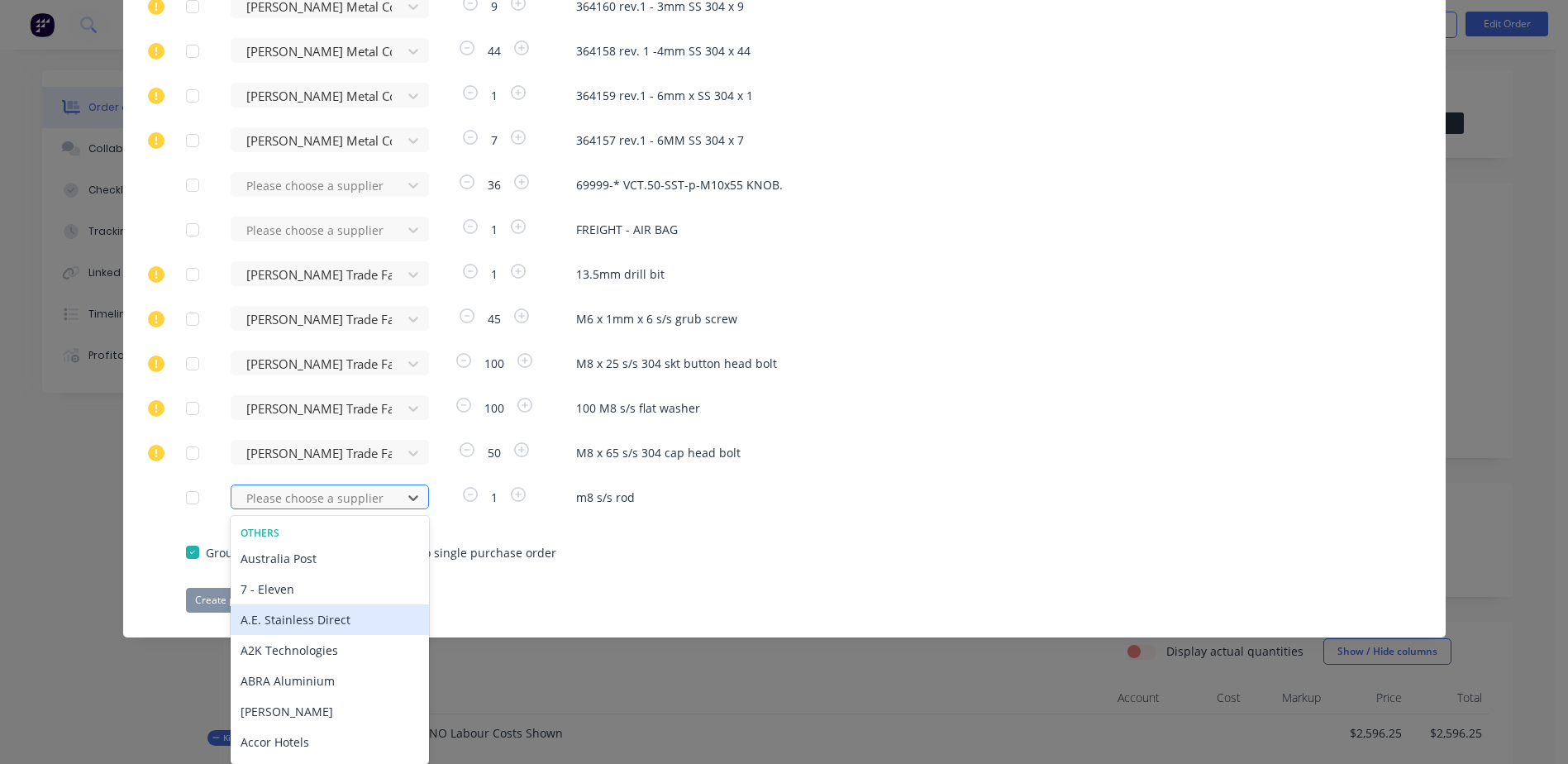
click at [307, 510] on div "468 results available. Use Up and Down to choose options, press Enter to select…" at bounding box center [321, 497] width 182 height 25
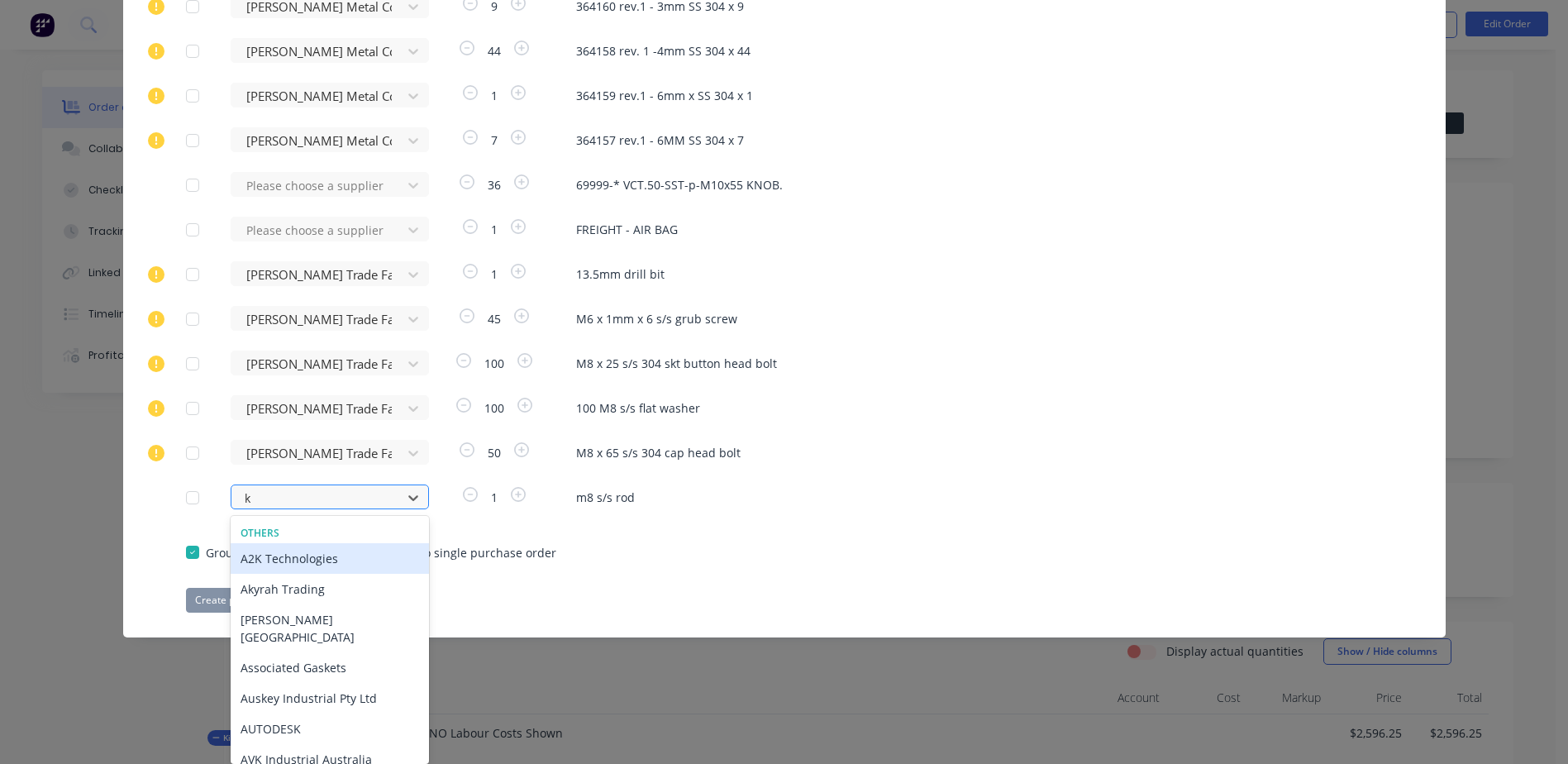
type input "kj"
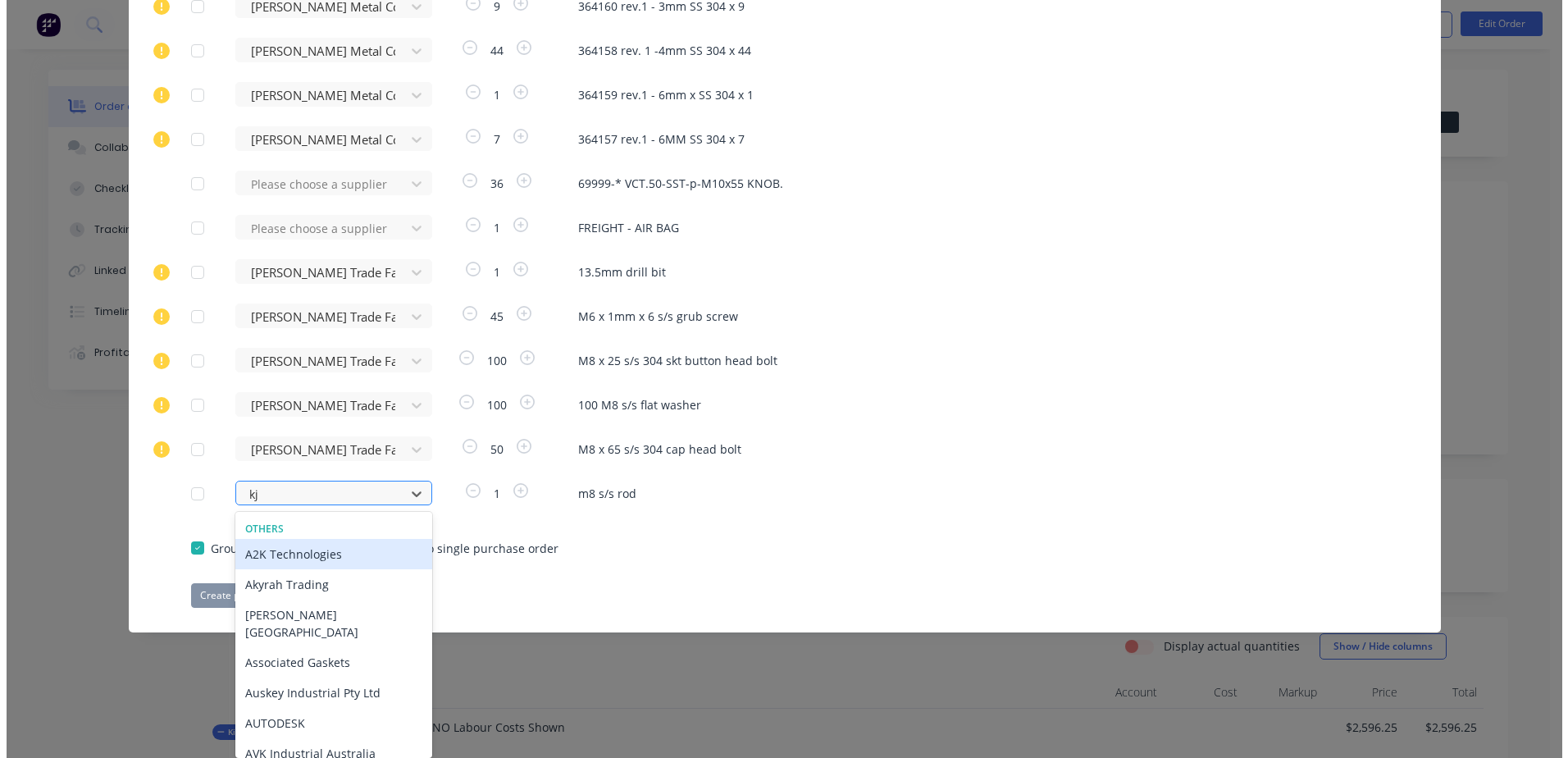
scroll to position [779, 0]
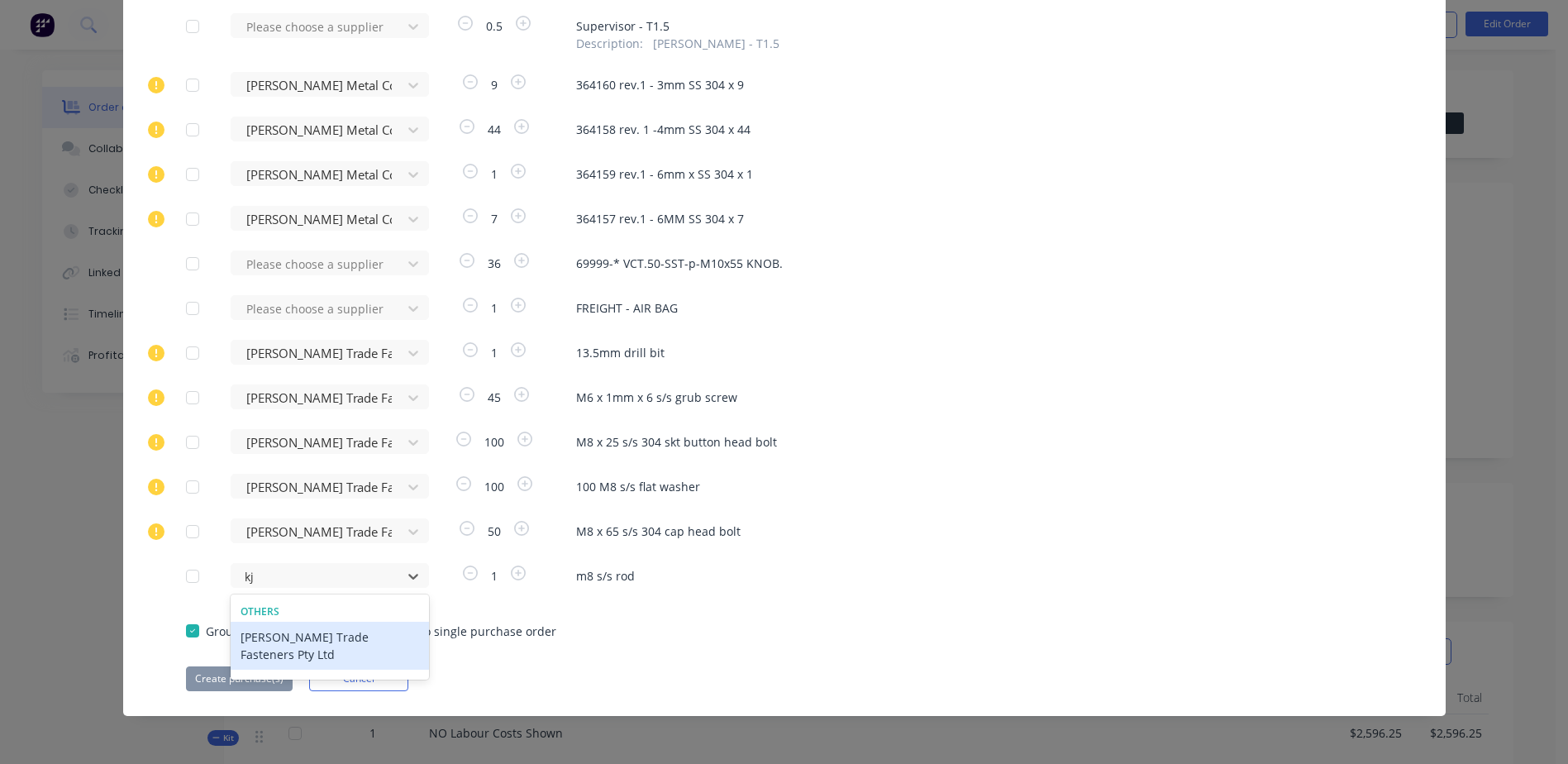
click at [326, 633] on div "[PERSON_NAME] Trade Fasteners Pty Ltd" at bounding box center [330, 646] width 198 height 48
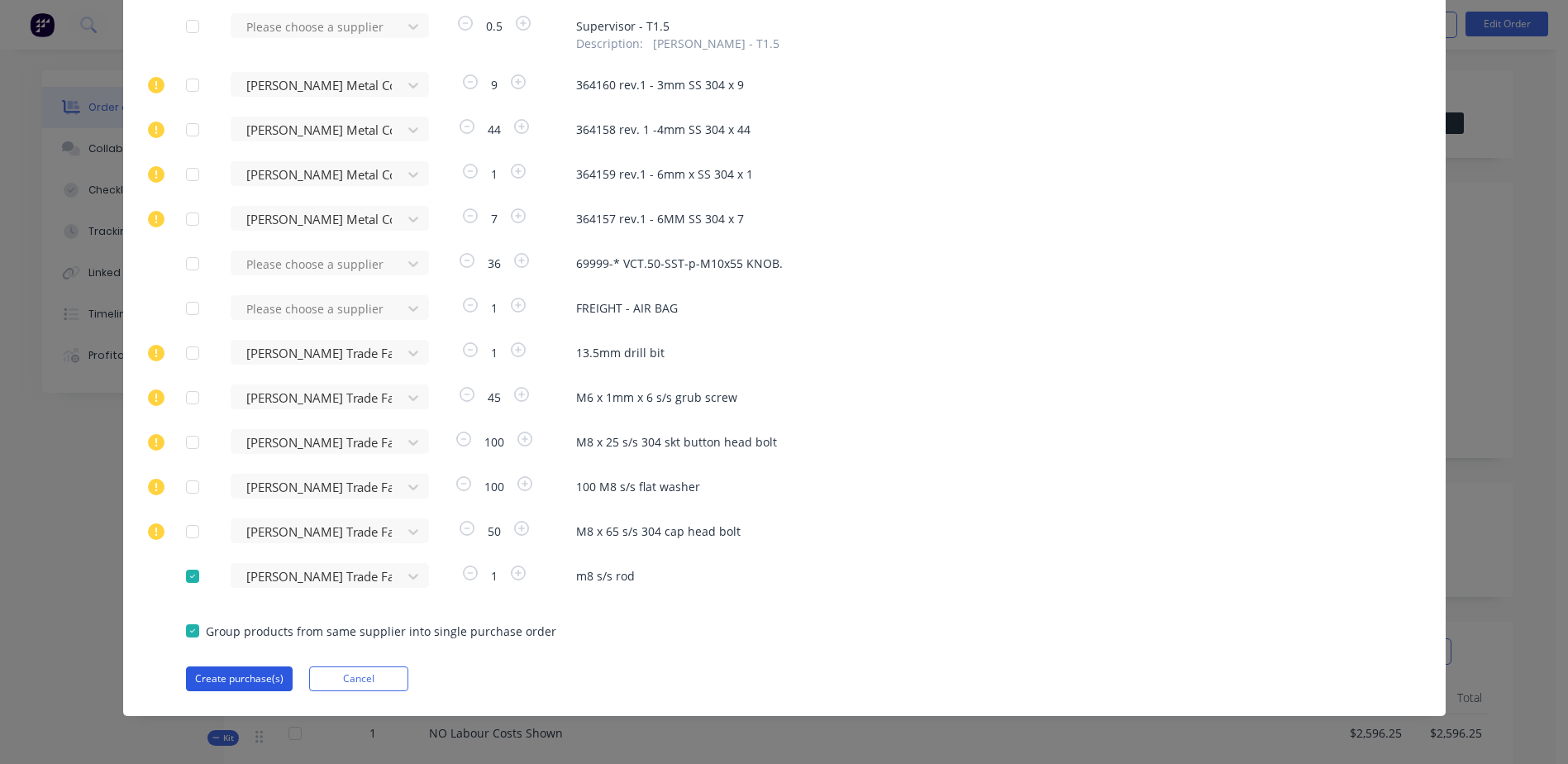
click at [247, 683] on button "Create purchase(s)" at bounding box center [239, 679] width 106 height 25
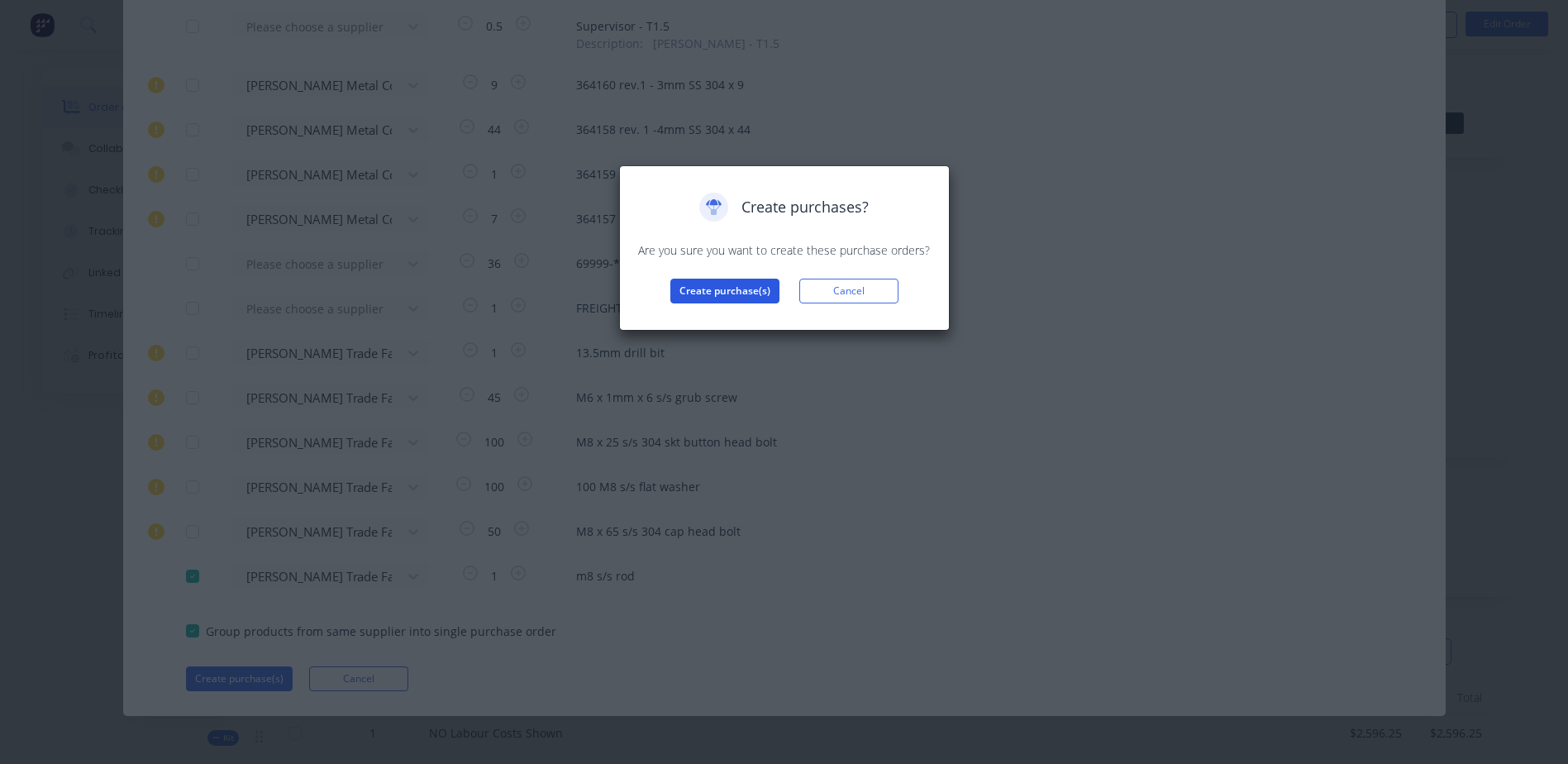
click at [731, 295] on button "Create purchase(s)" at bounding box center [725, 291] width 109 height 25
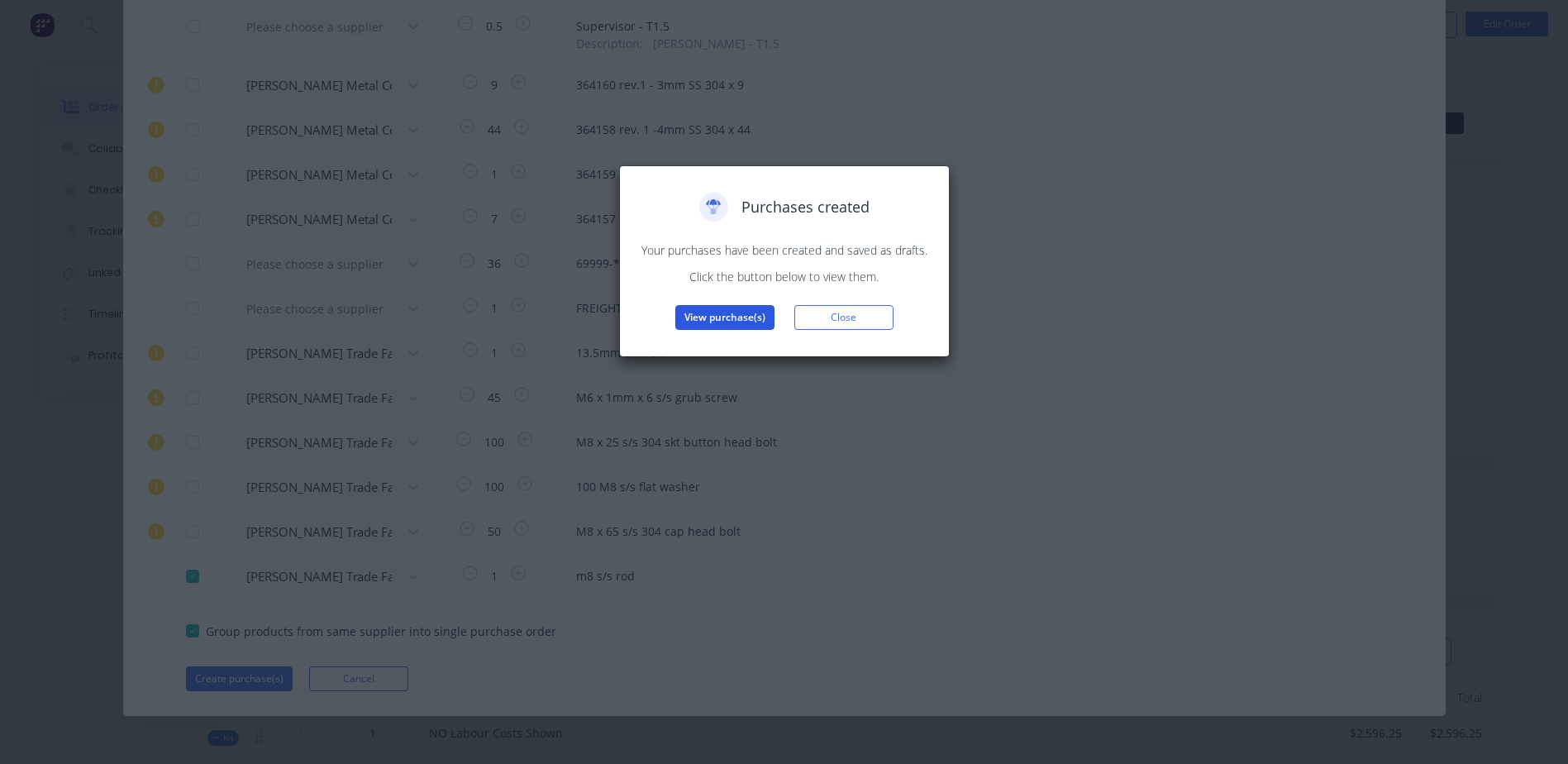
click at [723, 311] on button "View purchase(s)" at bounding box center [725, 318] width 100 height 25
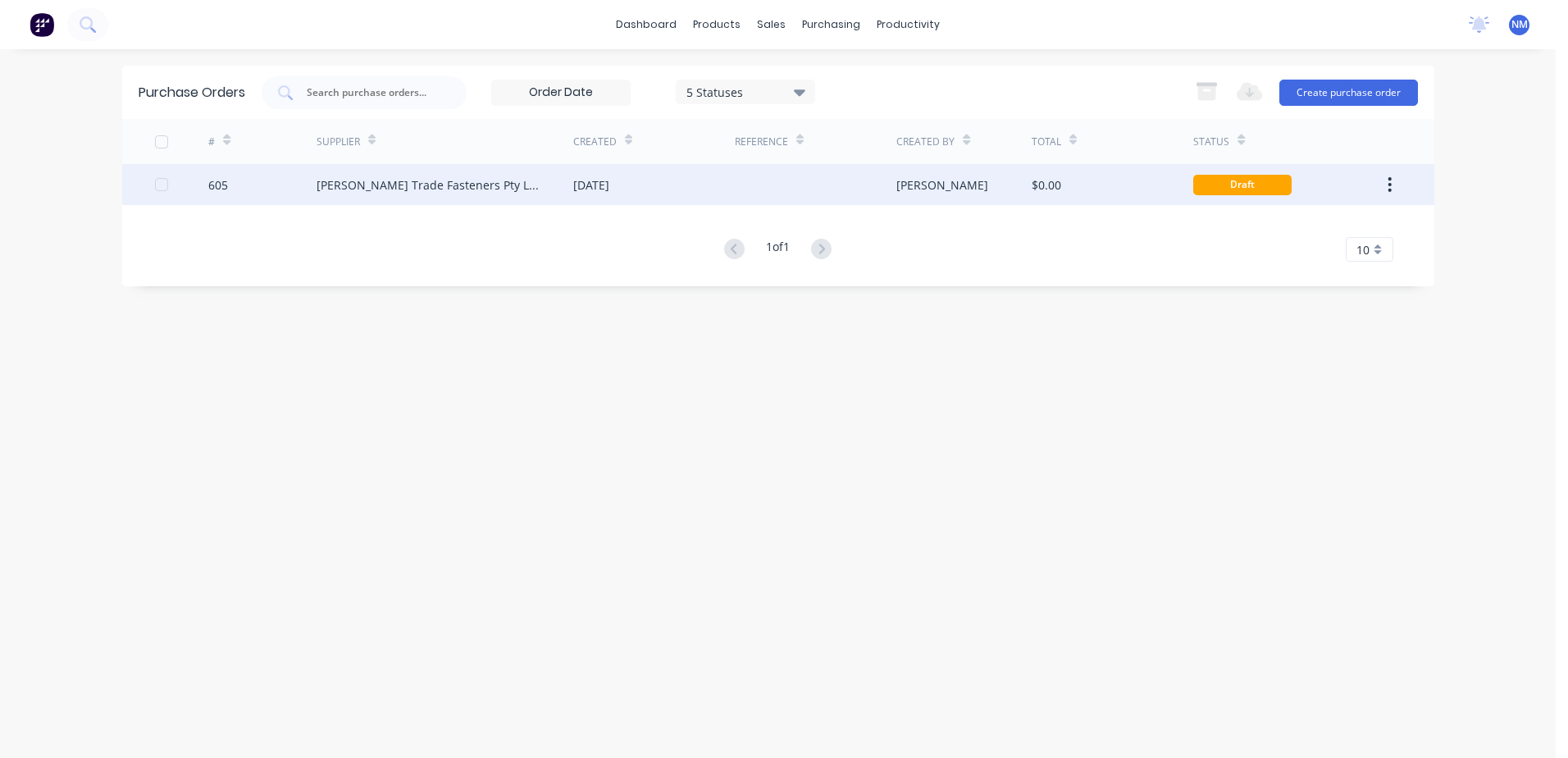
click at [1132, 189] on div "$0.00" at bounding box center [1113, 185] width 161 height 41
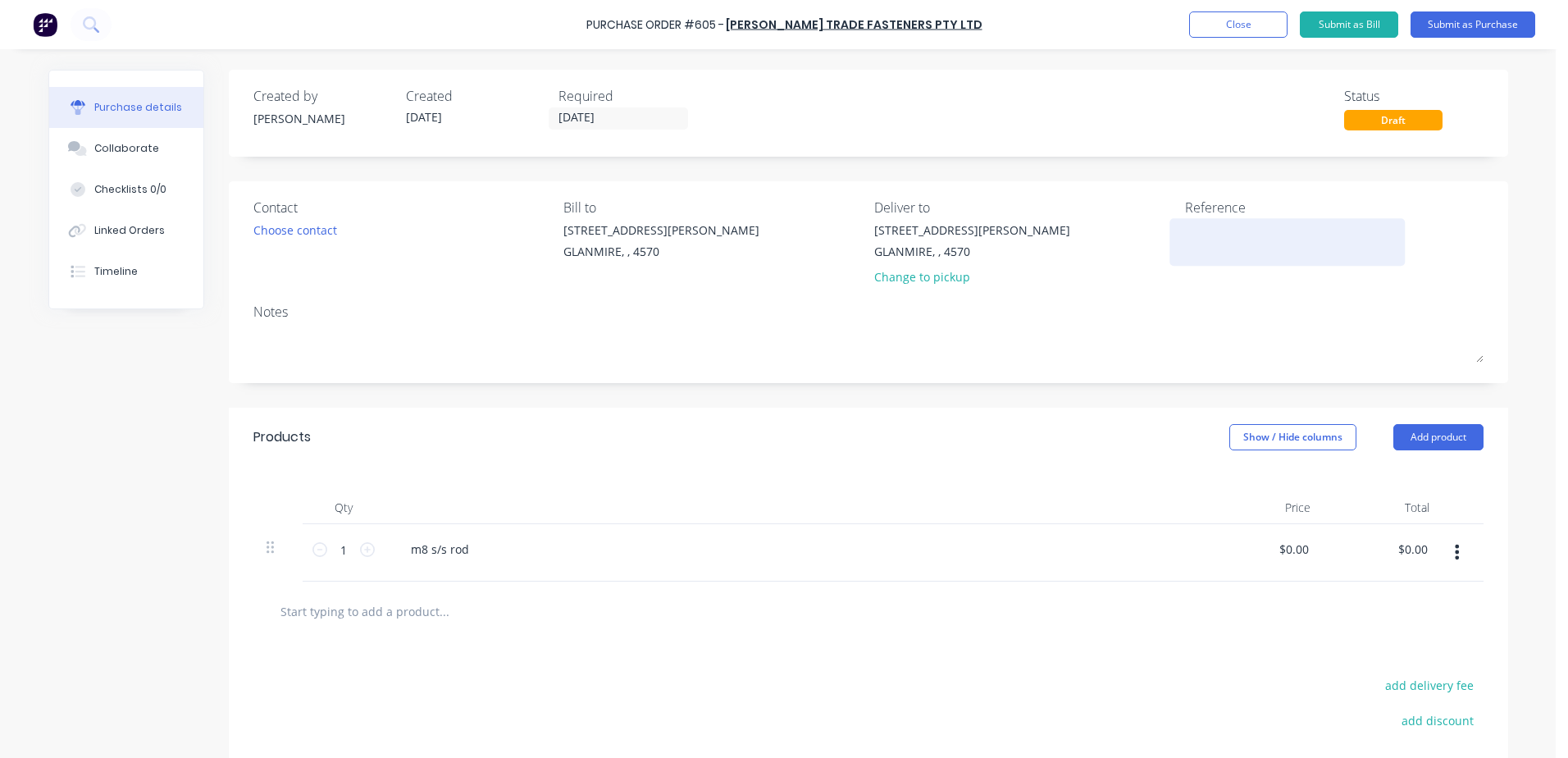
click at [1193, 228] on textarea at bounding box center [1287, 240] width 205 height 37
type textarea "NES25078"
type textarea "x"
click at [1214, 228] on textarea "NES25078" at bounding box center [1287, 240] width 205 height 37
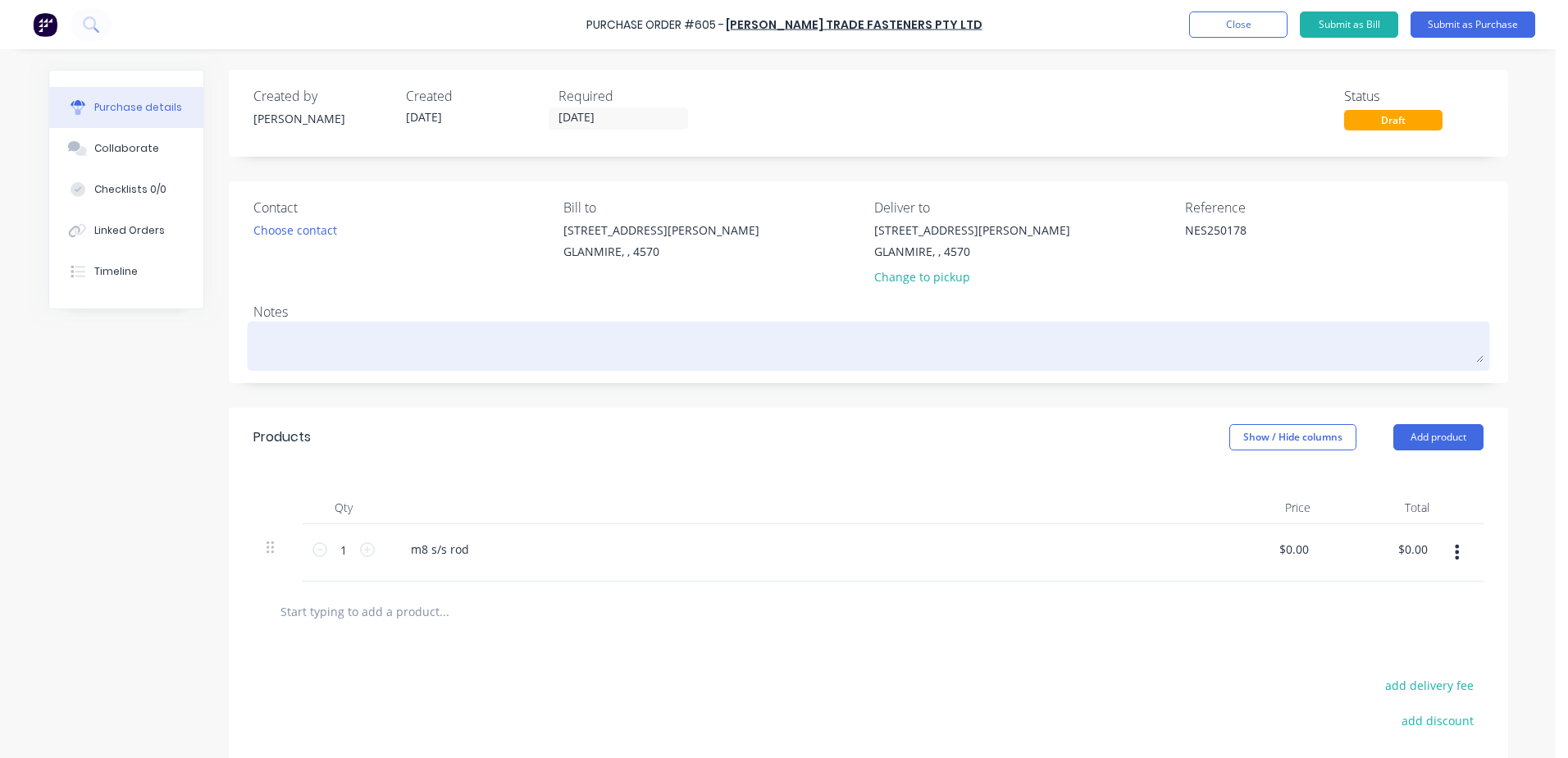
type textarea "NES250178"
type textarea "x"
type textarea "NES250178"
click at [292, 337] on textarea at bounding box center [869, 344] width 1230 height 37
type textarea "x"
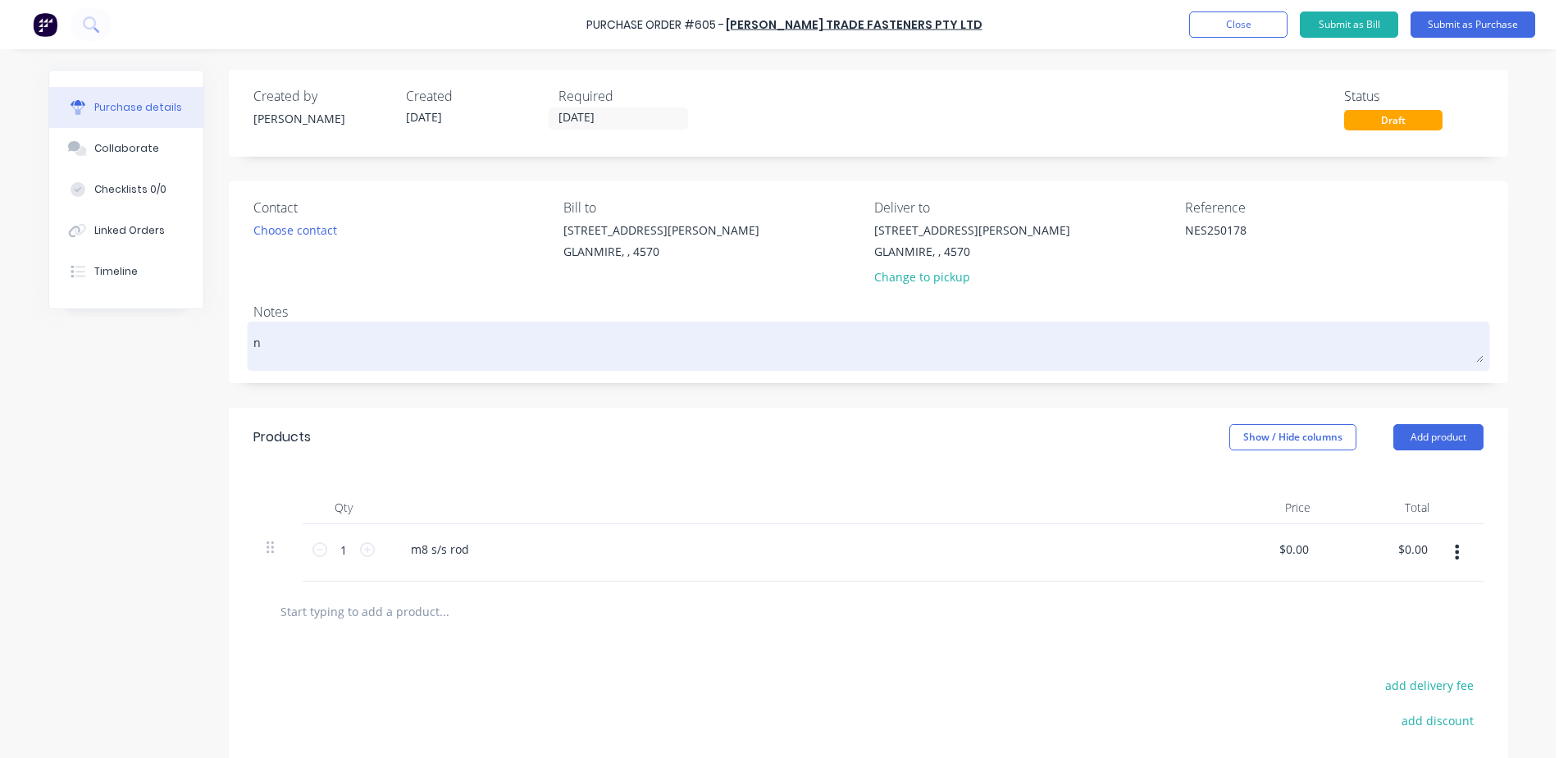
type textarea "ne"
type textarea "x"
type textarea "nes"
type textarea "x"
type textarea "nes2"
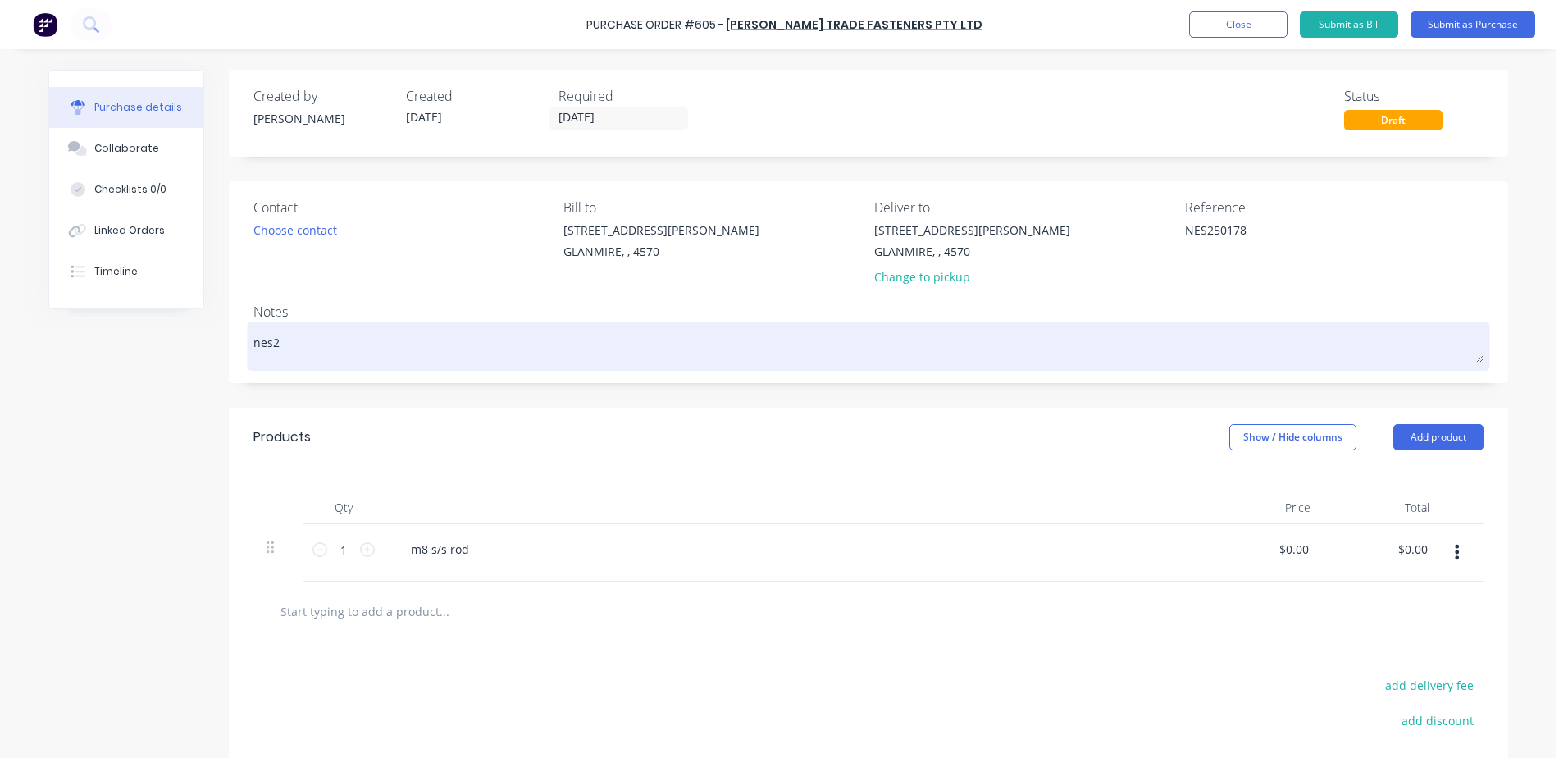
type textarea "x"
type textarea "nes25"
type textarea "x"
type textarea "nes250"
type textarea "x"
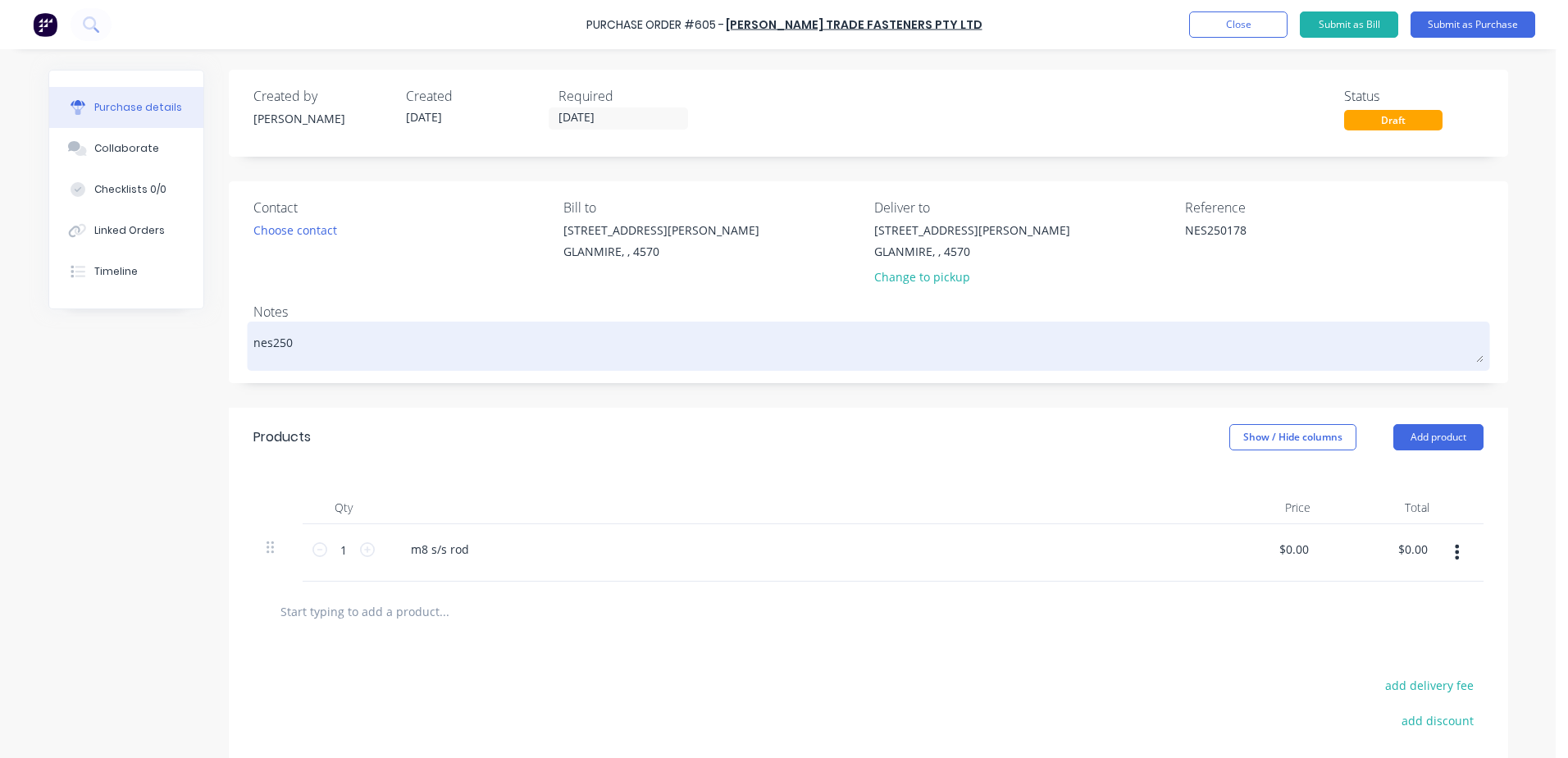
type textarea "nes2501"
type textarea "x"
type textarea "nes25017"
type textarea "x"
type textarea "nes250178"
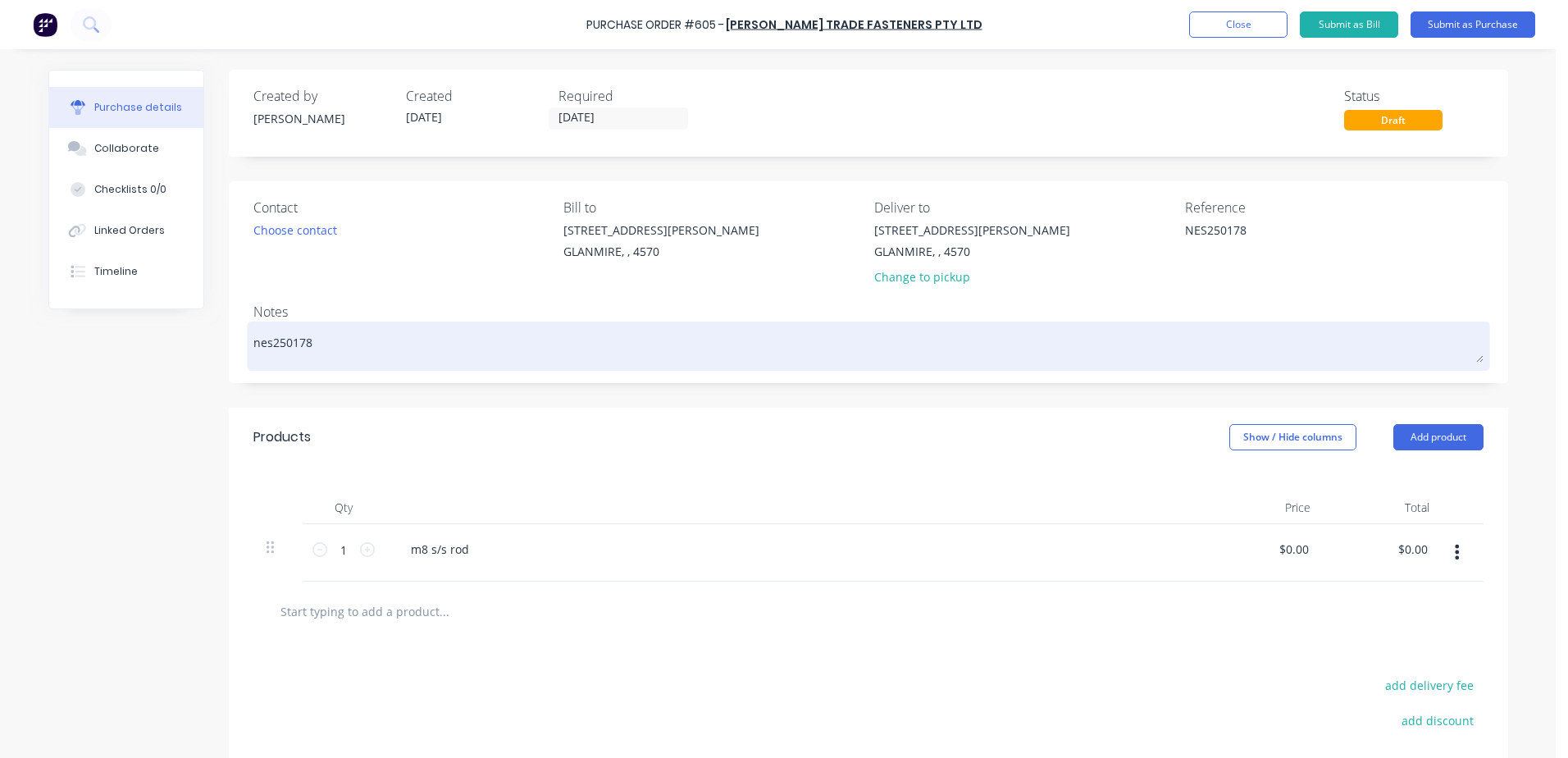
type textarea "x"
type textarea "nes250178"
type textarea "x"
type textarea "nes250178 -"
type textarea "x"
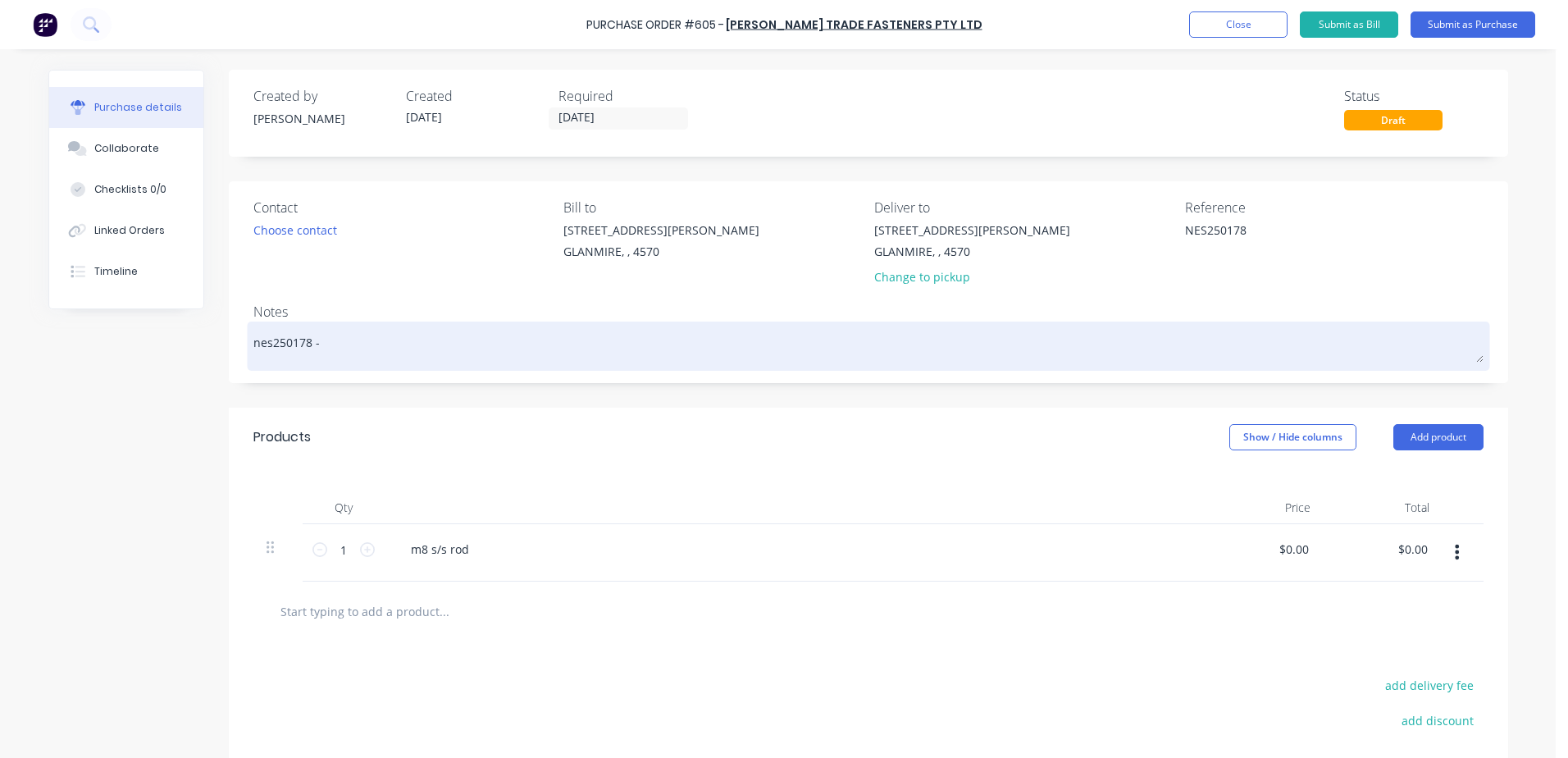
type textarea "nes250178 -"
type textarea "x"
type textarea "nes250178 - t"
type textarea "x"
type textarea "nes250178 - tr"
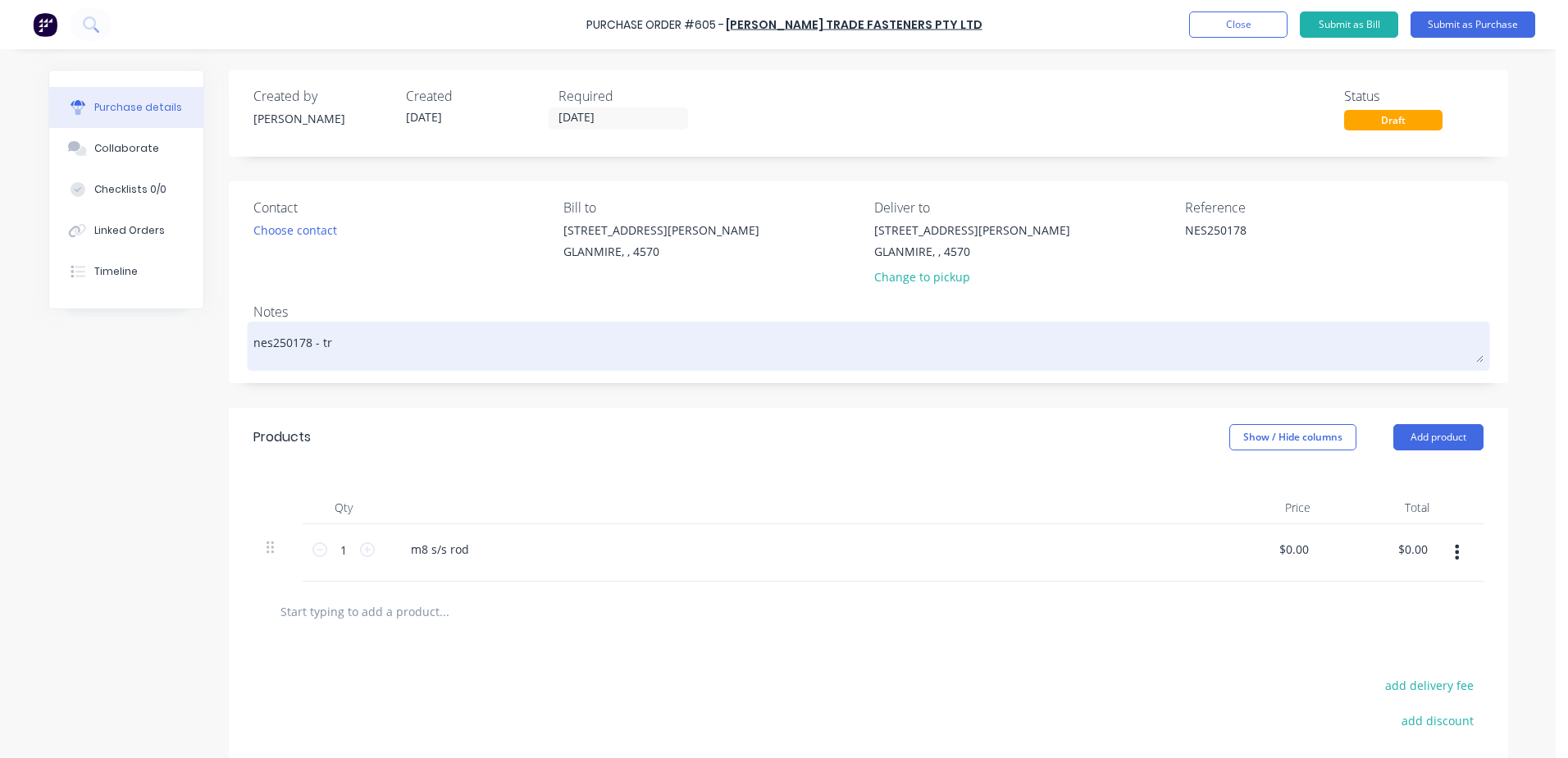
type textarea "x"
type textarea "nes250178 - tre"
type textarea "x"
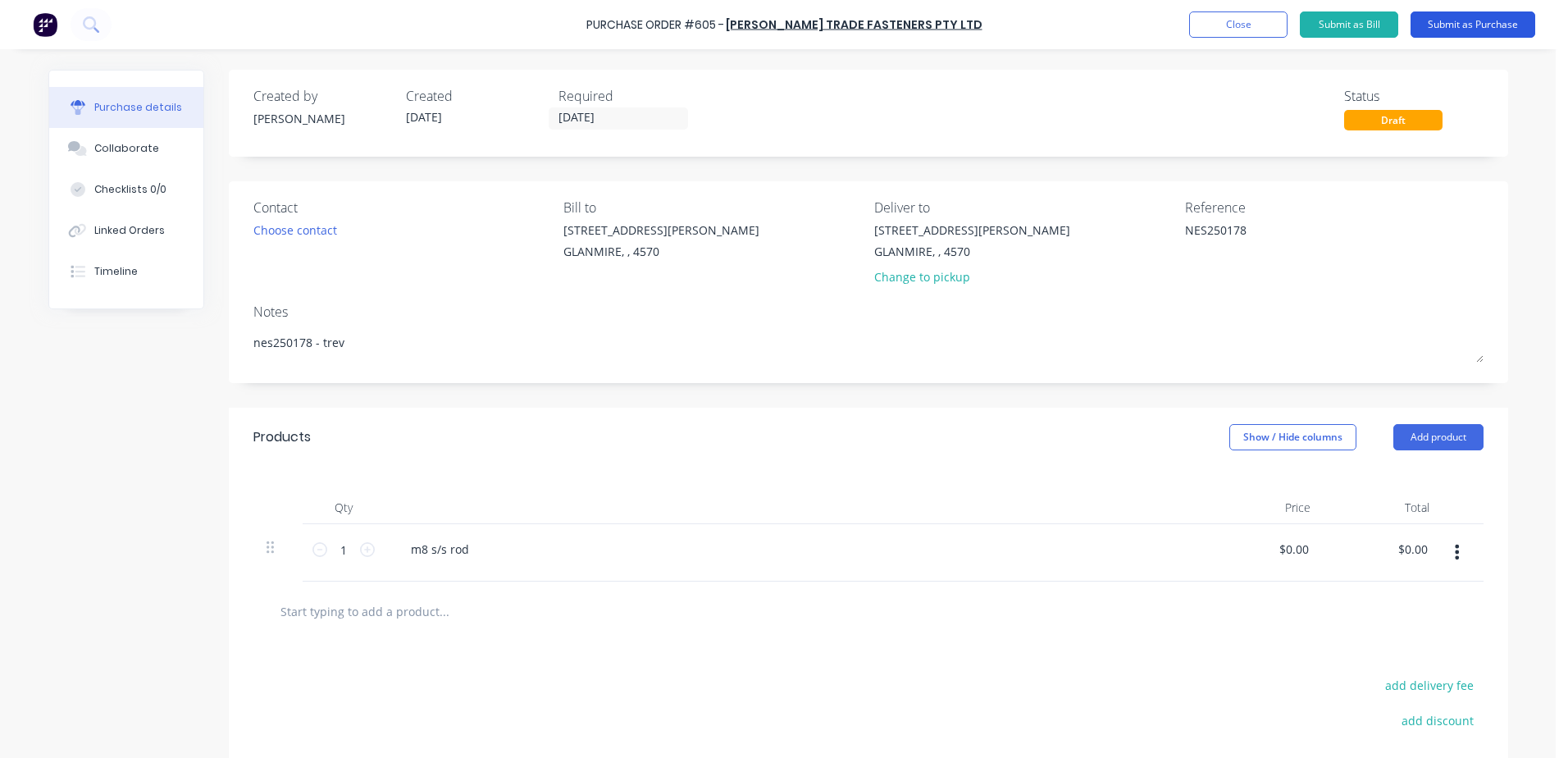
type textarea "nes250178 - trev"
type textarea "x"
type textarea "nes250178 - trev"
click at [1455, 33] on button "Submit as Purchase" at bounding box center [1472, 25] width 124 height 26
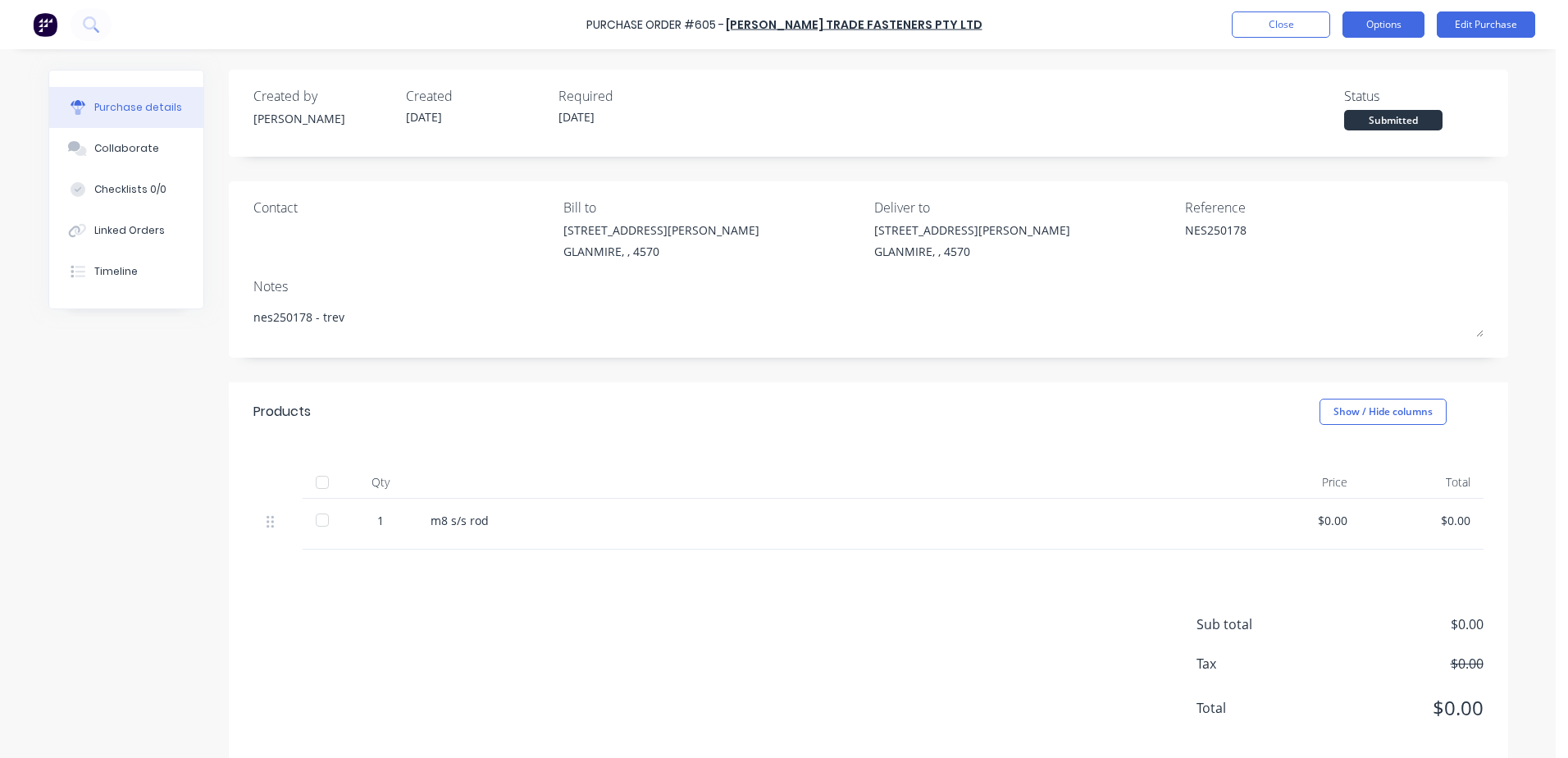
click at [1379, 19] on button "Options" at bounding box center [1384, 25] width 82 height 26
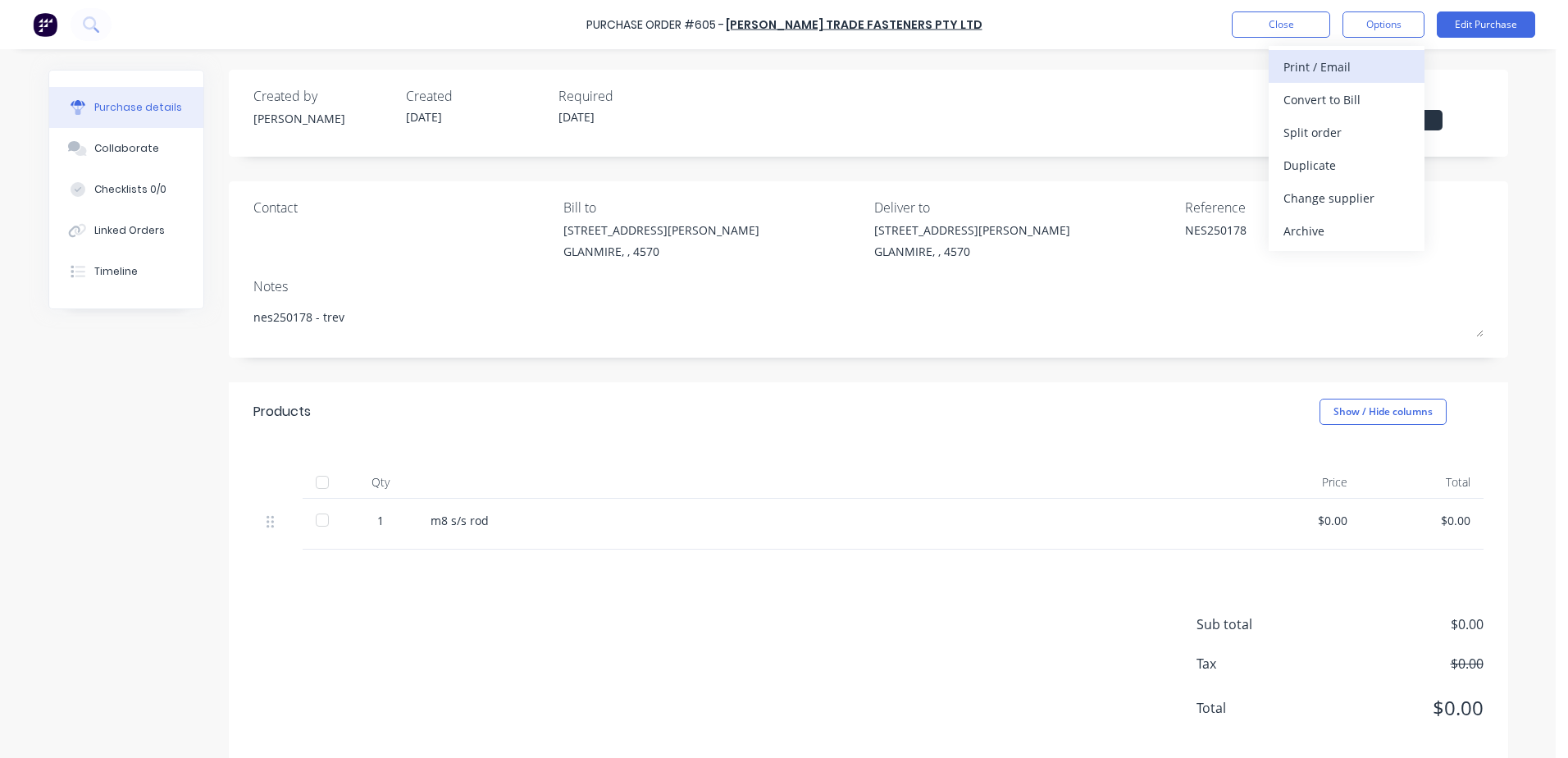
click at [1300, 67] on div "Print / Email" at bounding box center [1346, 67] width 126 height 24
click at [1306, 95] on div "With pricing" at bounding box center [1346, 100] width 126 height 24
type textarea "x"
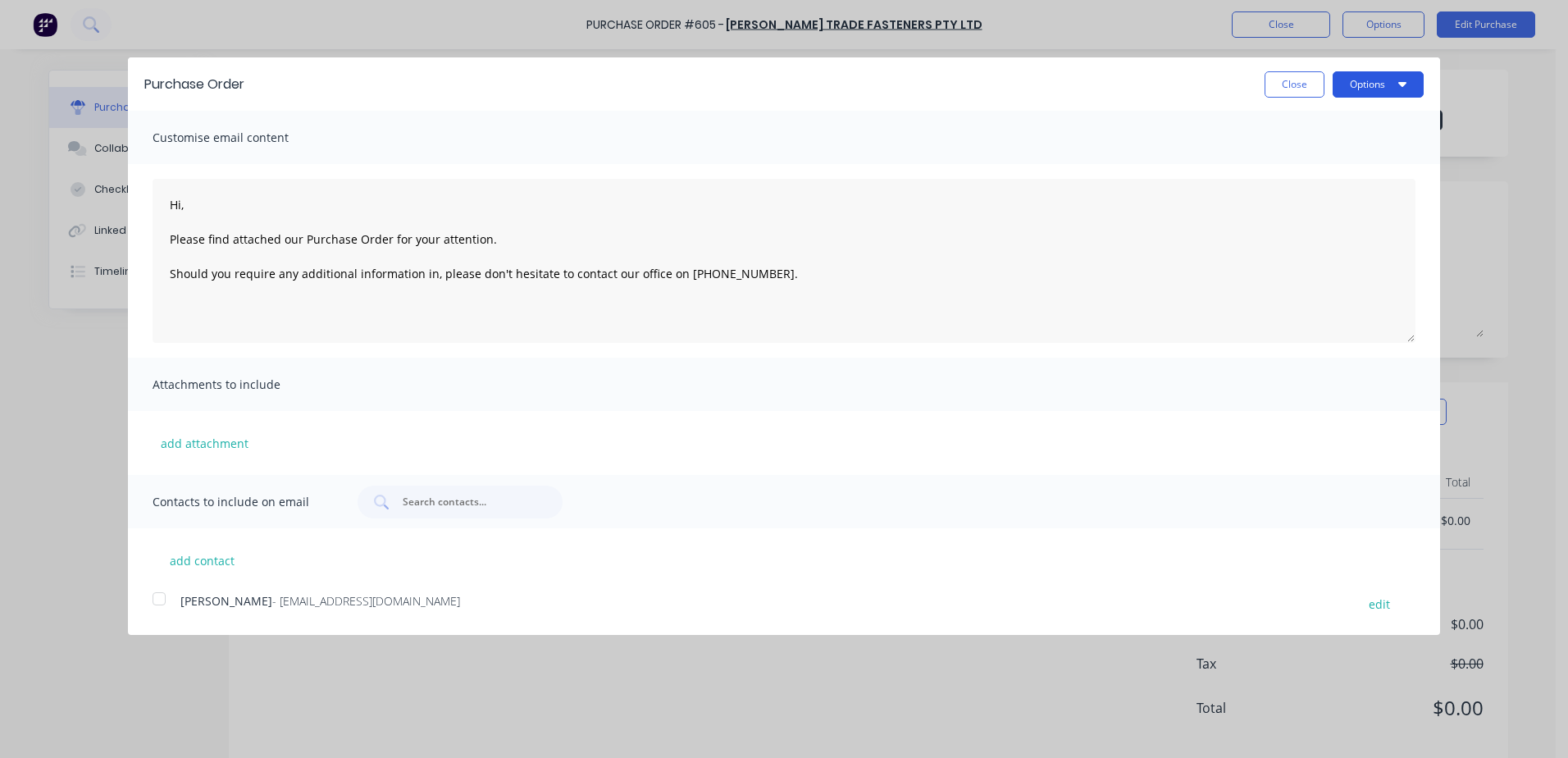
click at [1354, 86] on button "Options" at bounding box center [1378, 85] width 91 height 26
click at [1304, 130] on div "Print" at bounding box center [1346, 125] width 126 height 24
type textarea "Hi, Please find attached our Purchase Order for your attention. Should you requ…"
type textarea "x"
type textarea "Hi, Please find attached our Purchase Order for your attention. Should you requ…"
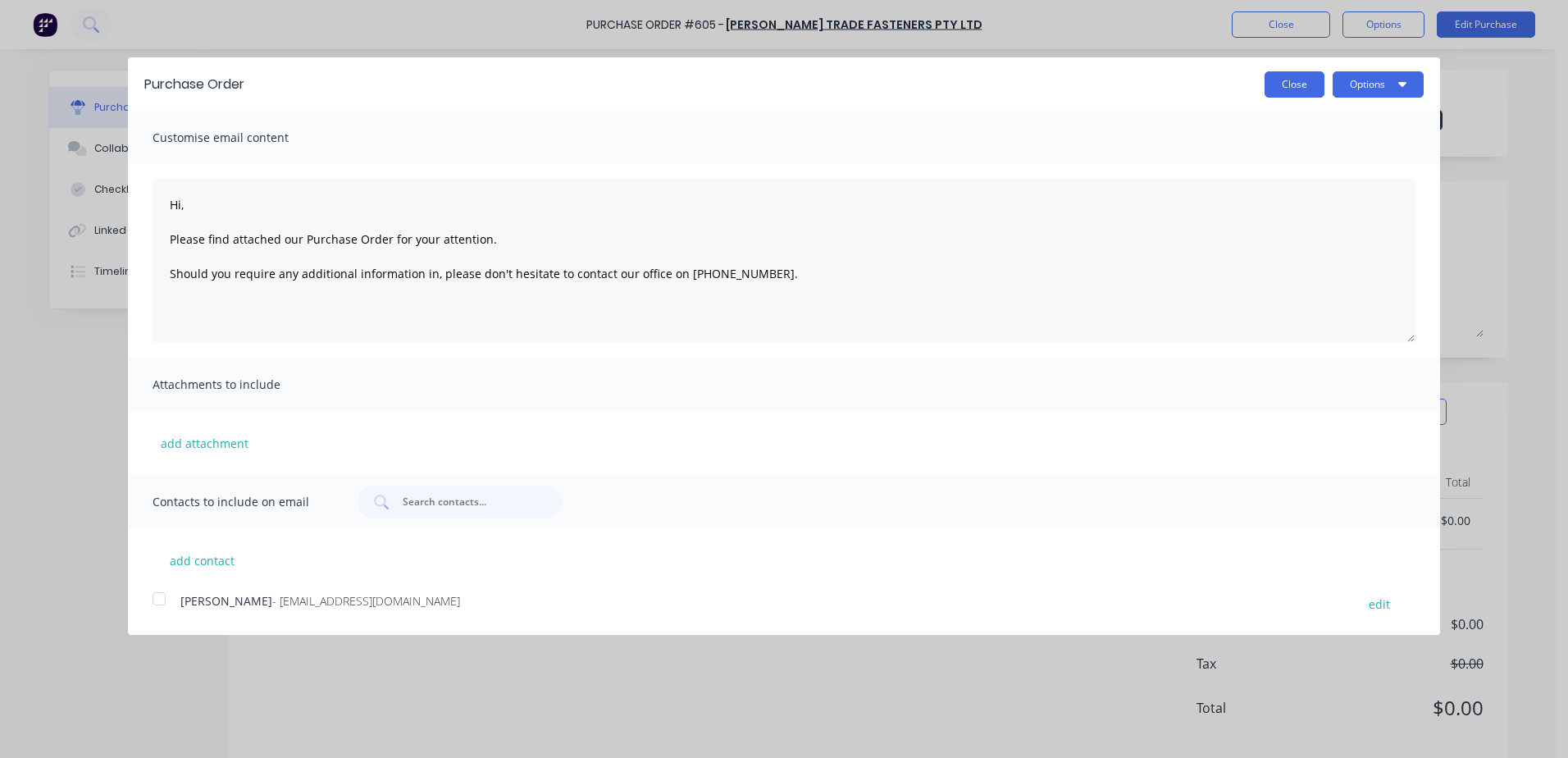
click at [1290, 89] on button "Close" at bounding box center [1295, 85] width 60 height 26
type textarea "x"
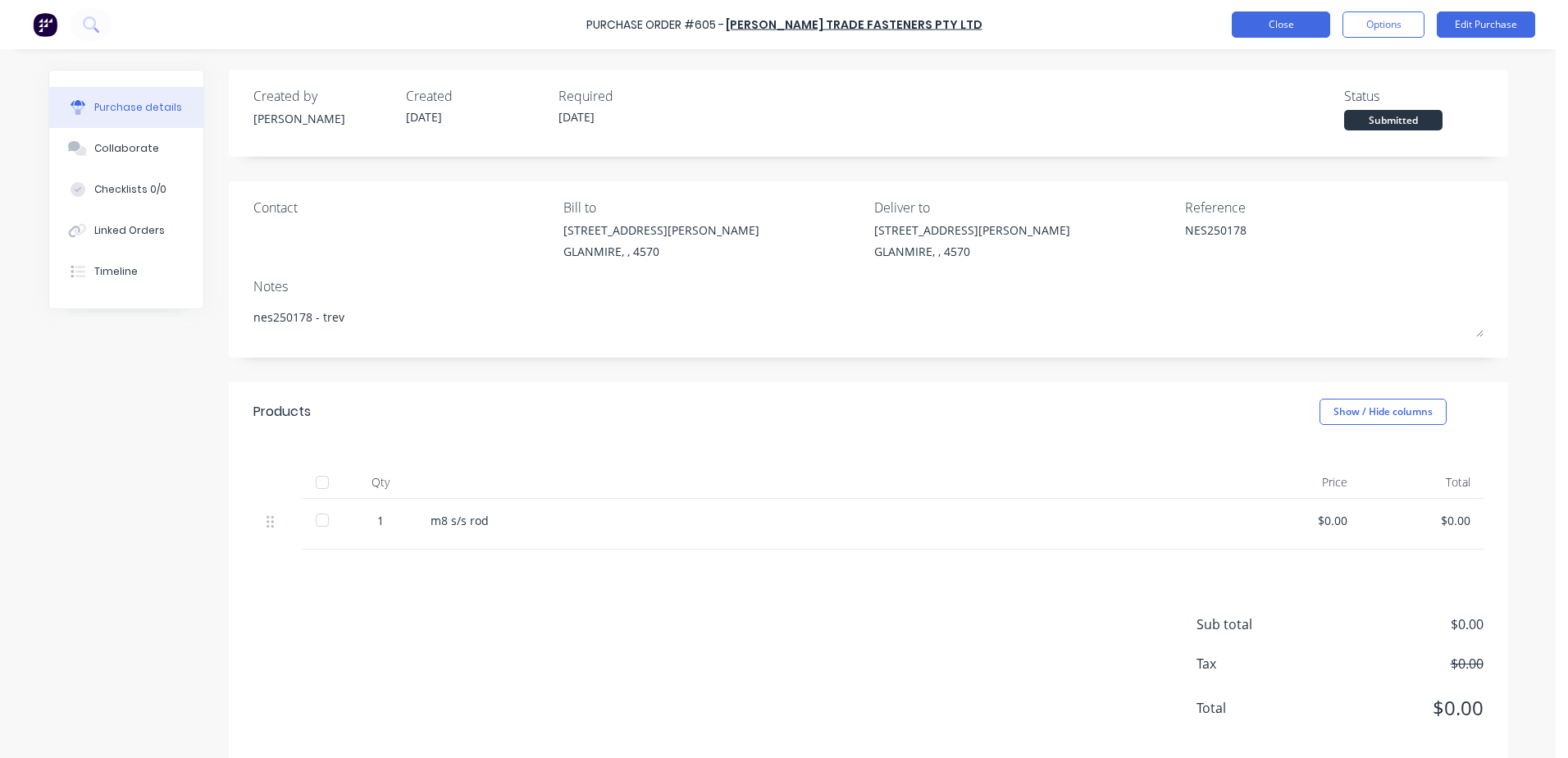
click at [1272, 35] on button "Close" at bounding box center [1281, 25] width 99 height 26
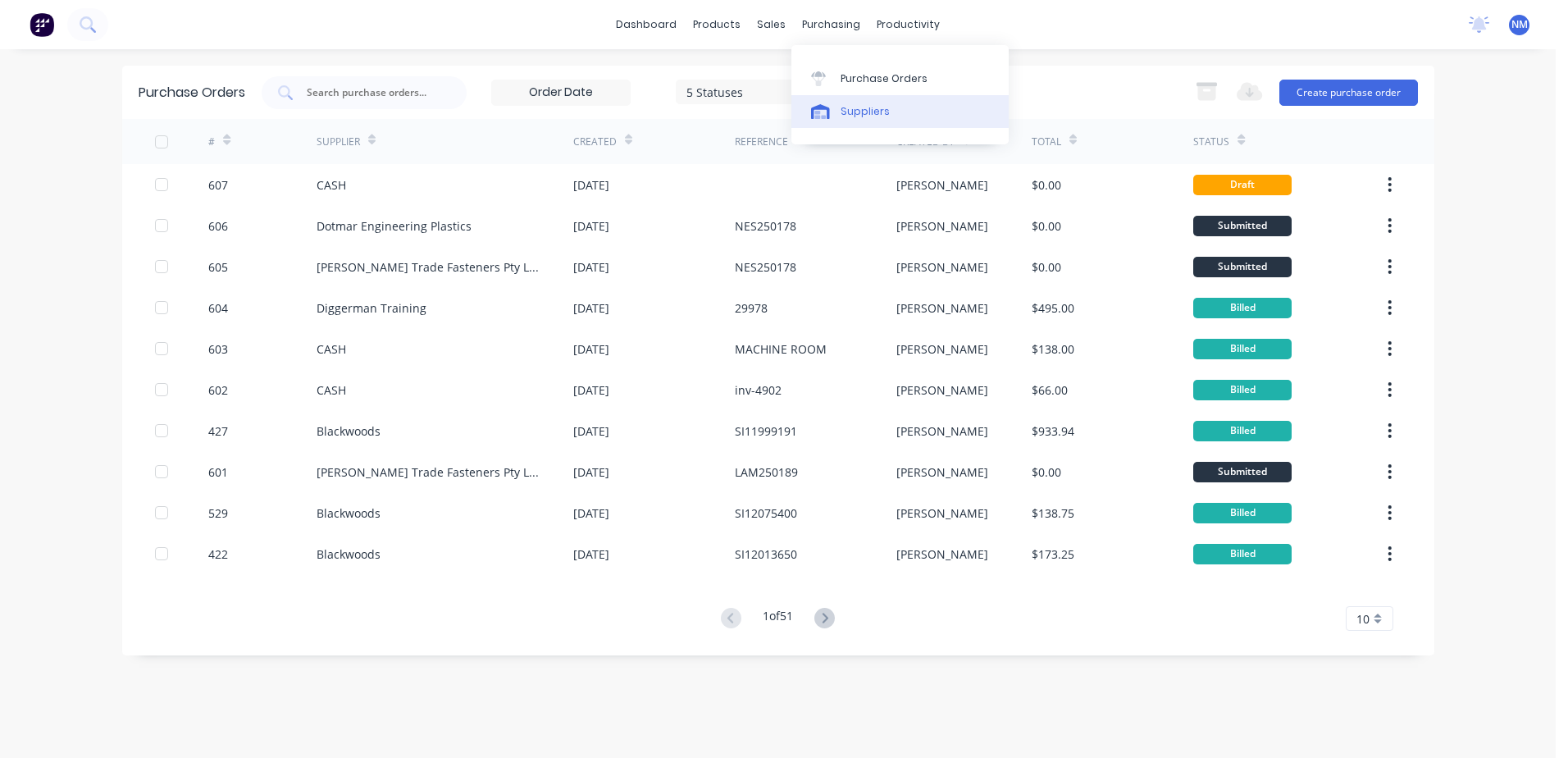
click at [860, 106] on div "Suppliers" at bounding box center [866, 111] width 49 height 15
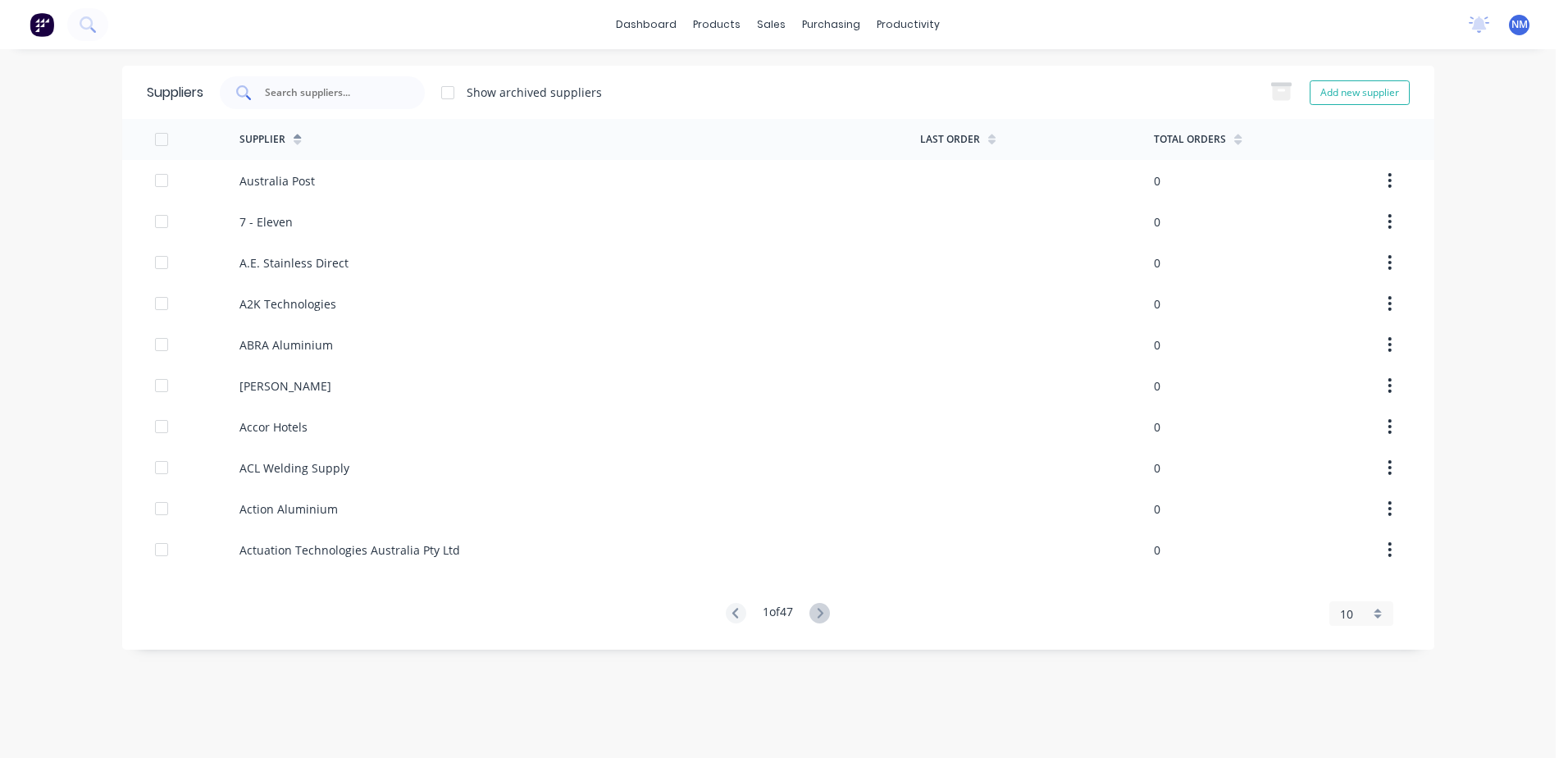
click at [326, 100] on input "text" at bounding box center [331, 93] width 136 height 16
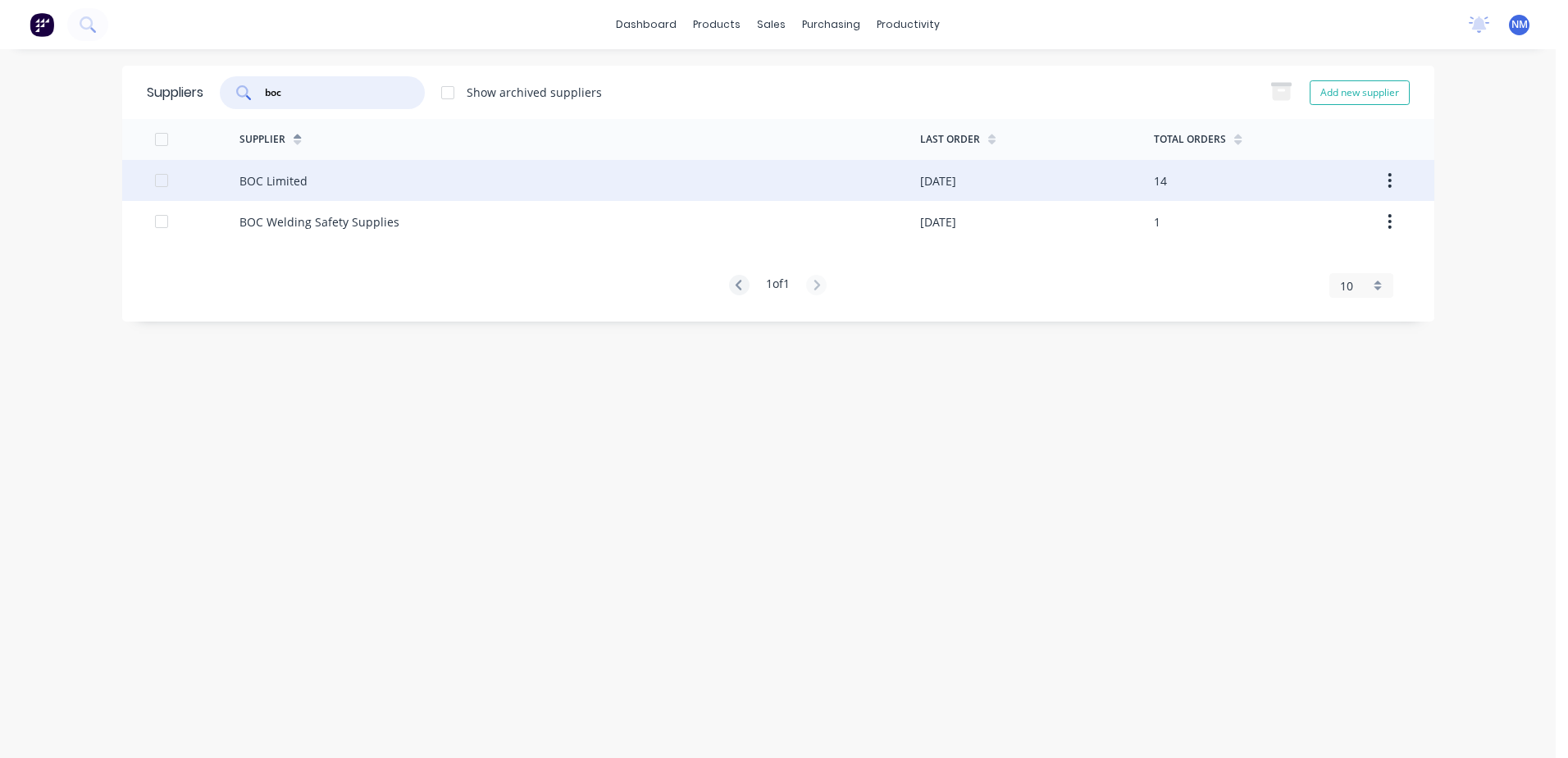
type input "boc"
click at [741, 190] on div "BOC Limited" at bounding box center [580, 180] width 681 height 41
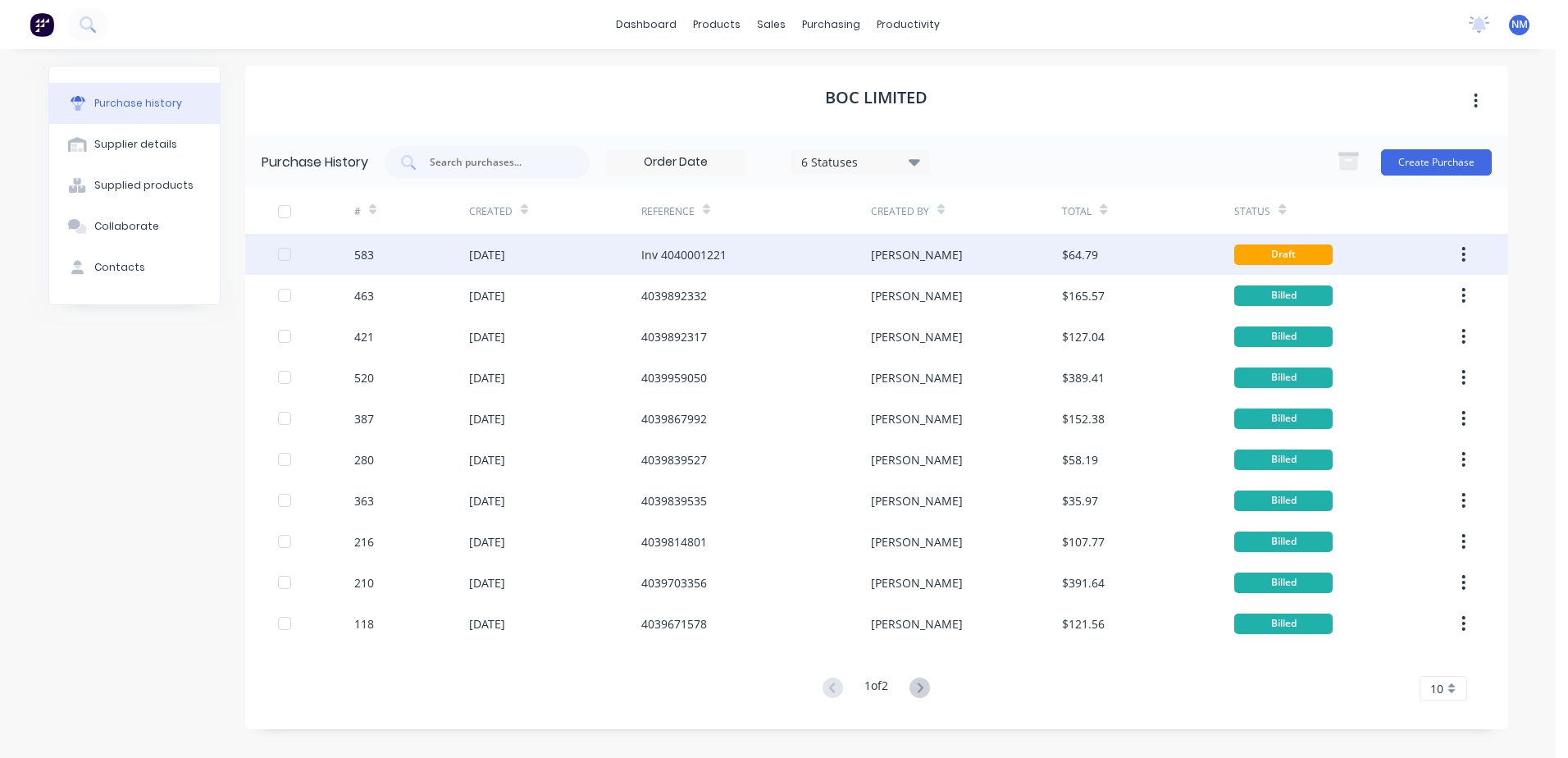
click at [1006, 255] on div "[PERSON_NAME]" at bounding box center [967, 255] width 191 height 41
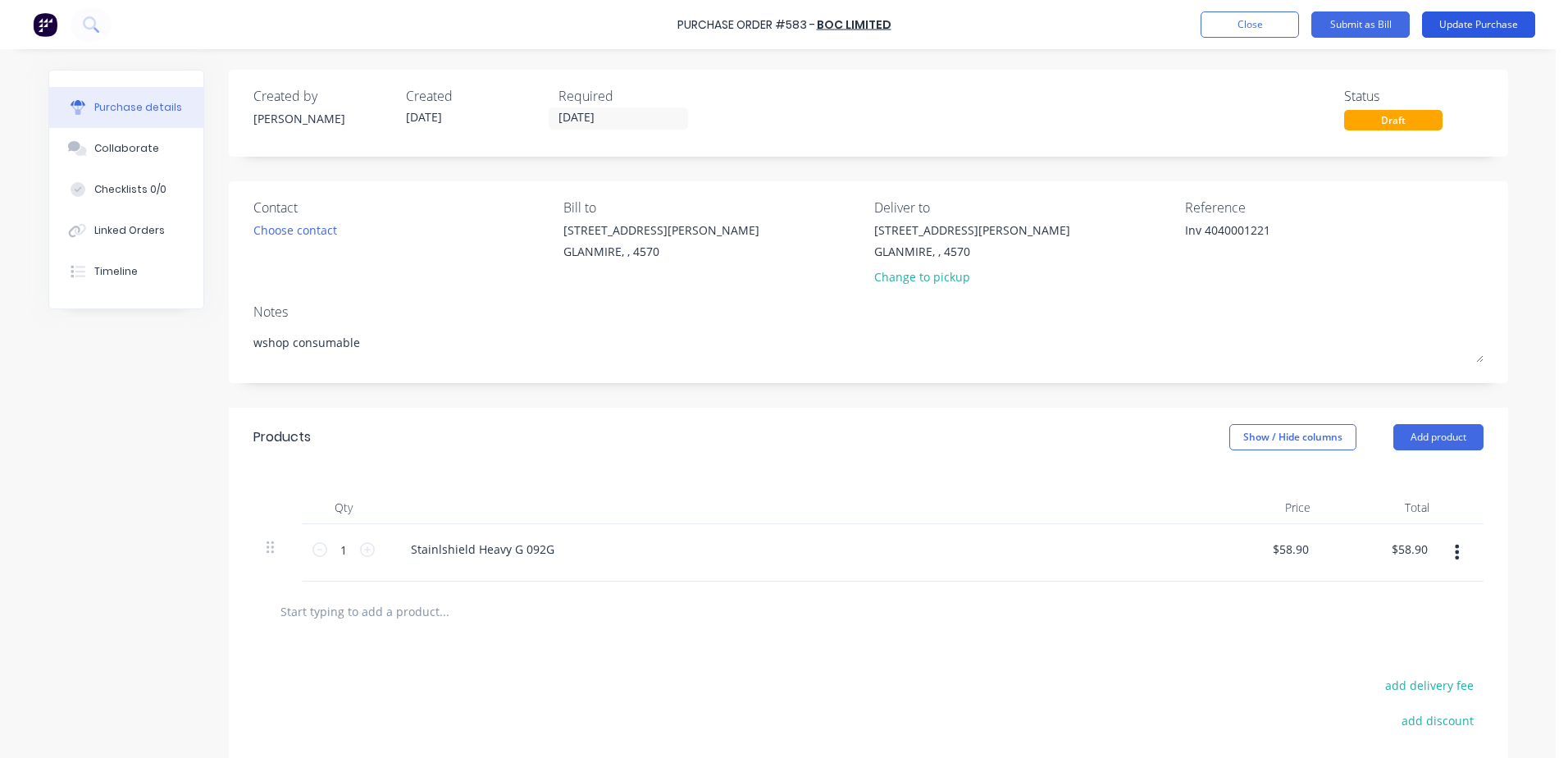
click at [1473, 19] on button "Update Purchase" at bounding box center [1478, 25] width 113 height 26
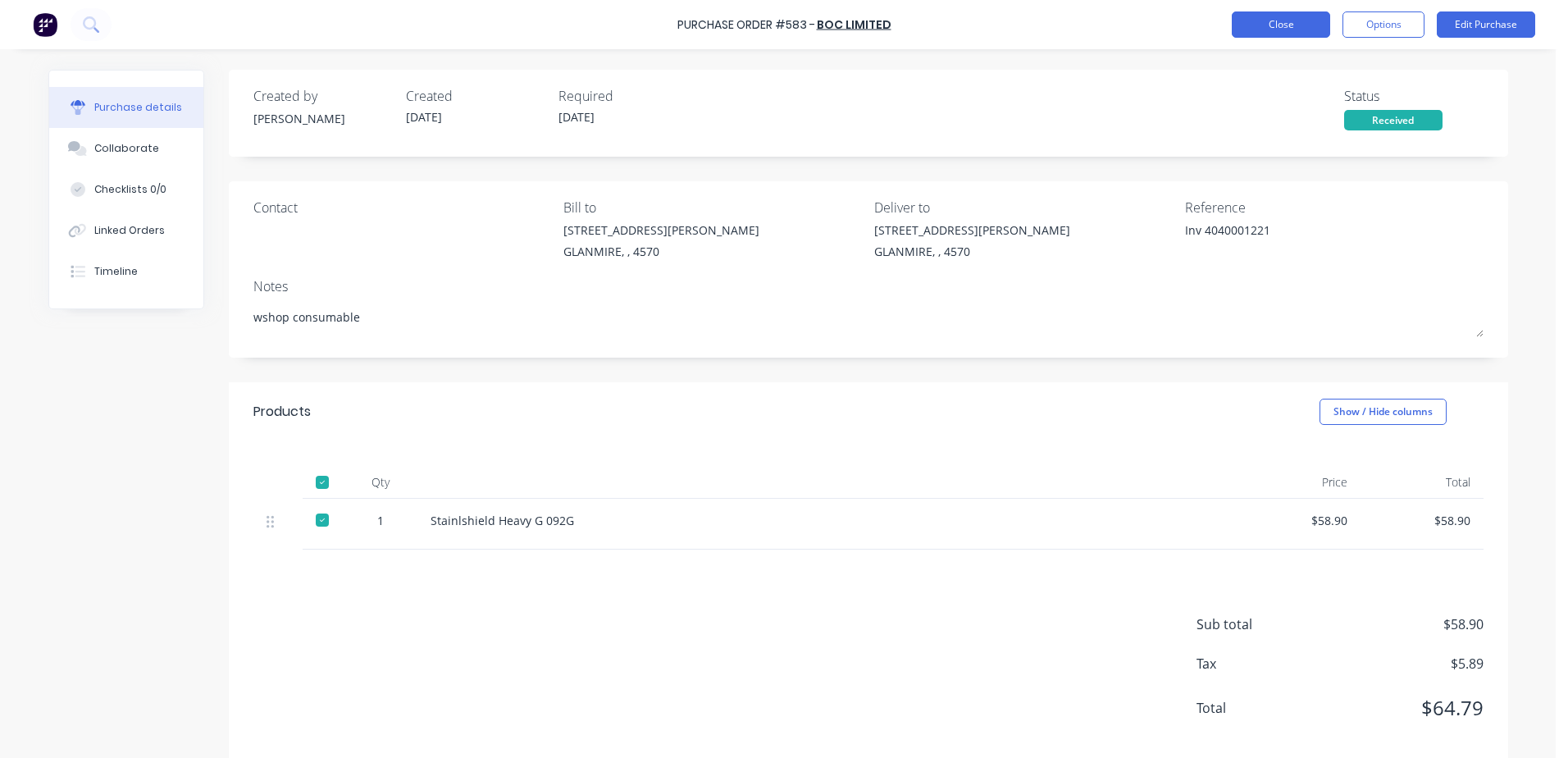
click at [1261, 22] on button "Close" at bounding box center [1281, 25] width 99 height 26
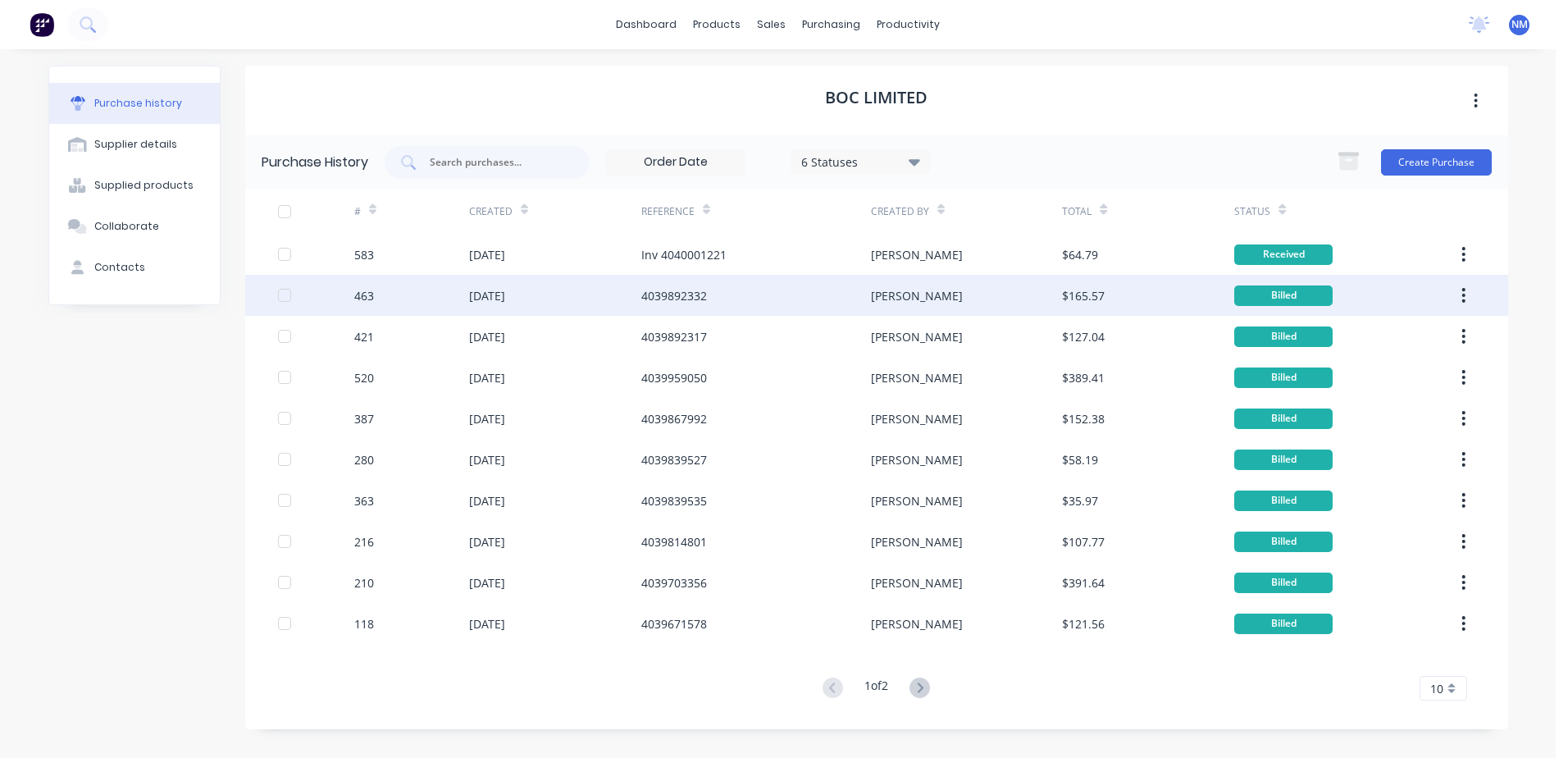
click at [794, 302] on div "4039892332" at bounding box center [756, 296] width 230 height 41
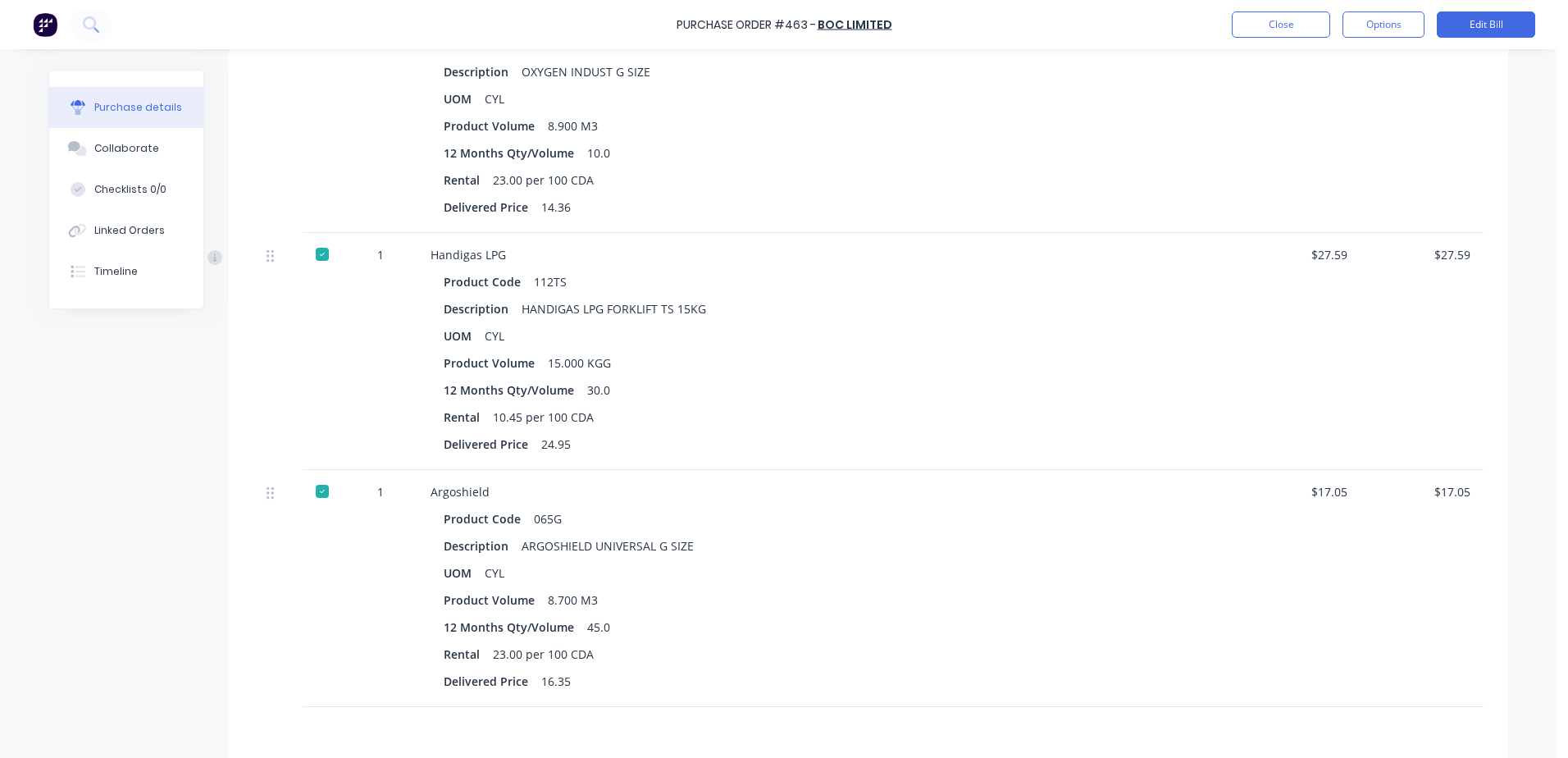
scroll to position [759, 0]
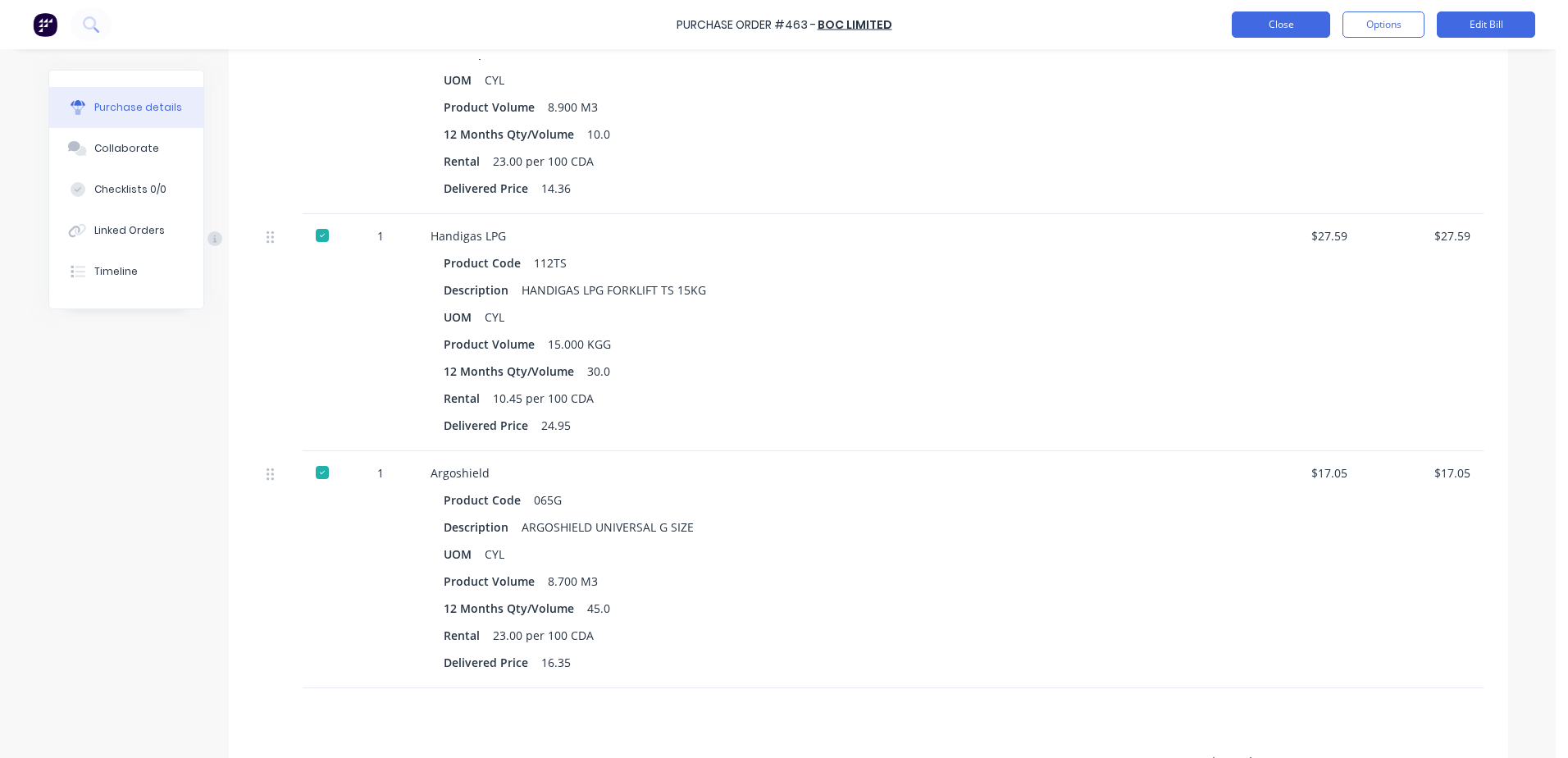
click at [1281, 27] on button "Close" at bounding box center [1281, 25] width 99 height 26
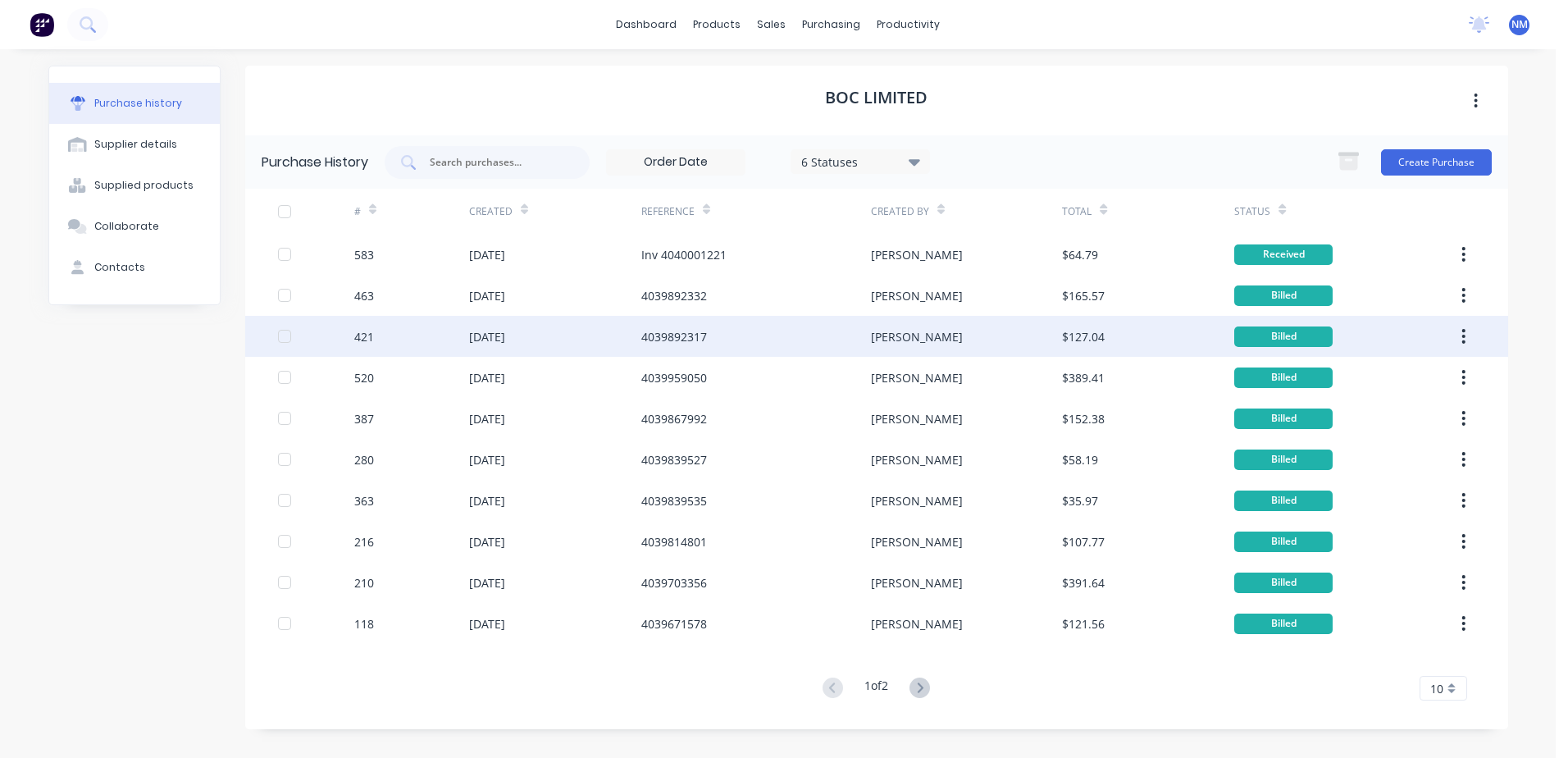
click at [701, 335] on div "4039892317" at bounding box center [674, 336] width 66 height 17
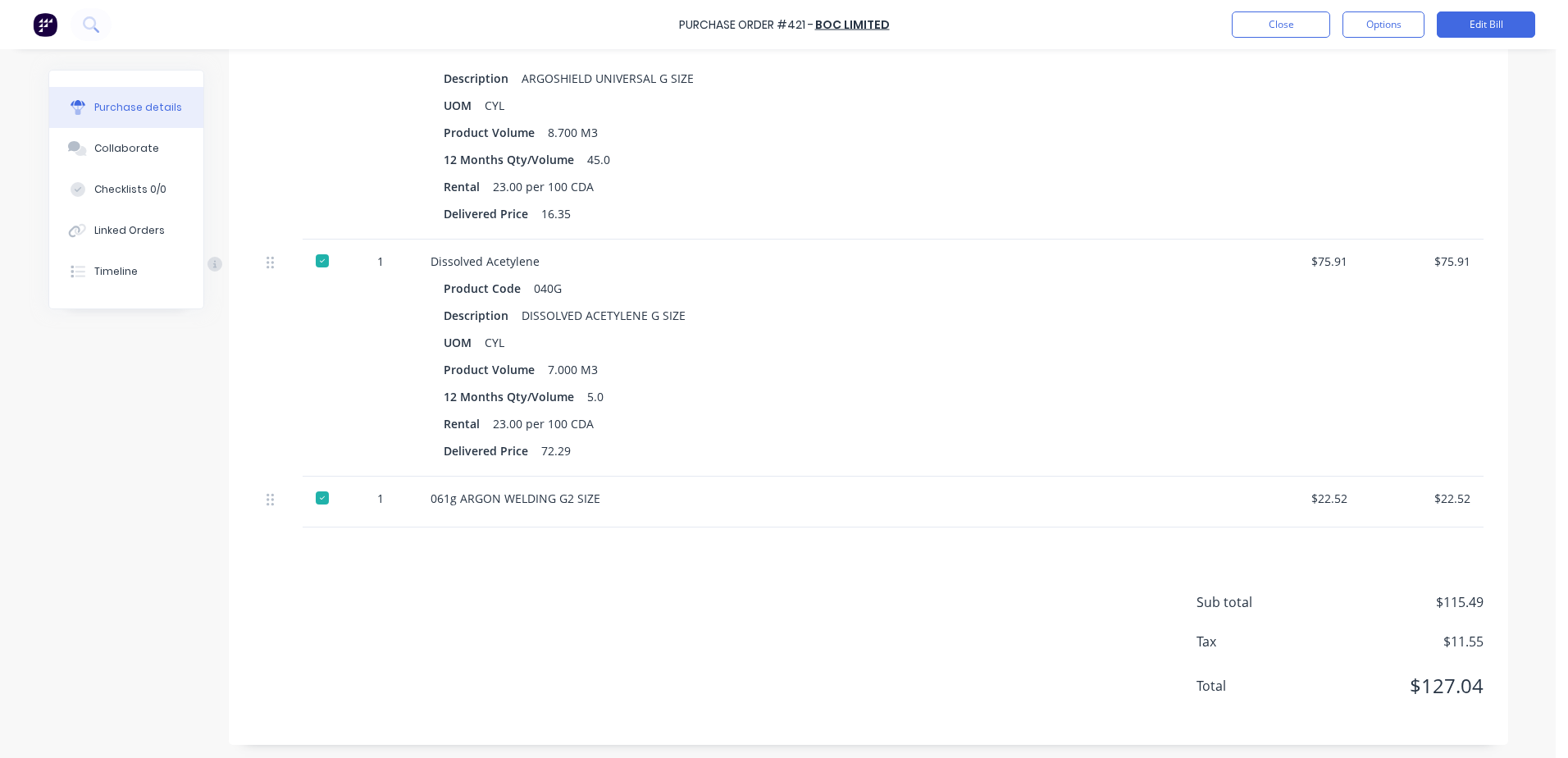
scroll to position [500, 0]
click at [1300, 30] on button "Close" at bounding box center [1281, 25] width 99 height 26
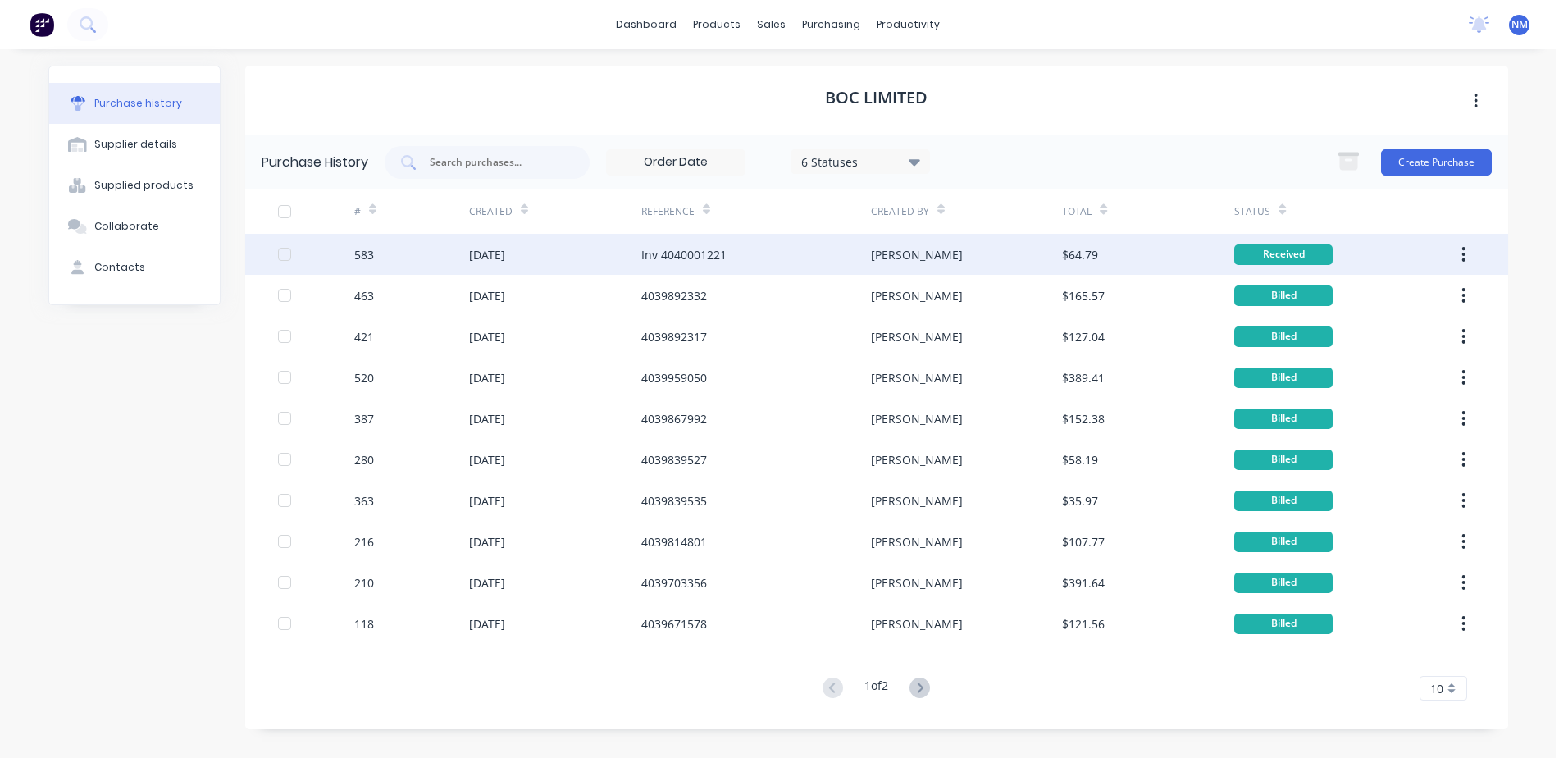
click at [710, 263] on div "Inv 4040001221" at bounding box center [684, 255] width 86 height 17
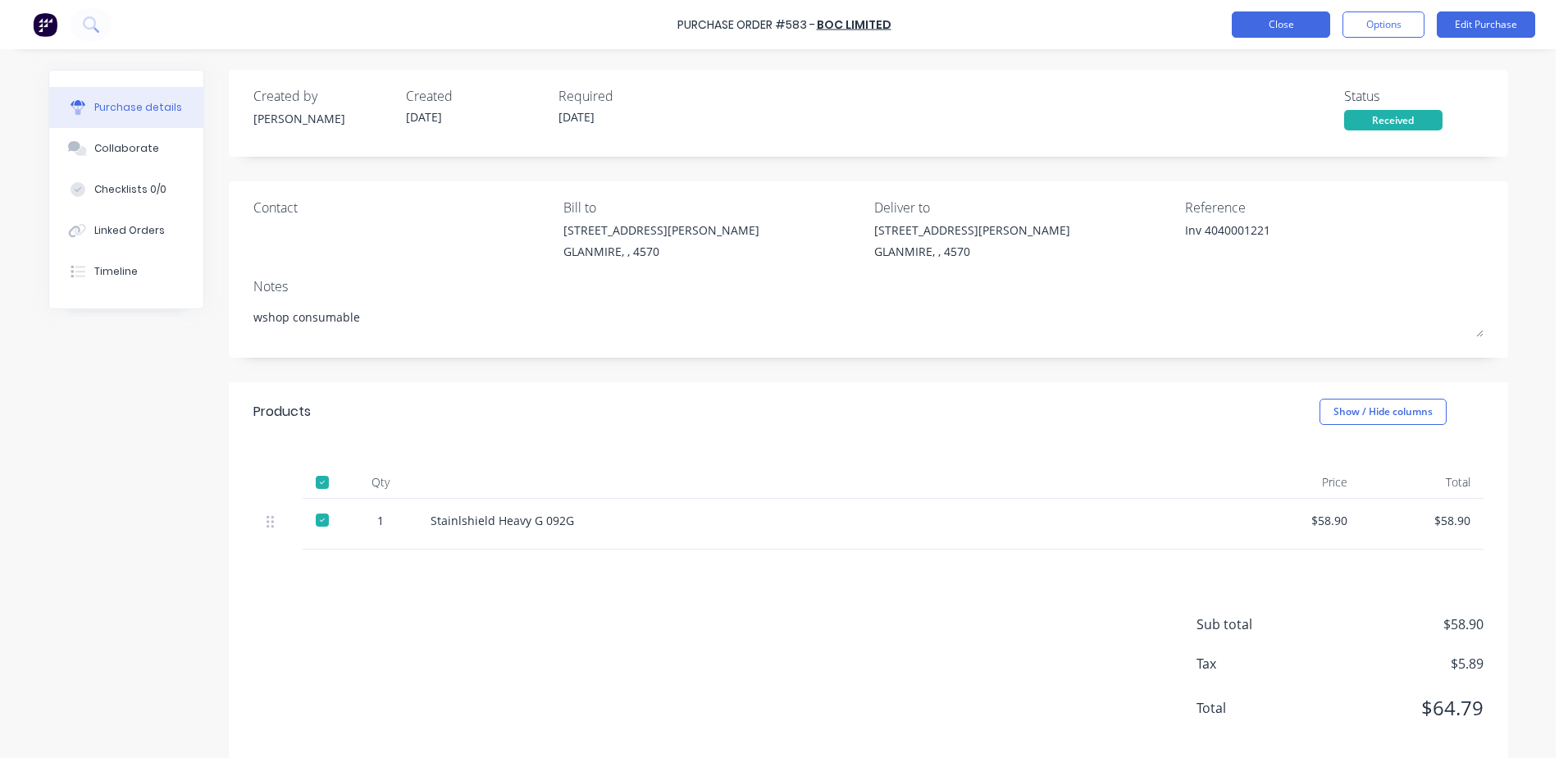
click at [1250, 24] on button "Close" at bounding box center [1281, 25] width 99 height 26
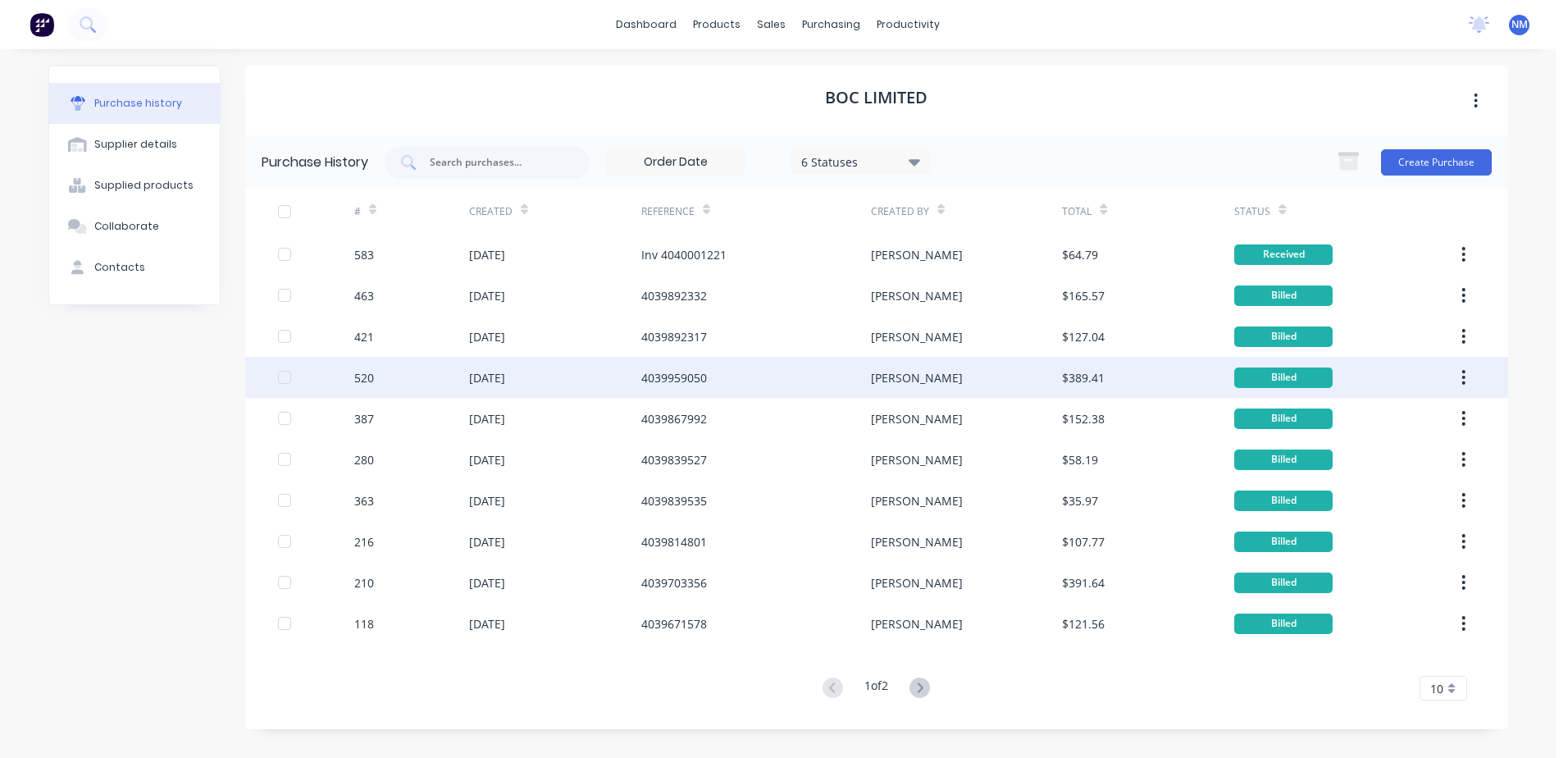
click at [892, 381] on div "[PERSON_NAME]" at bounding box center [917, 377] width 92 height 17
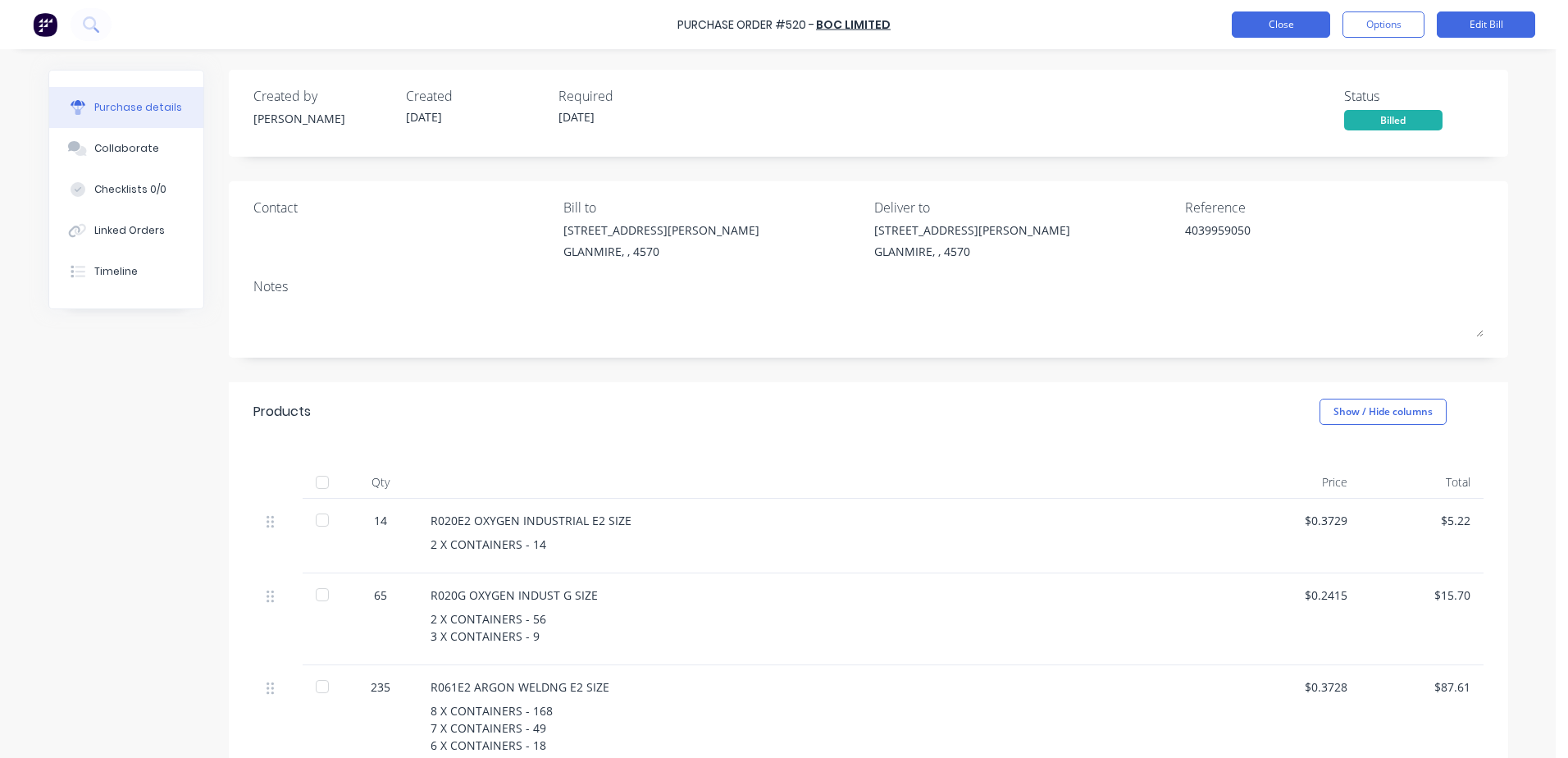
click at [1280, 37] on button "Close" at bounding box center [1281, 25] width 99 height 26
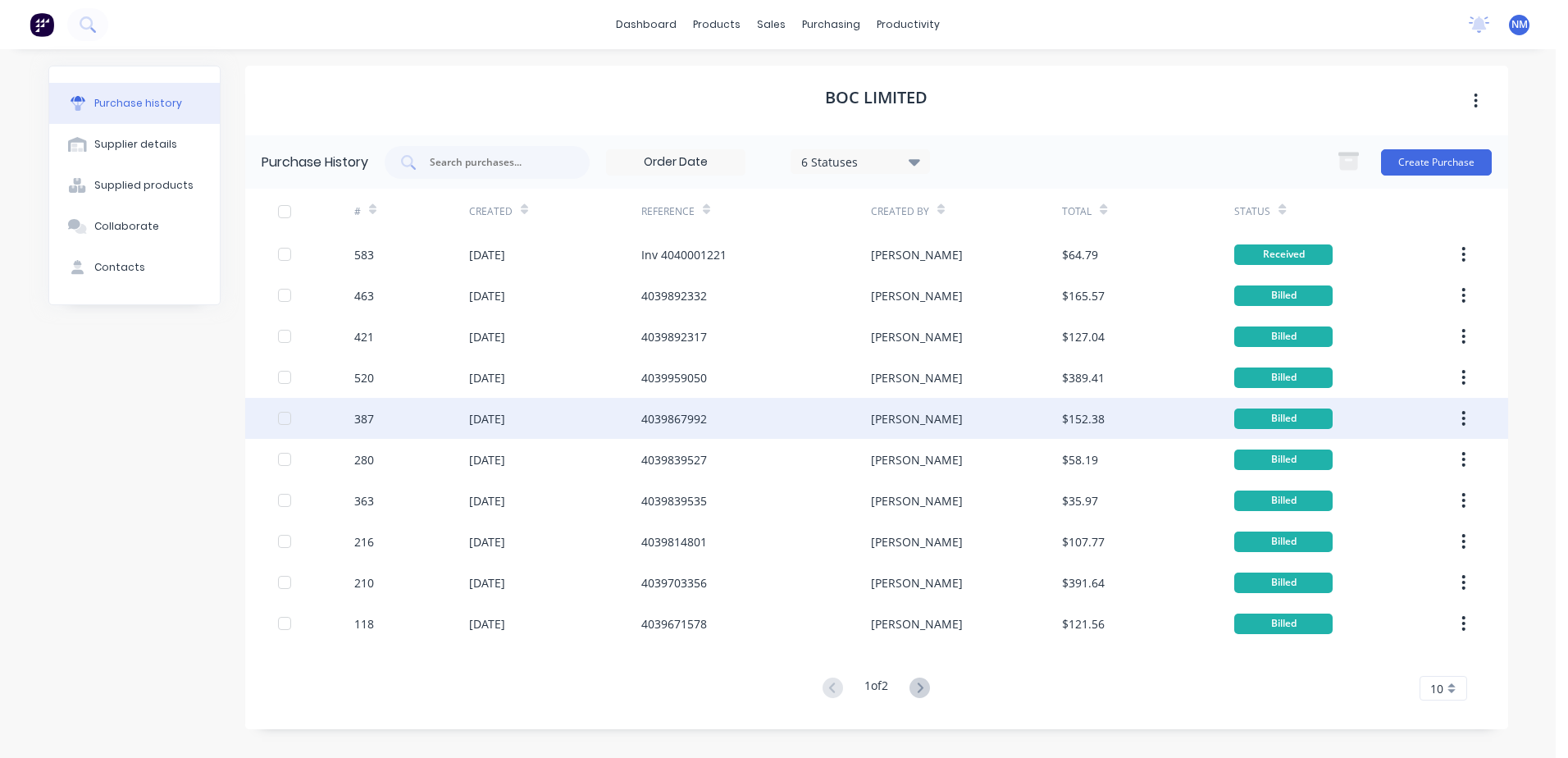
click at [681, 429] on div "4039867992" at bounding box center [756, 419] width 230 height 41
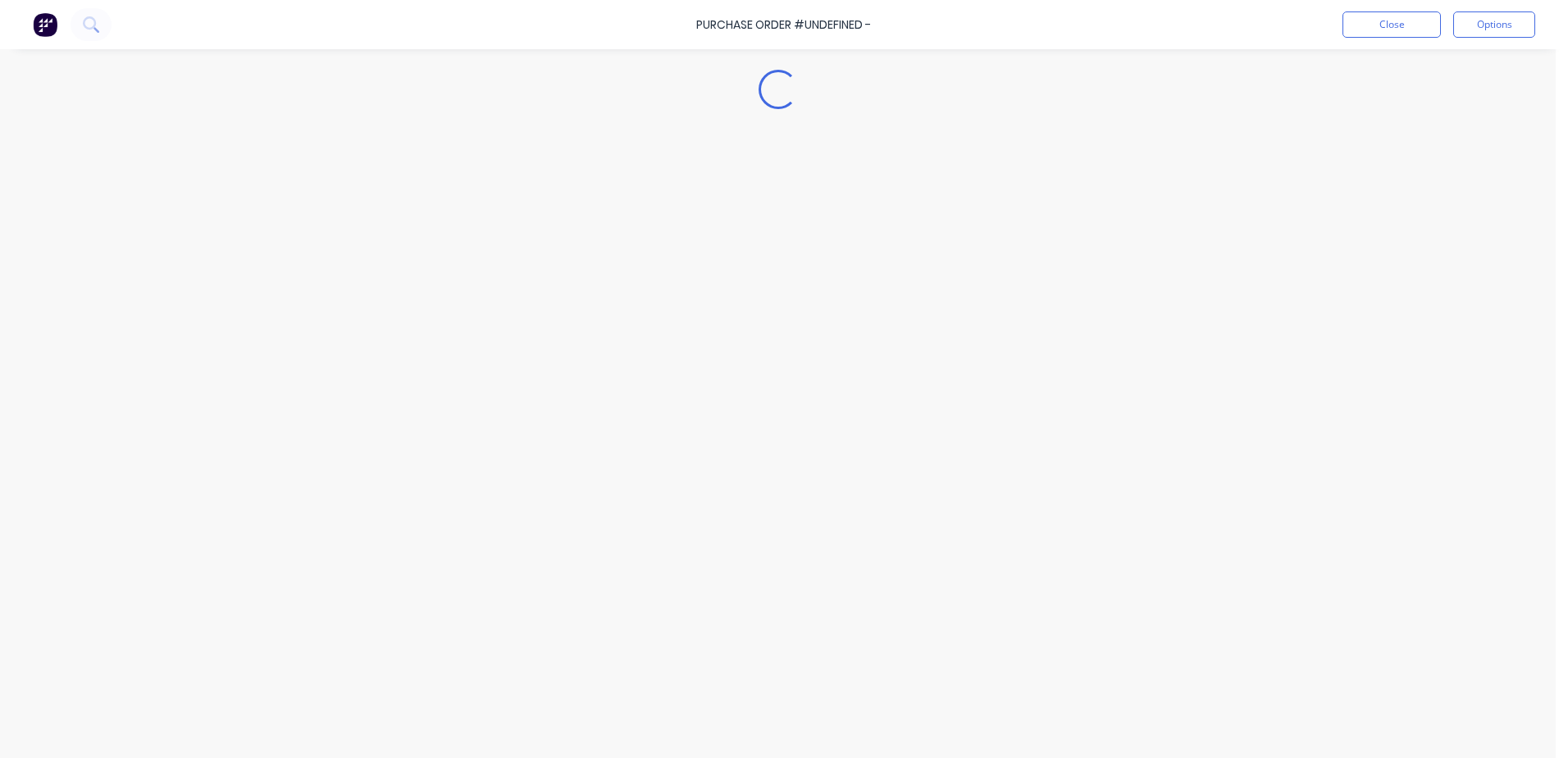
type textarea "x"
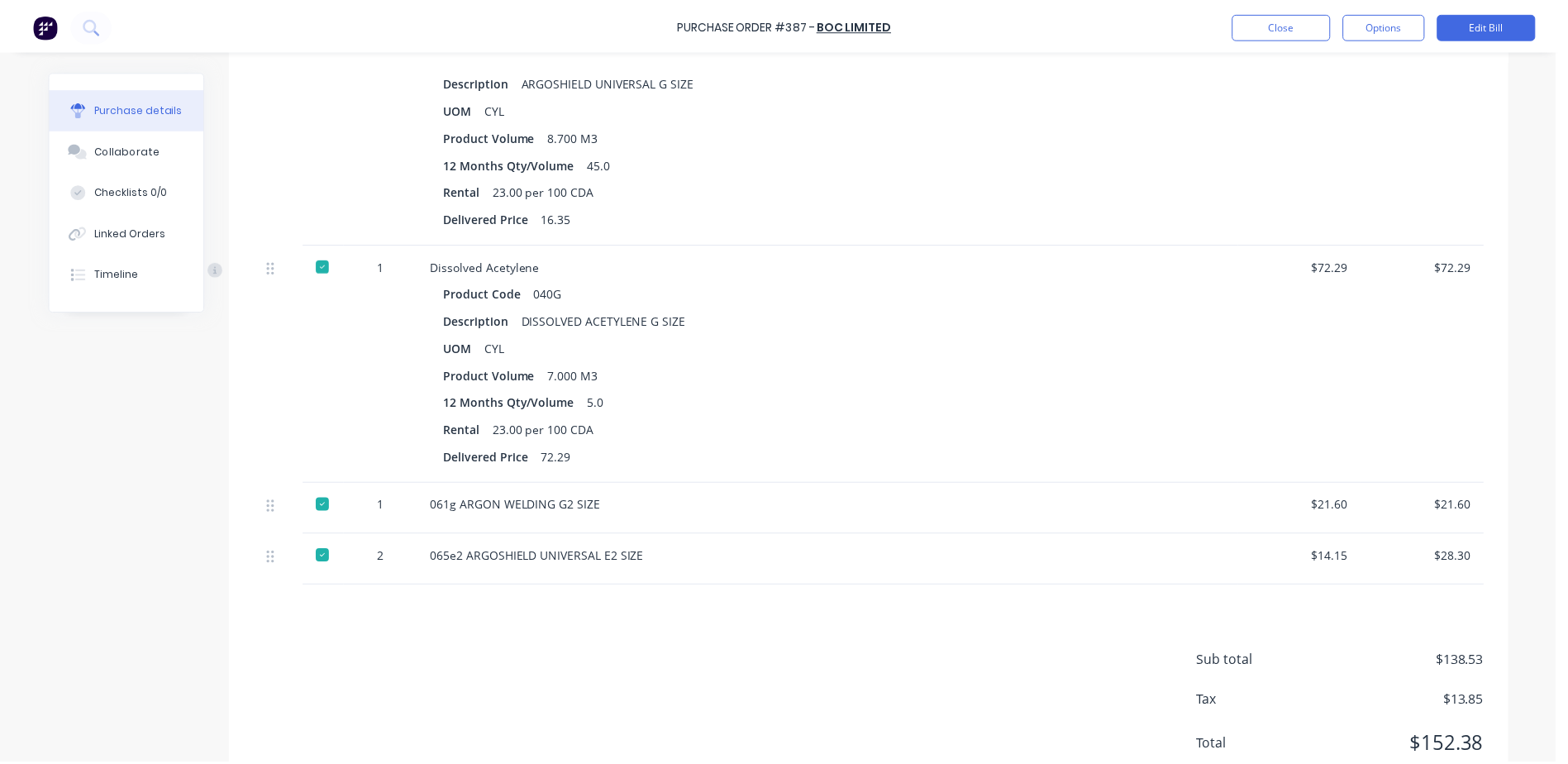
scroll to position [555, 0]
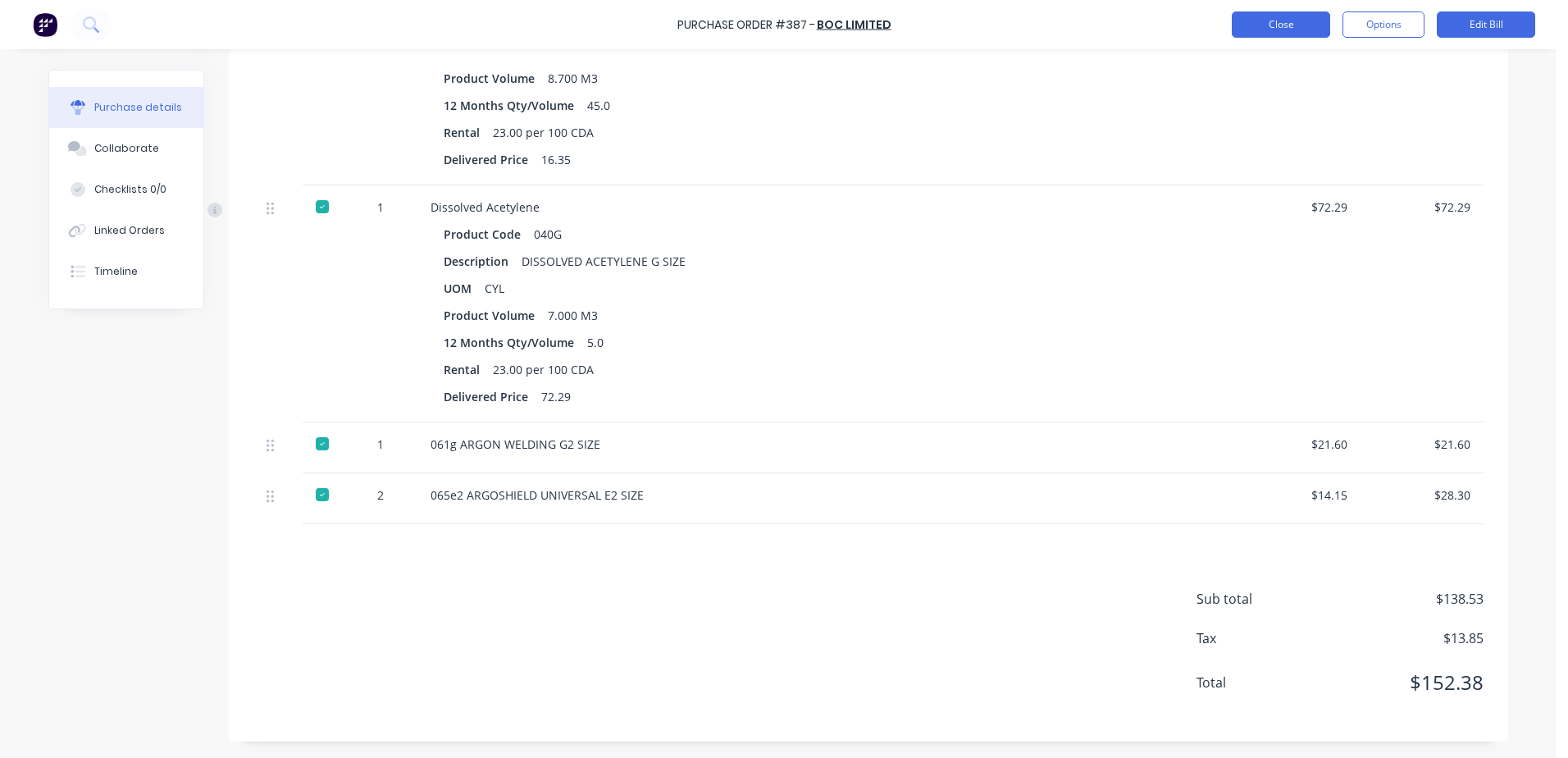
click at [1302, 27] on button "Close" at bounding box center [1281, 25] width 99 height 26
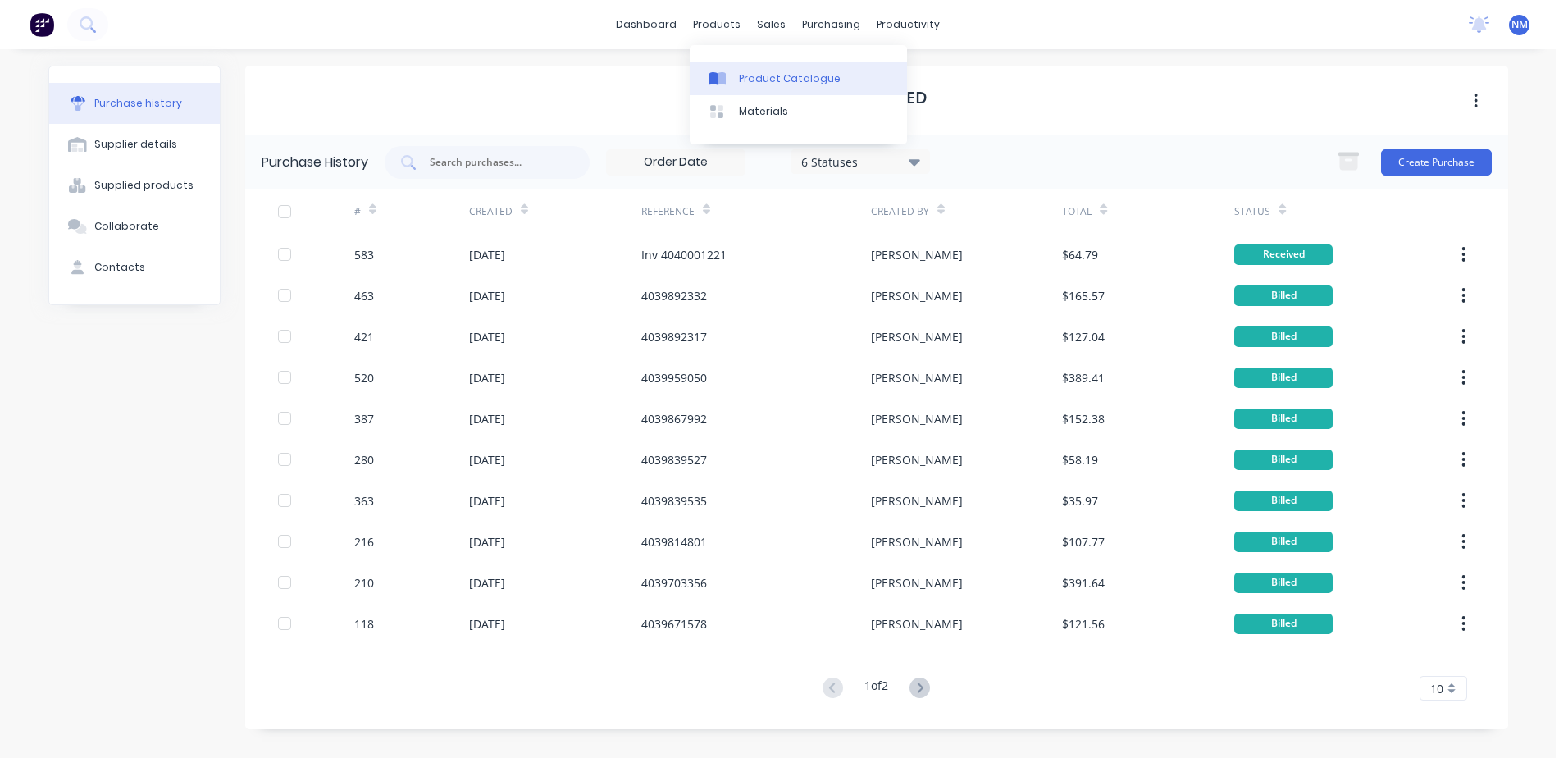
click at [776, 78] on div "Product Catalogue" at bounding box center [789, 79] width 101 height 15
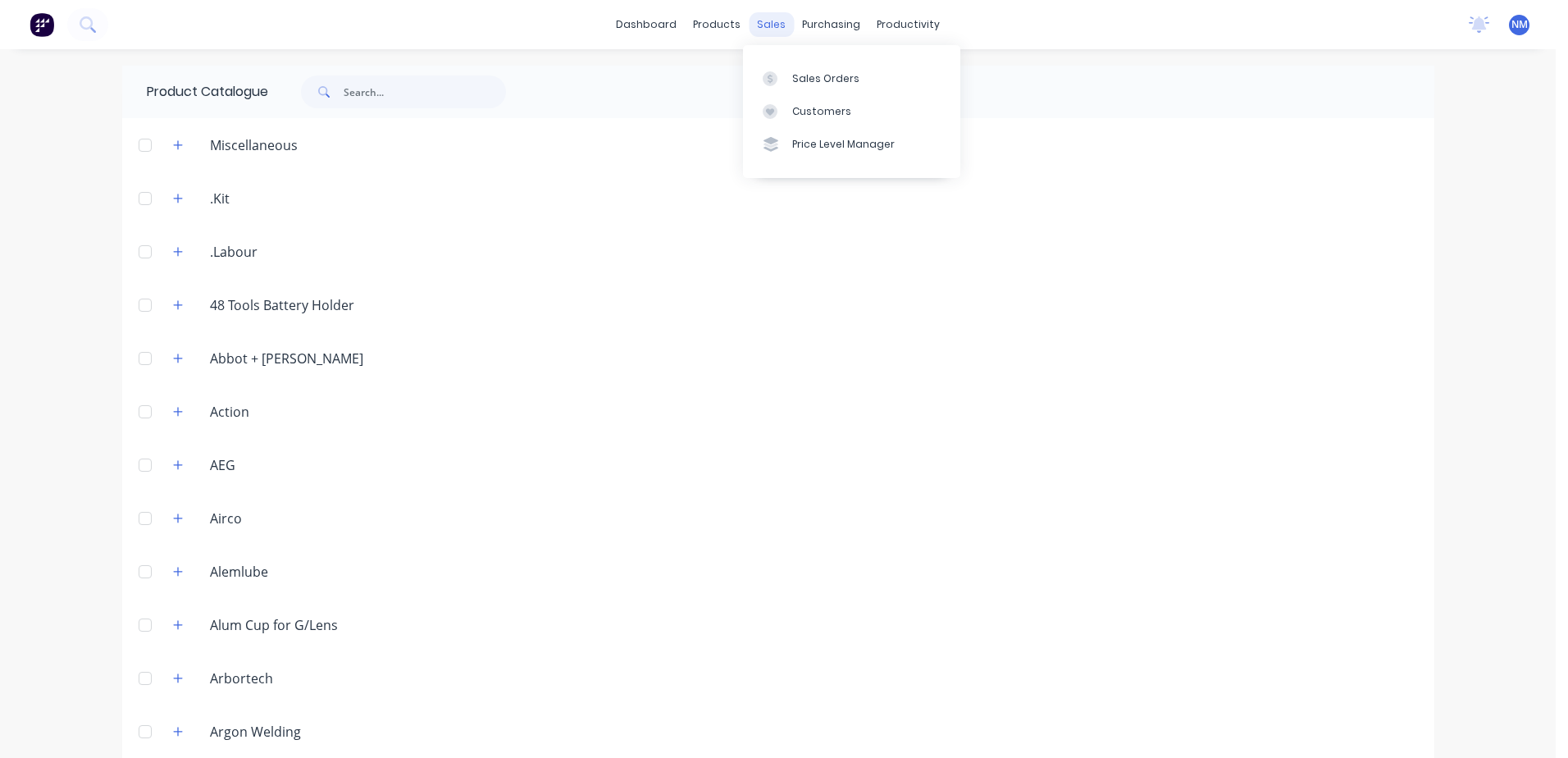
click at [758, 21] on div "sales" at bounding box center [771, 25] width 45 height 25
click at [816, 76] on div "Sales Orders" at bounding box center [826, 79] width 68 height 15
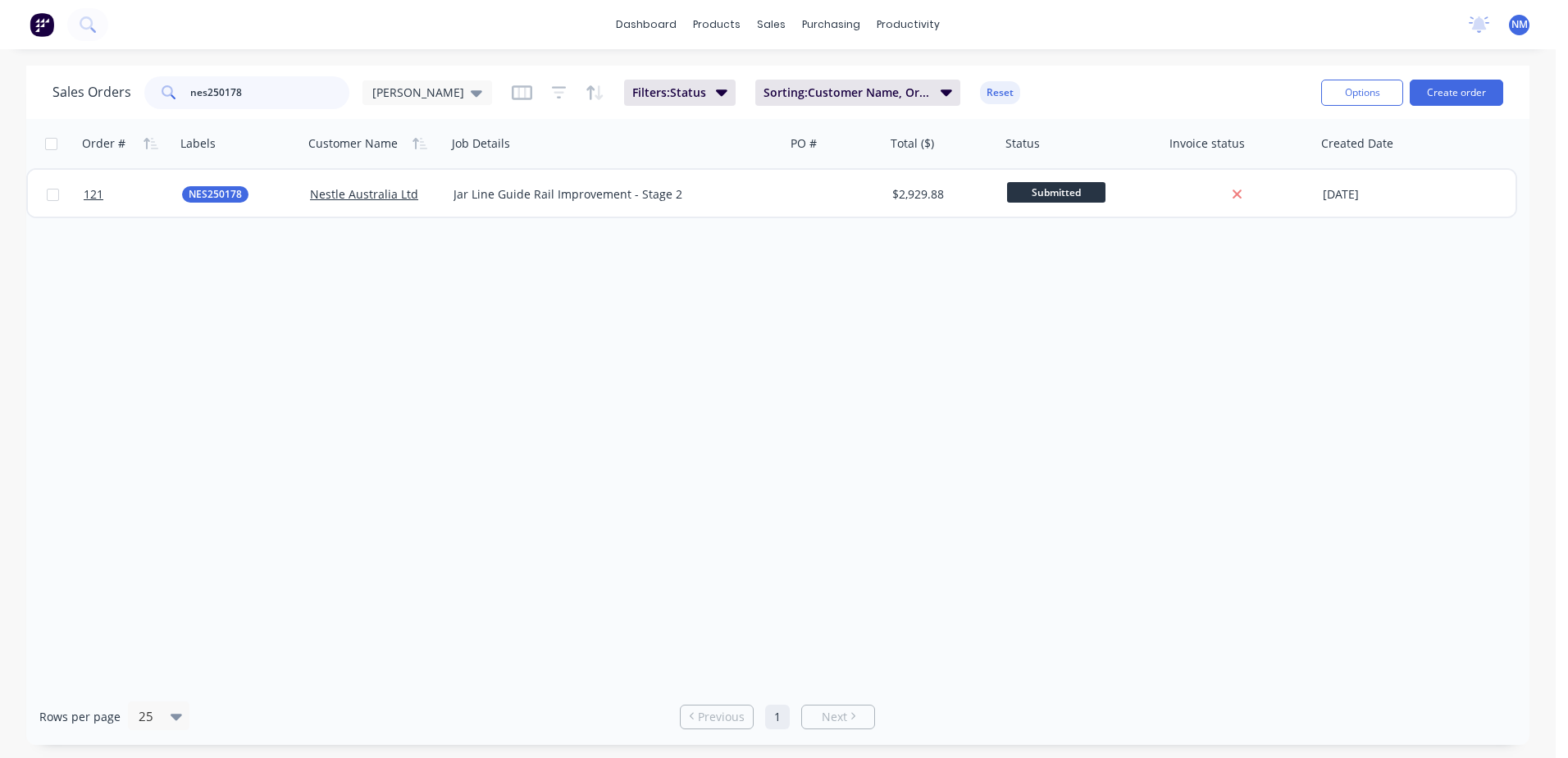
drag, startPoint x: 272, startPoint y: 101, endPoint x: 41, endPoint y: 128, distance: 232.6
click at [41, 128] on div "Sales Orders nes250178 [PERSON_NAME]: Status Sorting: Customer Name, Order # Re…" at bounding box center [778, 405] width 1504 height 680
type input "270"
click at [40, 129] on div at bounding box center [50, 143] width 35 height 33
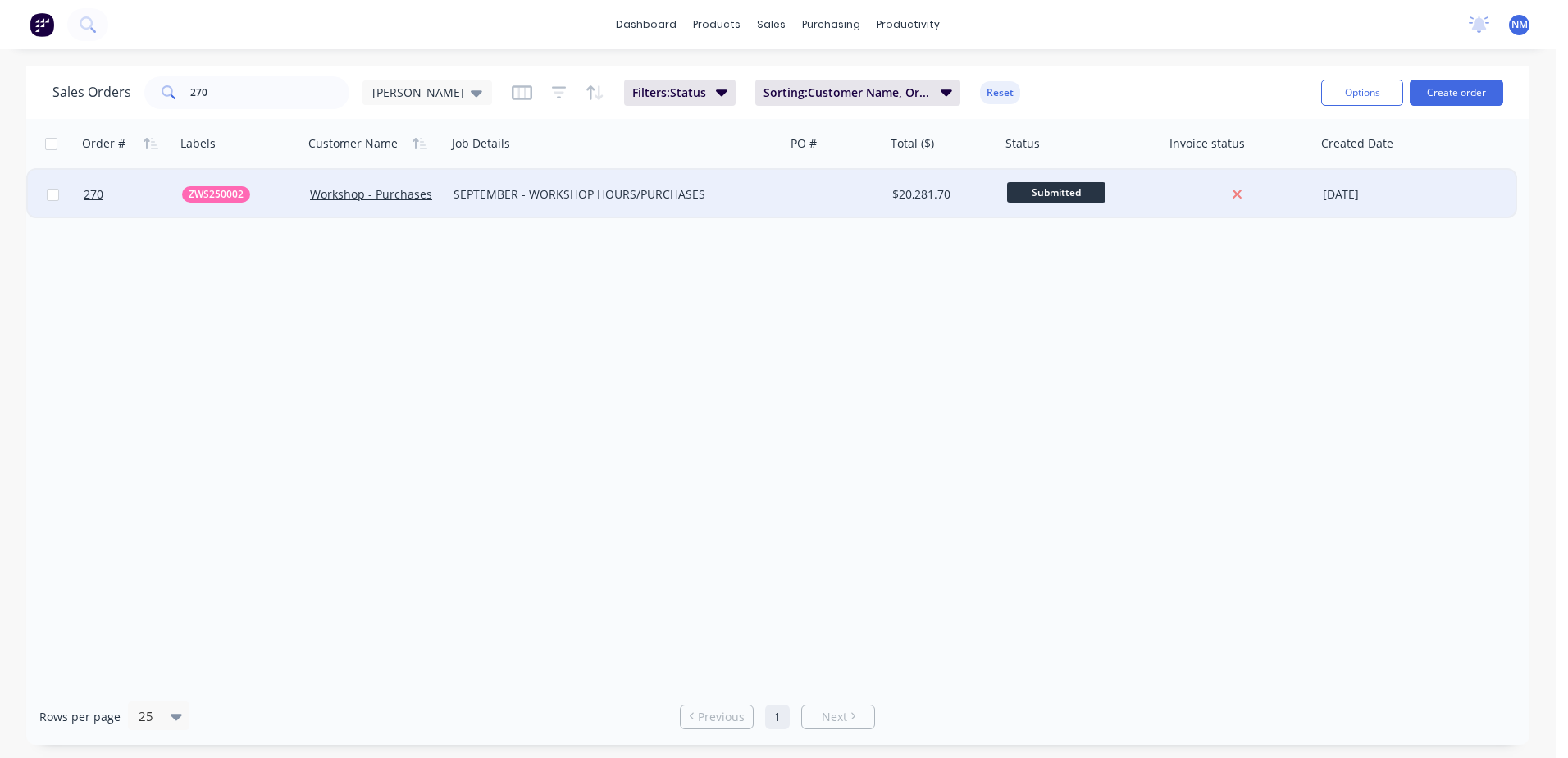
click at [876, 202] on div at bounding box center [836, 194] width 100 height 49
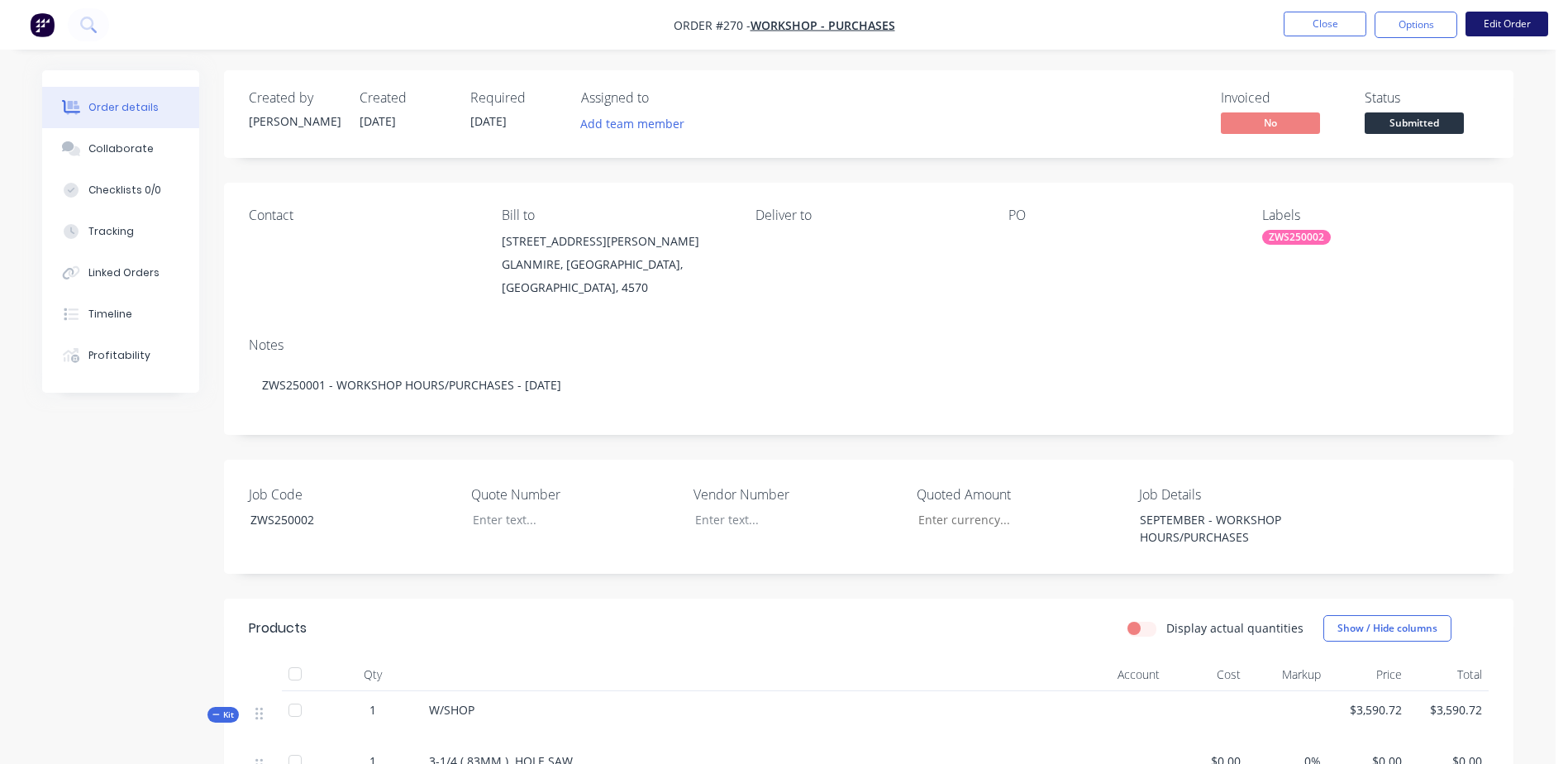
click at [1497, 27] on button "Edit Order" at bounding box center [1507, 24] width 83 height 25
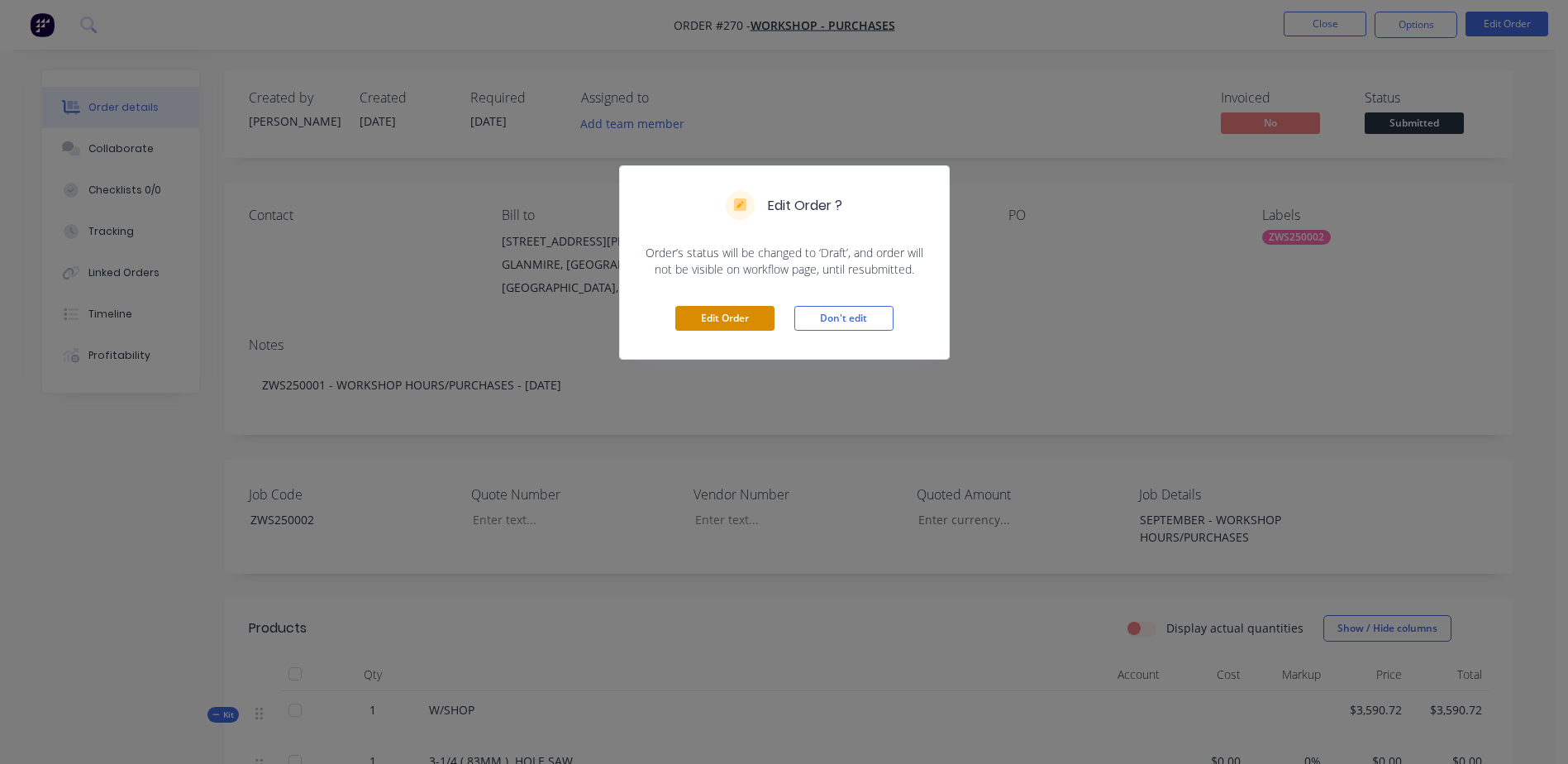
click at [728, 320] on button "Edit Order" at bounding box center [725, 319] width 100 height 25
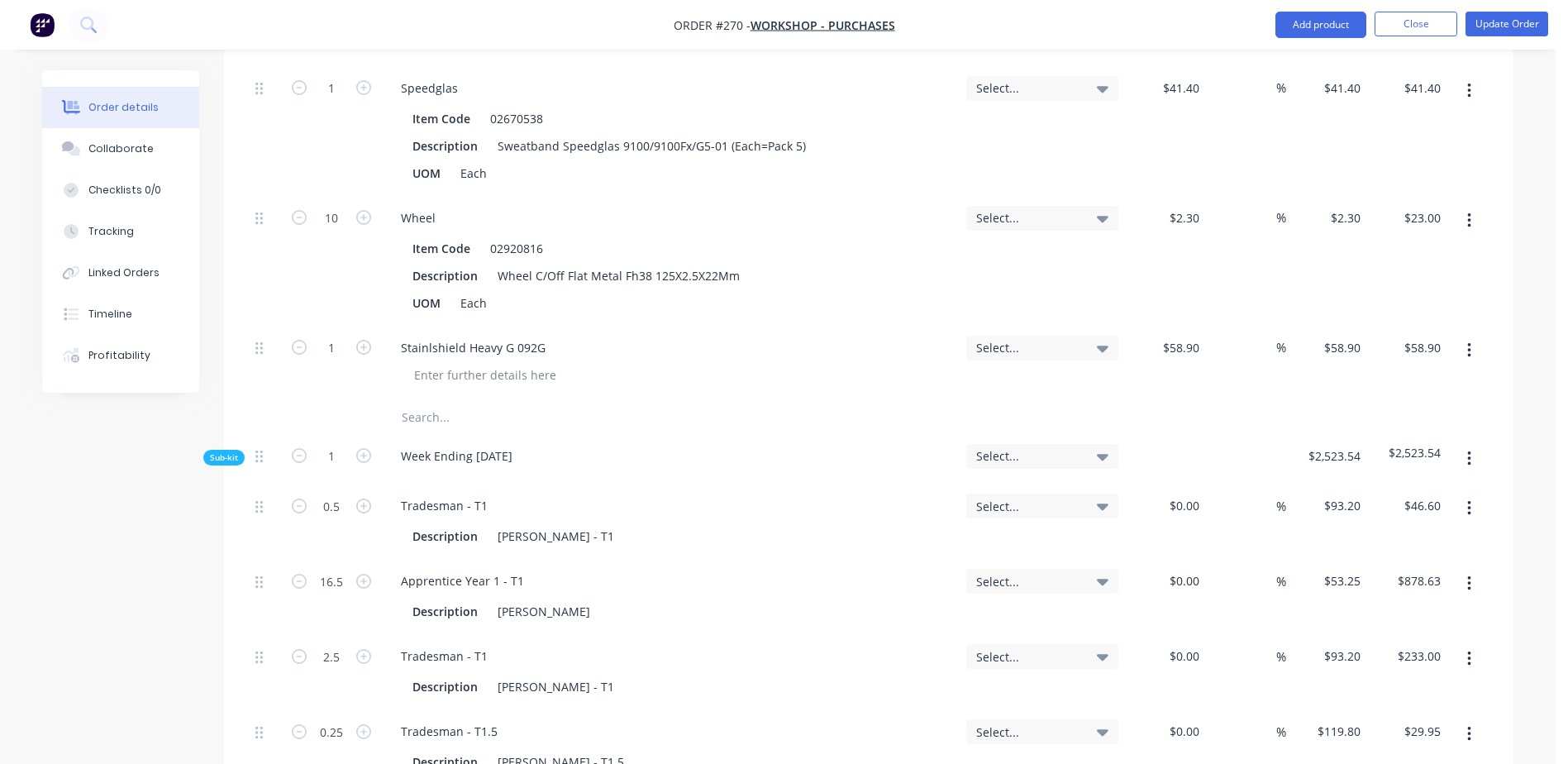
scroll to position [1324, 0]
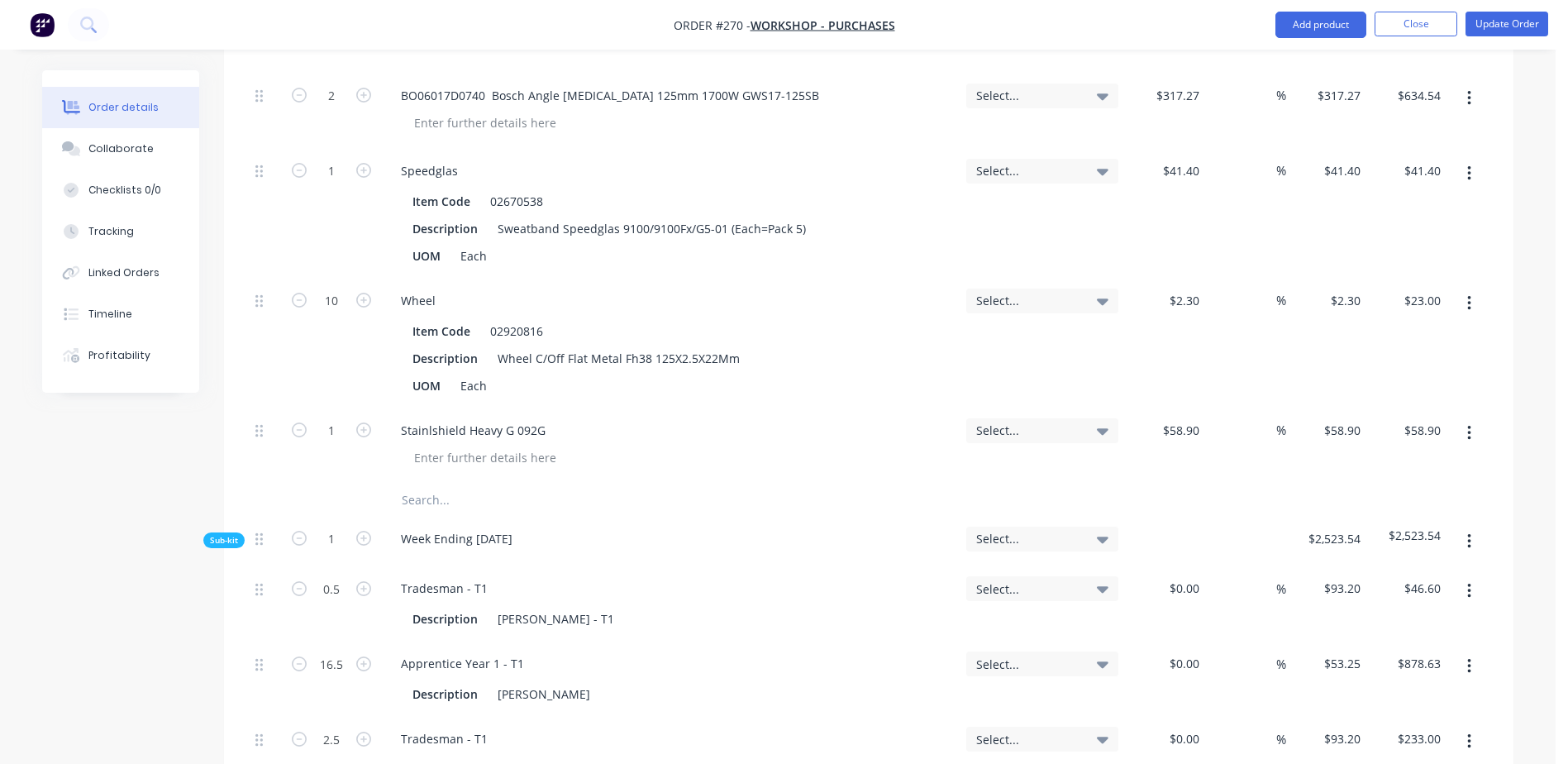
click at [431, 484] on input "text" at bounding box center [566, 501] width 330 height 33
type input "a"
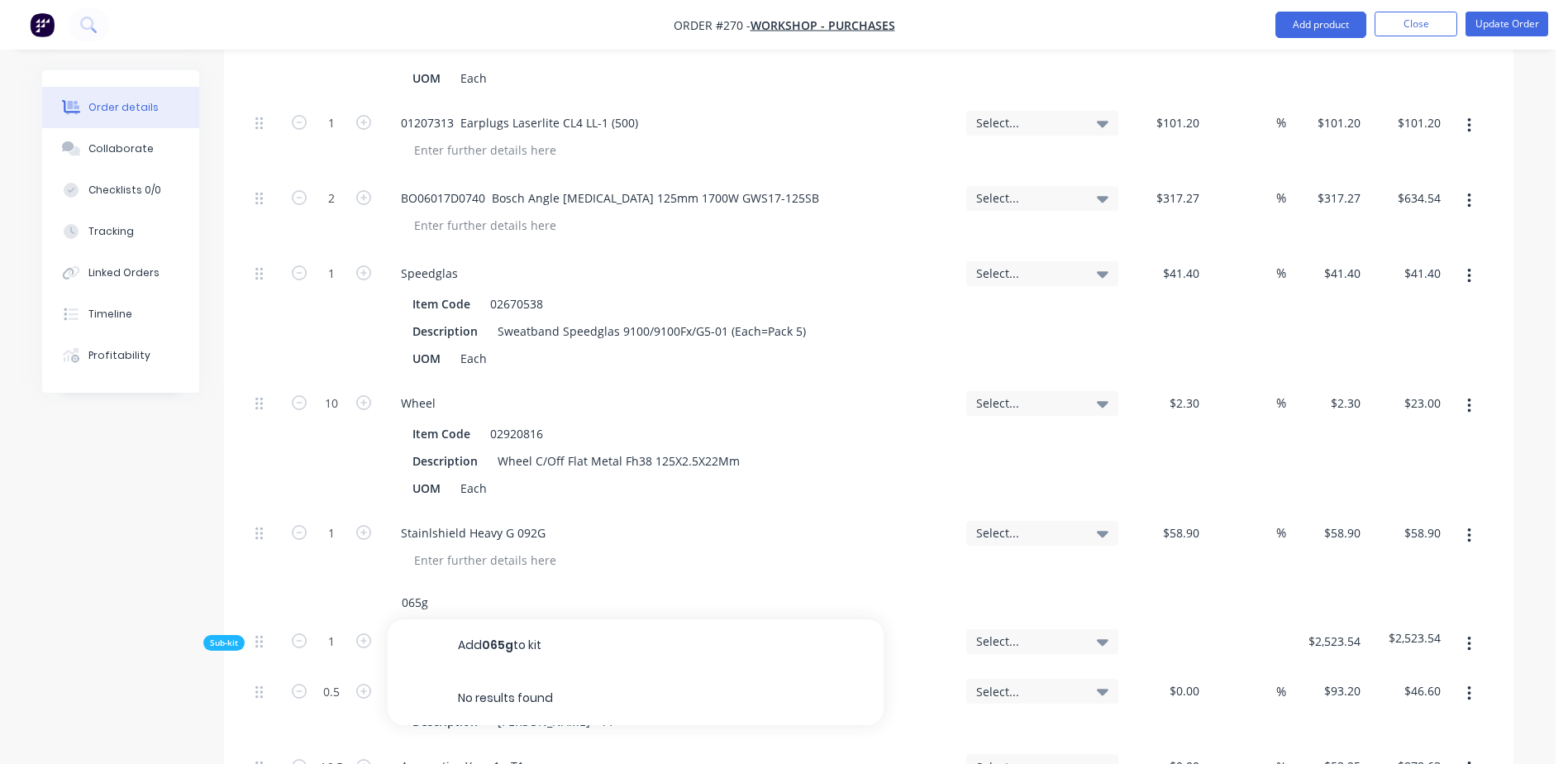
scroll to position [1241, 0]
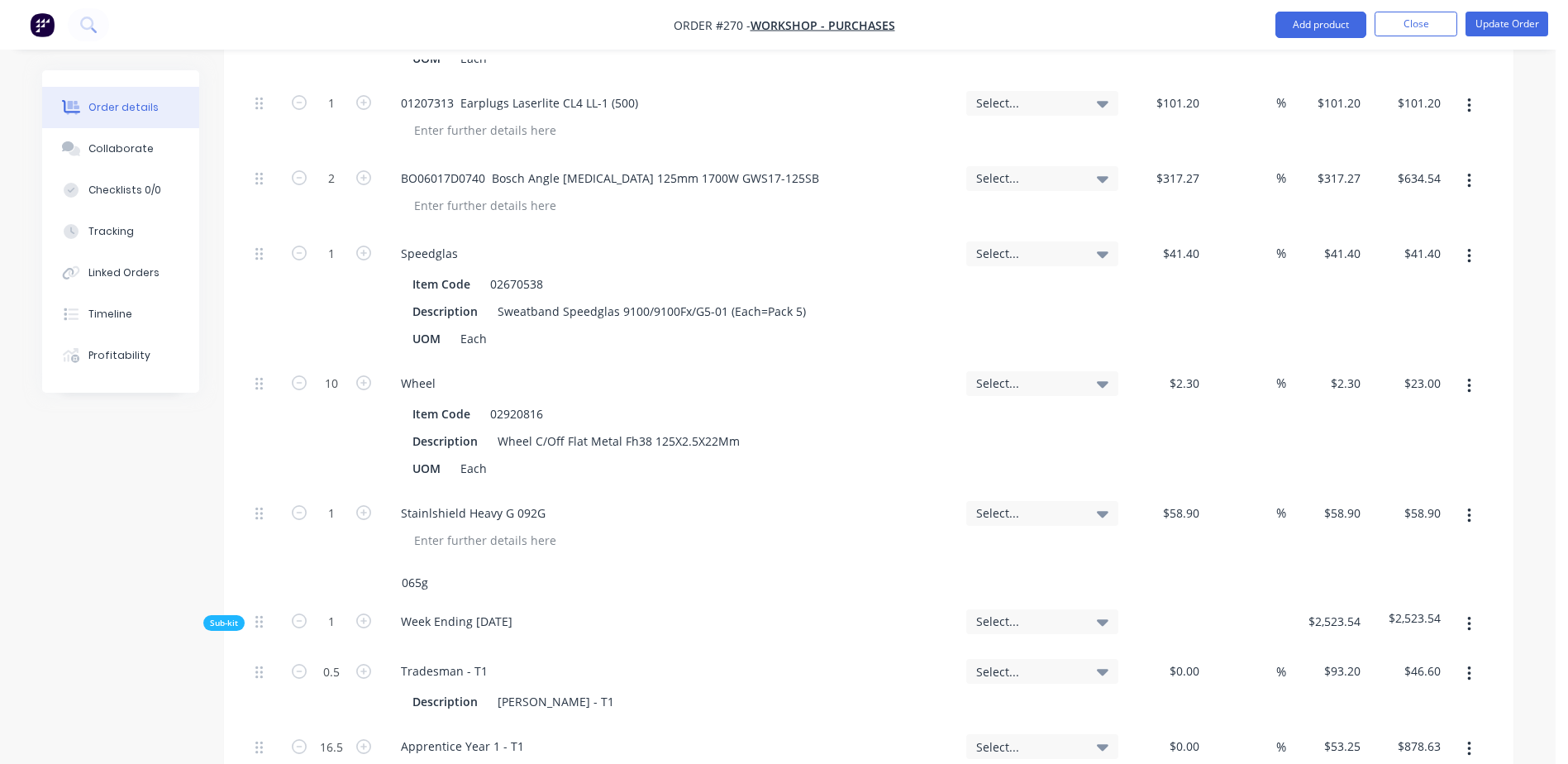
click at [447, 566] on input "065g" at bounding box center [566, 583] width 330 height 33
type input "0"
click at [412, 566] on input "text" at bounding box center [566, 583] width 330 height 33
click at [1313, 36] on button "Add product" at bounding box center [1321, 25] width 91 height 27
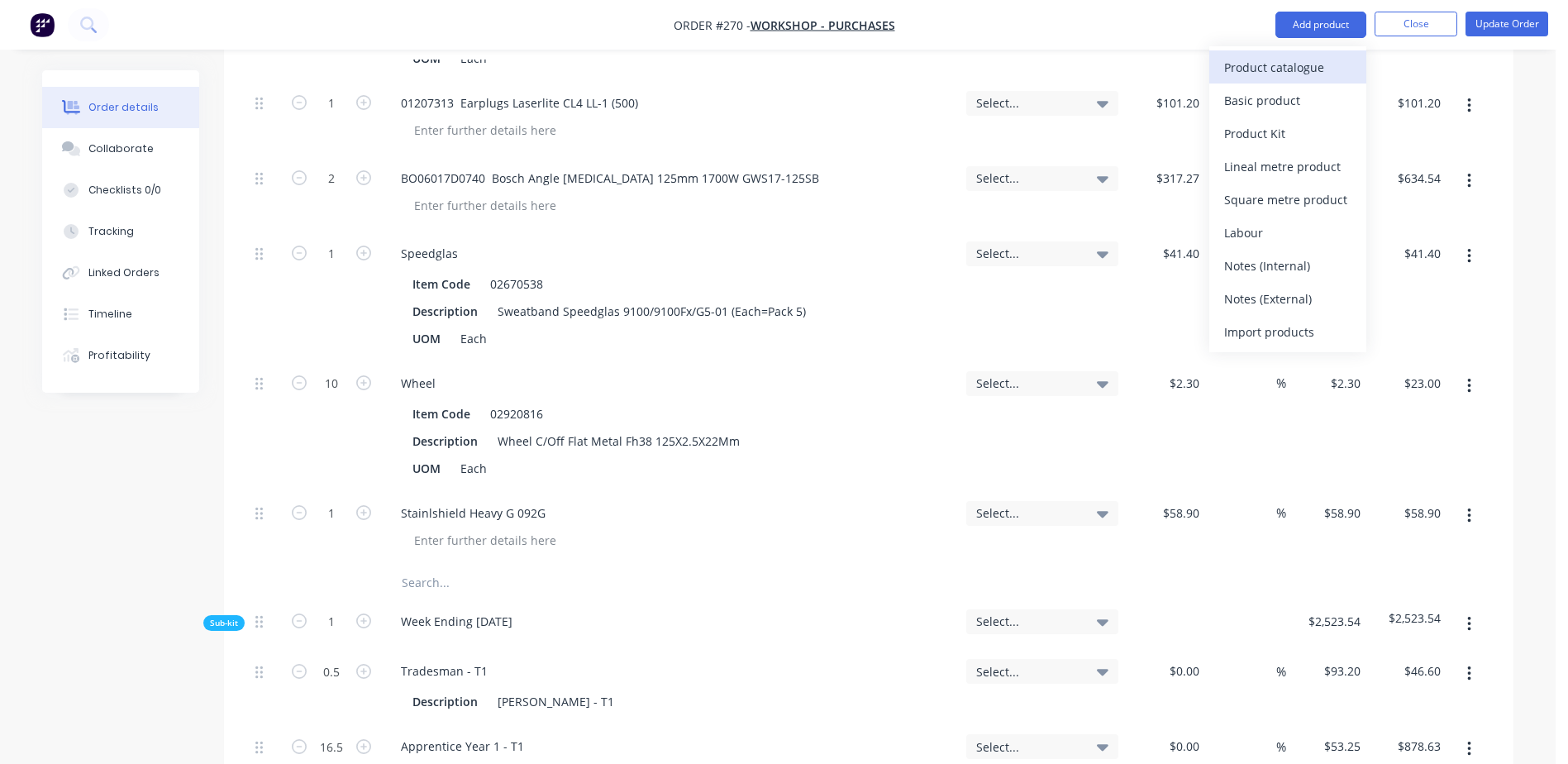
click at [1272, 66] on div "Product catalogue" at bounding box center [1287, 67] width 127 height 24
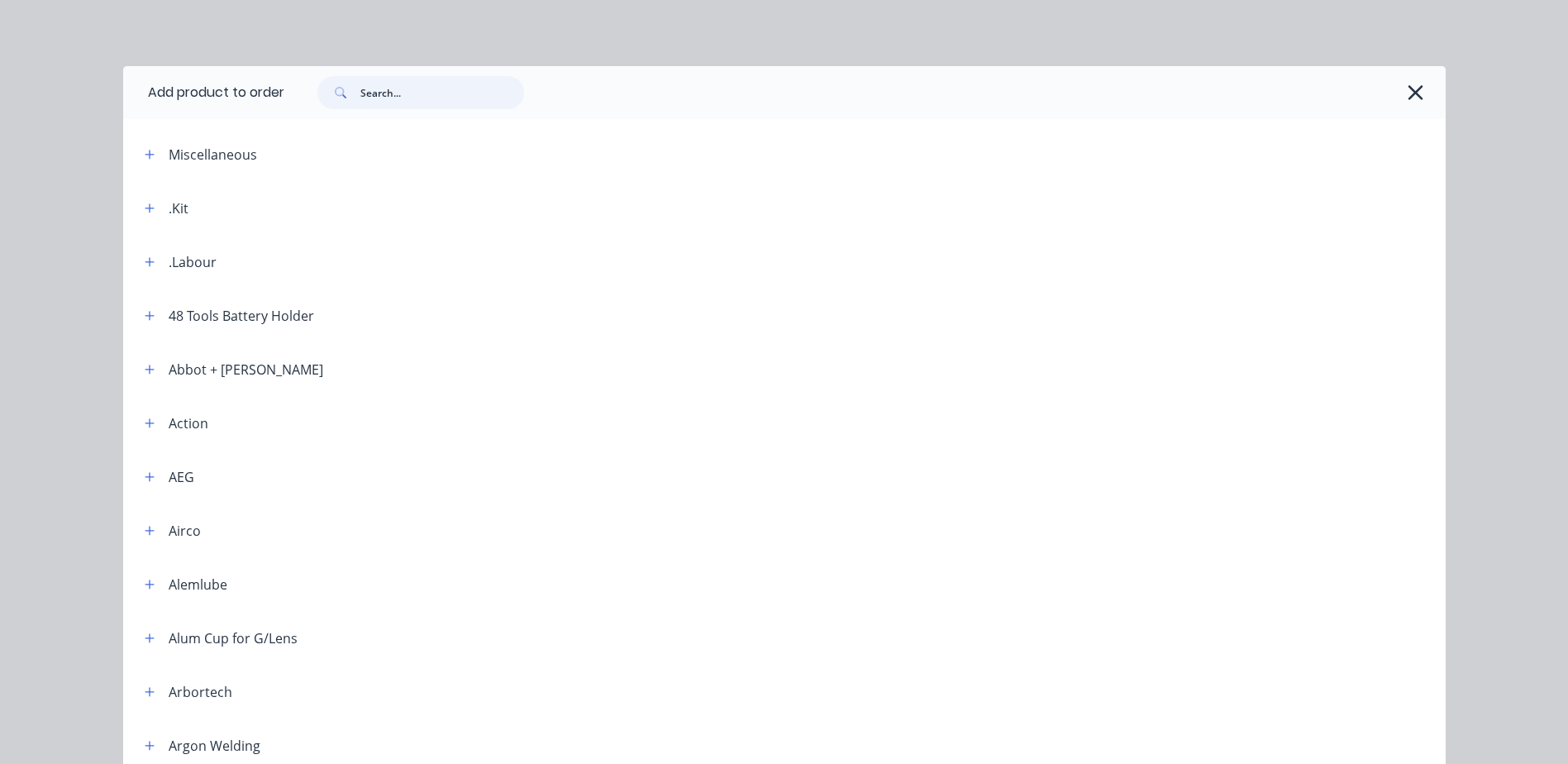
click at [383, 92] on input "text" at bounding box center [442, 93] width 164 height 33
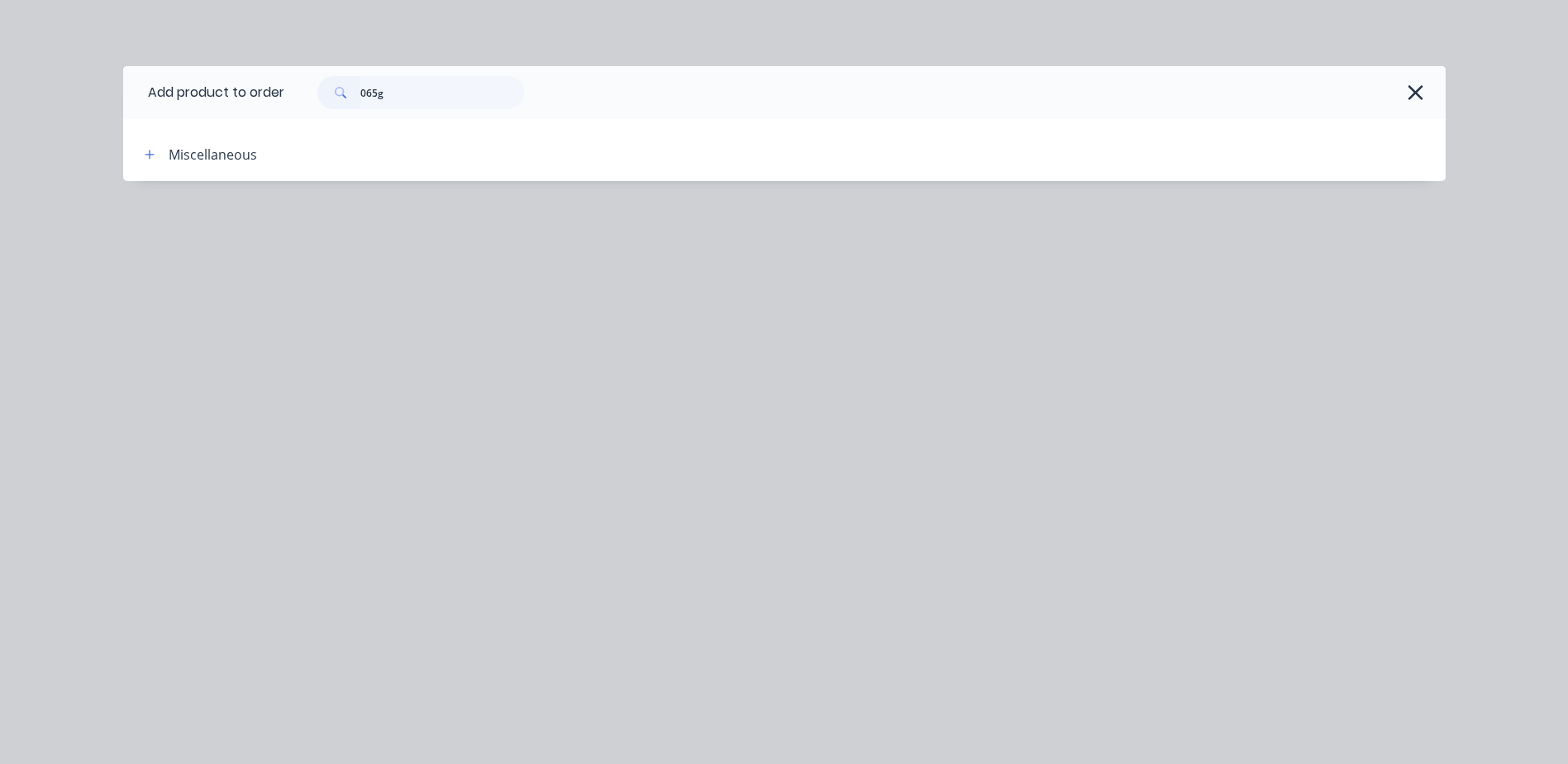
click at [191, 159] on div "Miscellaneous" at bounding box center [212, 154] width 89 height 20
click at [151, 157] on icon "button" at bounding box center [149, 154] width 10 height 12
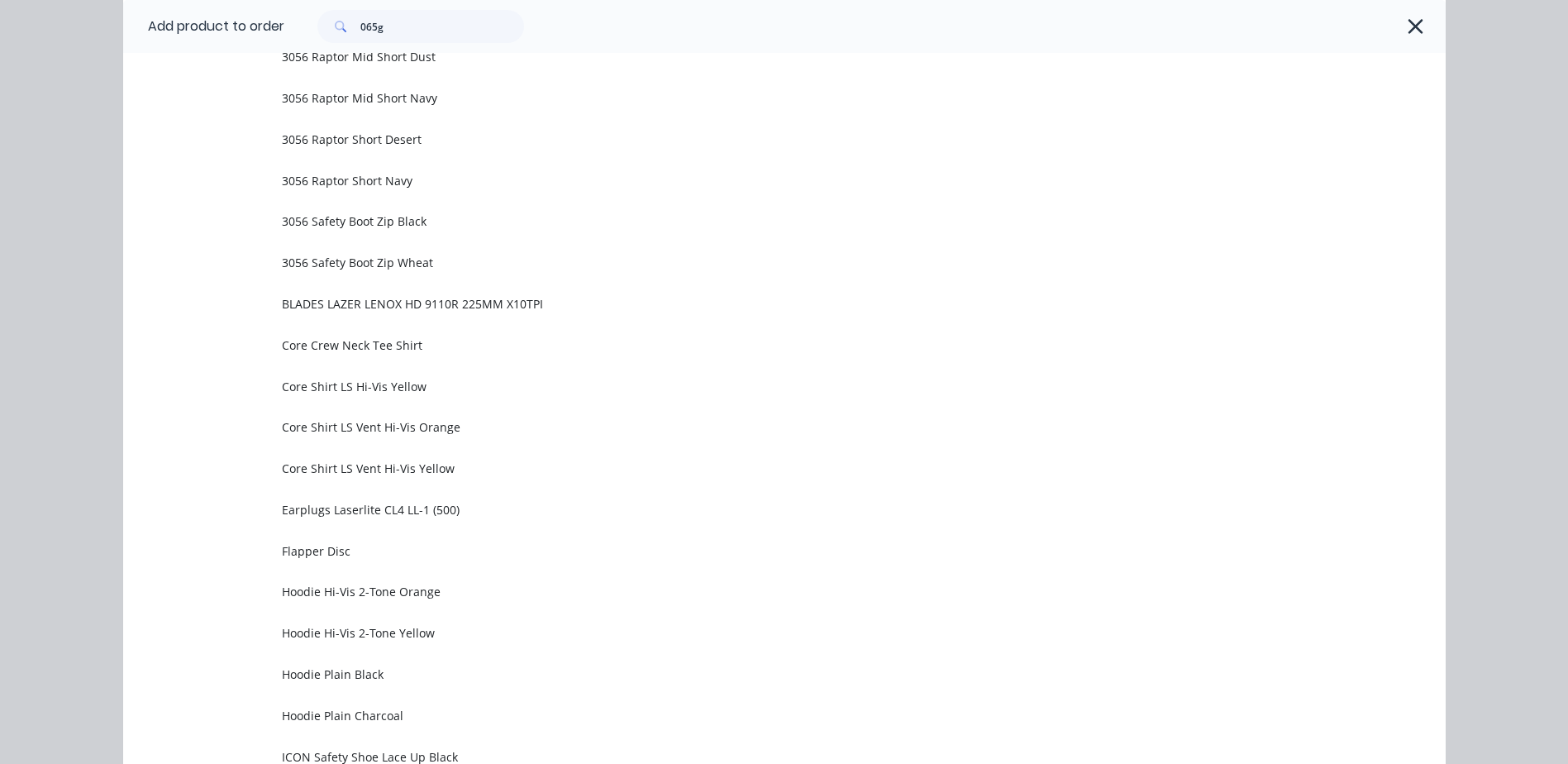
scroll to position [0, 0]
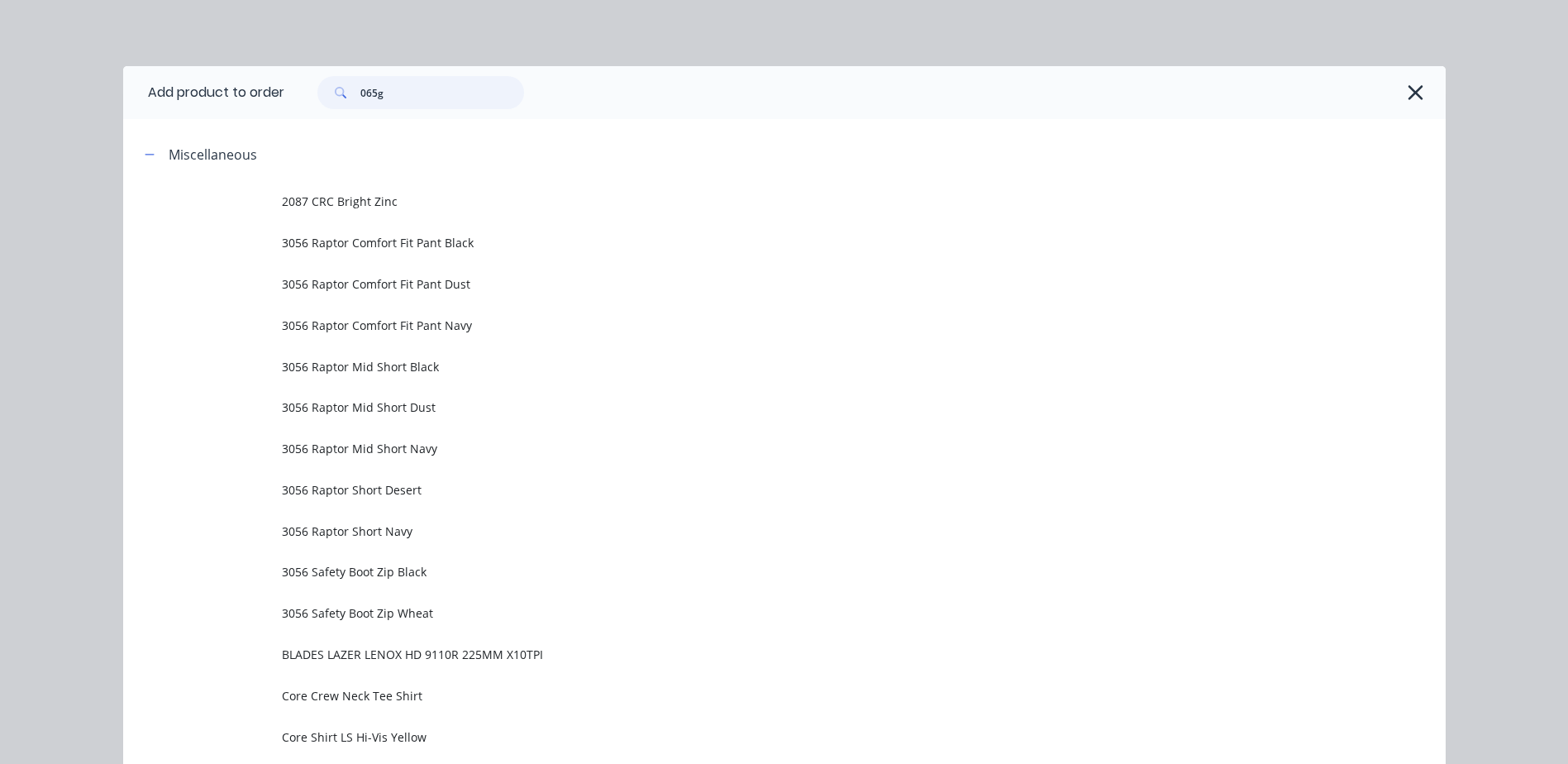
click at [386, 78] on input "065g" at bounding box center [442, 93] width 164 height 33
type input "0"
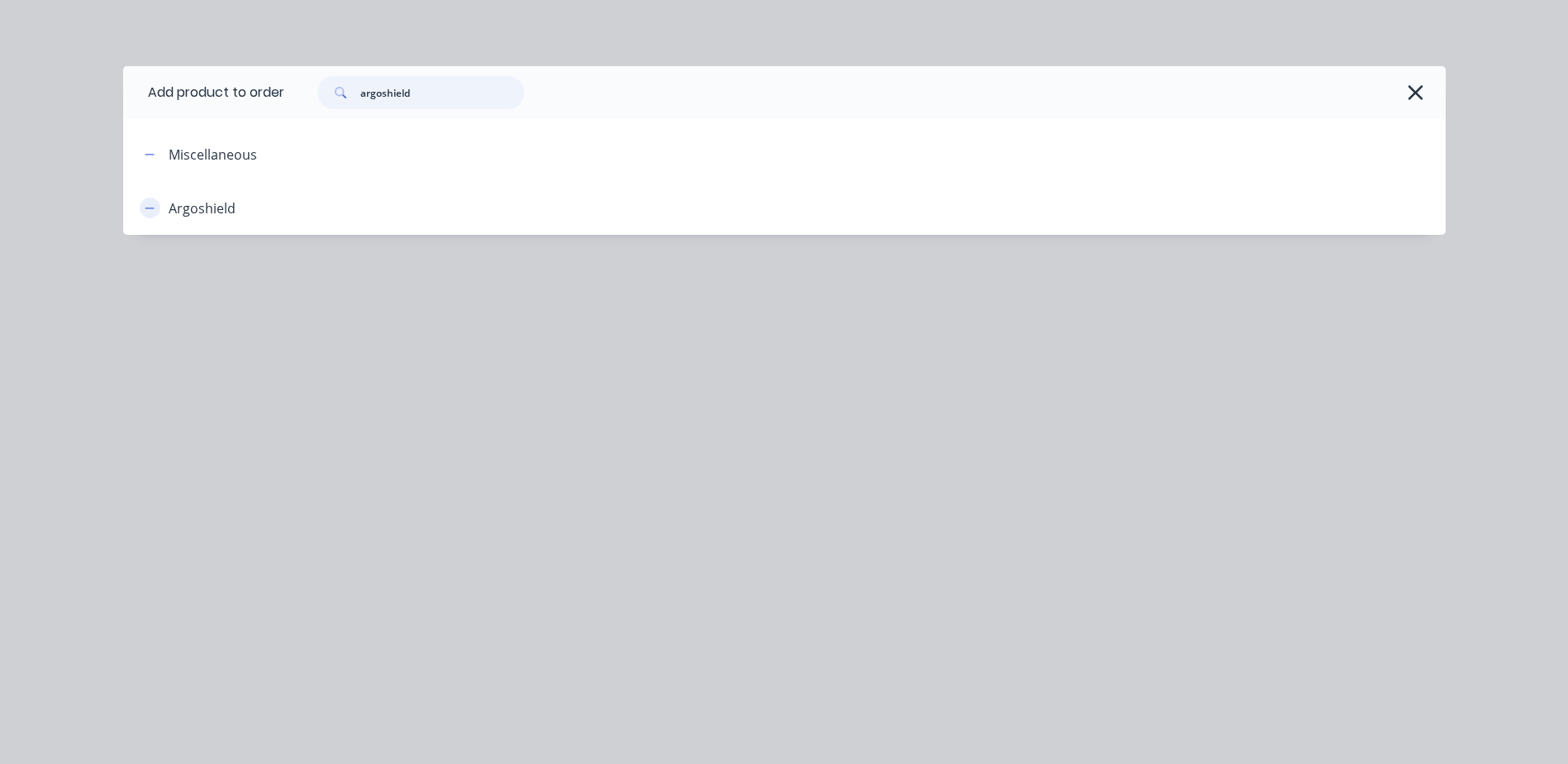
type input "argoshield"
click at [154, 210] on icon "button" at bounding box center [149, 208] width 10 height 12
click at [155, 210] on button "button" at bounding box center [149, 208] width 21 height 21
click at [182, 216] on div "Argoshield" at bounding box center [202, 208] width 67 height 20
click at [213, 205] on div "Argoshield" at bounding box center [202, 208] width 67 height 20
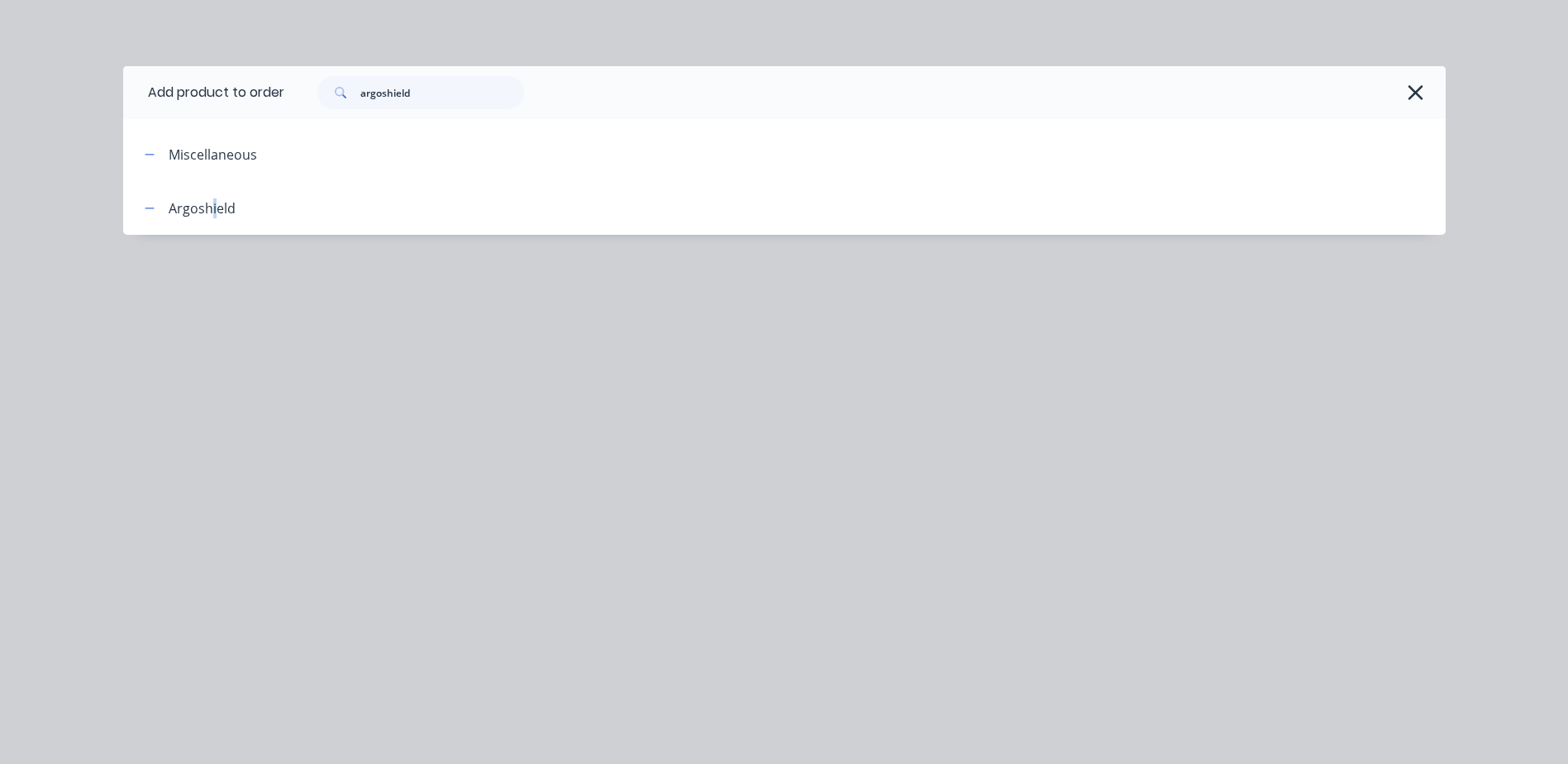
click at [213, 205] on div "Argoshield" at bounding box center [202, 208] width 67 height 20
click at [1413, 91] on icon "button" at bounding box center [1416, 93] width 15 height 15
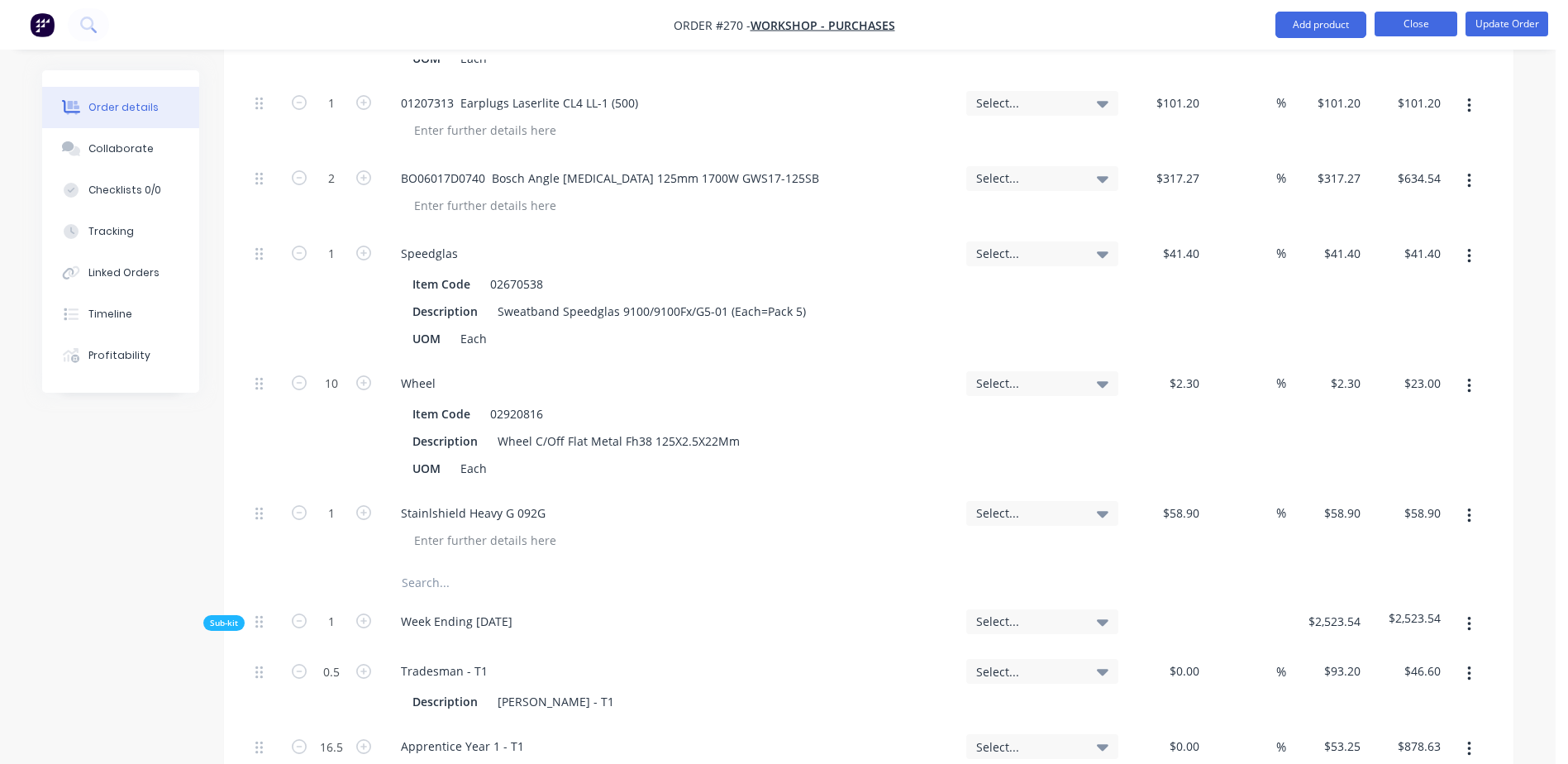
click at [1404, 21] on button "Close" at bounding box center [1416, 24] width 83 height 25
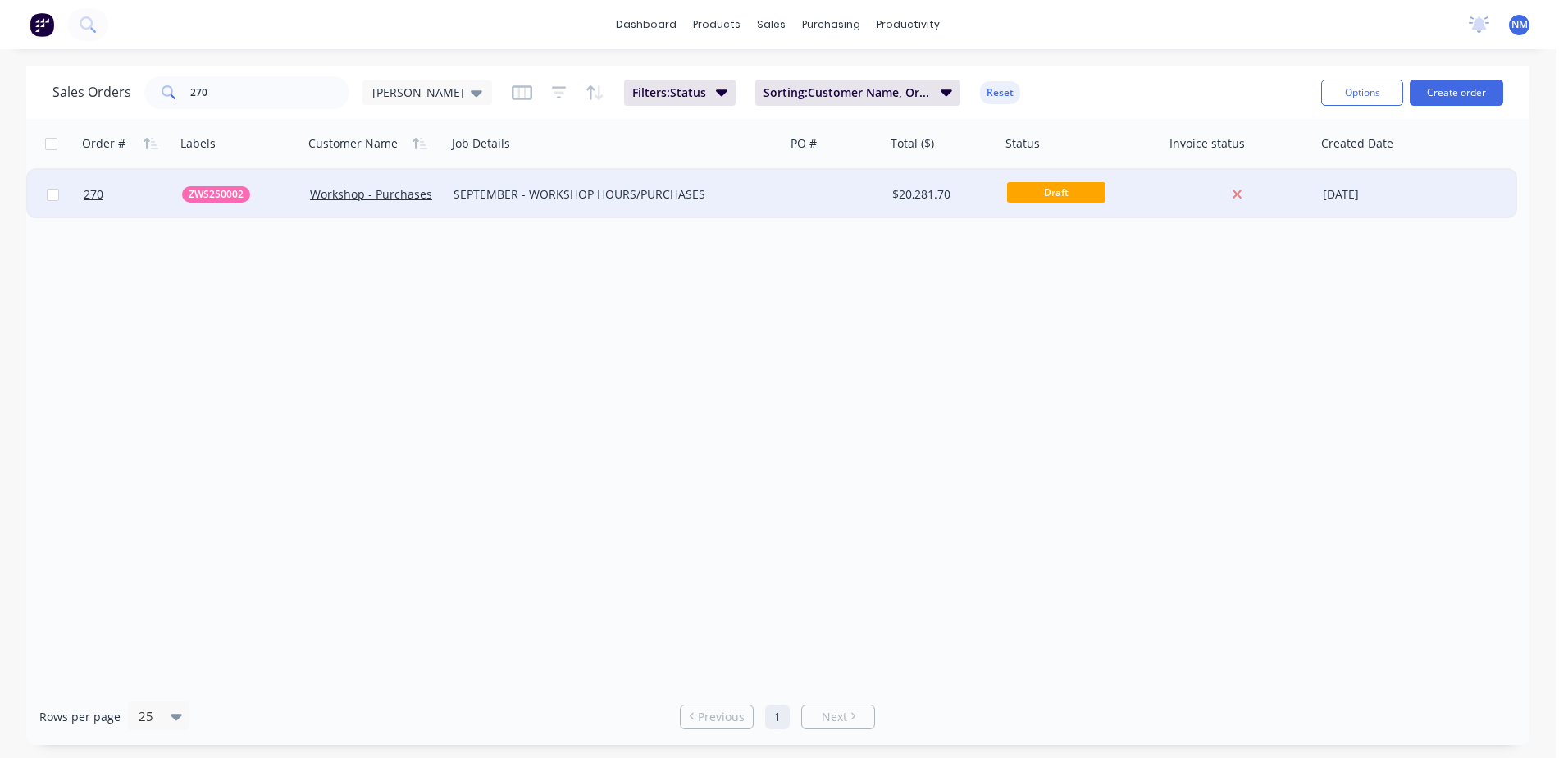
click at [795, 191] on div at bounding box center [836, 194] width 100 height 49
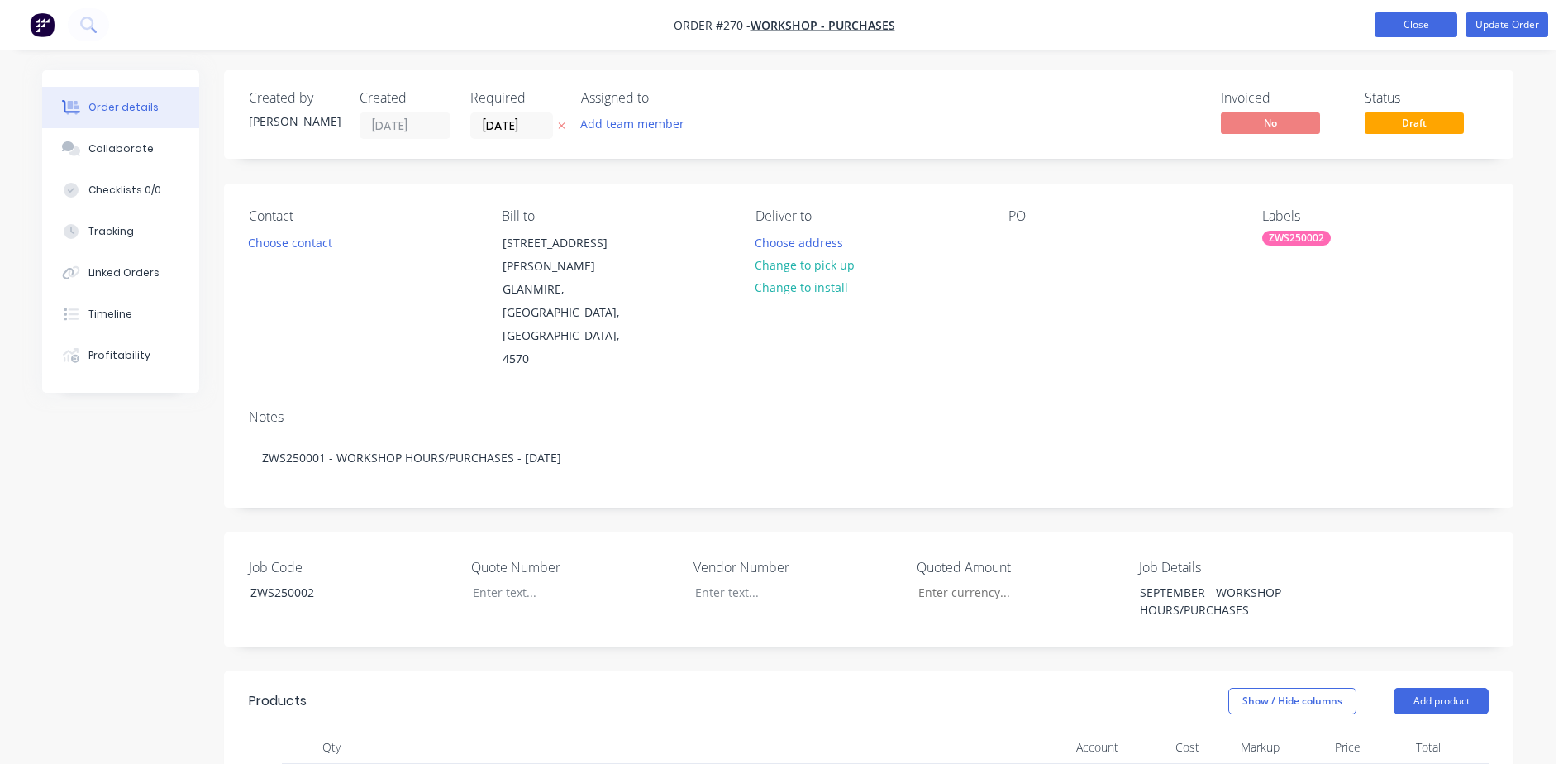
click at [1390, 27] on button "Close" at bounding box center [1416, 25] width 83 height 25
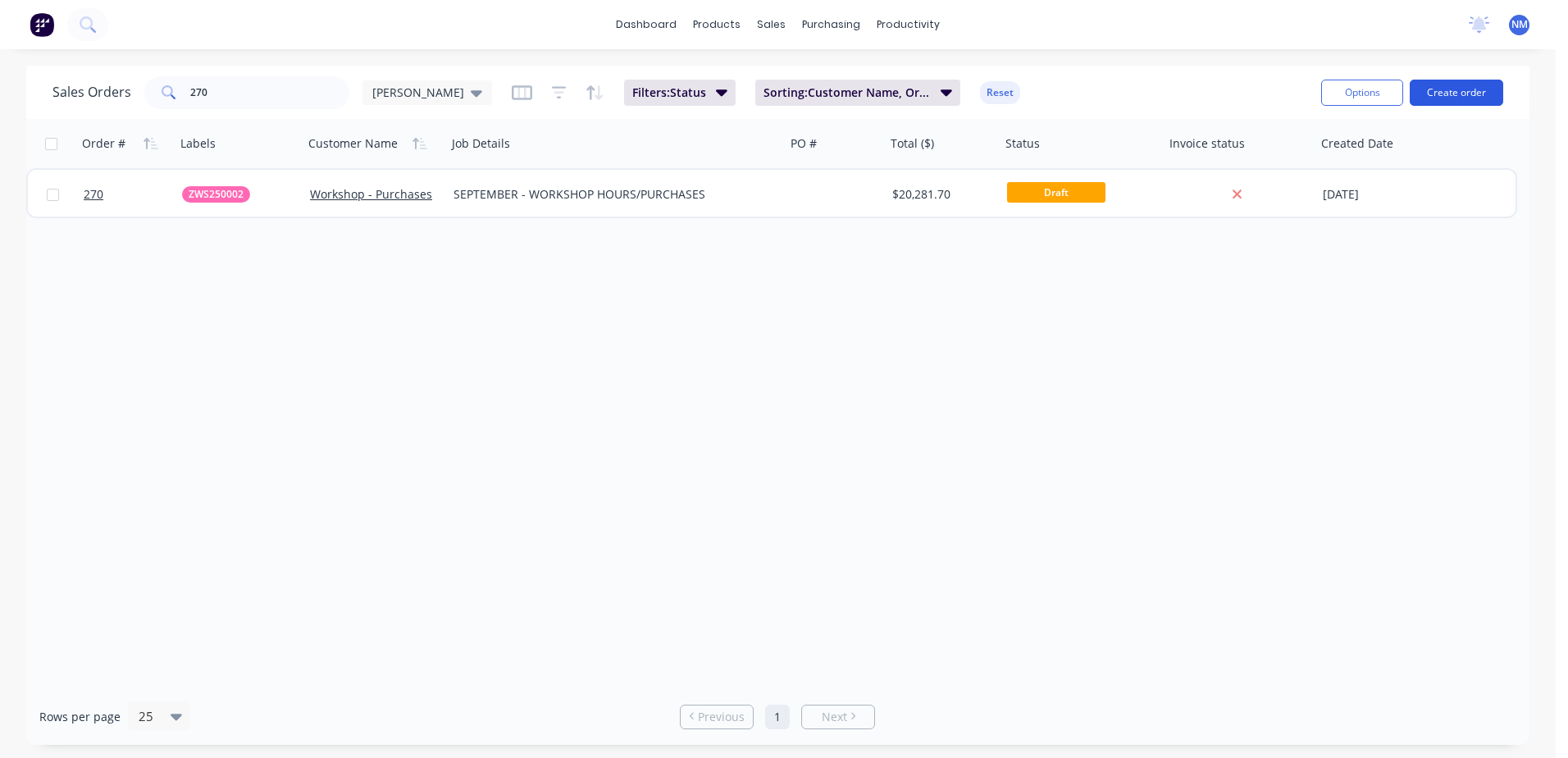
click at [1449, 96] on button "Create order" at bounding box center [1457, 93] width 94 height 26
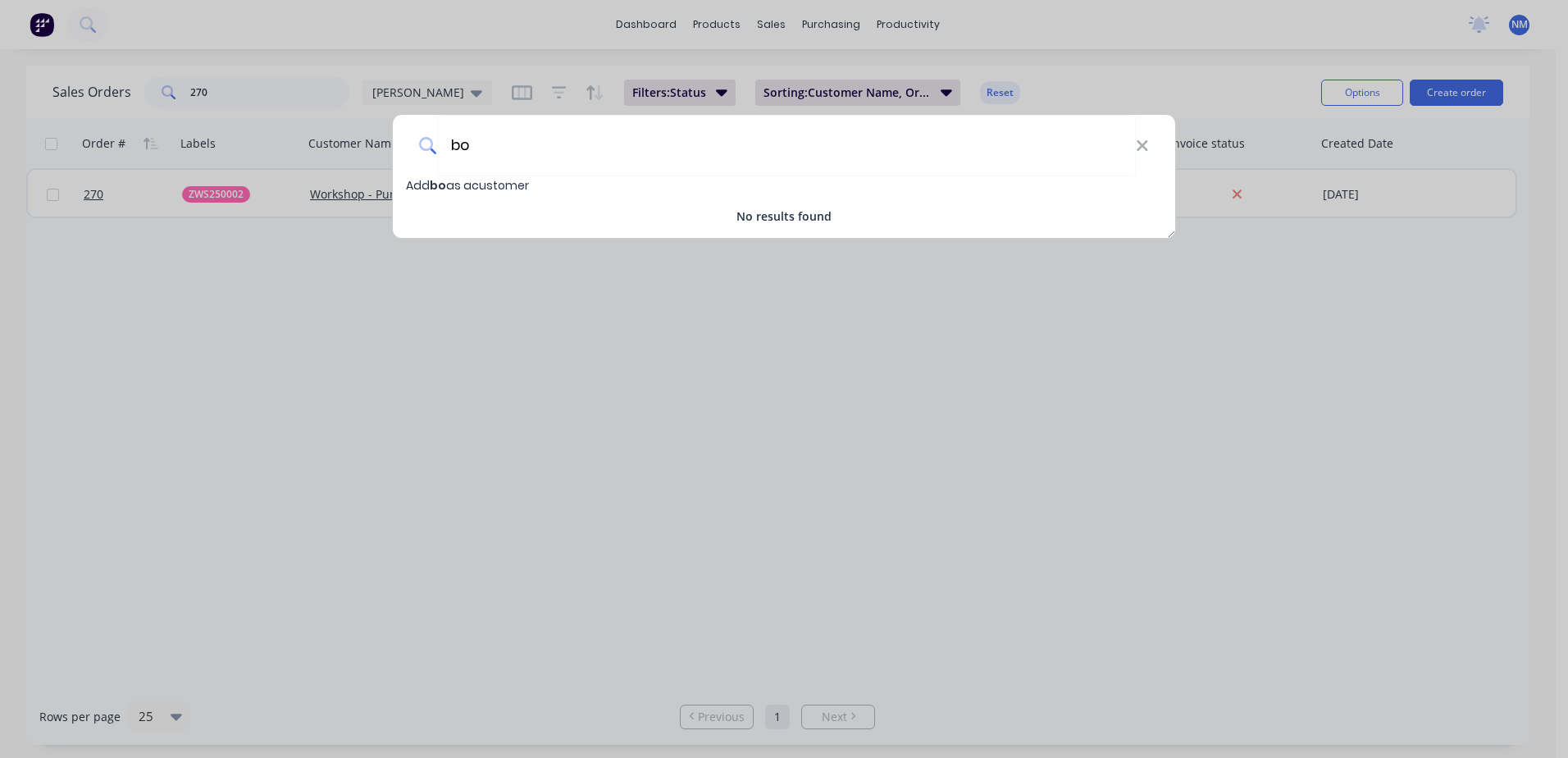
type input "b"
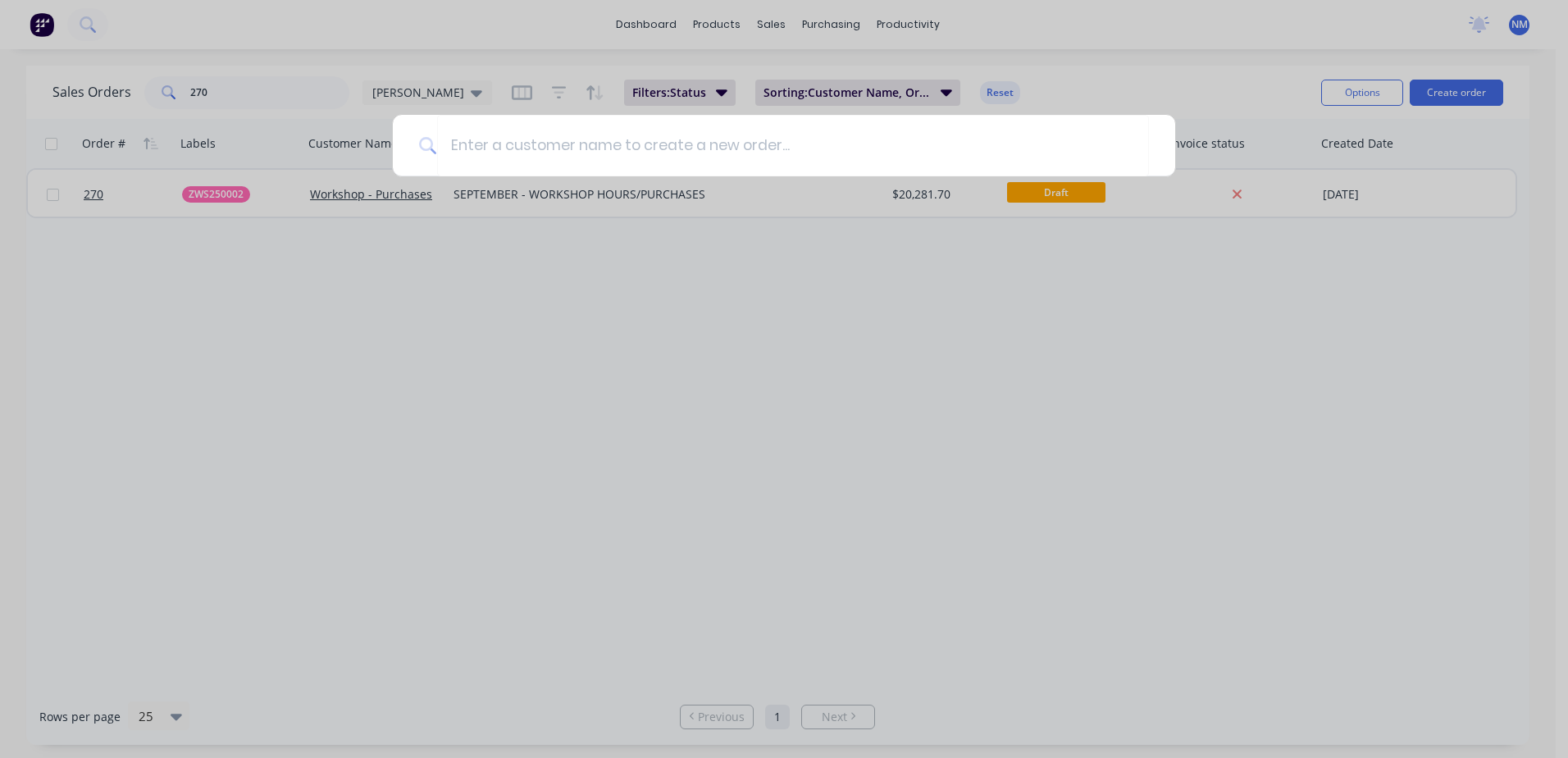
click at [926, 375] on div at bounding box center [784, 379] width 1568 height 758
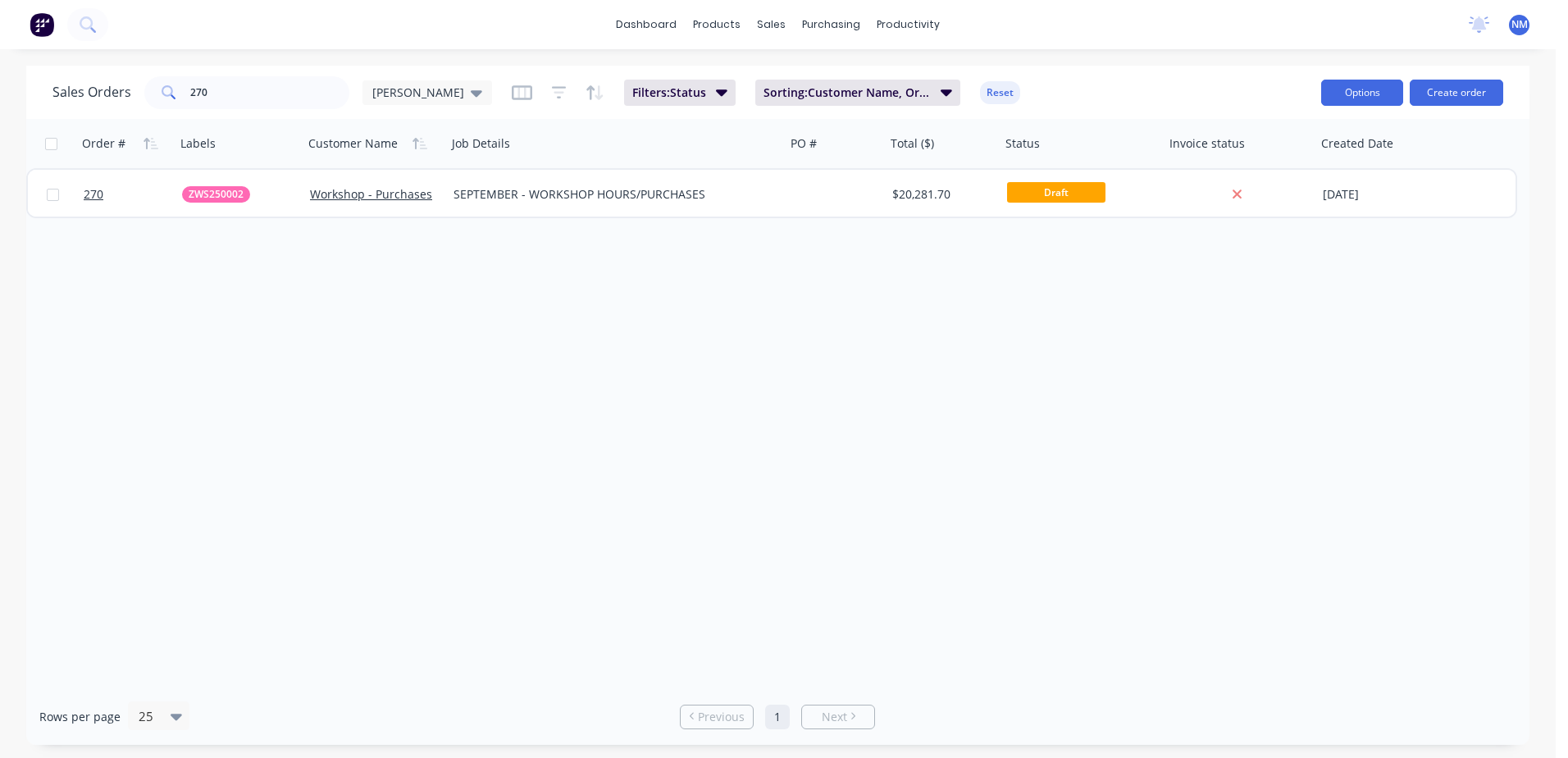
click at [1344, 97] on button "Options" at bounding box center [1362, 93] width 82 height 26
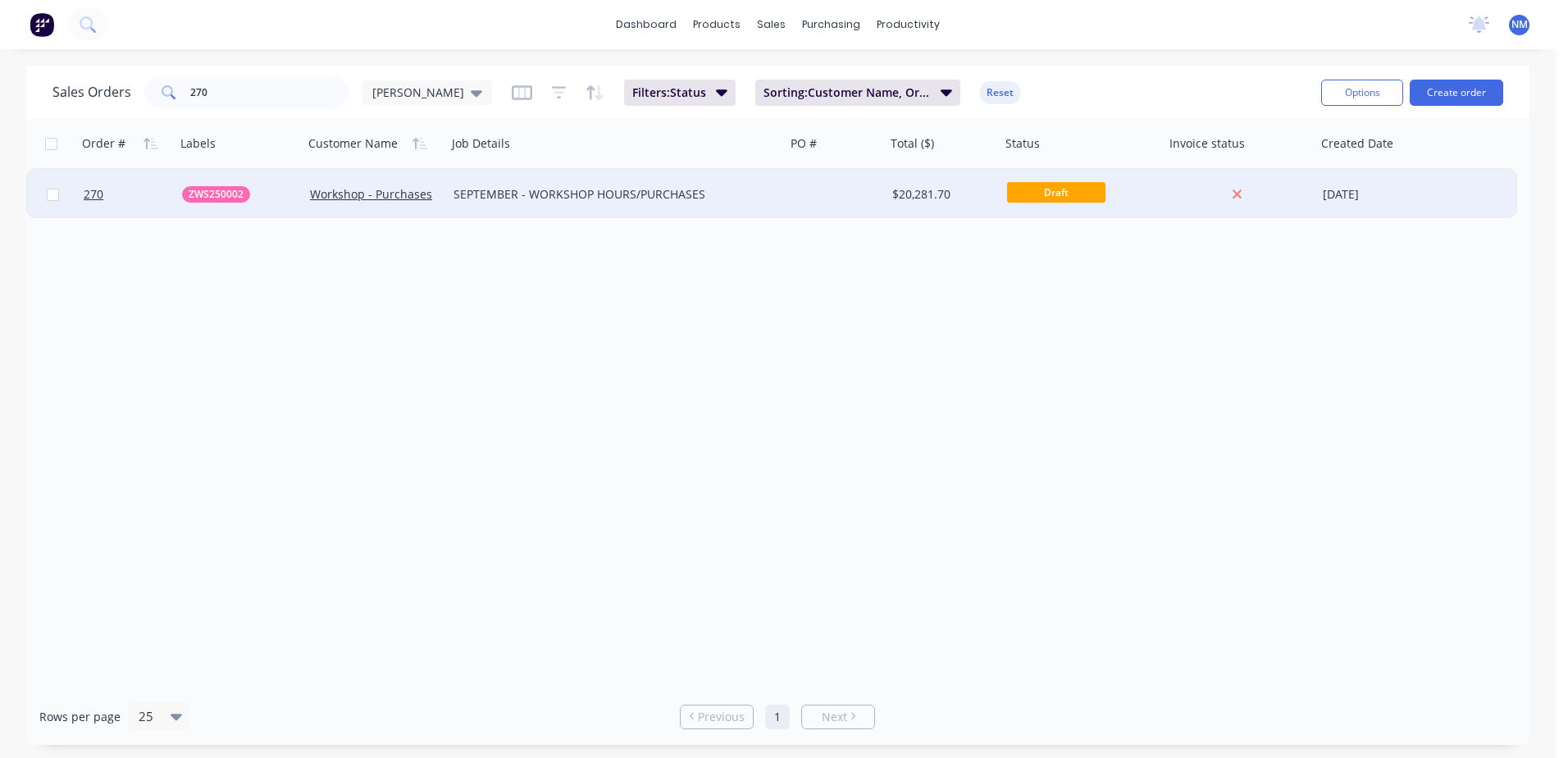
click at [852, 201] on div at bounding box center [836, 194] width 100 height 49
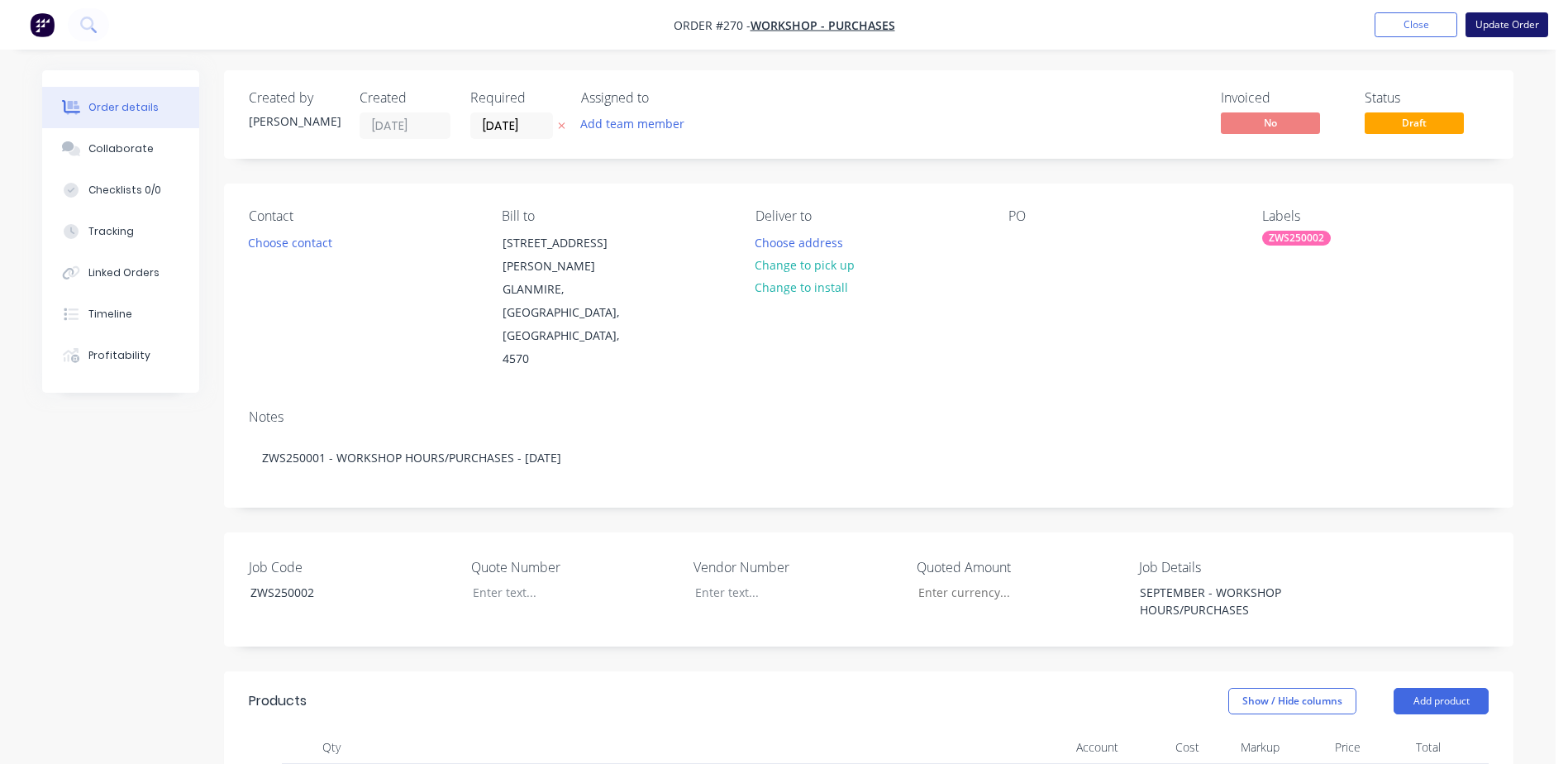
click at [1505, 27] on button "Update Order" at bounding box center [1507, 25] width 83 height 25
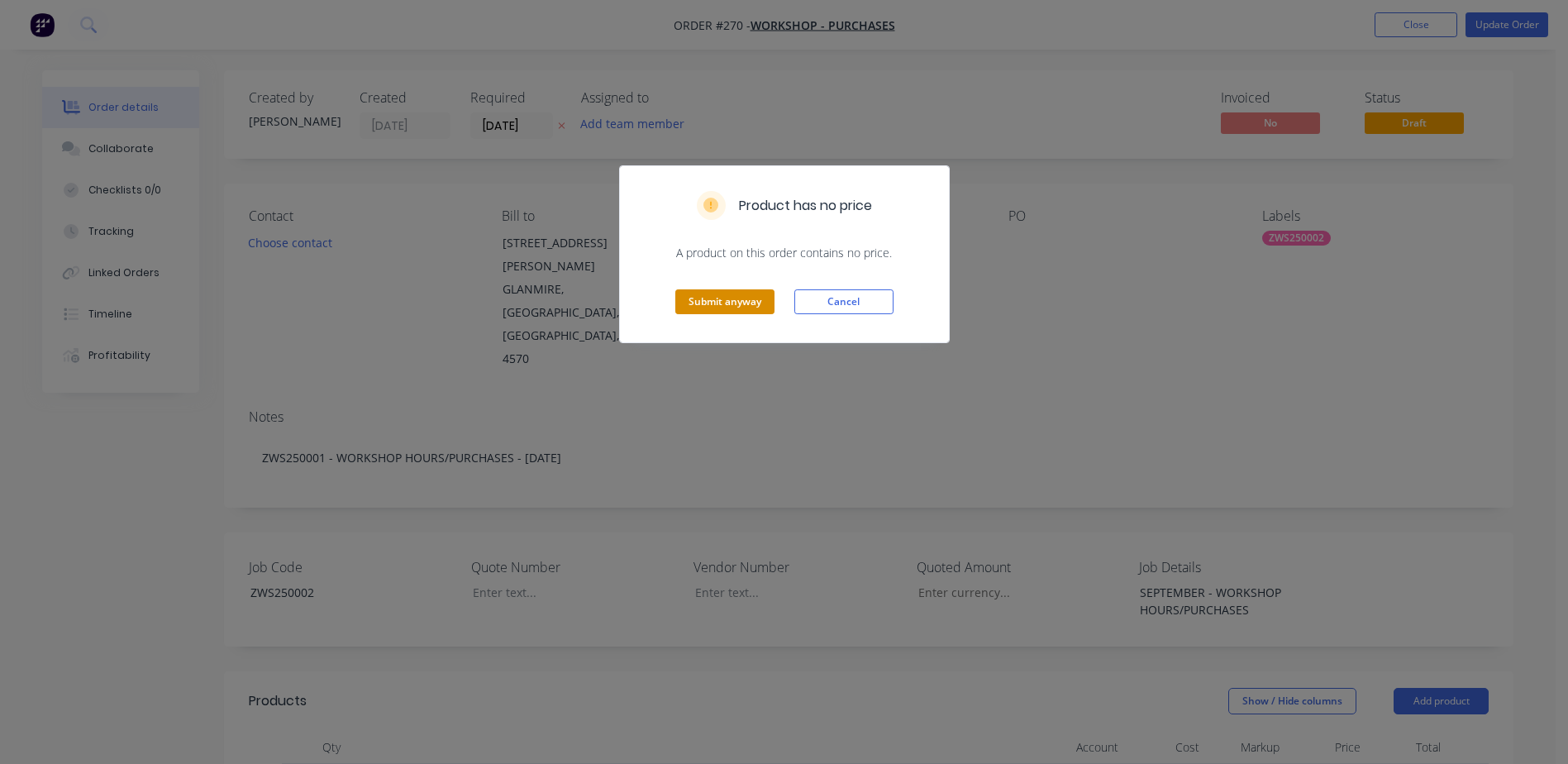
click at [723, 303] on button "Submit anyway" at bounding box center [725, 302] width 100 height 25
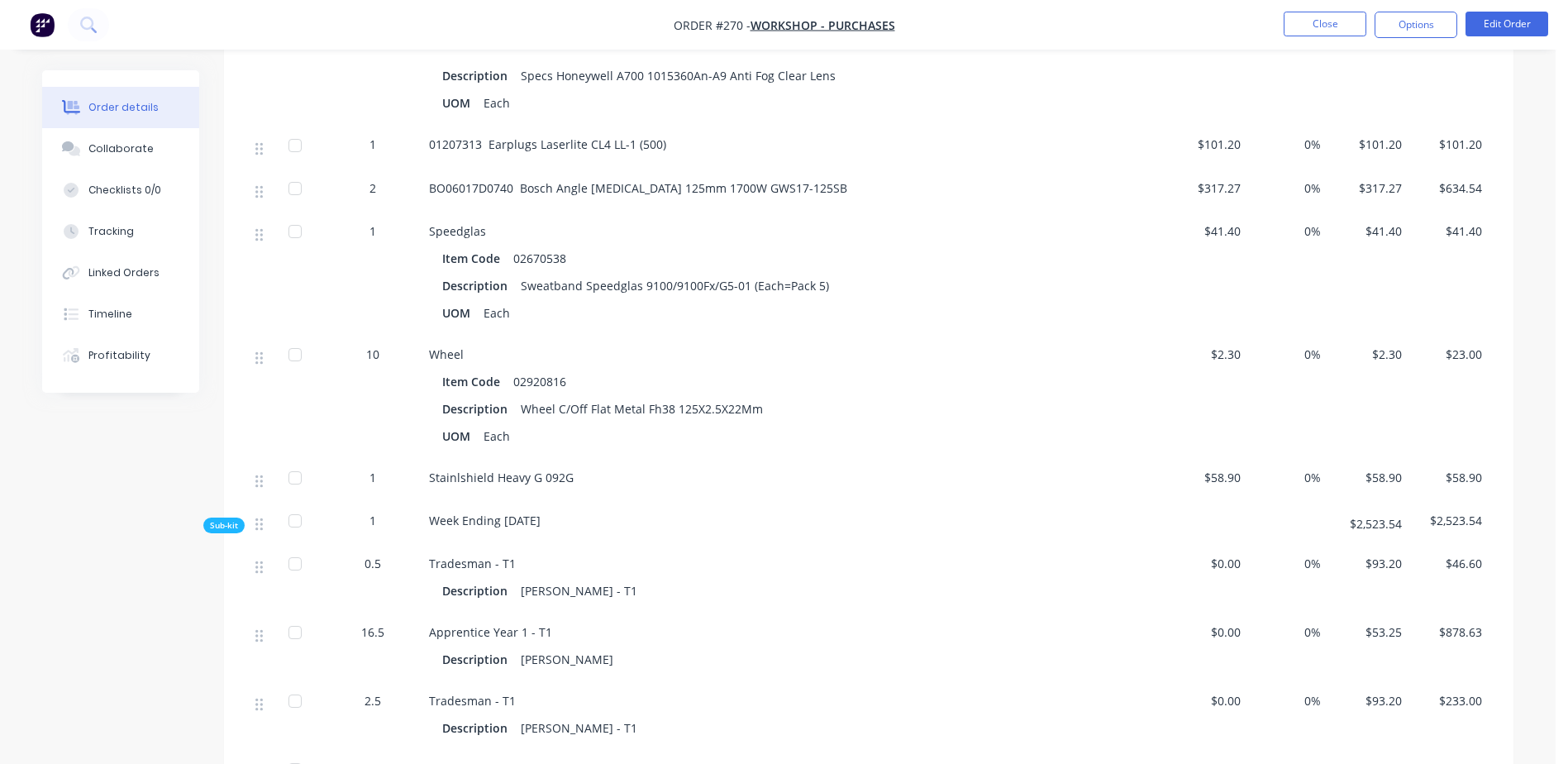
scroll to position [910, 0]
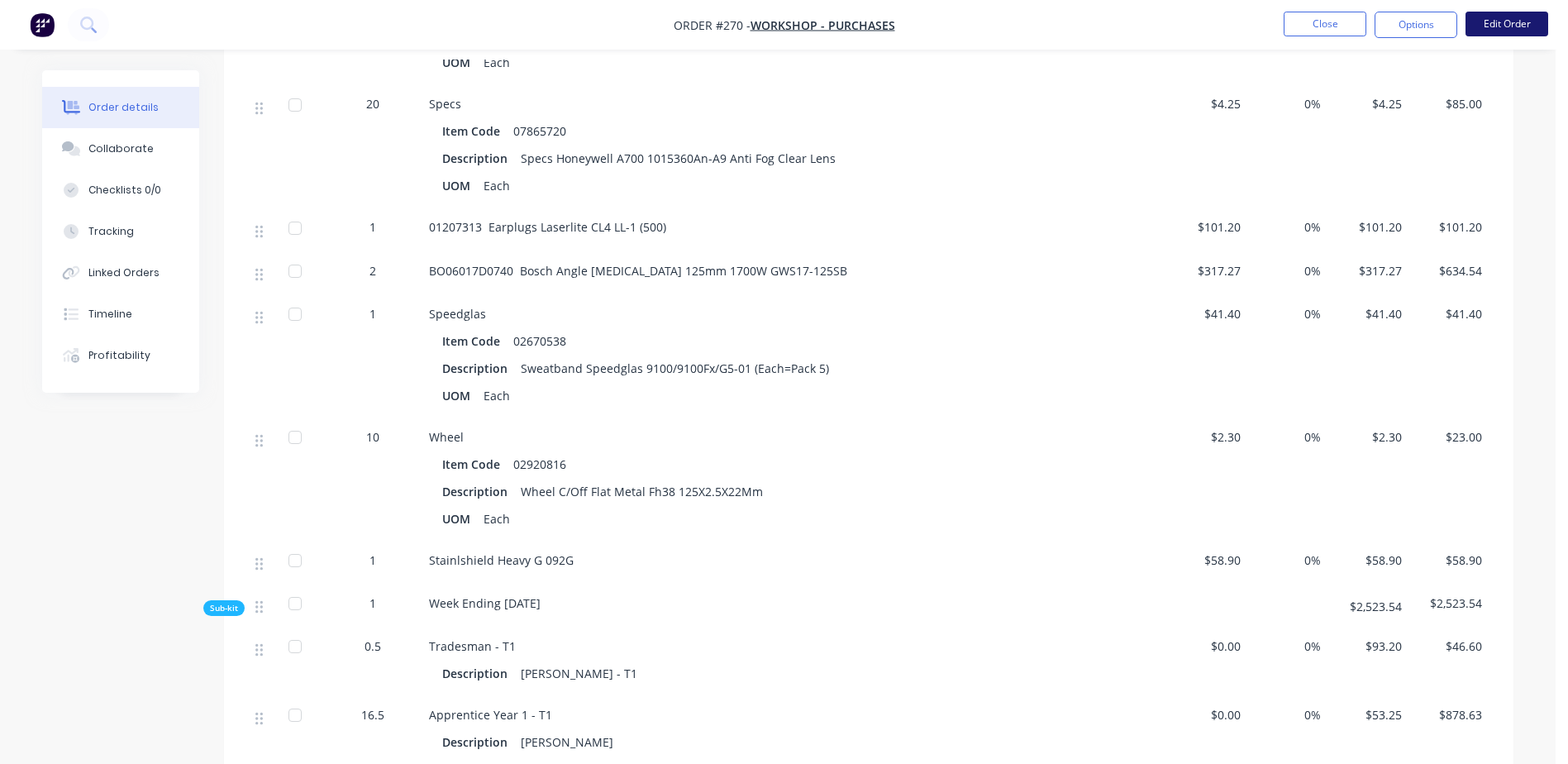
click at [1517, 22] on button "Edit Order" at bounding box center [1507, 24] width 83 height 25
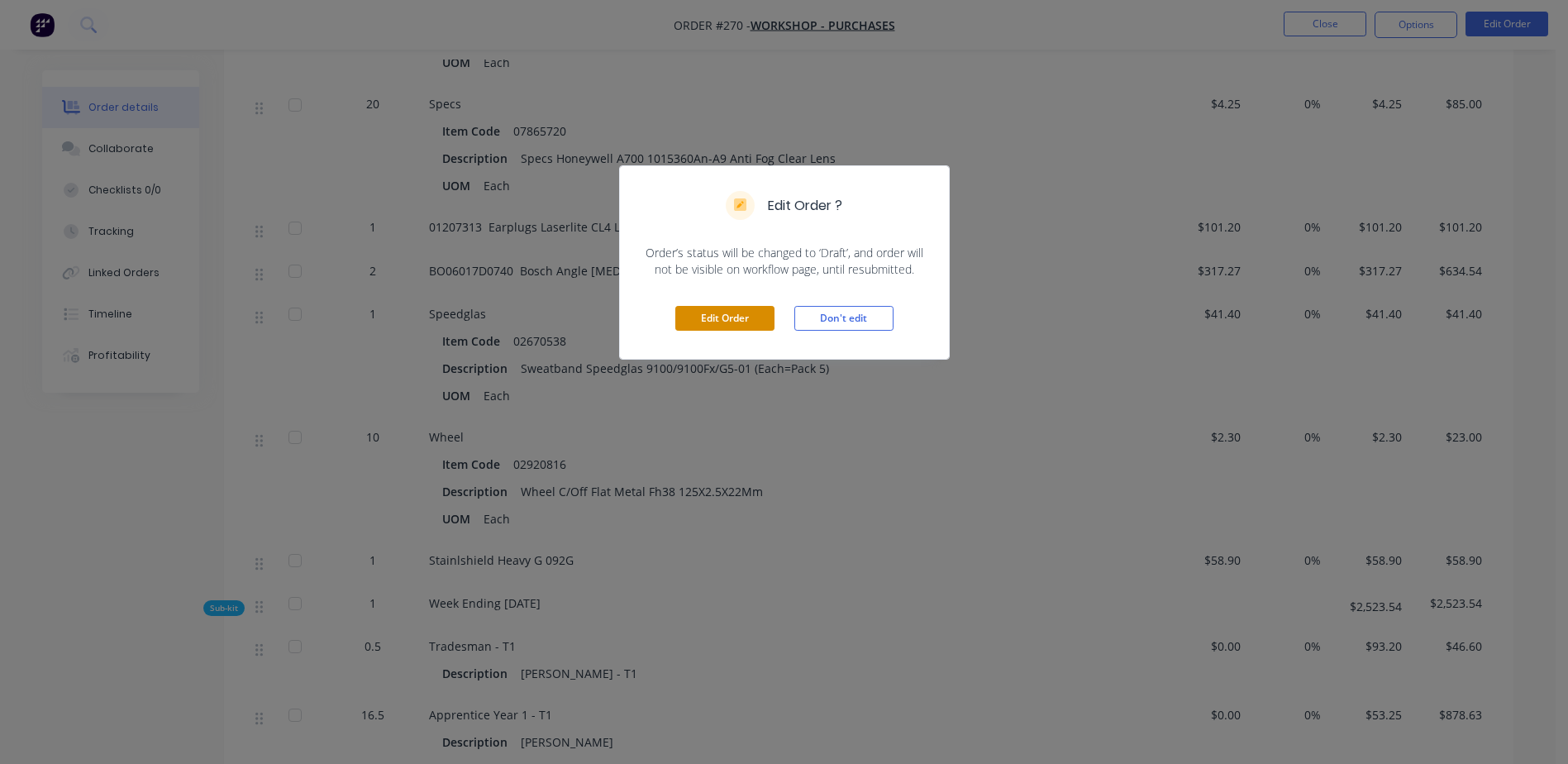
click at [701, 309] on button "Edit Order" at bounding box center [725, 319] width 100 height 25
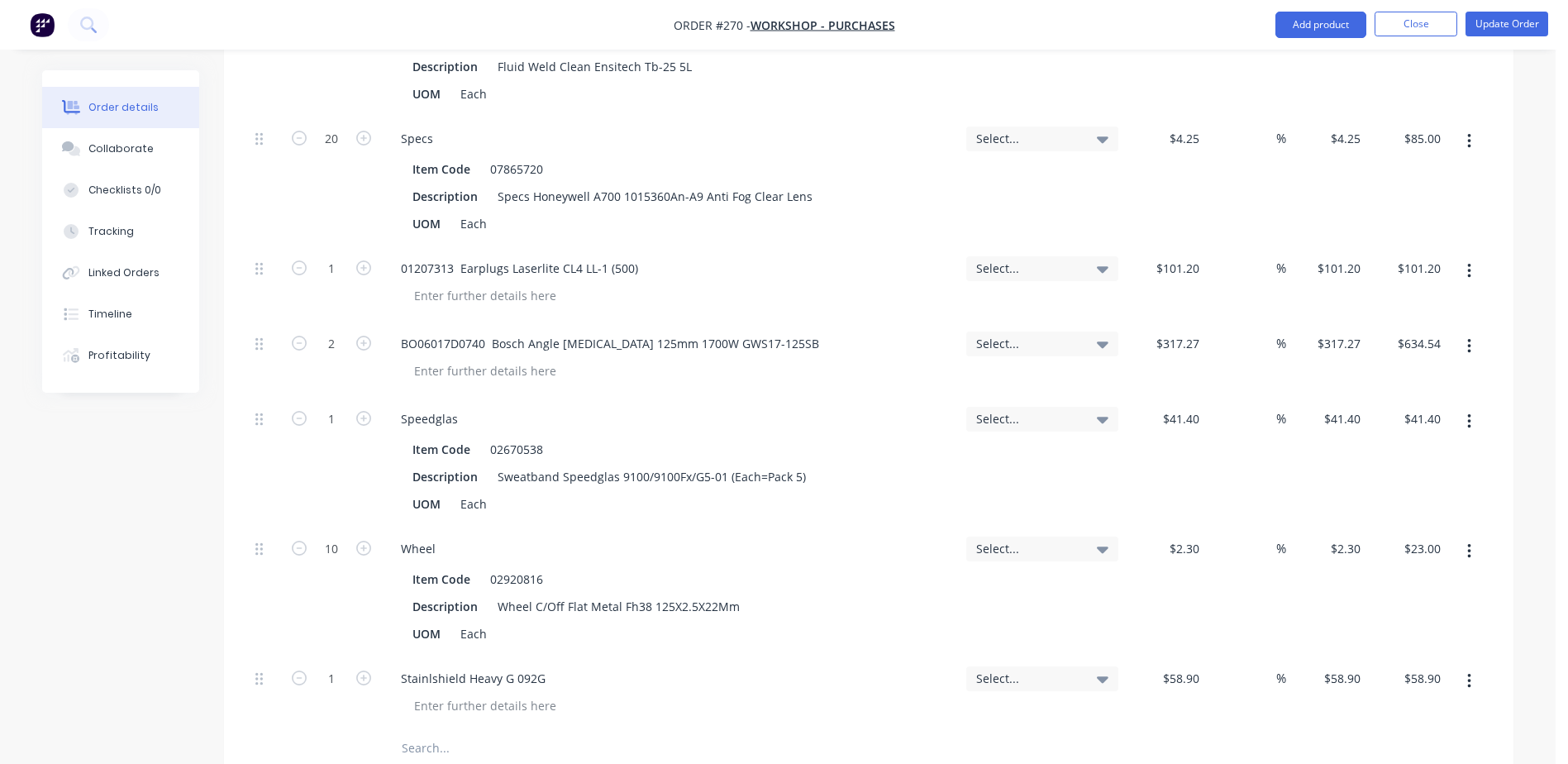
scroll to position [1324, 0]
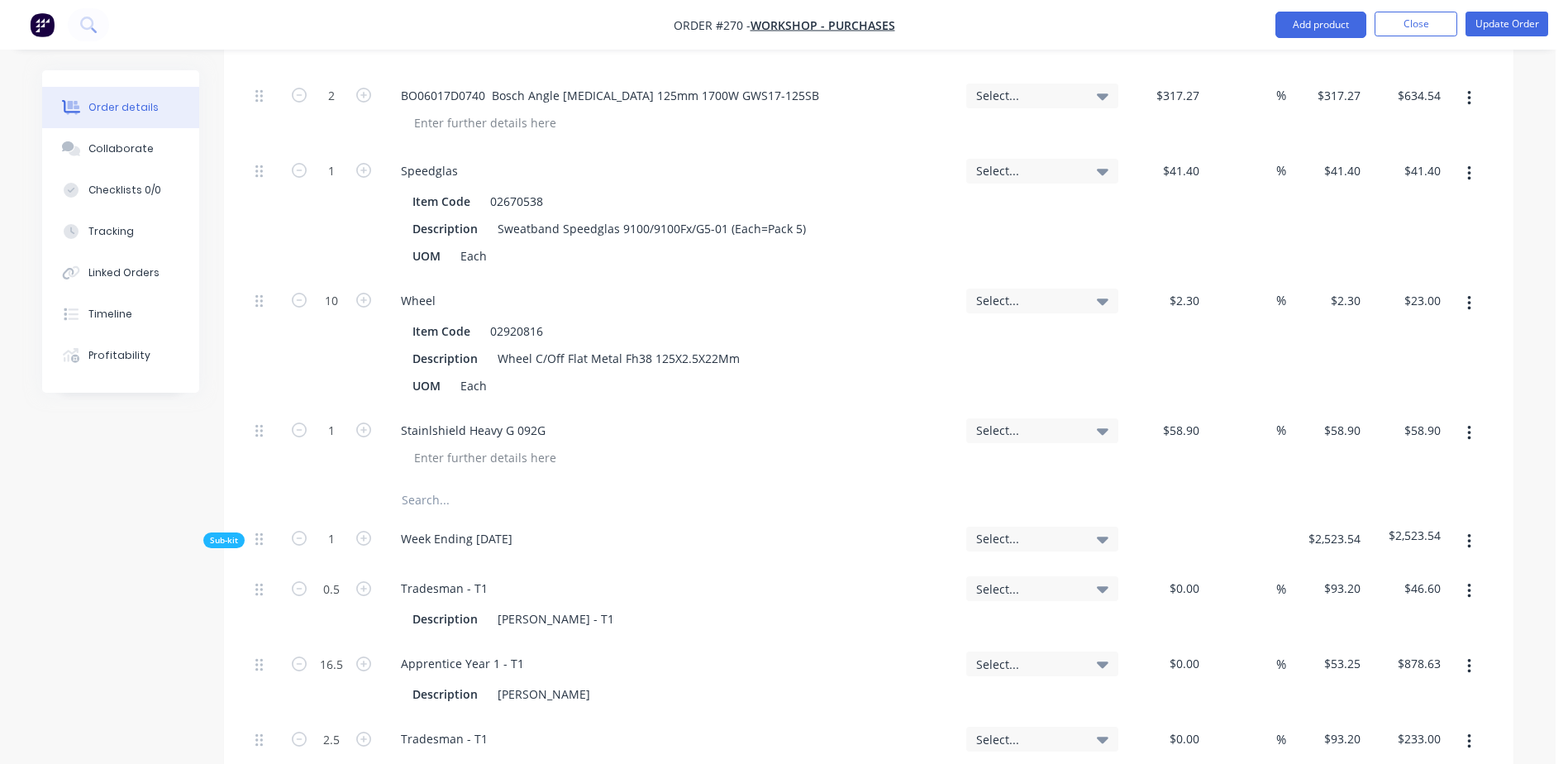
click at [412, 484] on input "text" at bounding box center [566, 501] width 330 height 33
type input "0"
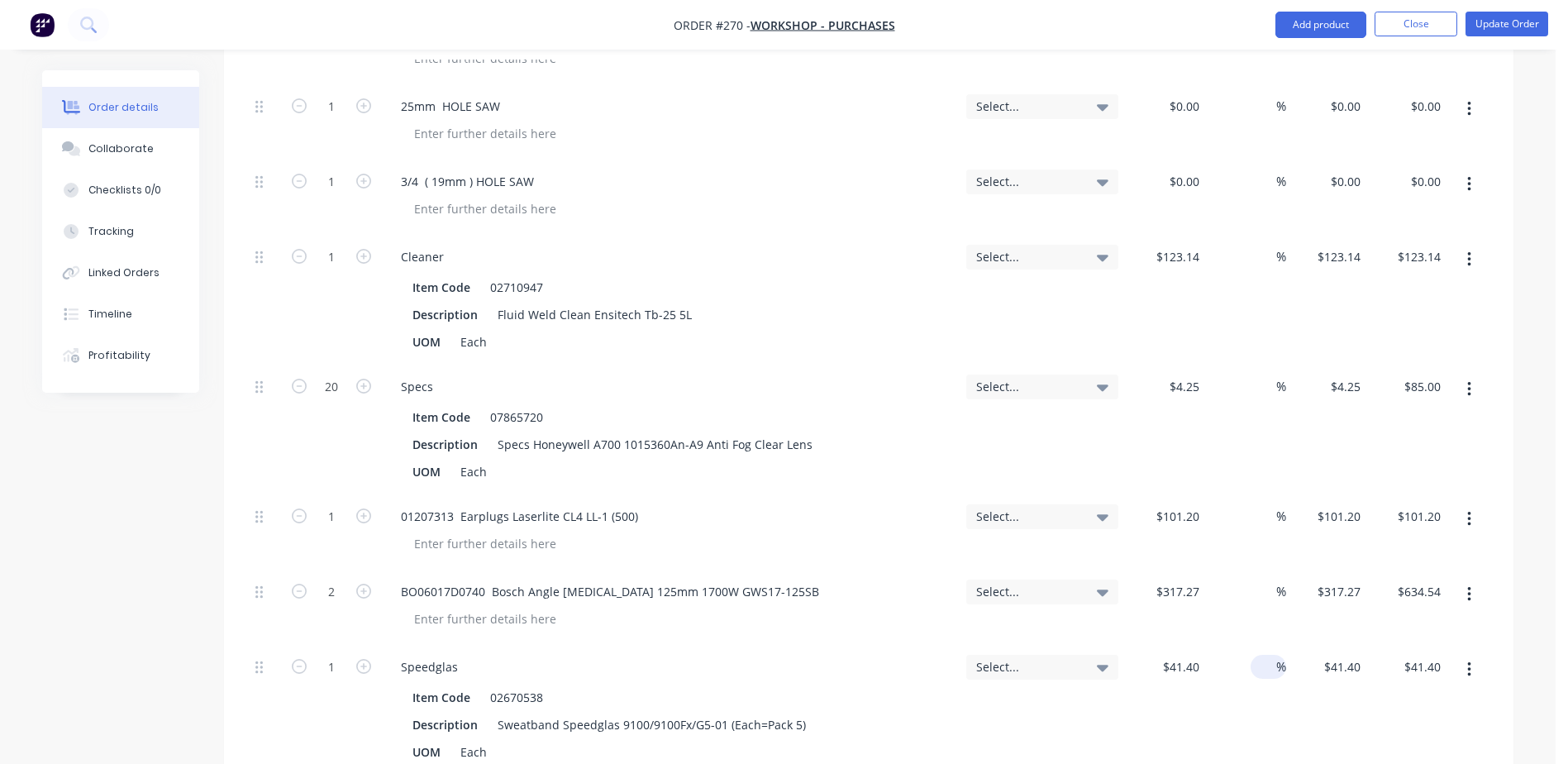
scroll to position [1075, 0]
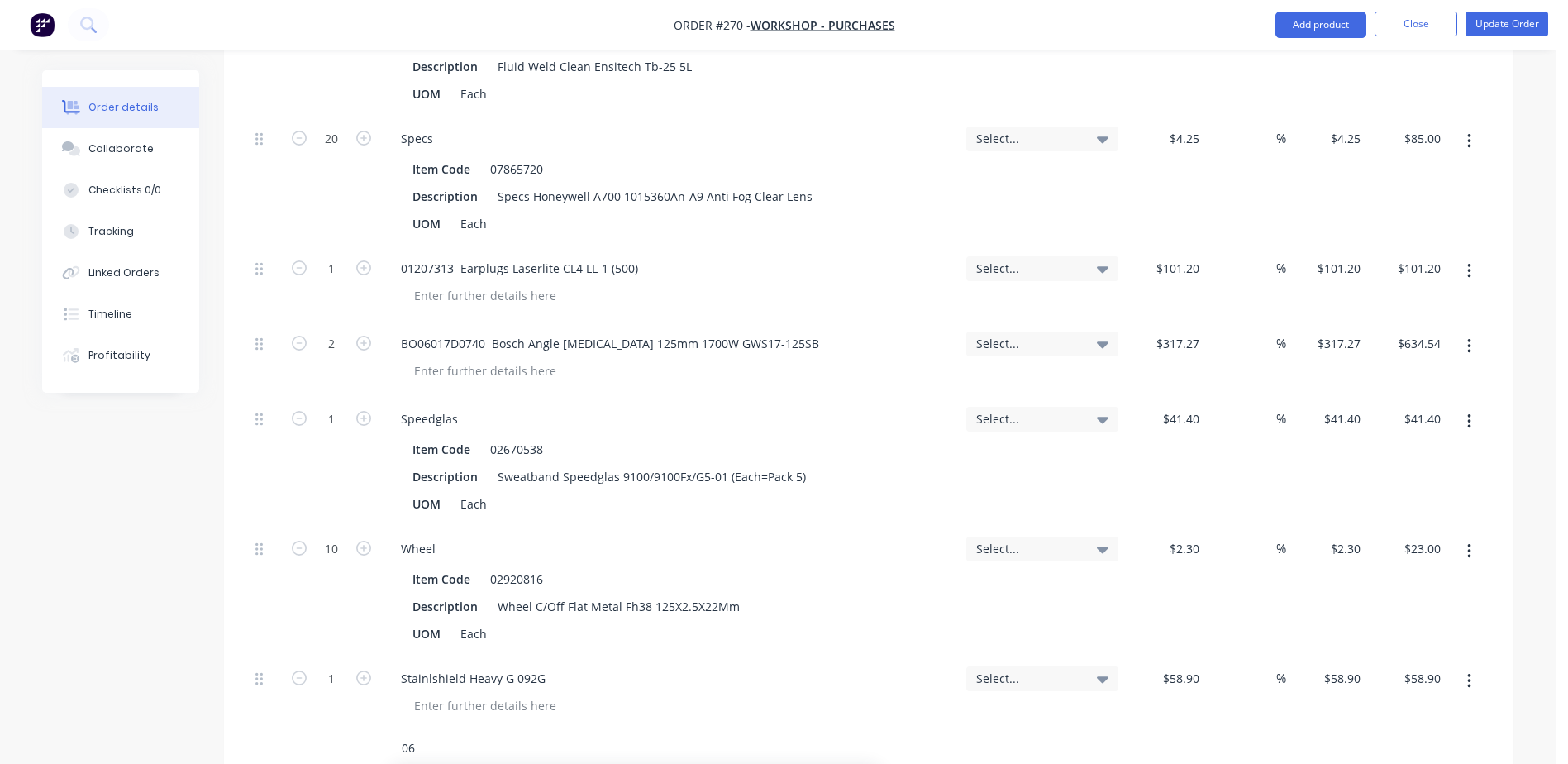
type input "0"
click at [1504, 28] on button "Update Order" at bounding box center [1507, 24] width 83 height 25
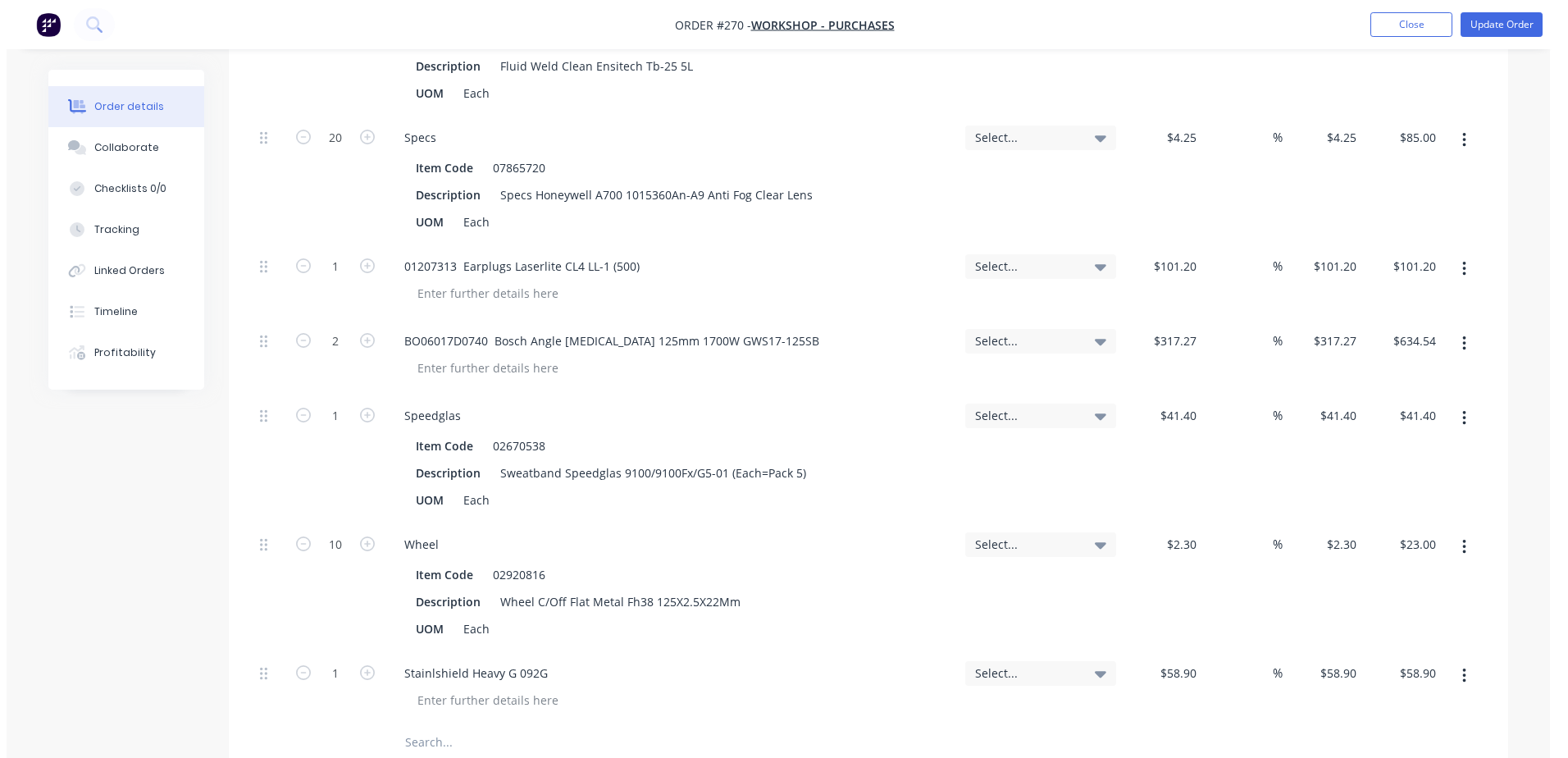
scroll to position [0, 0]
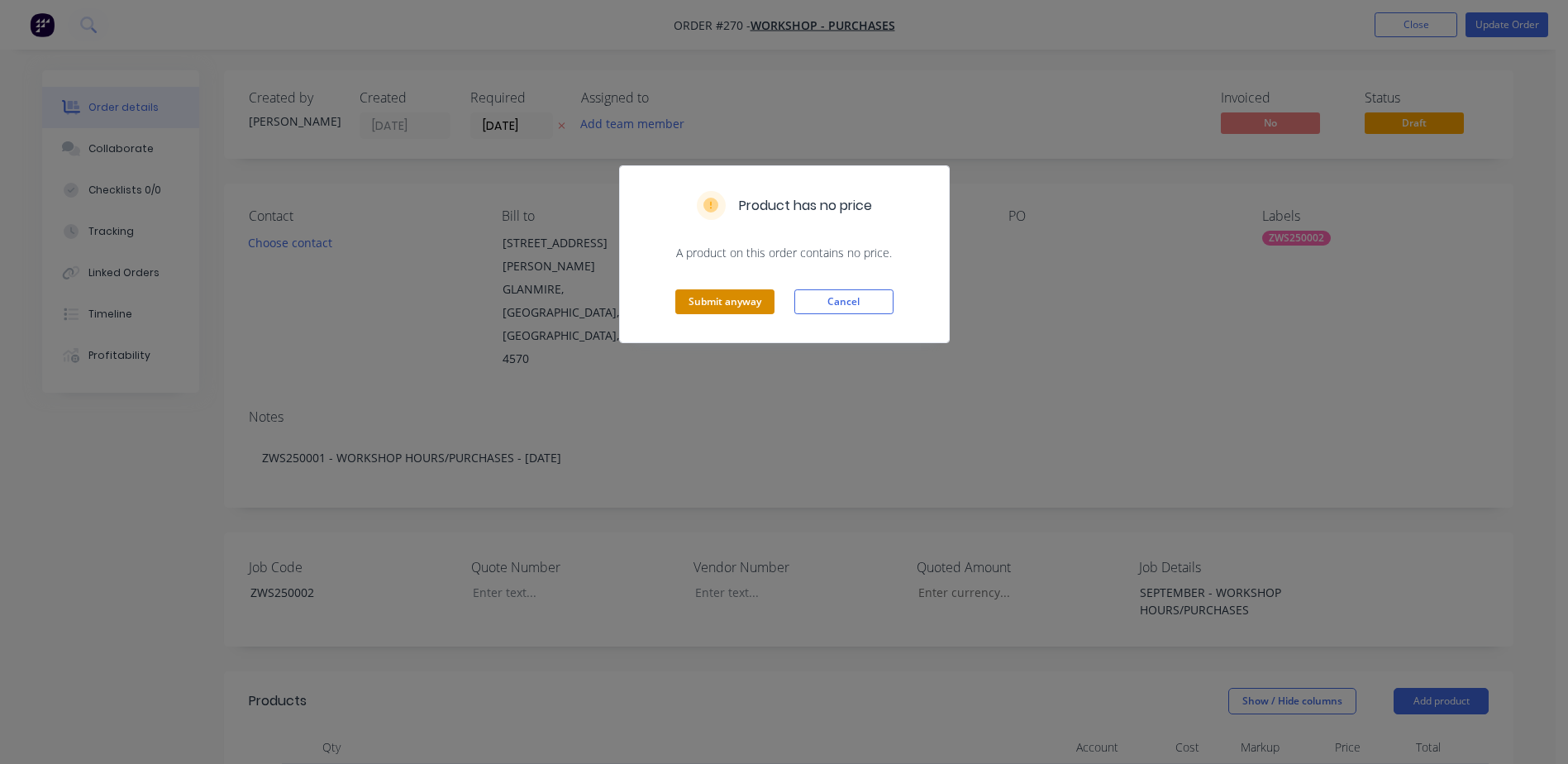
click at [735, 307] on button "Submit anyway" at bounding box center [725, 302] width 100 height 25
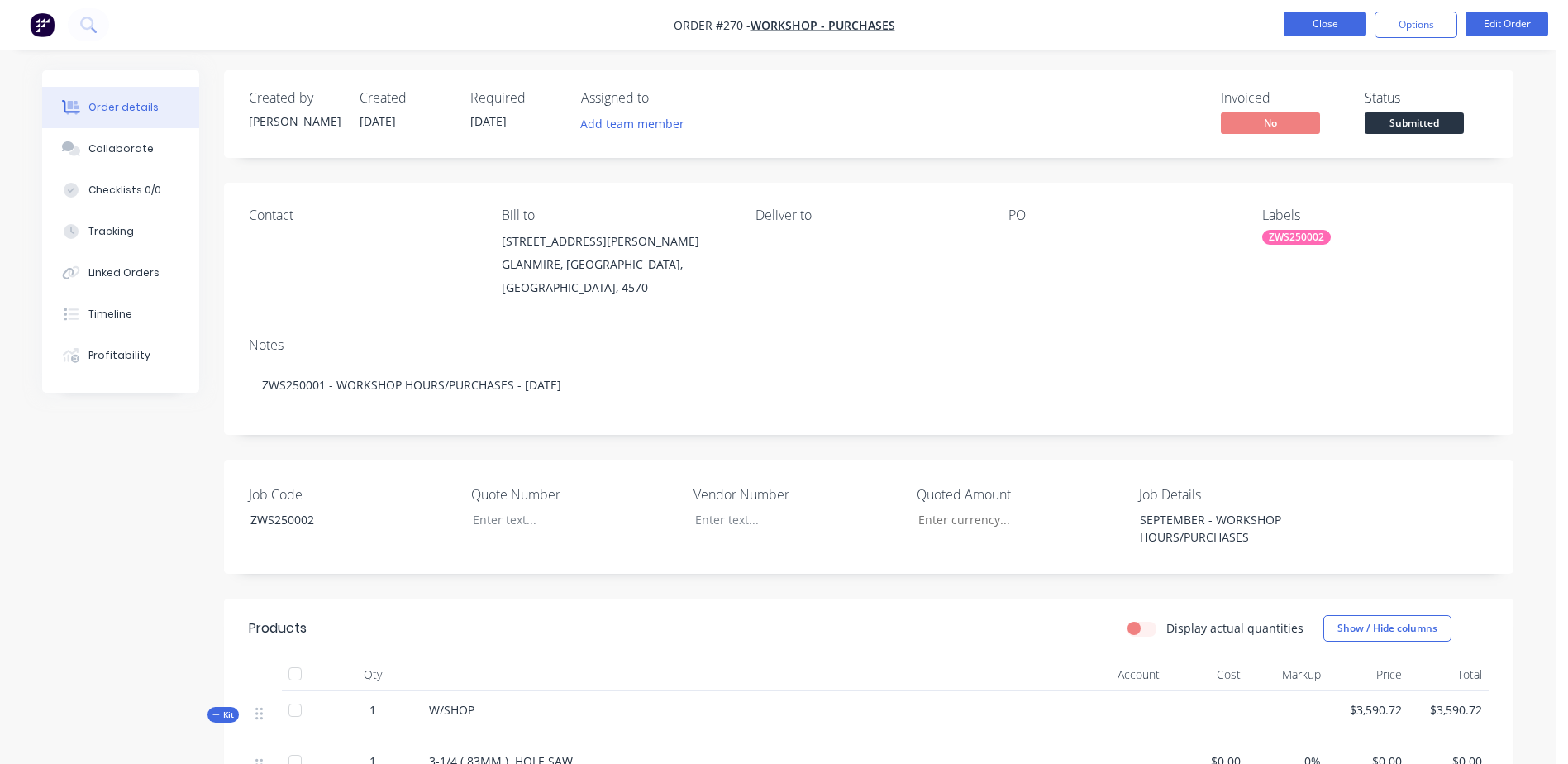
click at [1330, 17] on button "Close" at bounding box center [1326, 24] width 83 height 25
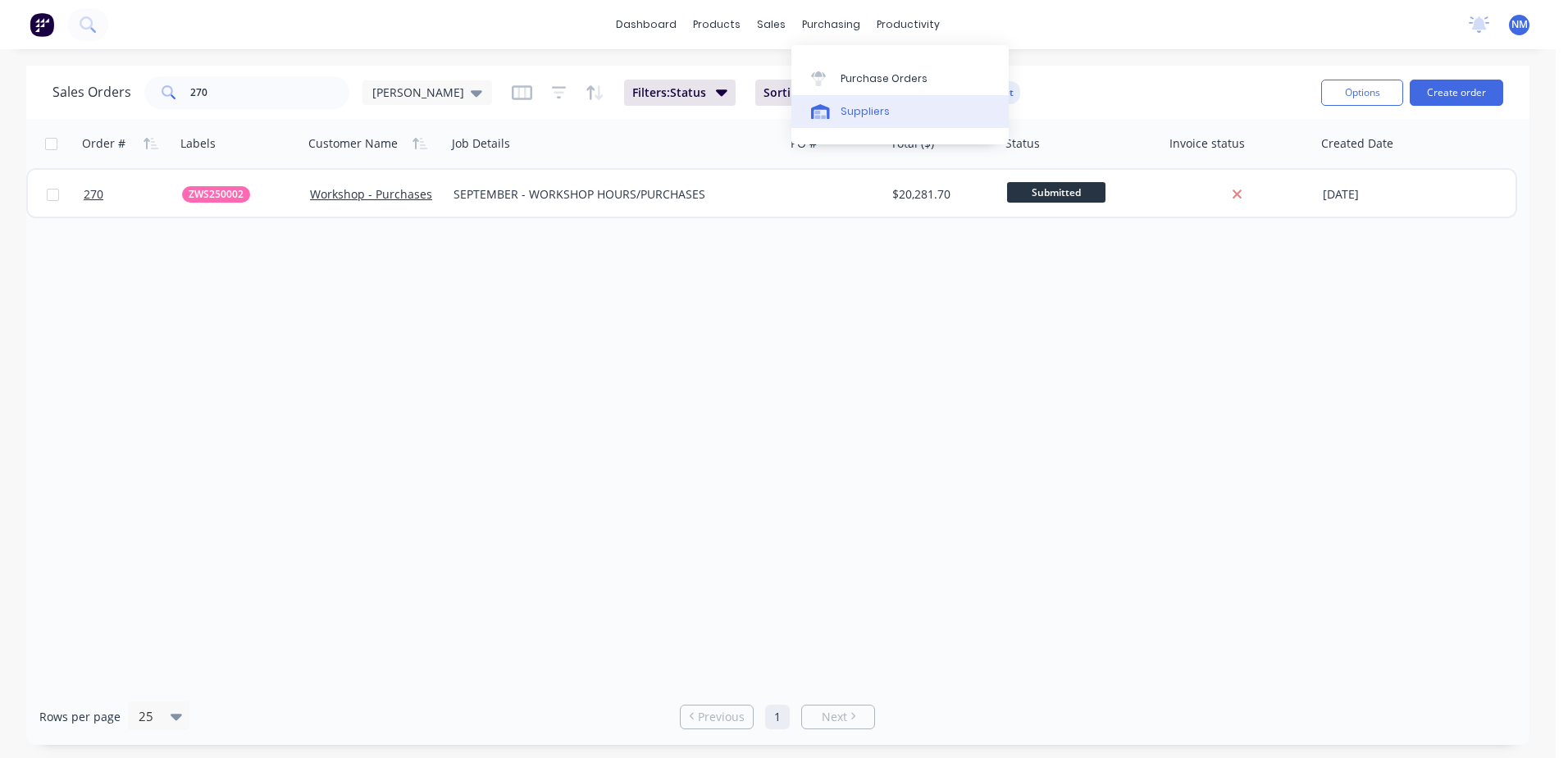
click at [870, 109] on div "Suppliers" at bounding box center [866, 111] width 49 height 15
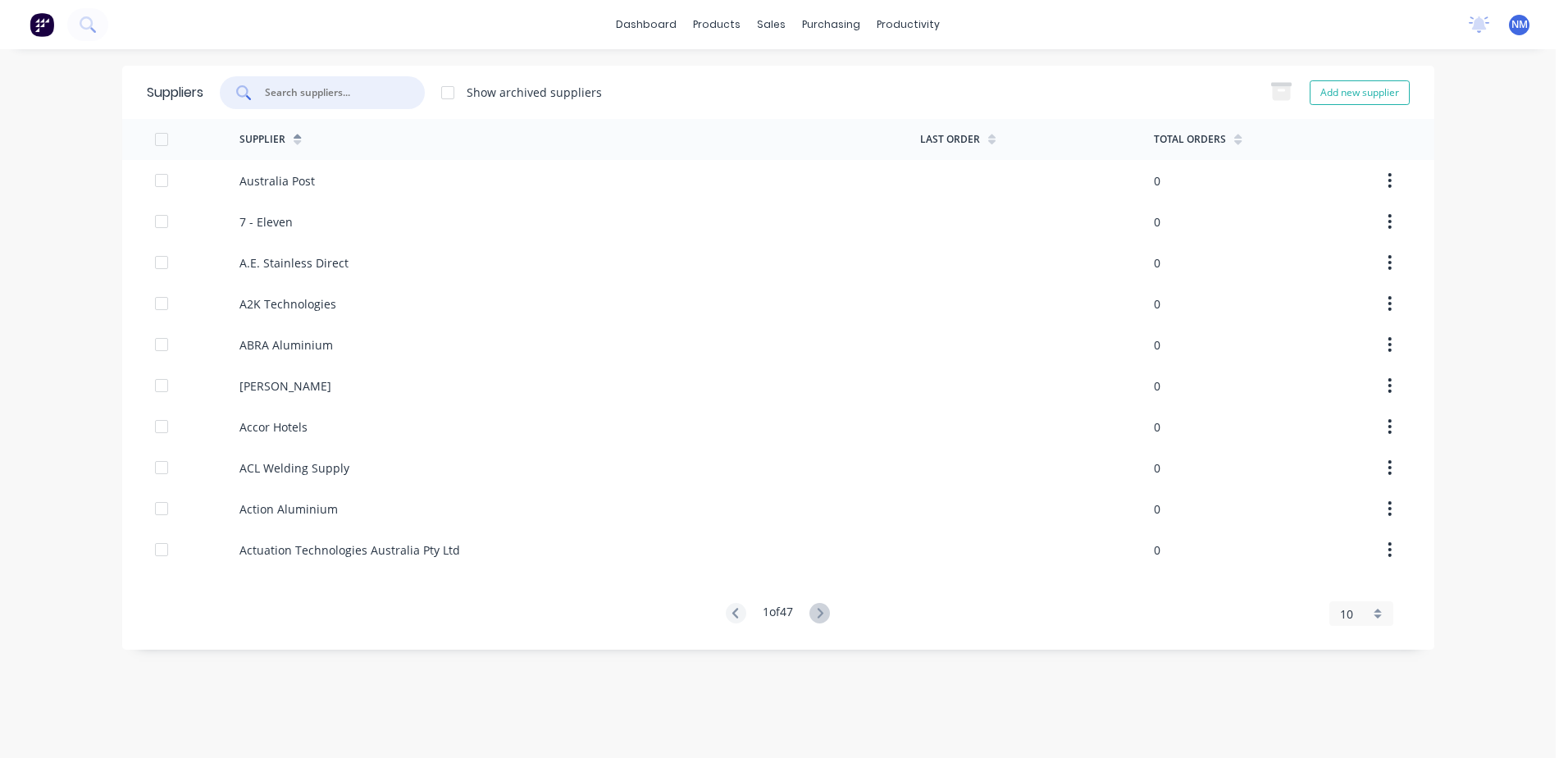
click at [344, 95] on input "text" at bounding box center [331, 93] width 136 height 16
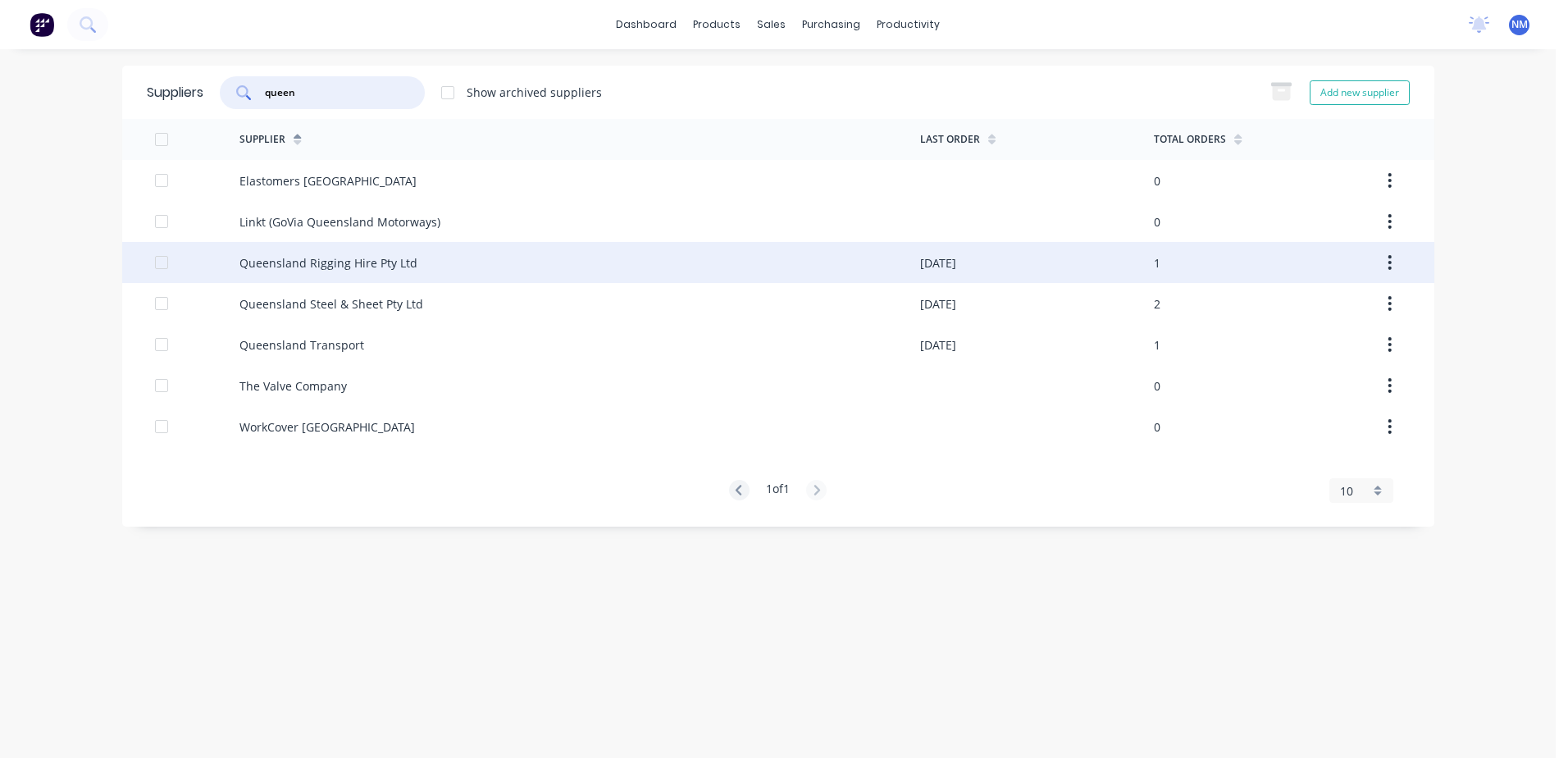
type input "queen"
click at [446, 264] on div "Queensland Rigging Hire Pty Ltd" at bounding box center [580, 263] width 681 height 41
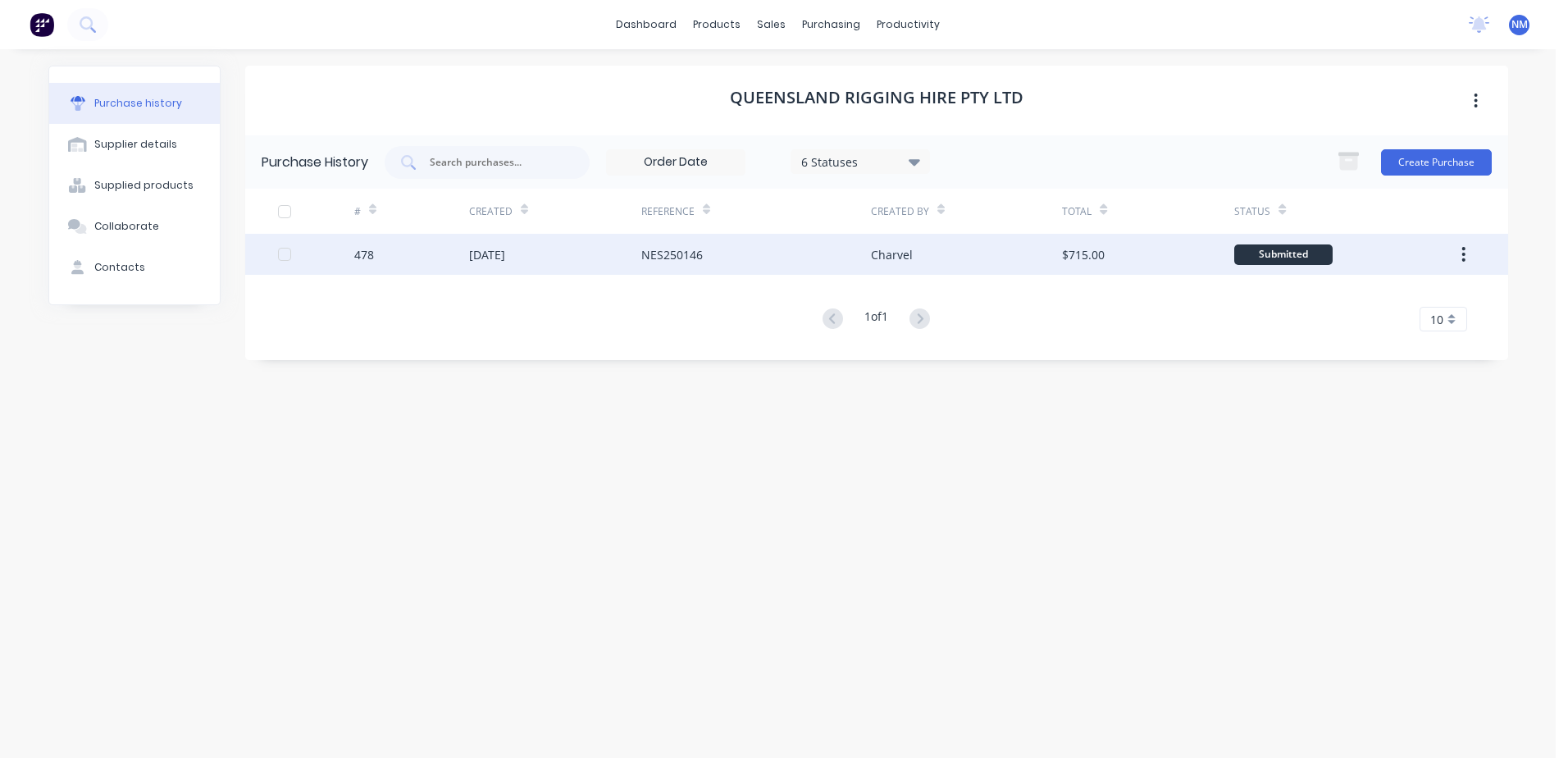
click at [962, 260] on div "Charvel" at bounding box center [967, 255] width 191 height 41
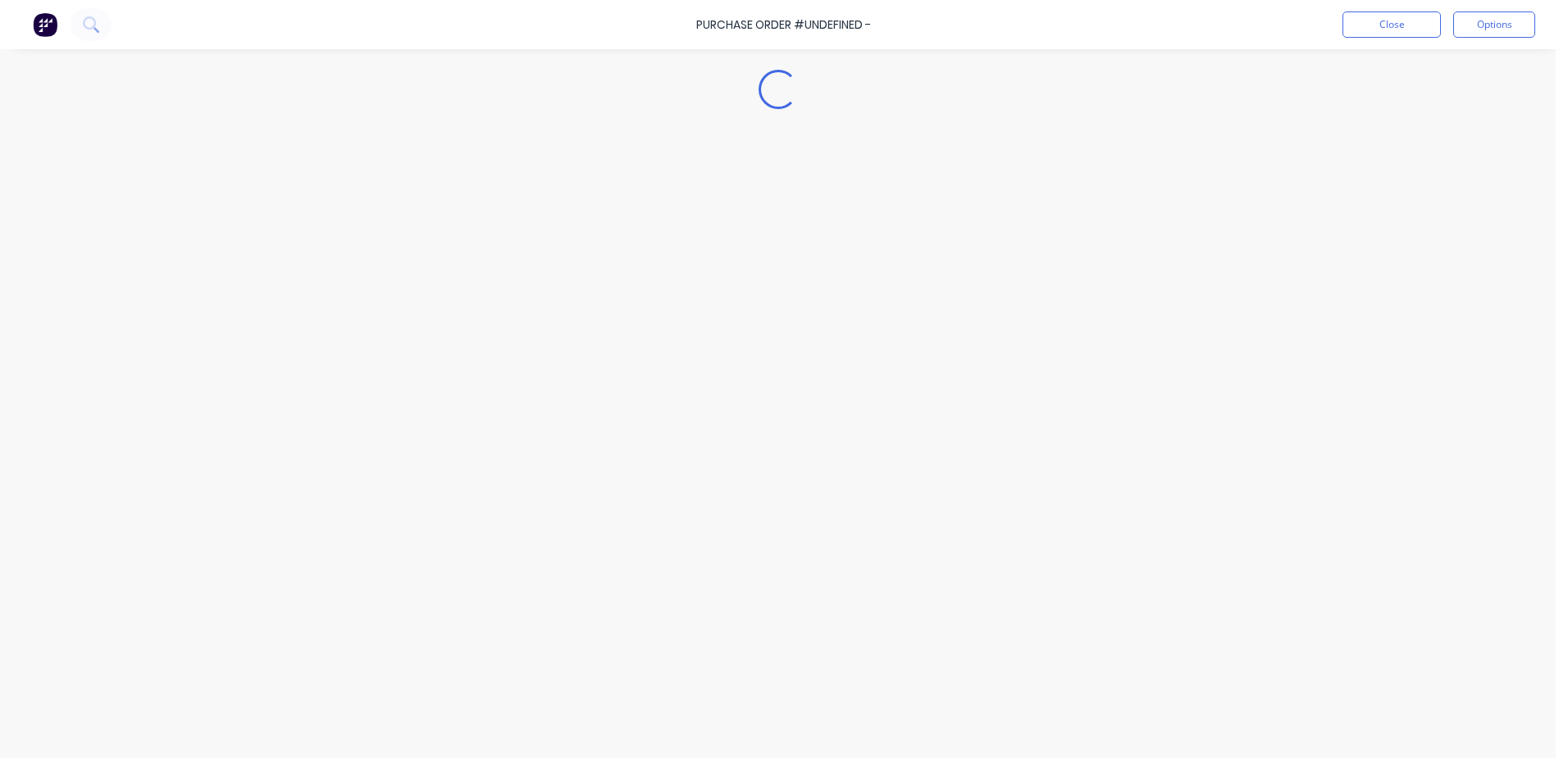
type textarea "x"
